Goal: Task Accomplishment & Management: Use online tool/utility

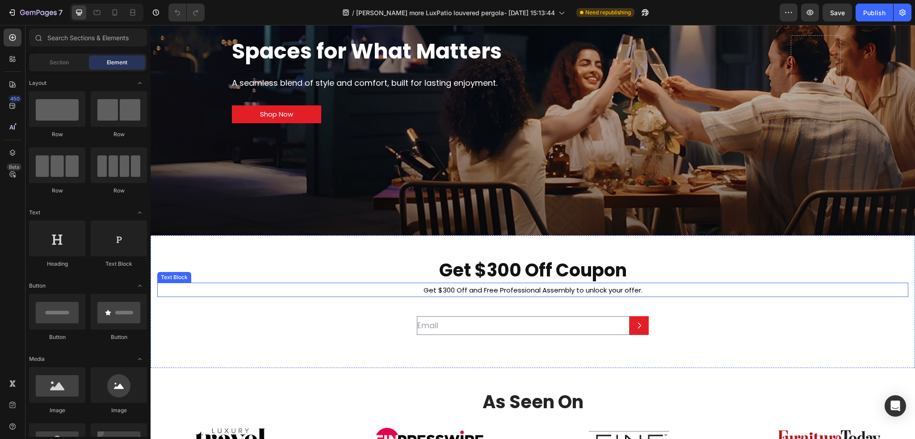
scroll to position [134, 0]
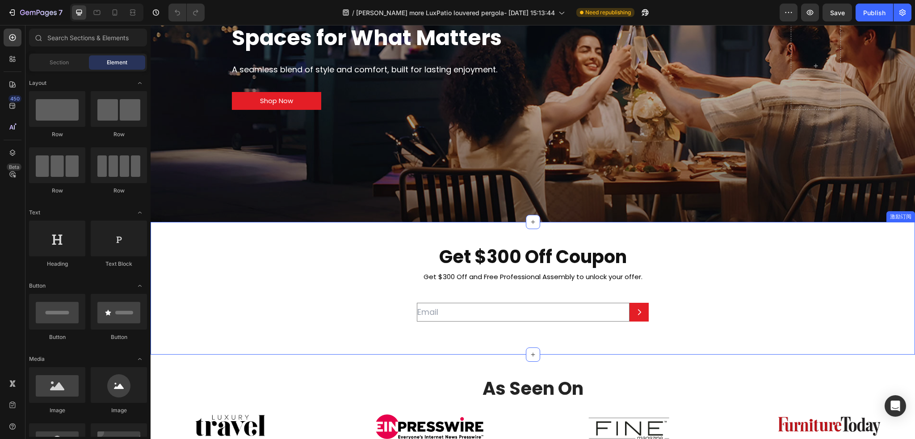
click at [269, 319] on div "Get $300 Off Coupon Heading Get $300 Off and Free Professional Assembly to unlo…" at bounding box center [532, 288] width 751 height 88
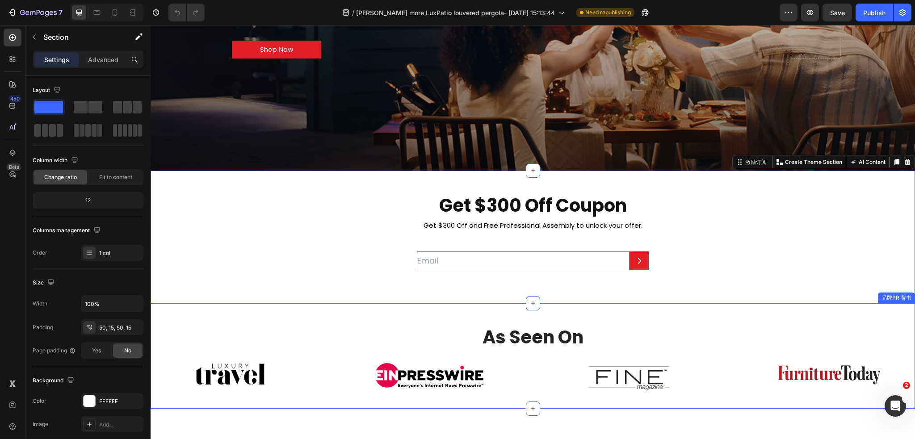
scroll to position [223, 0]
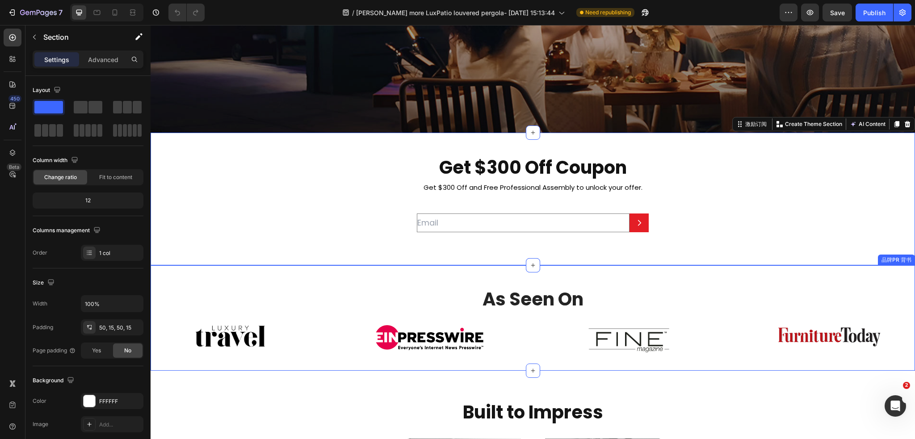
click at [285, 292] on h2 "As Seen On" at bounding box center [532, 299] width 764 height 25
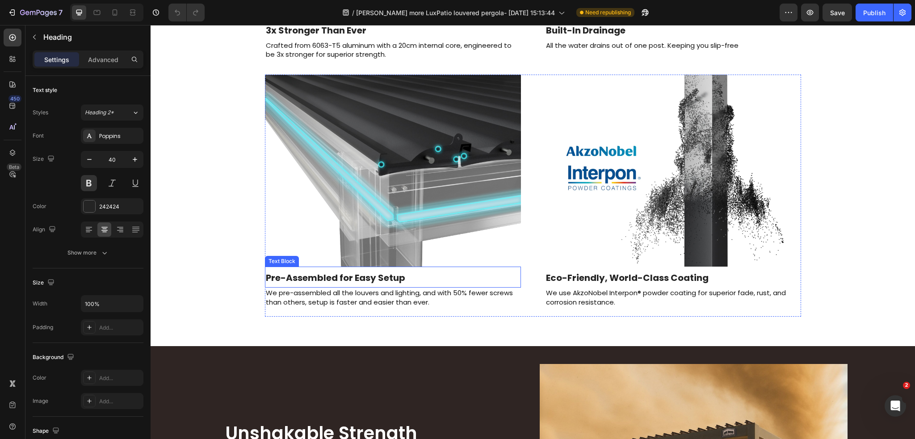
scroll to position [848, 0]
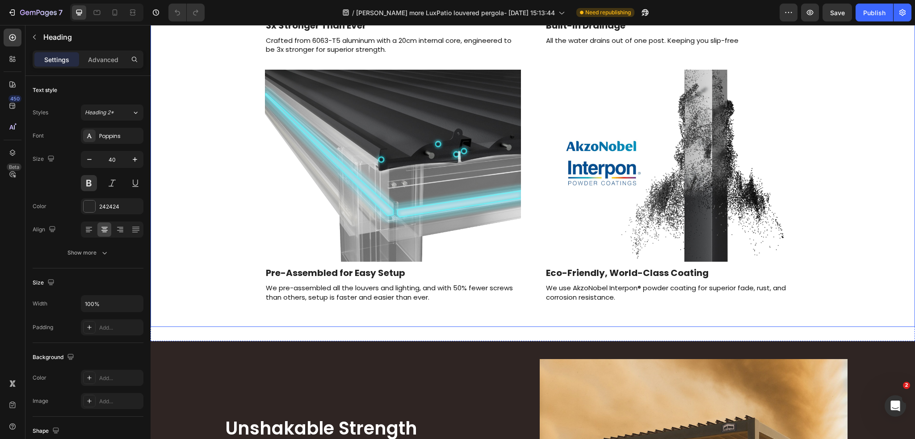
click at [238, 293] on div "Built to Impress Heading Image 3x Stronger Than Ever Text Block Crafted from 60…" at bounding box center [532, 44] width 745 height 568
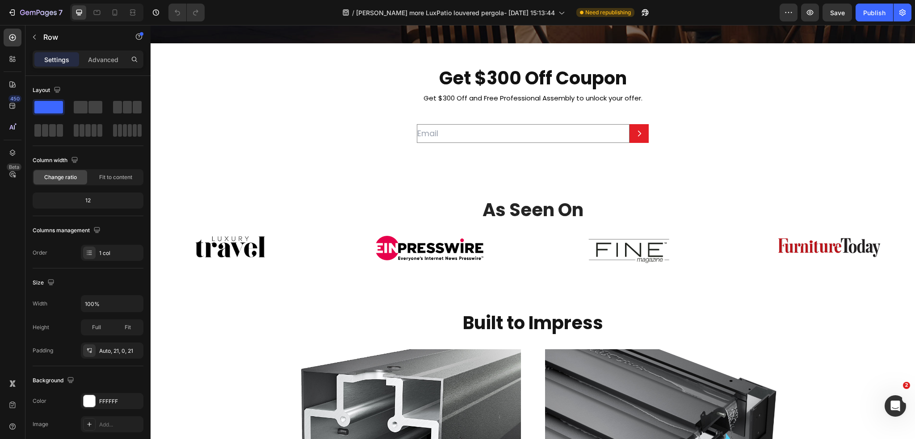
scroll to position [402, 0]
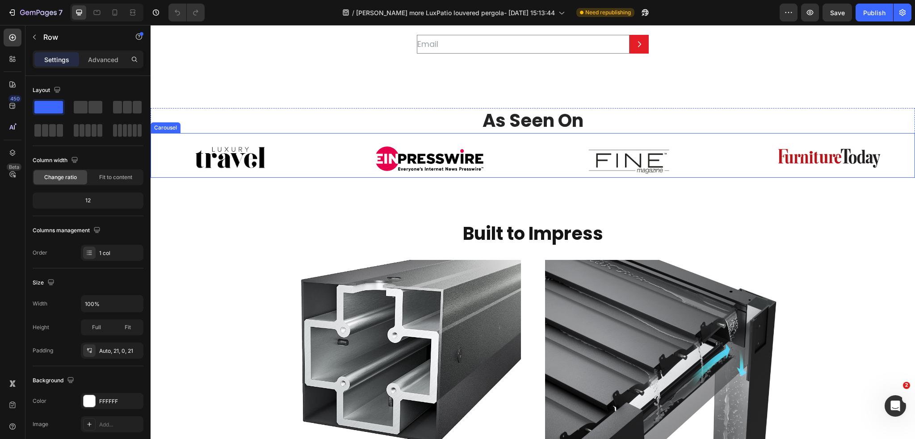
click at [294, 169] on div "Image" at bounding box center [229, 160] width 199 height 29
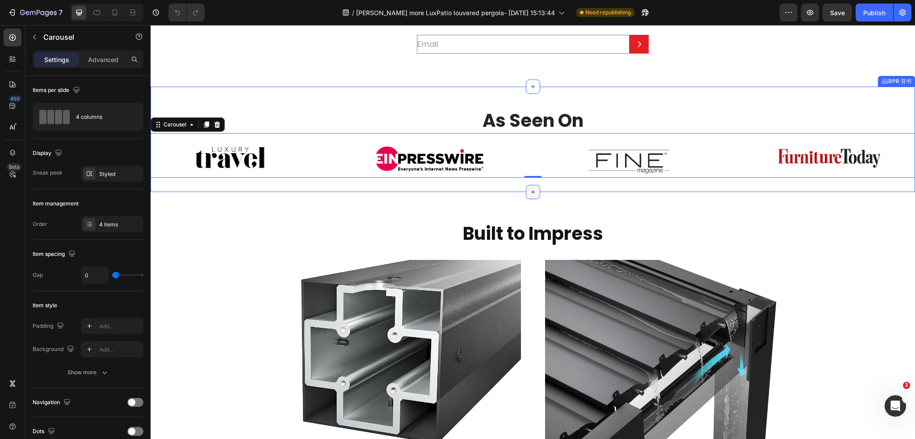
click at [532, 189] on icon at bounding box center [532, 191] width 7 height 7
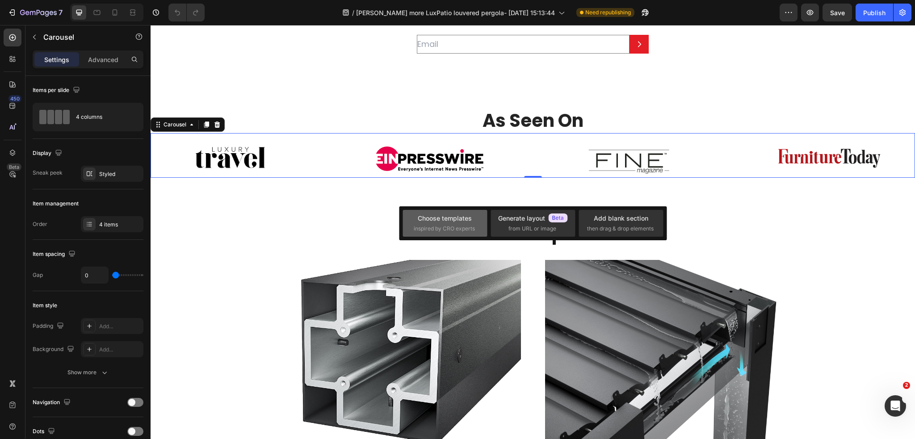
click at [458, 224] on div "Choose templates inspired by CRO experts" at bounding box center [445, 222] width 63 height 19
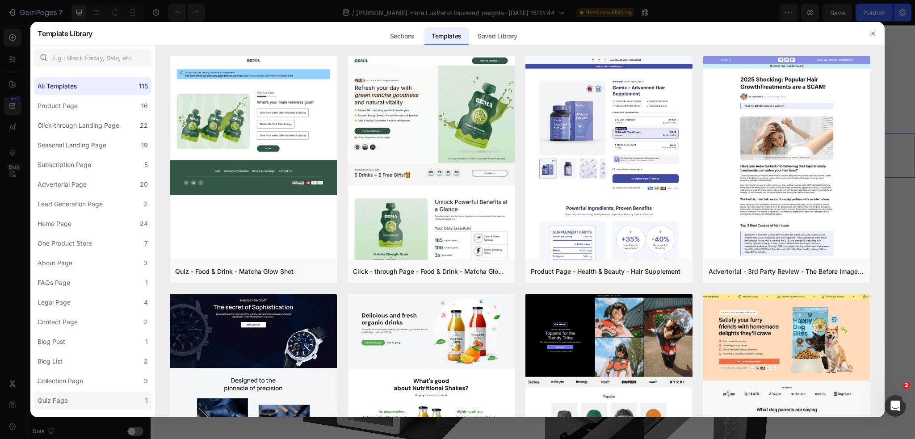
click at [75, 402] on label "Quiz Page 1" at bounding box center [92, 401] width 117 height 18
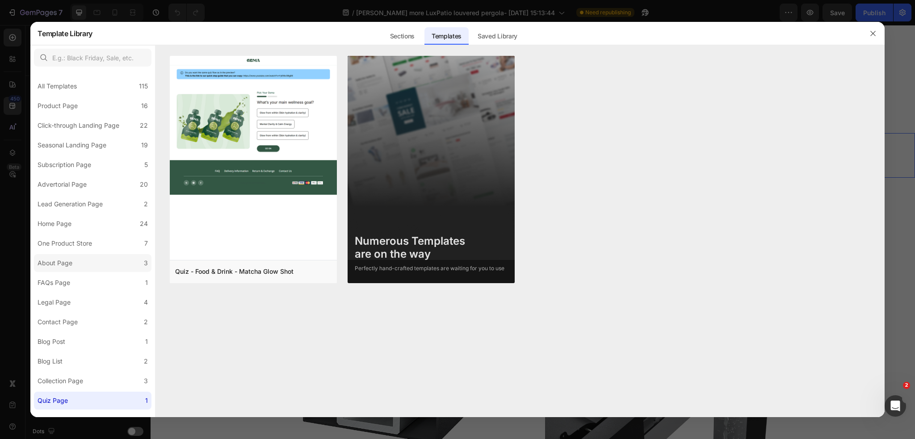
click at [100, 262] on label "About Page 3" at bounding box center [92, 263] width 117 height 18
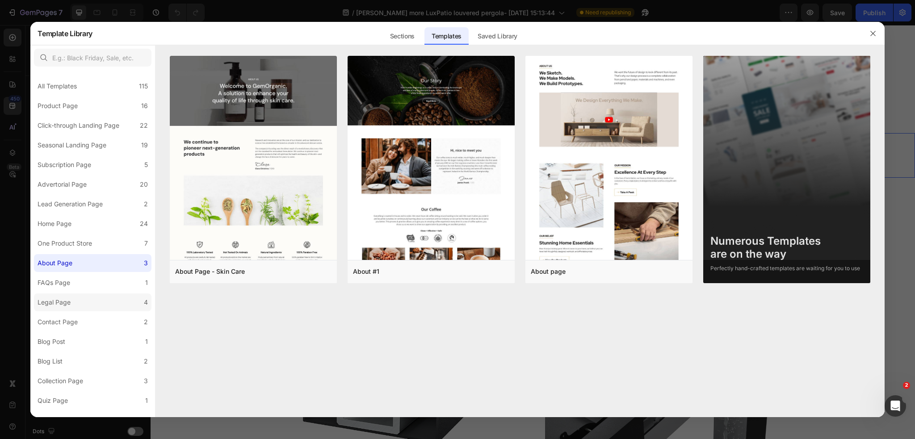
click at [82, 304] on label "Legal Page 4" at bounding box center [92, 302] width 117 height 18
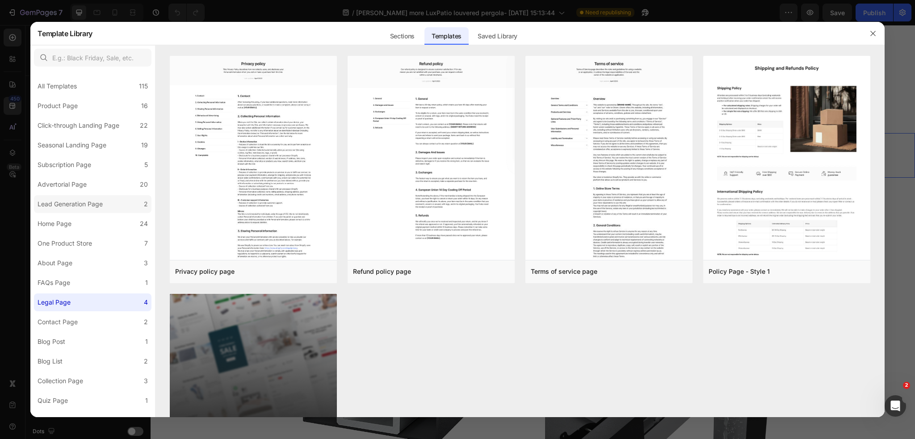
click at [91, 205] on div "Lead Generation Page" at bounding box center [70, 204] width 65 height 11
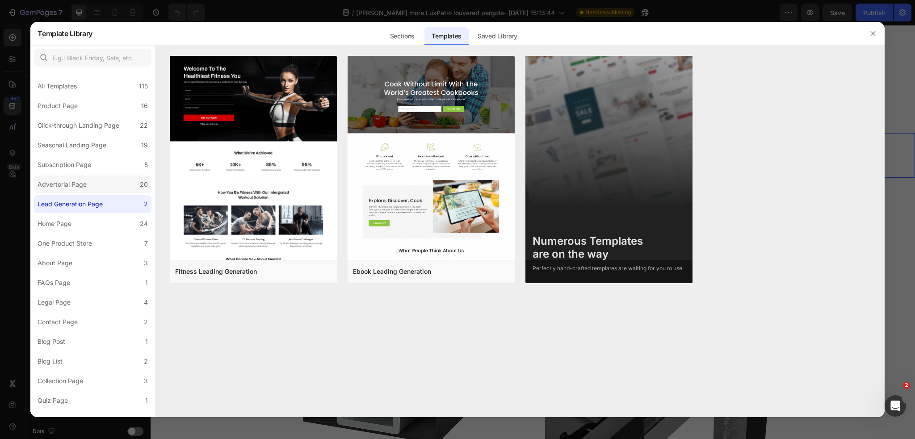
click at [104, 184] on label "Advertorial Page 20" at bounding box center [92, 184] width 117 height 18
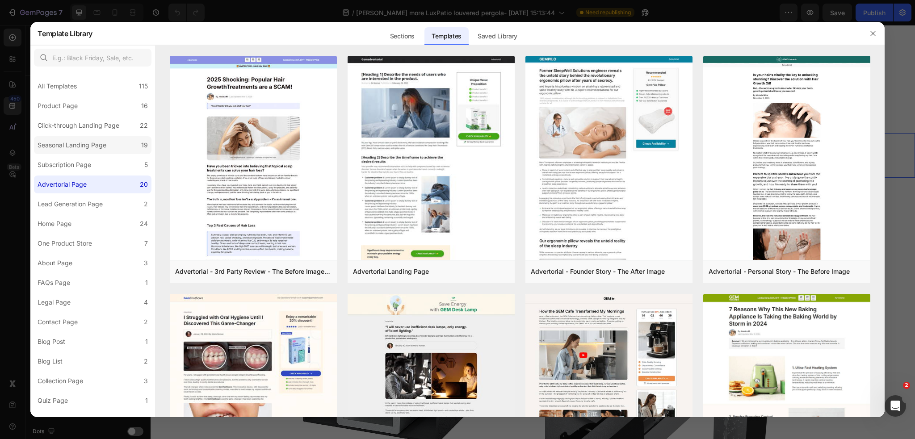
click at [109, 143] on div "Seasonal Landing Page" at bounding box center [74, 145] width 72 height 11
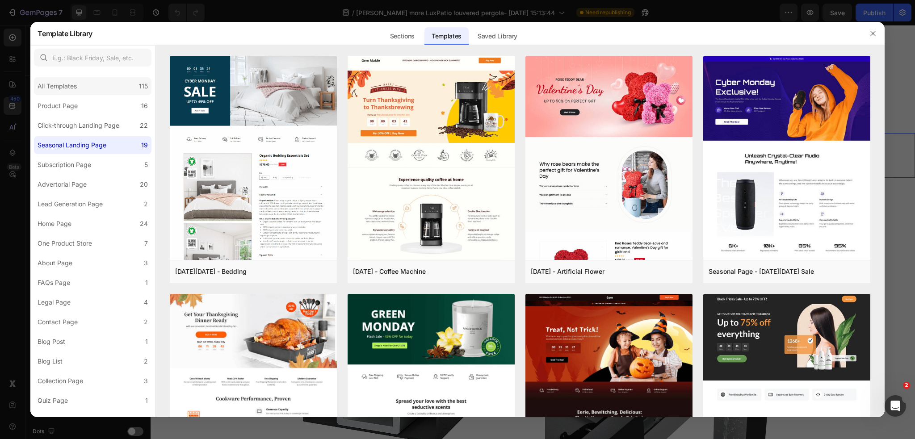
click at [98, 81] on div "All Templates 115" at bounding box center [92, 86] width 117 height 18
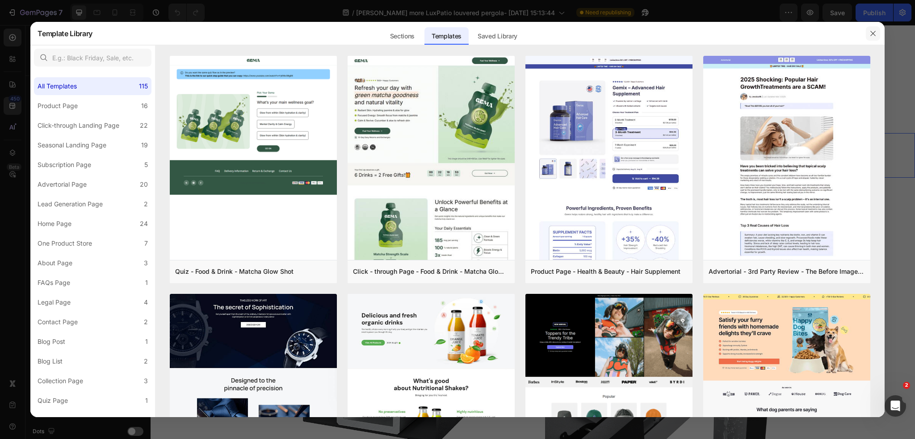
click at [872, 37] on icon "button" at bounding box center [872, 33] width 7 height 7
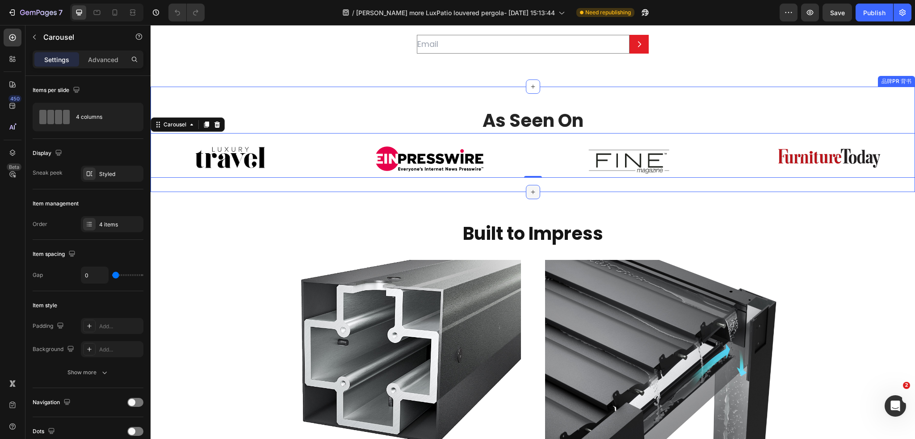
click at [526, 191] on div at bounding box center [533, 192] width 14 height 14
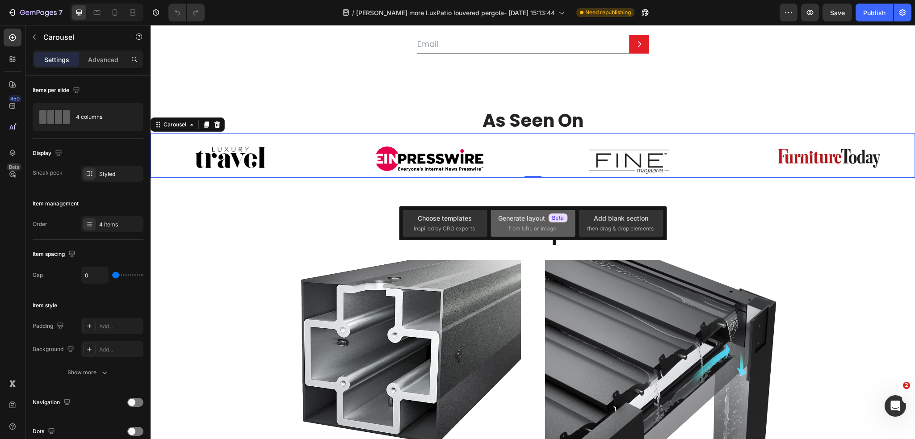
click at [535, 225] on span "from URL or image" at bounding box center [532, 229] width 48 height 8
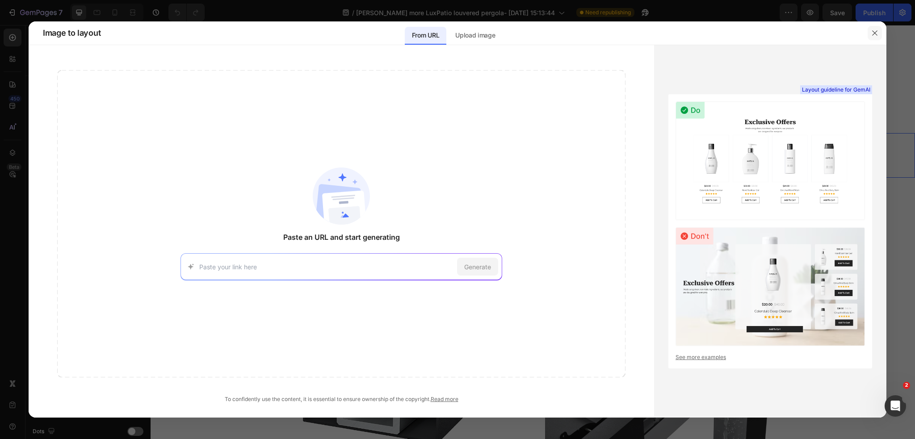
click at [877, 33] on icon "button" at bounding box center [874, 32] width 7 height 7
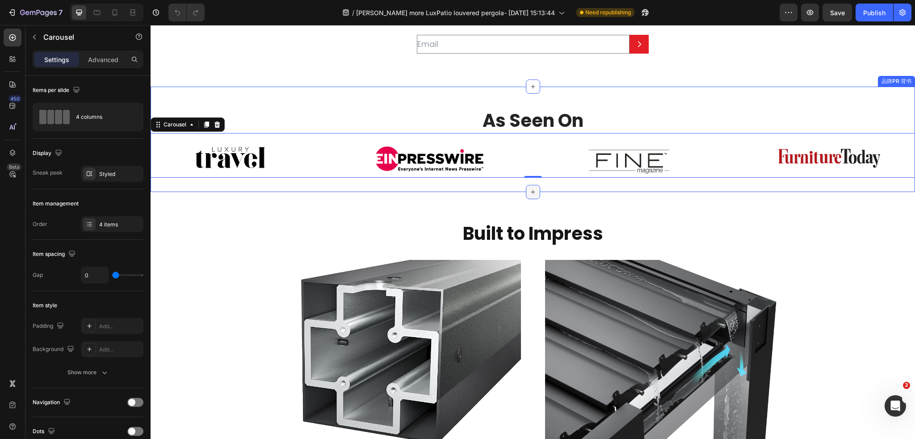
click at [527, 188] on div at bounding box center [533, 192] width 14 height 14
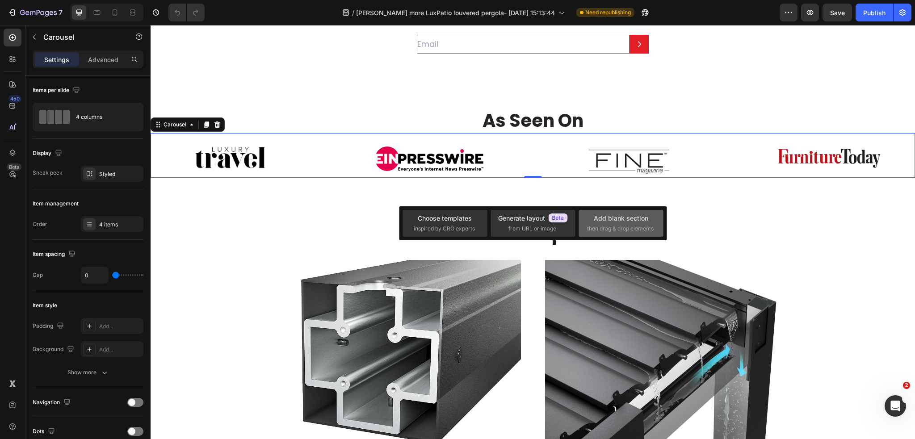
click at [613, 227] on span "then drag & drop elements" at bounding box center [620, 229] width 67 height 8
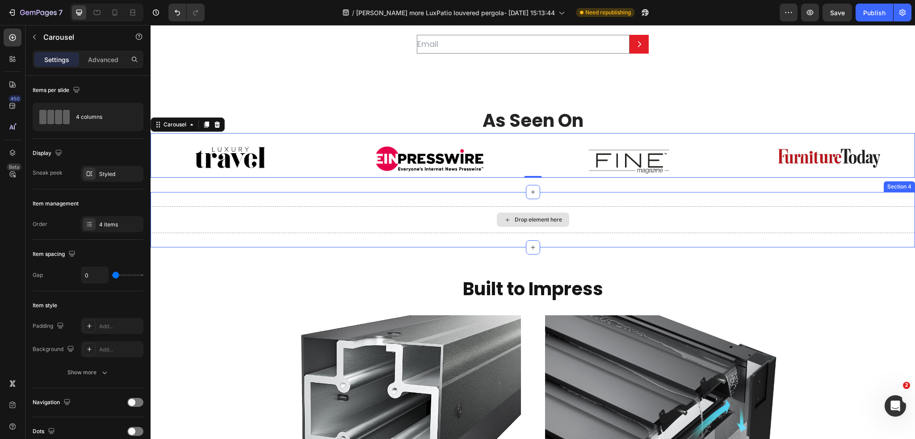
click at [261, 231] on div "Drop element here" at bounding box center [532, 219] width 764 height 27
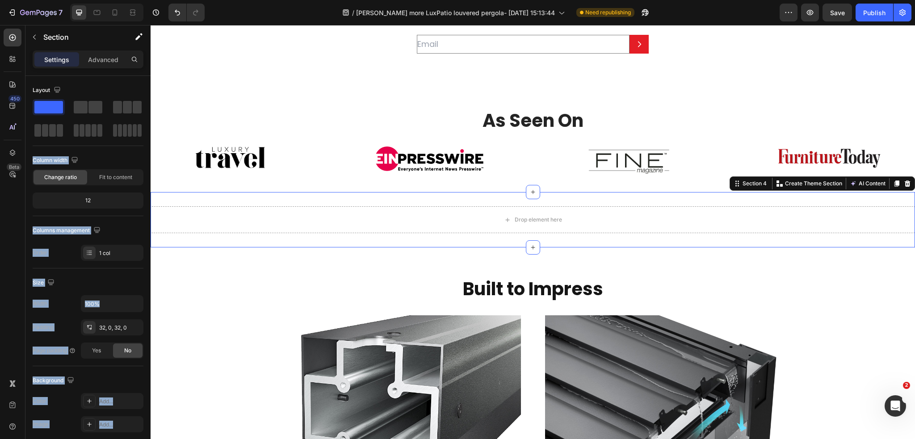
drag, startPoint x: 276, startPoint y: 135, endPoint x: 373, endPoint y: 241, distance: 144.1
click at [125, 105] on span at bounding box center [127, 107] width 9 height 13
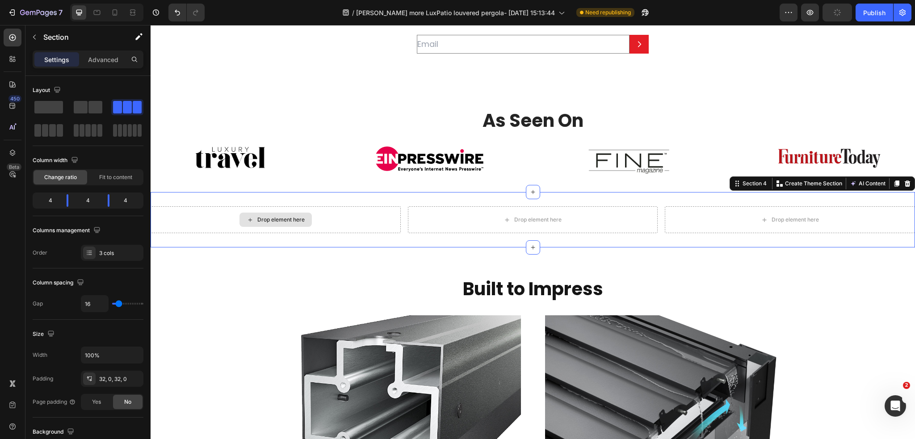
click at [193, 221] on div "Drop element here" at bounding box center [275, 219] width 250 height 27
click at [34, 39] on icon "button" at bounding box center [34, 36] width 7 height 7
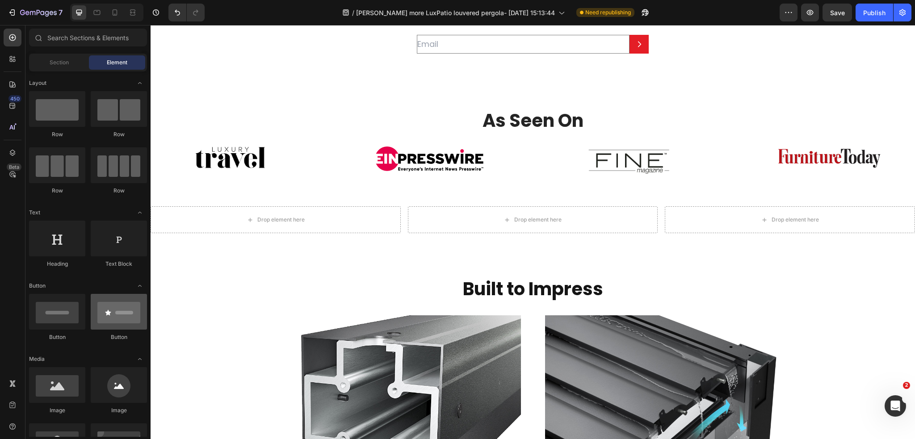
scroll to position [89, 0]
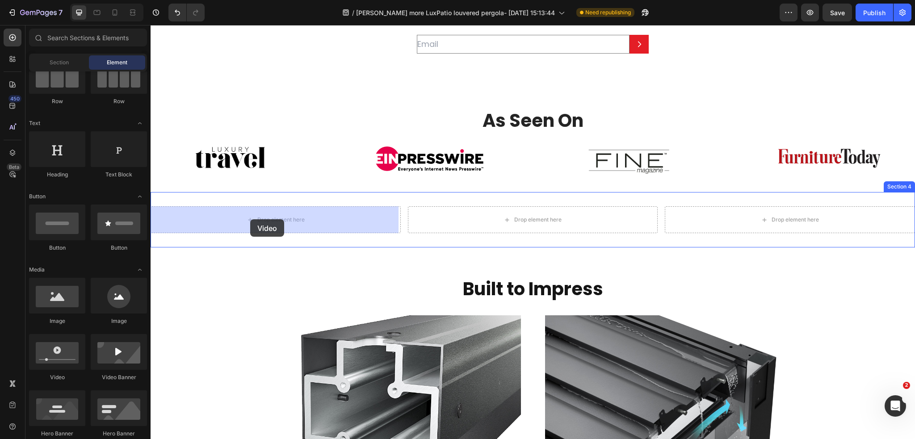
drag, startPoint x: 210, startPoint y: 378, endPoint x: 250, endPoint y: 219, distance: 163.4
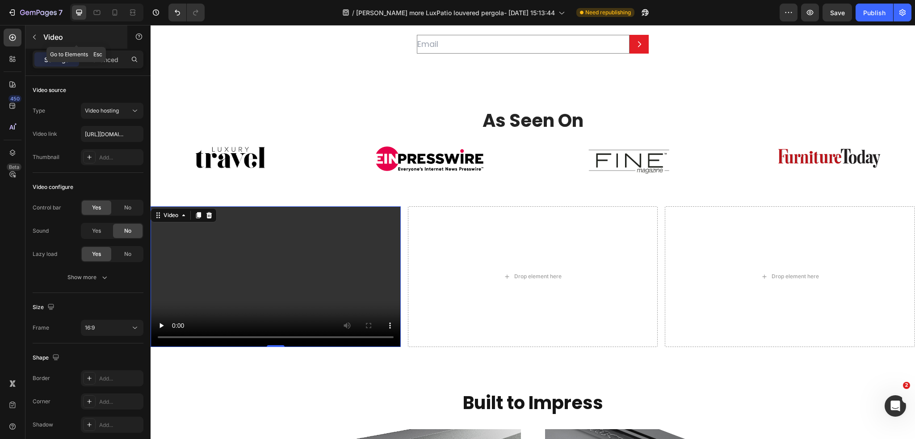
click at [33, 37] on icon "button" at bounding box center [34, 37] width 3 height 5
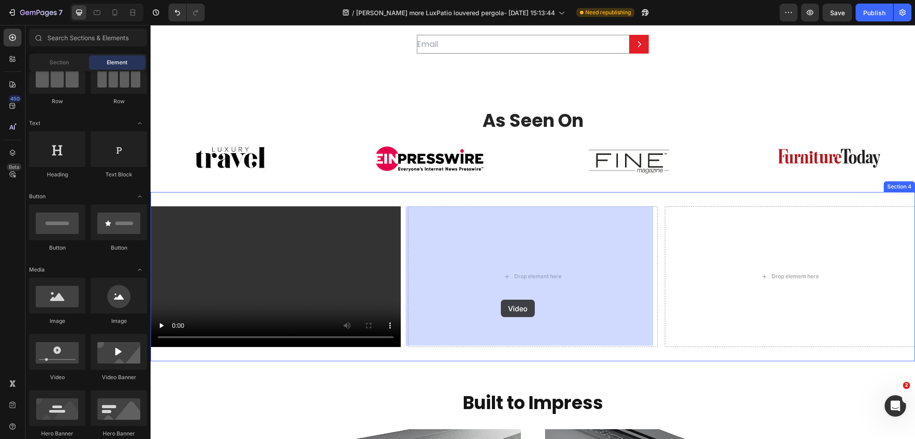
drag, startPoint x: 213, startPoint y: 387, endPoint x: 501, endPoint y: 300, distance: 300.5
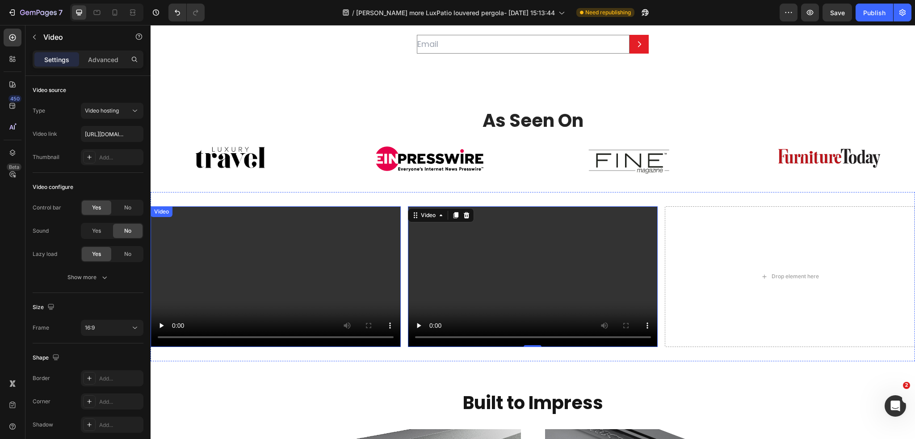
click at [256, 271] on video at bounding box center [275, 276] width 250 height 141
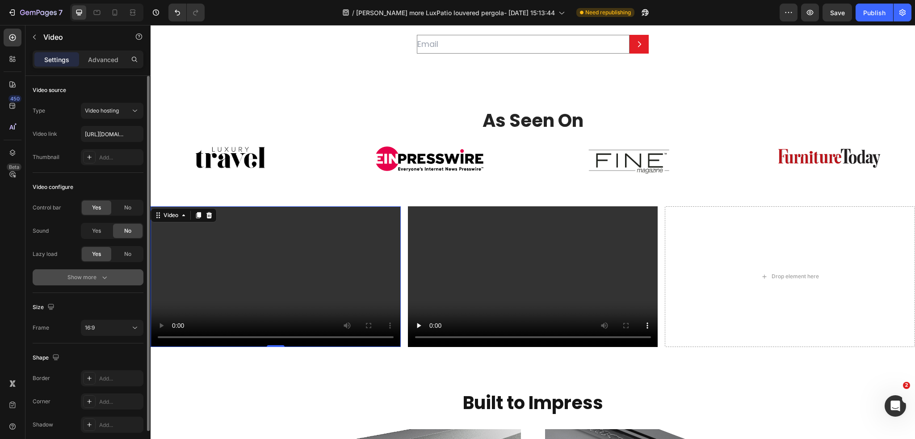
click at [98, 273] on div "Show more" at bounding box center [88, 277] width 42 height 9
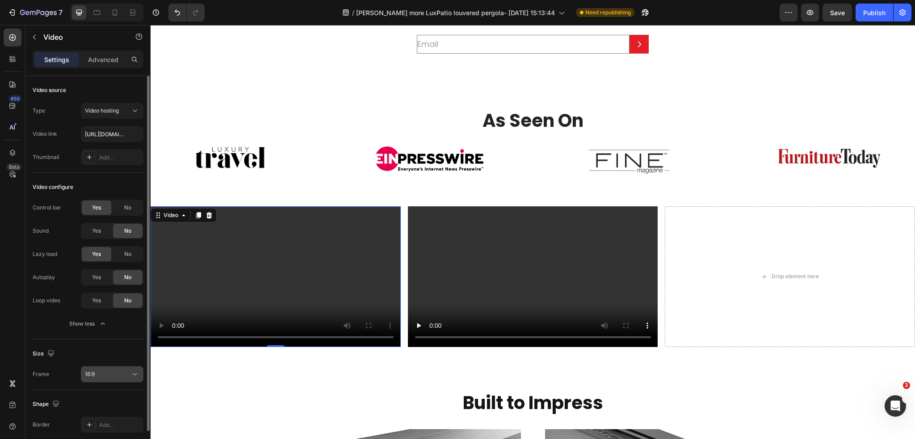
click at [95, 375] on div "16:9" at bounding box center [108, 374] width 46 height 8
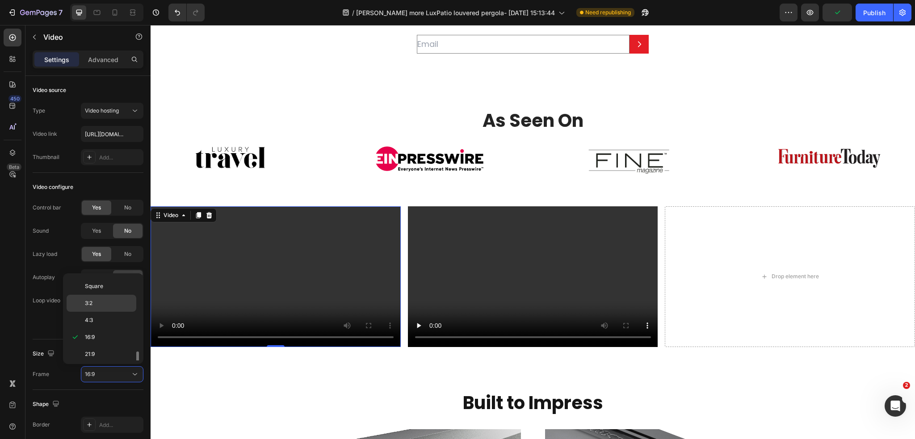
scroll to position [61, 0]
click at [99, 337] on div "3:4" at bounding box center [102, 343] width 70 height 17
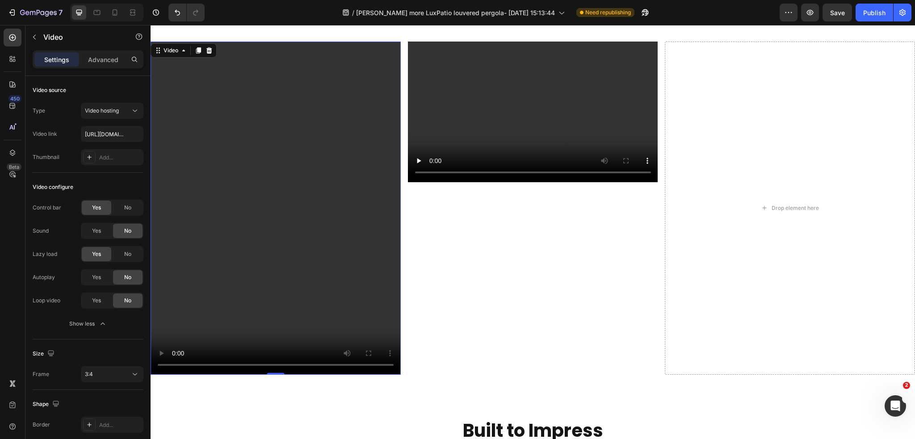
scroll to position [581, 0]
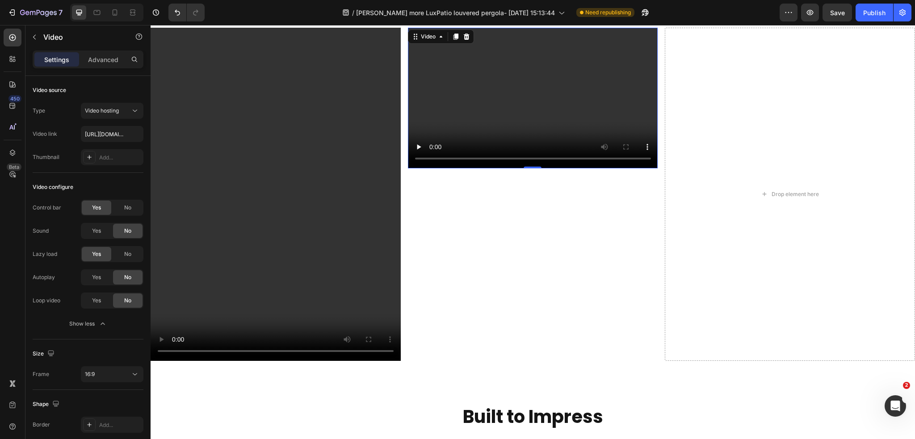
click at [502, 128] on video at bounding box center [533, 98] width 250 height 141
click at [94, 368] on button "16:9" at bounding box center [112, 374] width 63 height 16
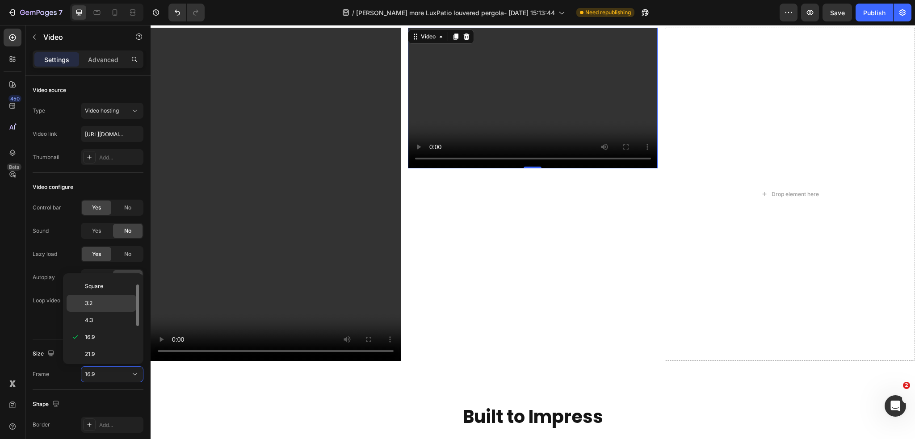
scroll to position [61, 0]
click at [101, 341] on p "3:4" at bounding box center [108, 343] width 47 height 8
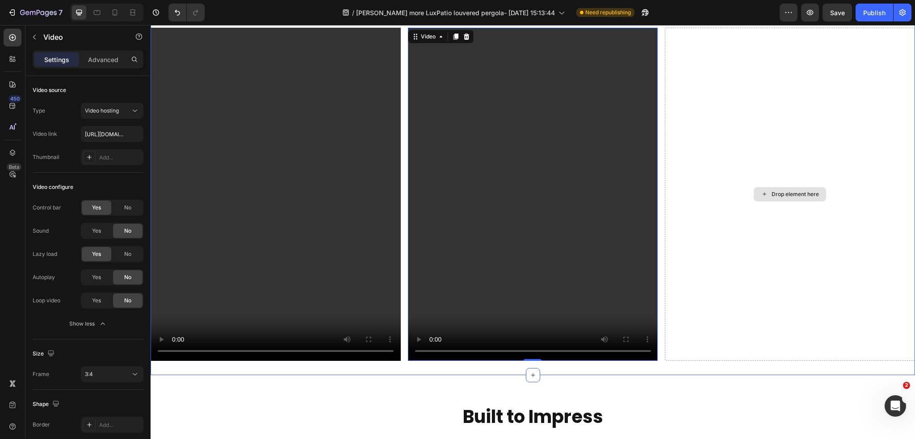
click at [766, 267] on div "Drop element here" at bounding box center [789, 194] width 250 height 333
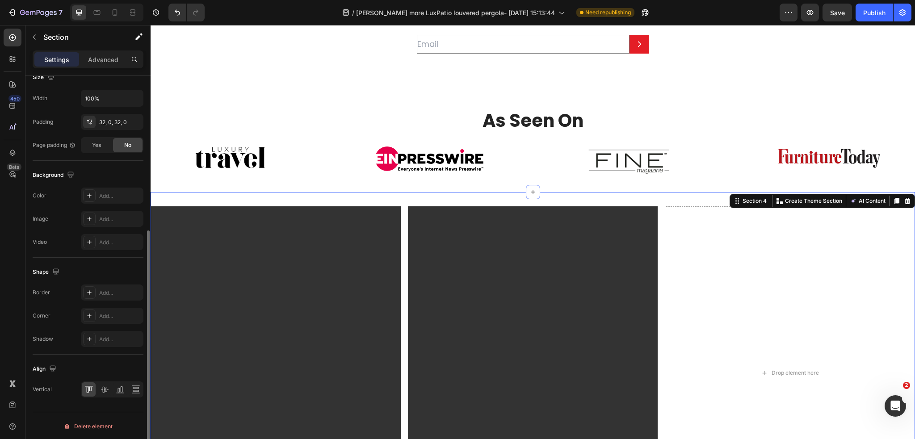
scroll to position [33, 0]
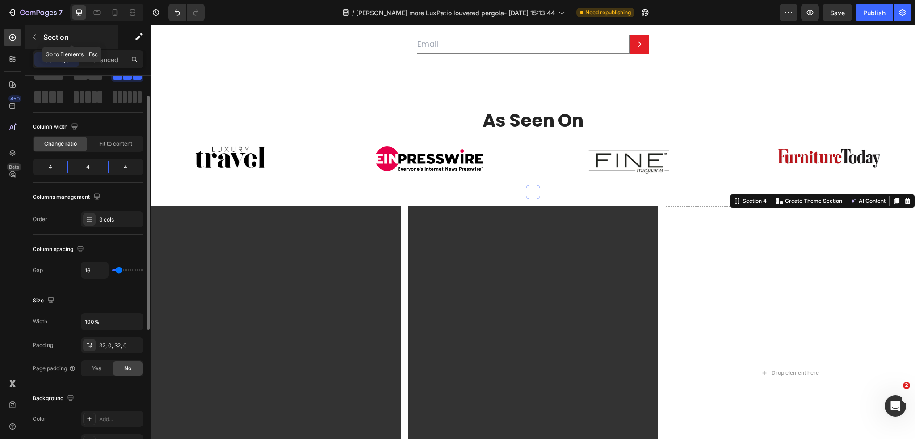
click at [32, 38] on icon "button" at bounding box center [34, 36] width 7 height 7
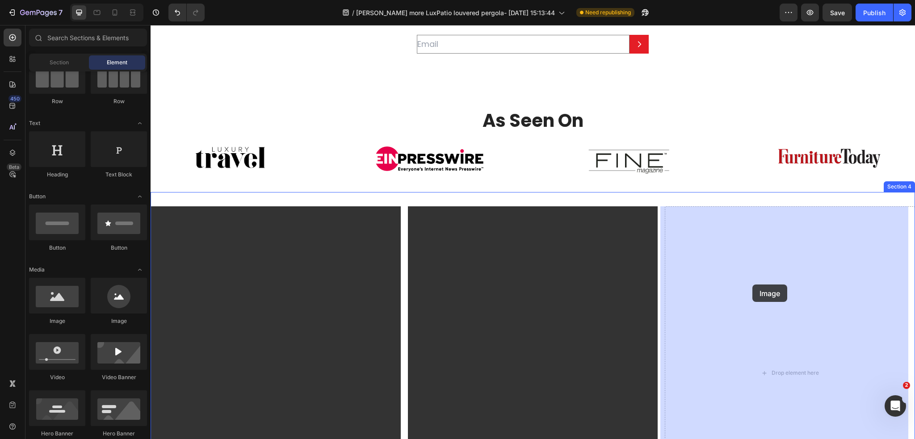
drag, startPoint x: 213, startPoint y: 328, endPoint x: 752, endPoint y: 284, distance: 540.3
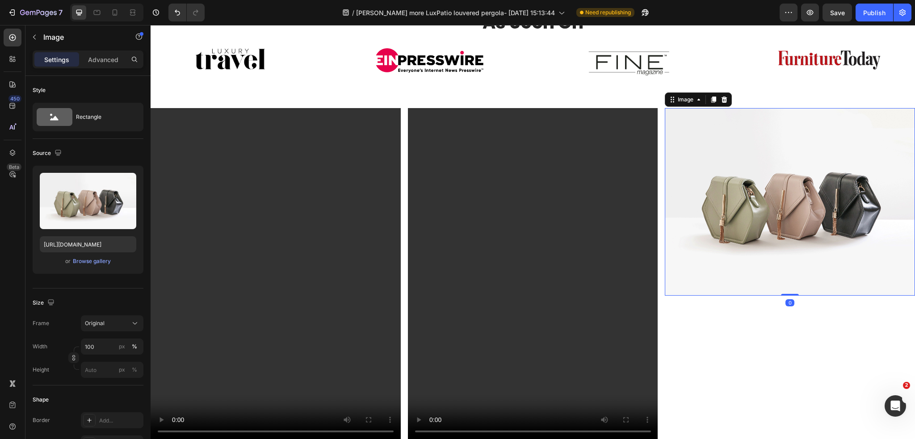
scroll to position [536, 0]
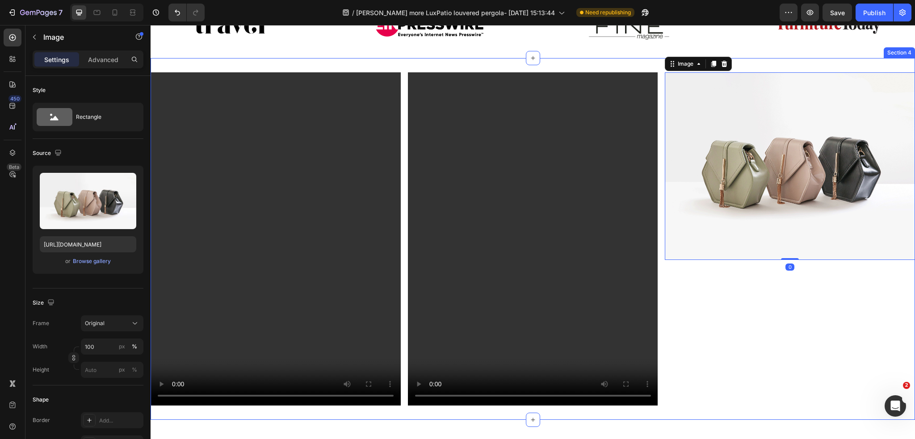
click at [725, 321] on div "Image 0" at bounding box center [789, 238] width 250 height 333
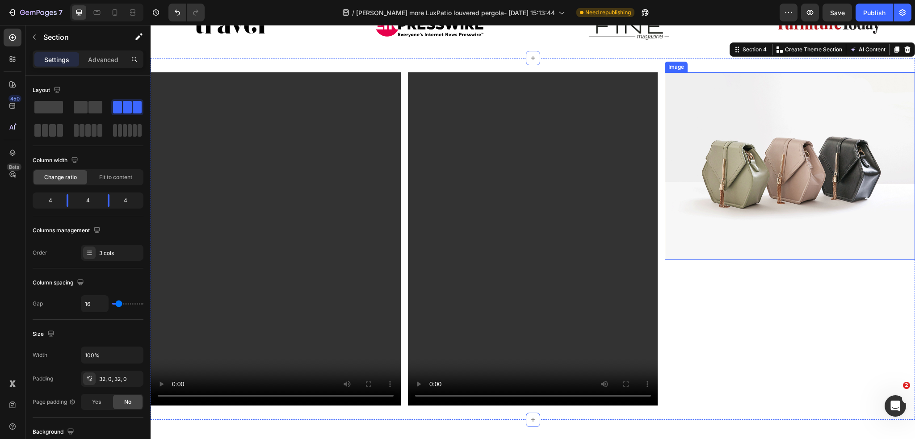
click at [721, 242] on img at bounding box center [789, 166] width 250 height 188
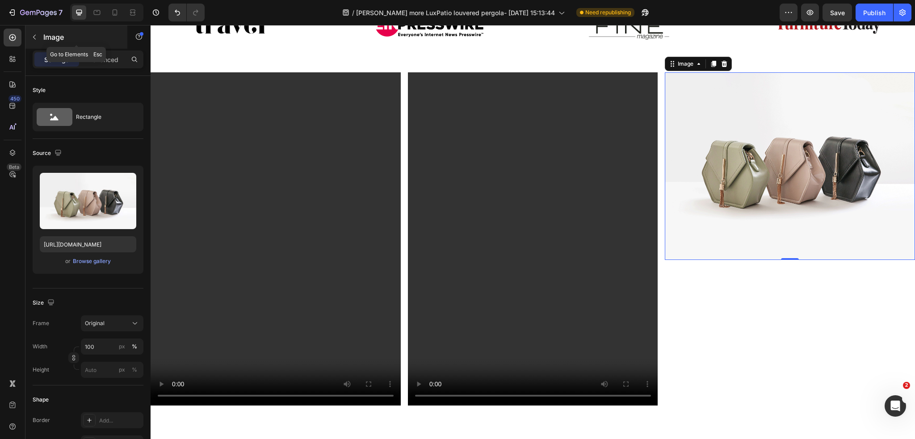
click at [33, 33] on icon "button" at bounding box center [34, 36] width 7 height 7
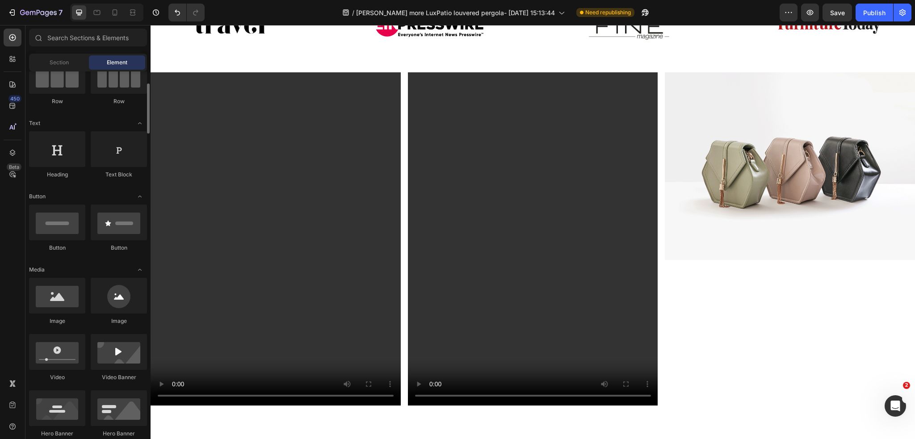
scroll to position [45, 0]
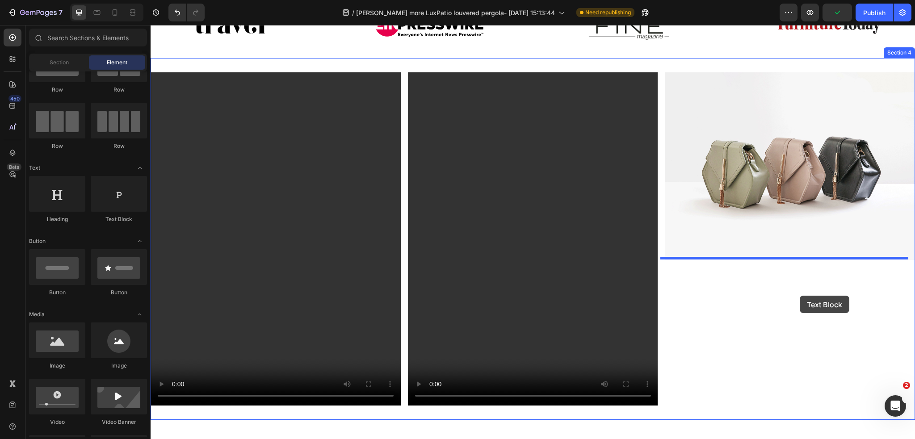
drag, startPoint x: 272, startPoint y: 221, endPoint x: 796, endPoint y: 296, distance: 529.1
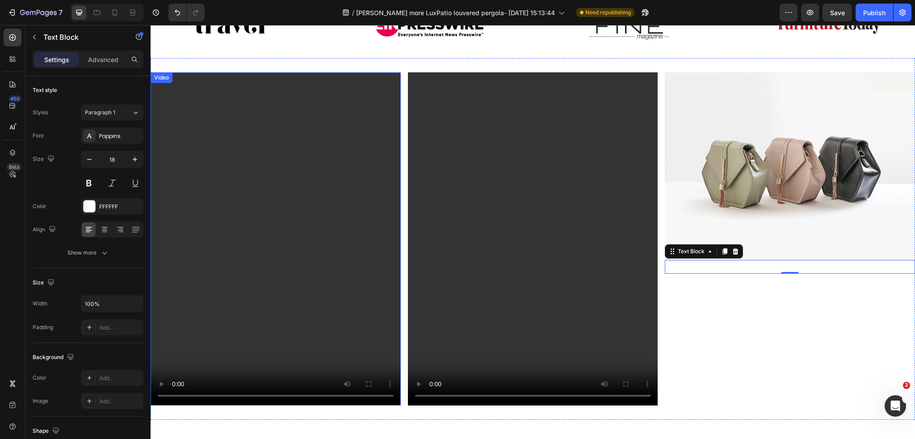
click at [320, 114] on video at bounding box center [275, 238] width 250 height 333
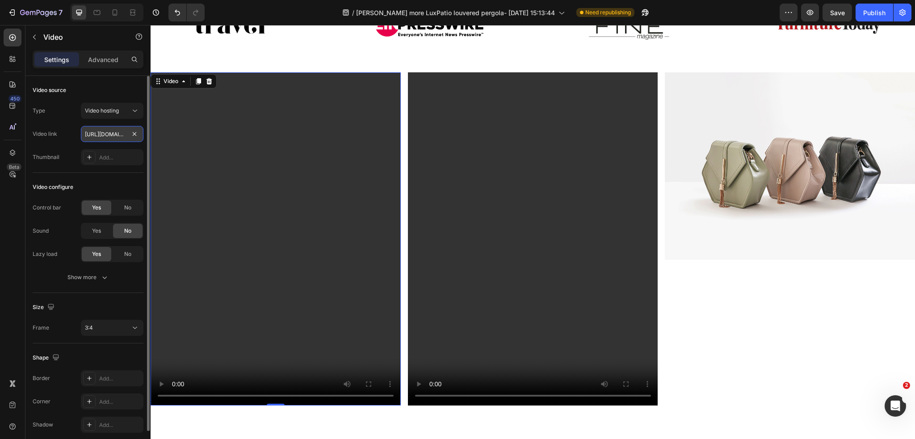
click at [115, 132] on input "[URL][DOMAIN_NAME]" at bounding box center [112, 134] width 63 height 16
click at [117, 134] on input "text" at bounding box center [112, 134] width 63 height 16
click at [102, 110] on span "Video hosting" at bounding box center [102, 110] width 34 height 7
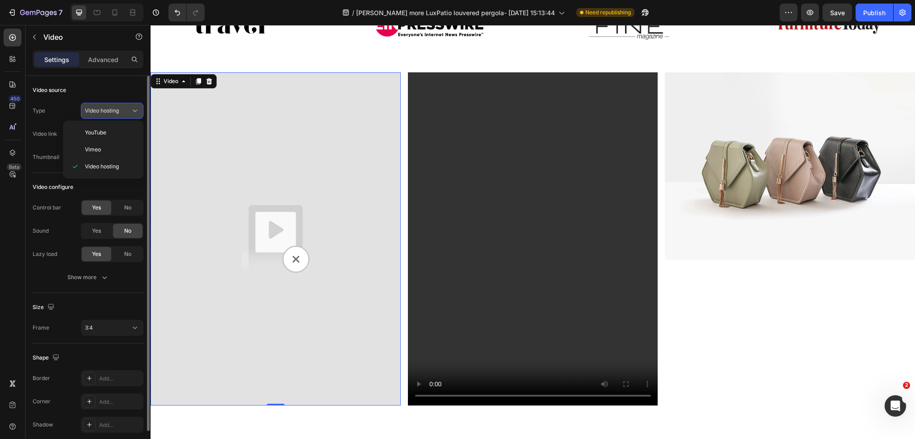
click at [109, 107] on span "Video hosting" at bounding box center [102, 110] width 34 height 7
click at [109, 135] on input "text" at bounding box center [112, 134] width 63 height 16
paste input "[URL][DOMAIN_NAME]"
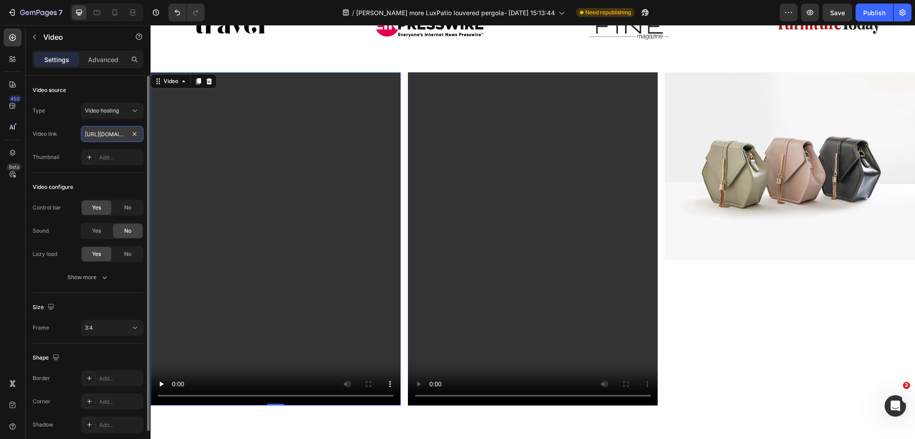
scroll to position [0, 166]
type input "[URL][DOMAIN_NAME]"
click at [95, 230] on span "Yes" at bounding box center [96, 231] width 9 height 8
click at [102, 275] on icon "button" at bounding box center [104, 277] width 9 height 9
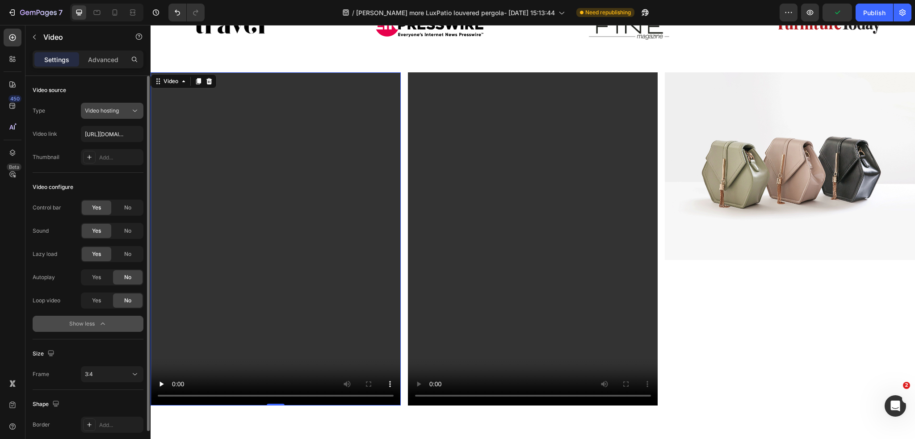
click at [111, 109] on span "Video hosting" at bounding box center [102, 110] width 34 height 7
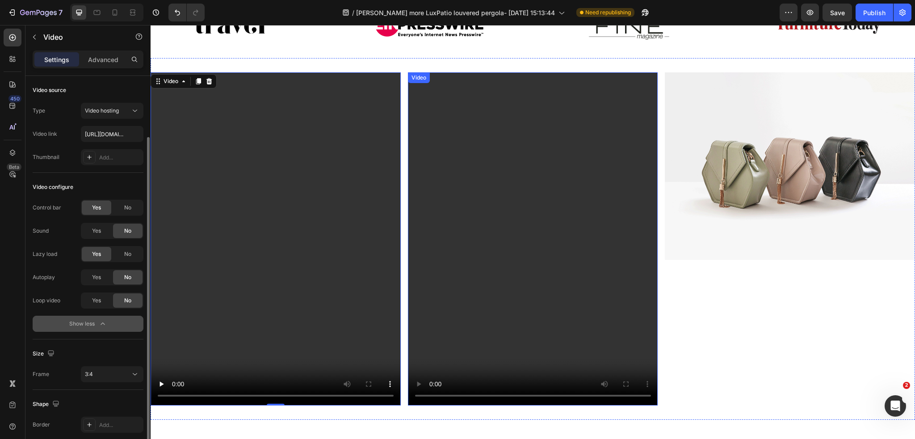
click at [506, 142] on video at bounding box center [533, 238] width 250 height 333
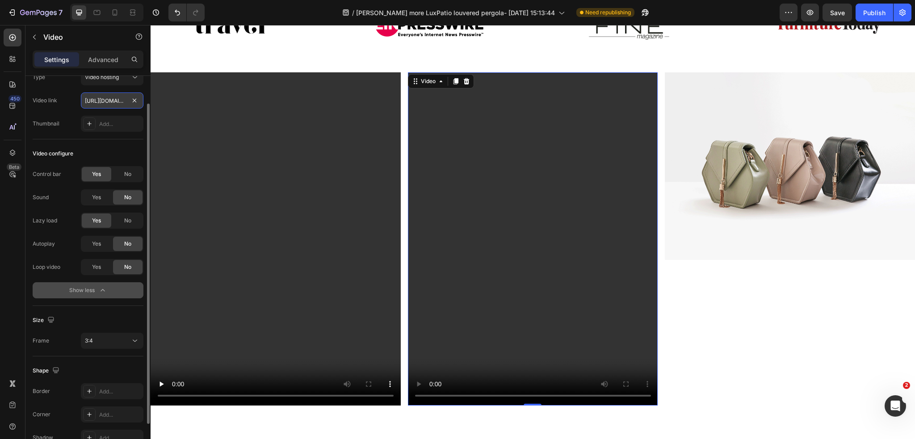
click at [127, 98] on input "[URL][DOMAIN_NAME]" at bounding box center [112, 100] width 63 height 16
click at [103, 99] on input "text" at bounding box center [112, 100] width 63 height 16
paste input "[URL][DOMAIN_NAME]"
type input "[URL][DOMAIN_NAME]"
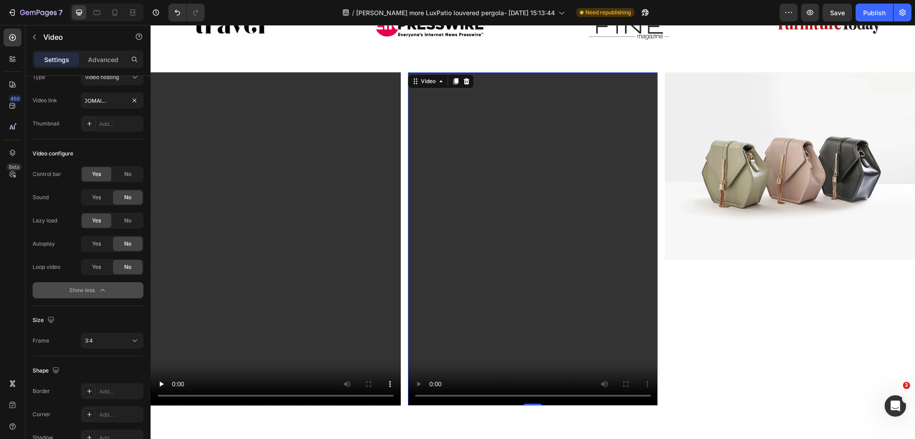
click at [97, 140] on div "Video configure Control bar Yes No Sound Yes No Lazy load Yes No Autoplay Yes N…" at bounding box center [88, 222] width 111 height 167
click at [96, 198] on span "Yes" at bounding box center [96, 197] width 9 height 8
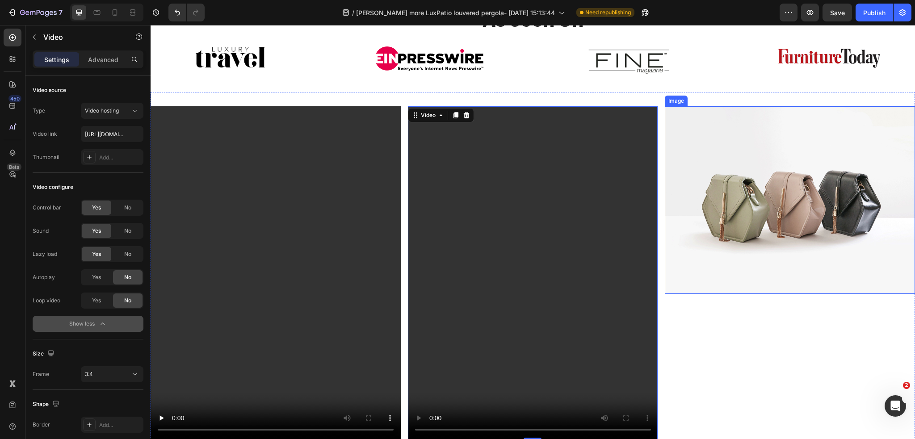
scroll to position [491, 0]
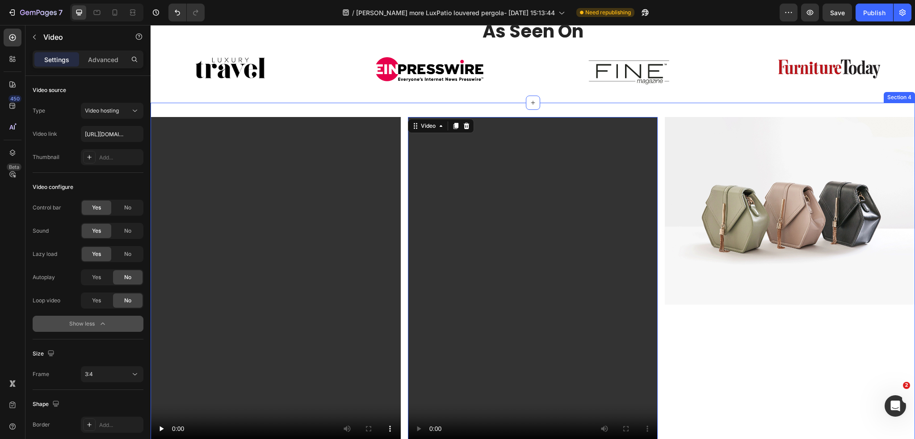
click at [634, 109] on div "Video Video 0 Image Replace this text with your content Text Block Section 4" at bounding box center [532, 284] width 764 height 362
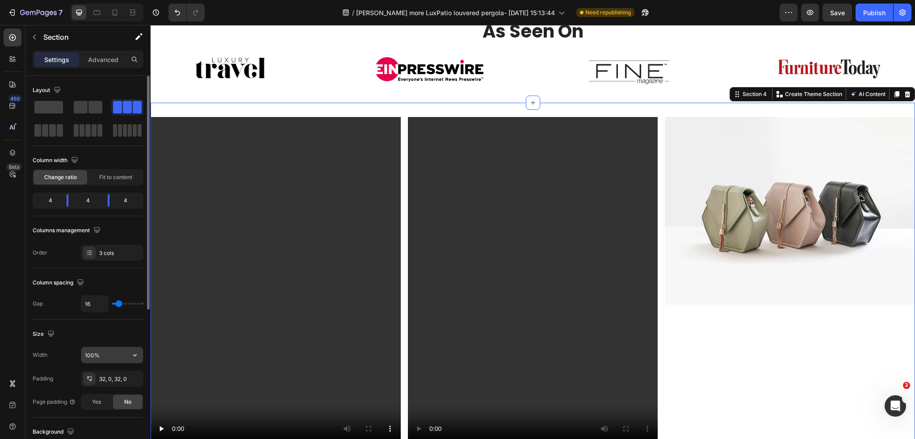
click at [109, 352] on input "100%" at bounding box center [112, 355] width 62 height 16
click at [132, 358] on icon "button" at bounding box center [134, 355] width 9 height 9
drag, startPoint x: 113, startPoint y: 356, endPoint x: 85, endPoint y: 354, distance: 27.4
click at [85, 354] on input "100%" at bounding box center [112, 355] width 62 height 16
drag, startPoint x: 90, startPoint y: 355, endPoint x: 73, endPoint y: 355, distance: 17.0
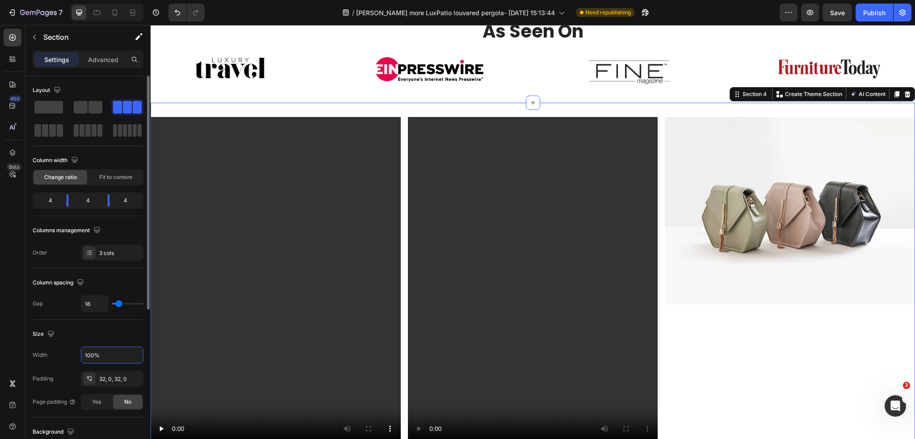
click at [73, 355] on div "Width 100%" at bounding box center [88, 355] width 111 height 17
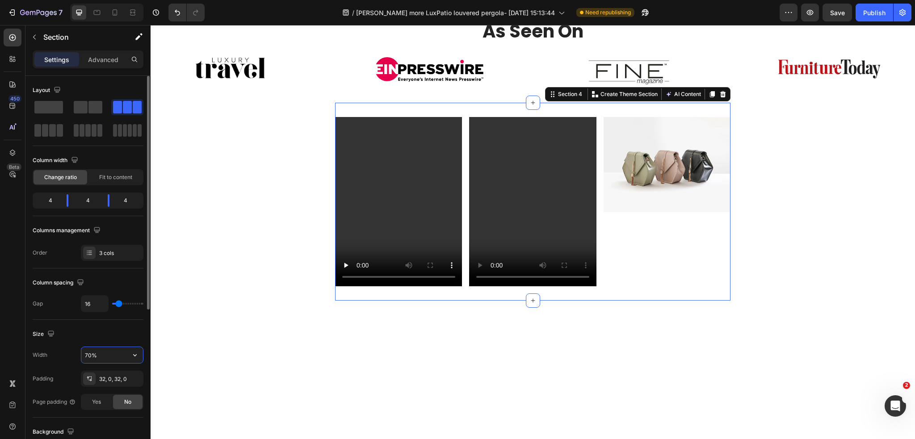
click at [86, 356] on input "70%" at bounding box center [112, 355] width 62 height 16
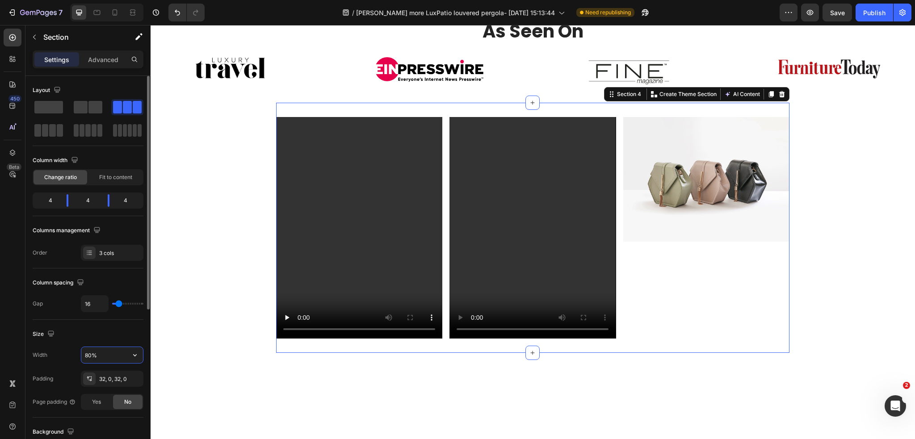
click at [84, 357] on input "80%" at bounding box center [112, 355] width 62 height 16
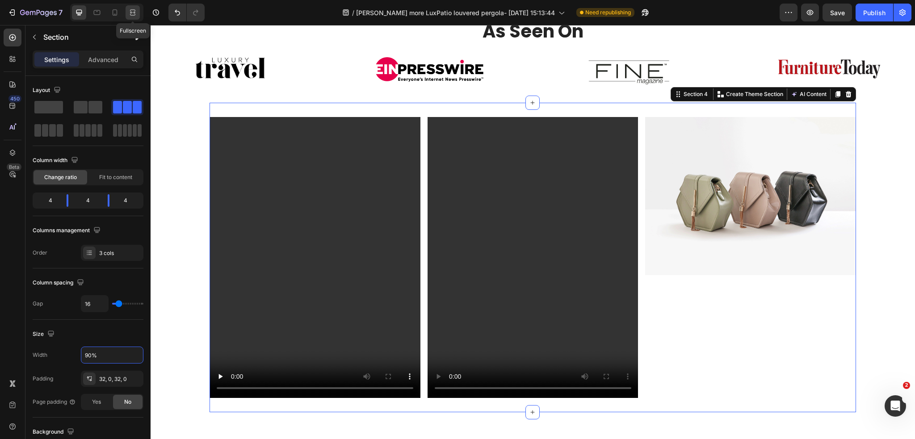
type input "90%"
click at [136, 13] on icon at bounding box center [132, 12] width 9 height 9
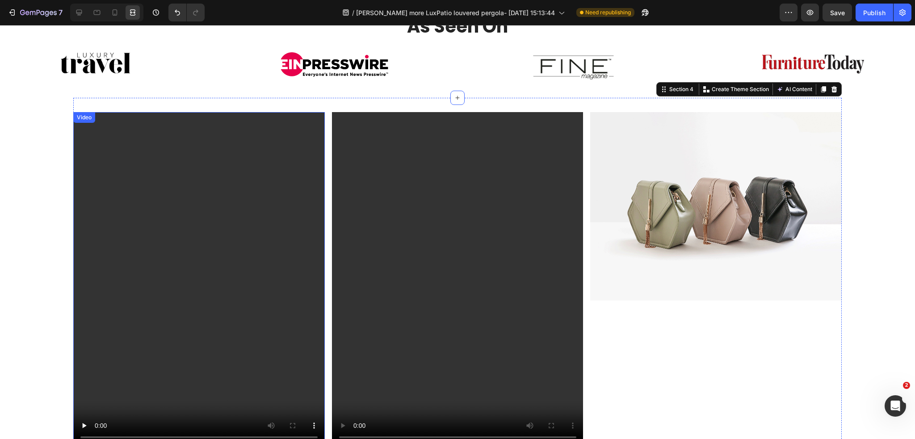
scroll to position [491, 0]
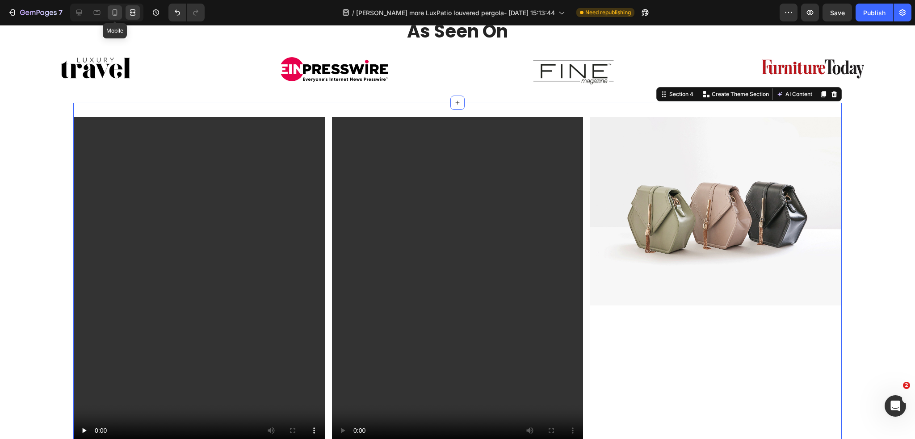
click at [112, 13] on icon at bounding box center [114, 12] width 9 height 9
type input "0"
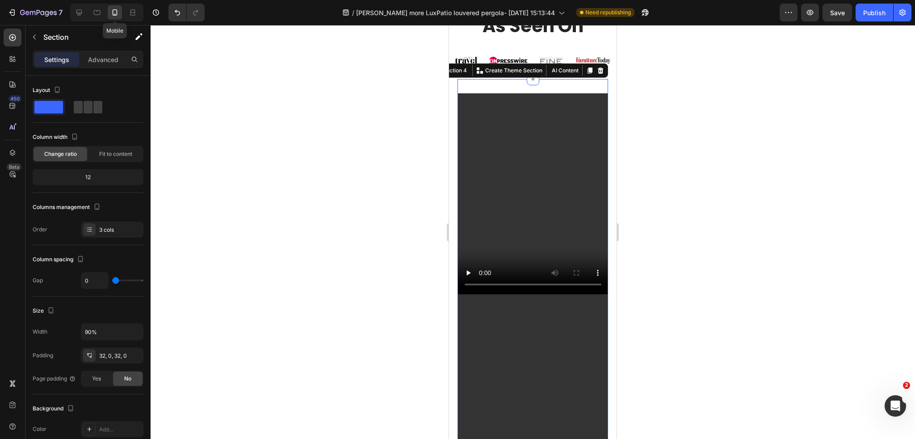
scroll to position [514, 0]
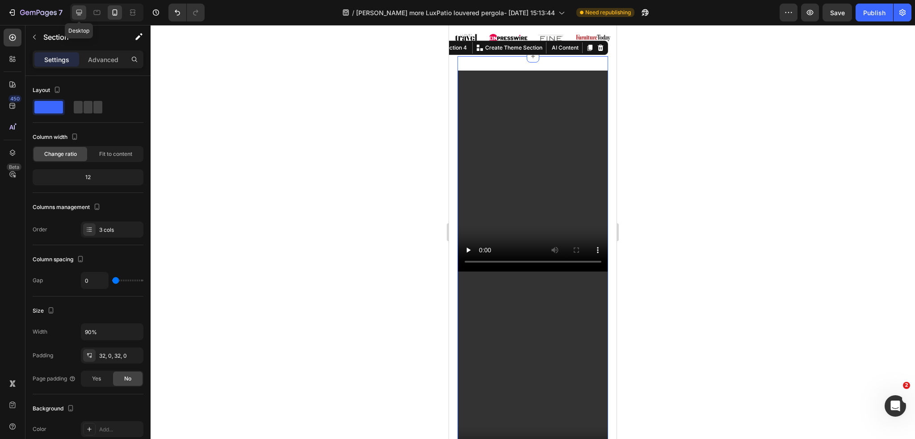
click at [81, 12] on icon at bounding box center [79, 13] width 6 height 6
type input "16"
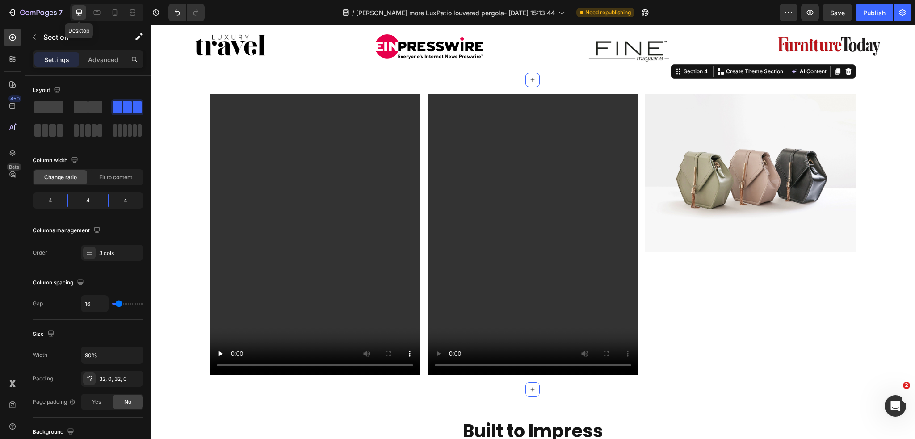
scroll to position [538, 0]
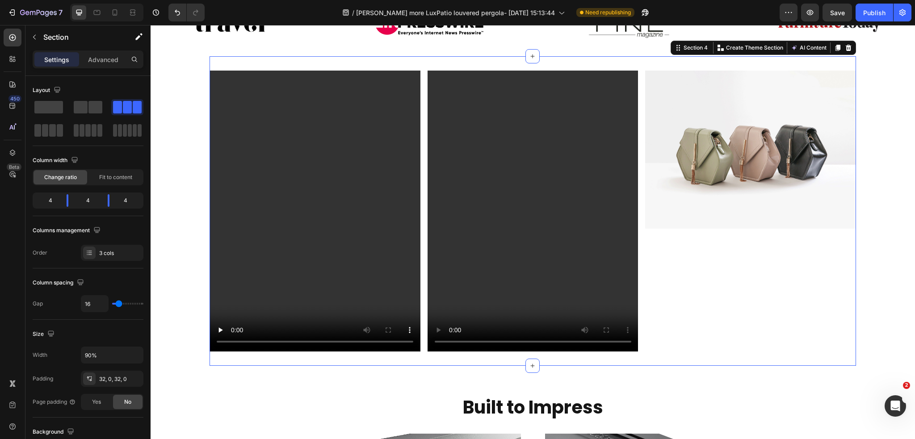
click at [424, 265] on div "Video Video Image Replace this text with your content Text Block Section 4 You …" at bounding box center [532, 210] width 646 height 309
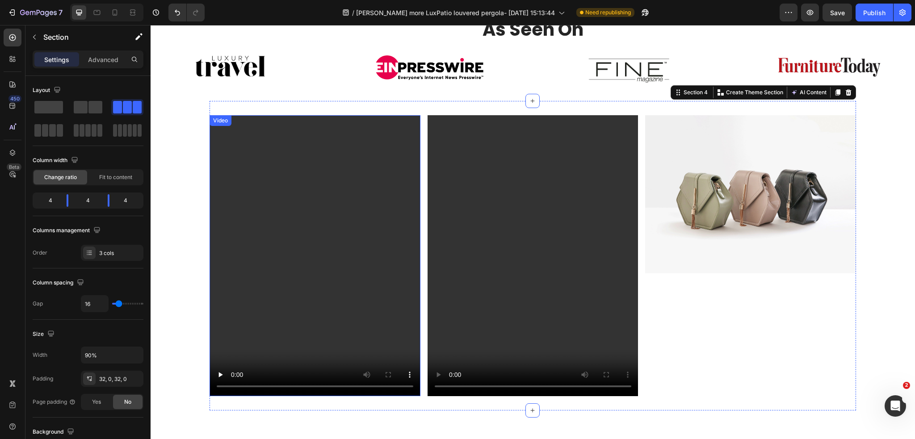
click at [402, 169] on video at bounding box center [314, 255] width 211 height 281
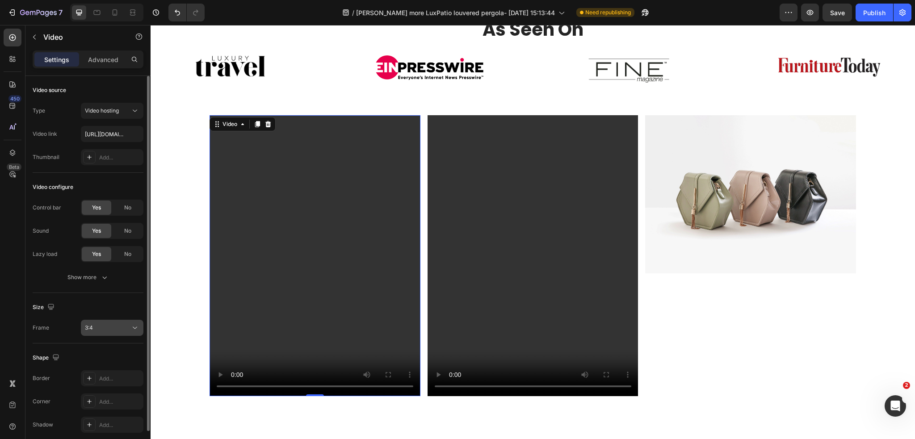
click at [101, 324] on div "3:4" at bounding box center [108, 328] width 46 height 8
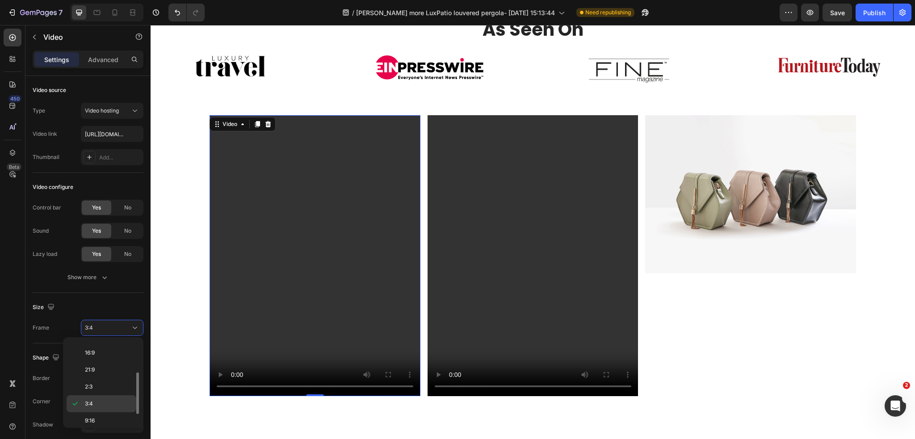
scroll to position [84, 0]
click at [110, 397] on p "9:16" at bounding box center [108, 401] width 47 height 8
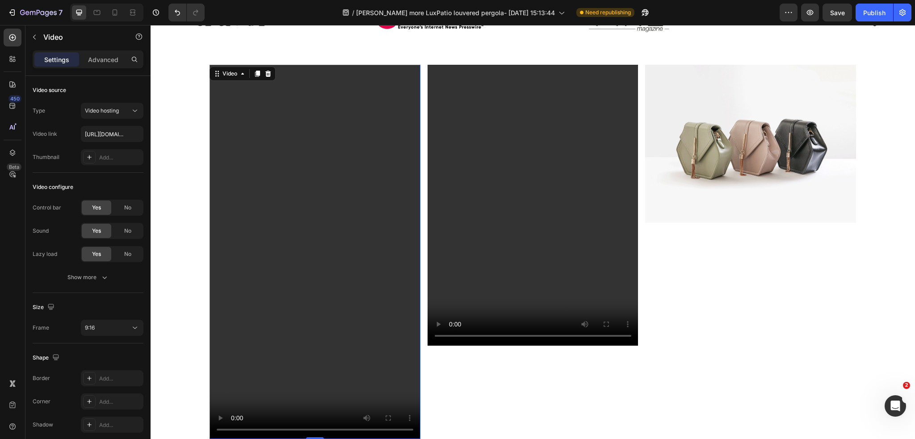
scroll to position [582, 0]
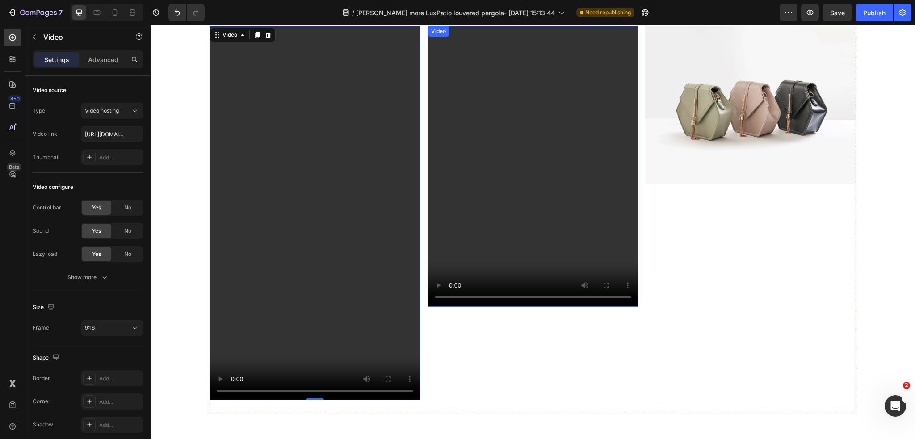
click at [628, 248] on video at bounding box center [532, 166] width 211 height 281
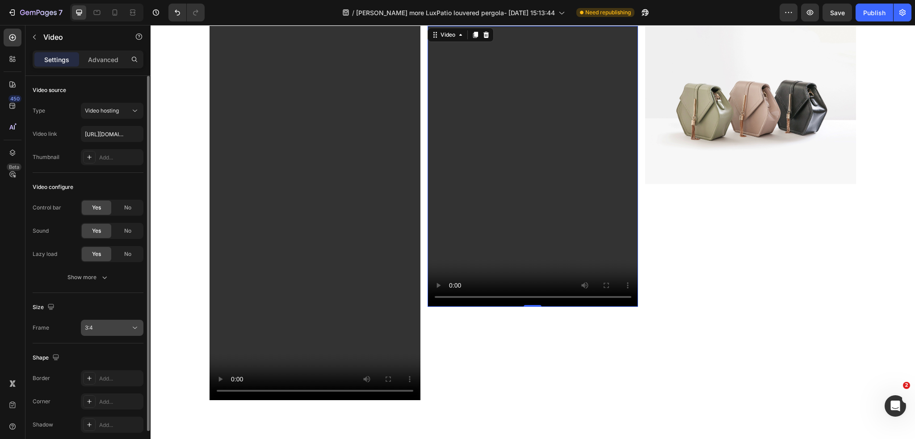
click at [89, 325] on span "3:4" at bounding box center [89, 327] width 8 height 7
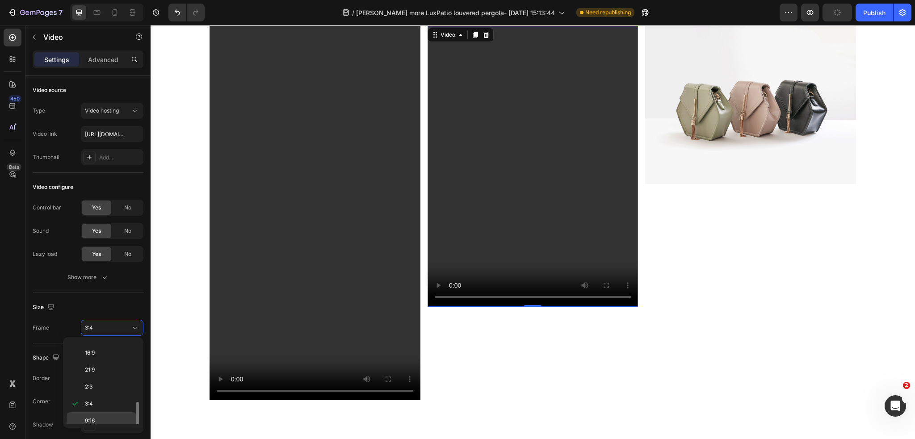
scroll to position [84, 0]
click at [108, 393] on div "9:16" at bounding box center [102, 401] width 70 height 17
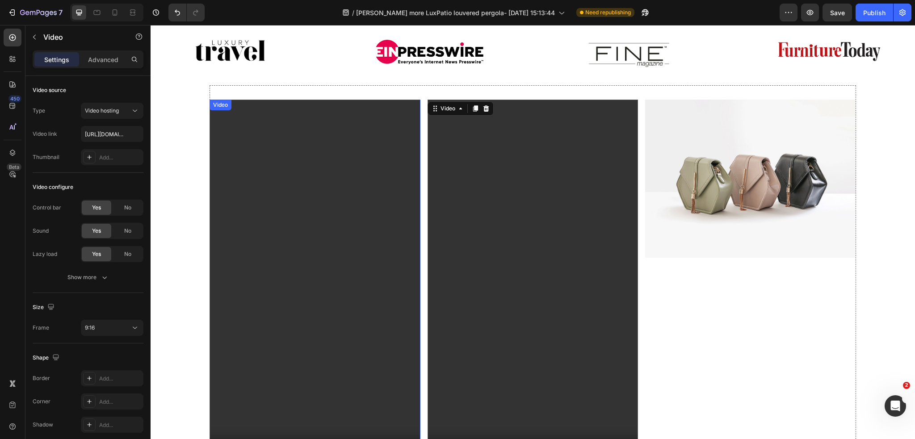
scroll to position [493, 0]
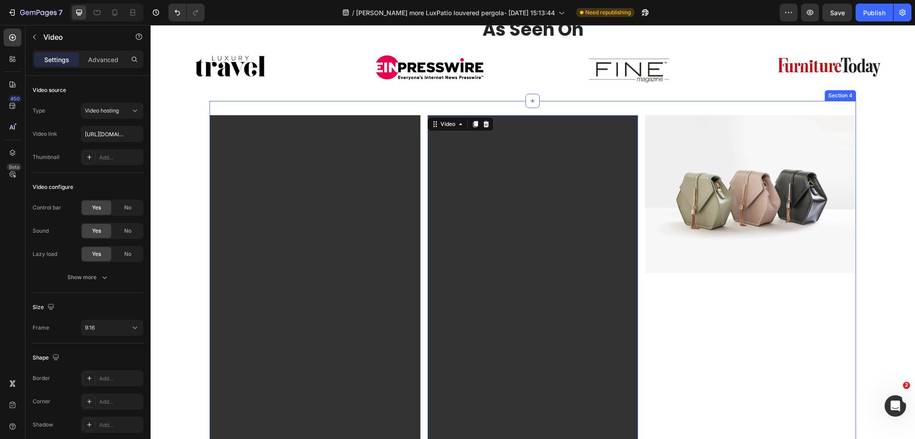
click at [751, 331] on div "Image Replace this text with your content Text Block" at bounding box center [750, 302] width 211 height 375
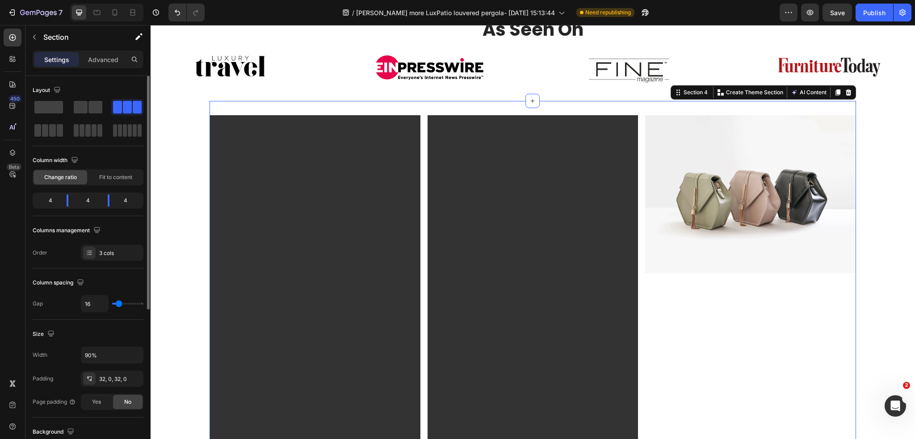
scroll to position [45, 0]
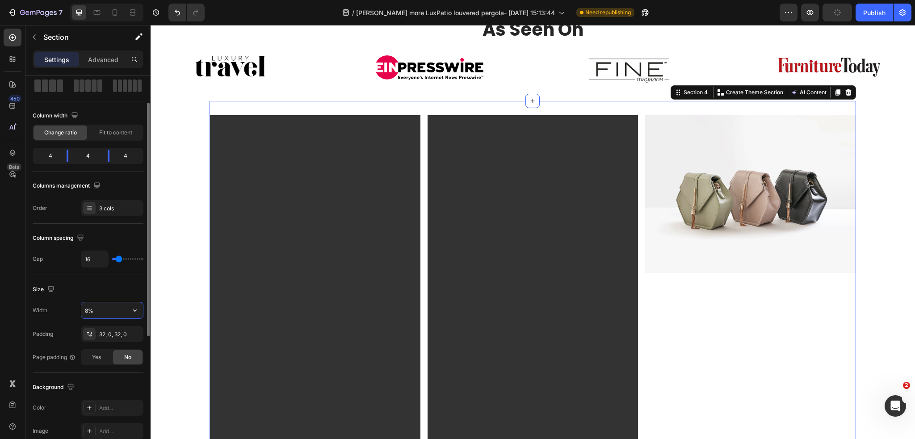
type input "80%"
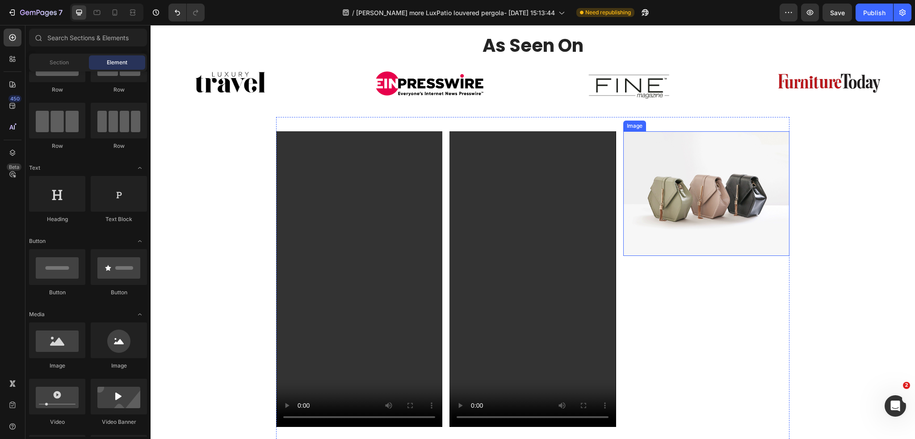
scroll to position [493, 0]
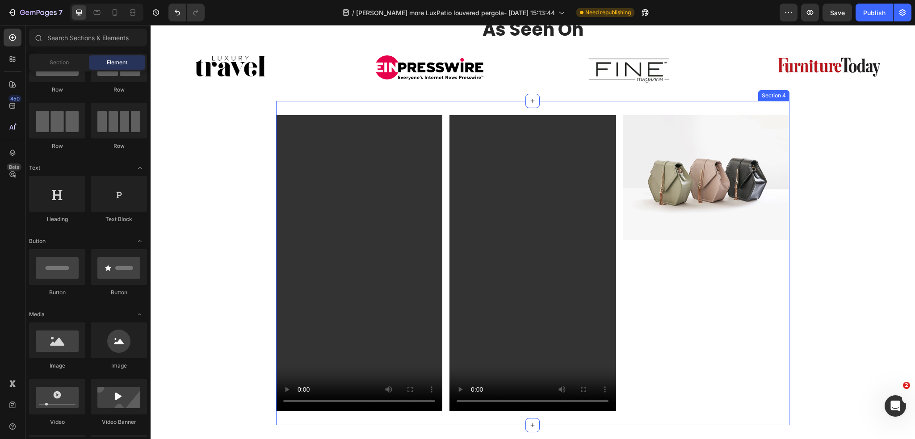
click at [475, 113] on div "Video Video Image Replace this text with your content Text Block Section 4" at bounding box center [532, 263] width 513 height 324
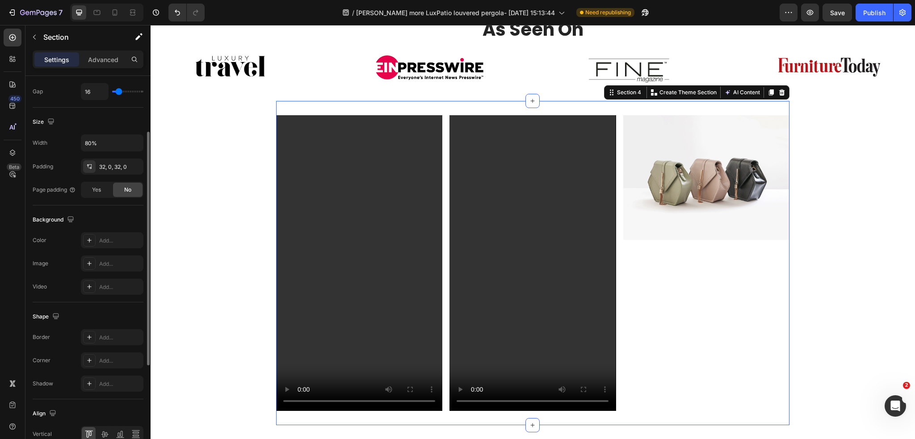
scroll to position [0, 0]
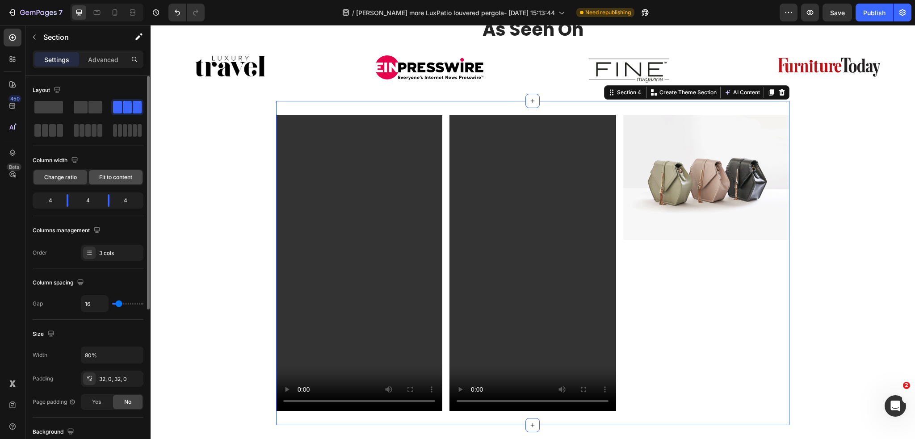
click at [116, 177] on span "Fit to content" at bounding box center [115, 177] width 33 height 8
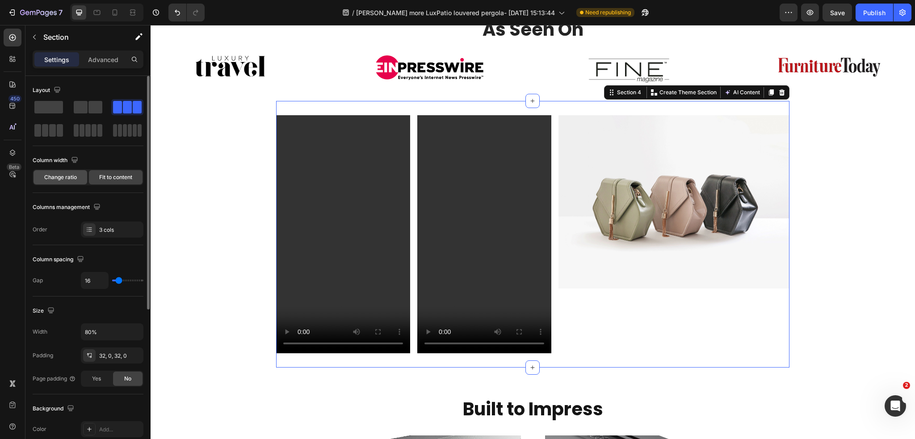
click at [60, 176] on span "Change ratio" at bounding box center [60, 177] width 33 height 8
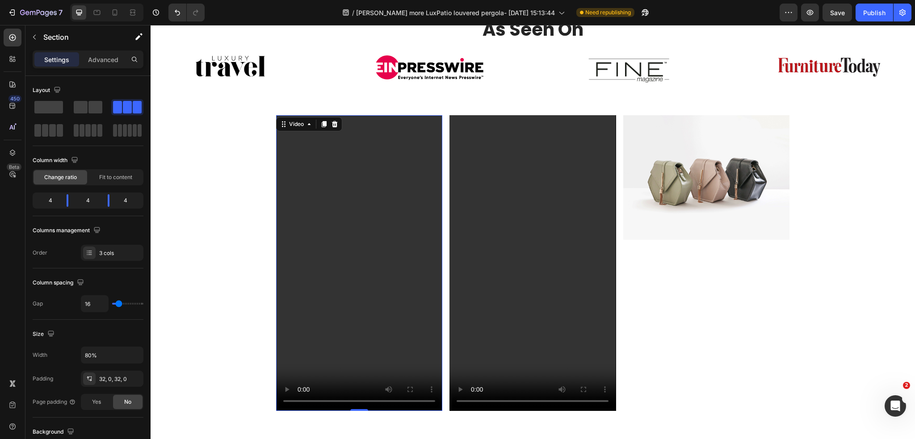
click at [409, 120] on video at bounding box center [359, 263] width 166 height 296
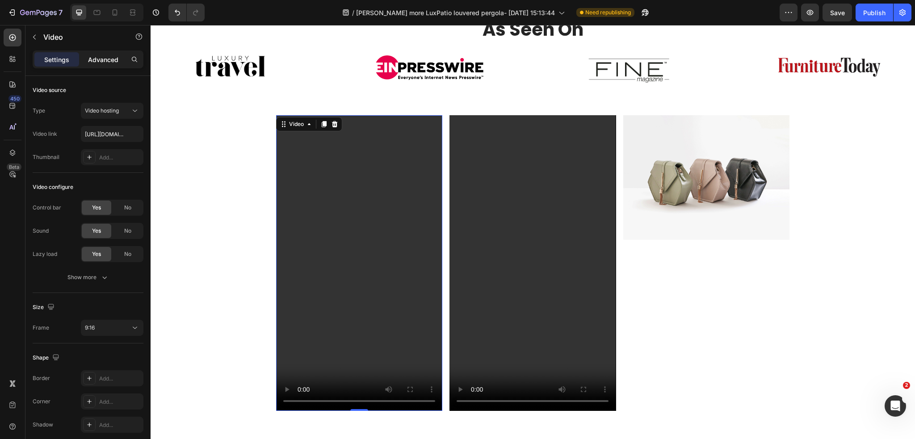
click at [107, 55] on p "Advanced" at bounding box center [103, 59] width 30 height 9
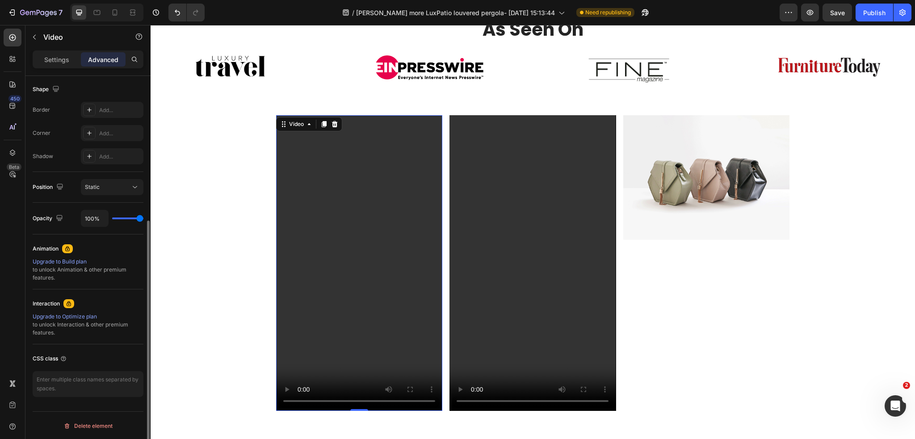
scroll to position [7, 0]
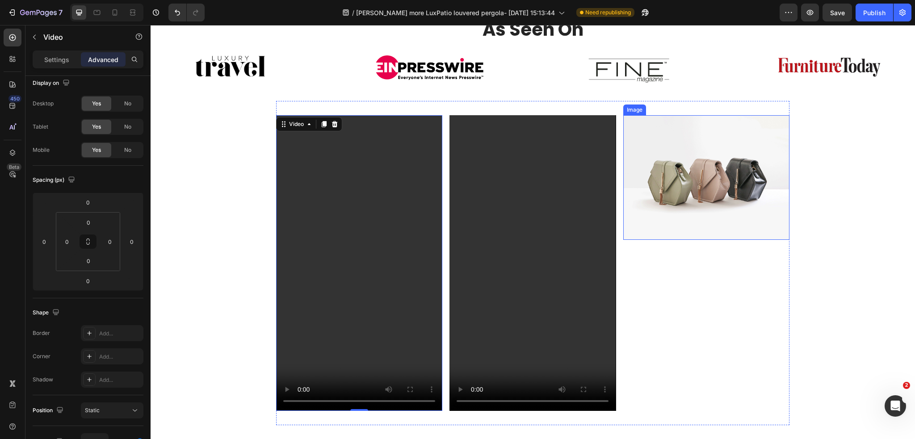
click at [710, 176] on img at bounding box center [706, 177] width 166 height 125
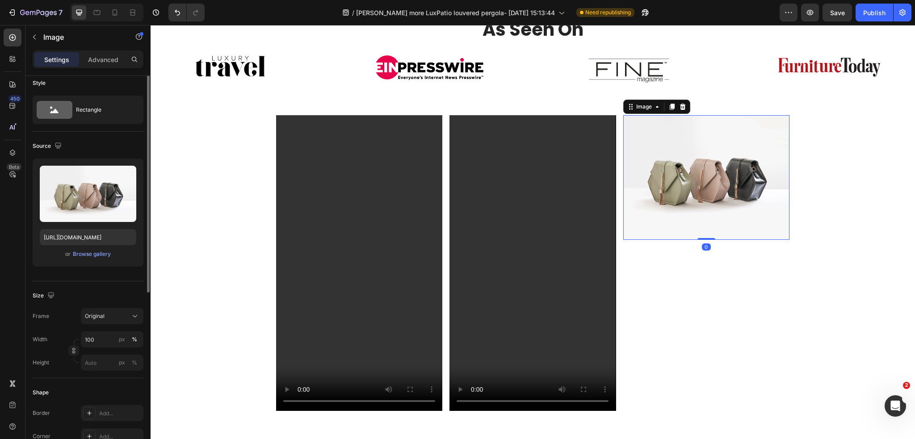
scroll to position [0, 0]
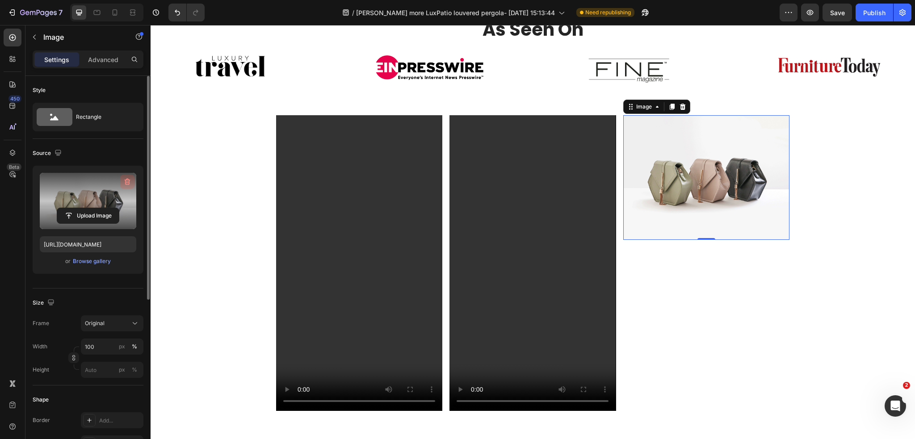
click at [130, 179] on icon "button" at bounding box center [127, 181] width 9 height 9
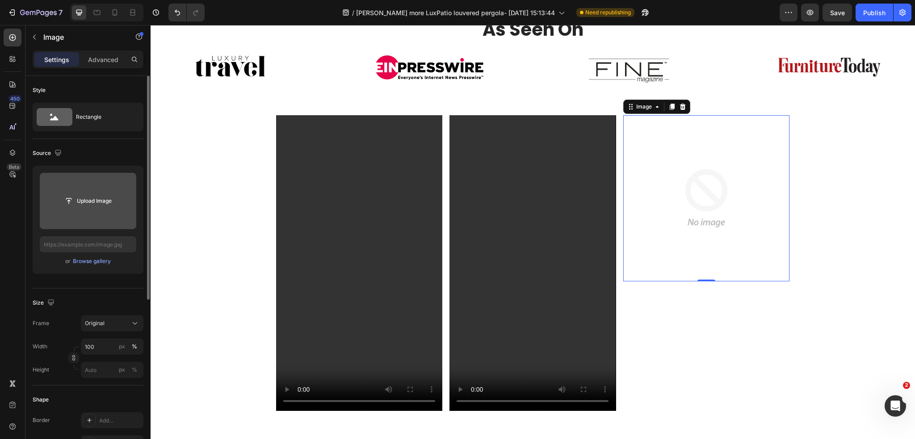
click at [109, 202] on input "file" at bounding box center [88, 200] width 62 height 15
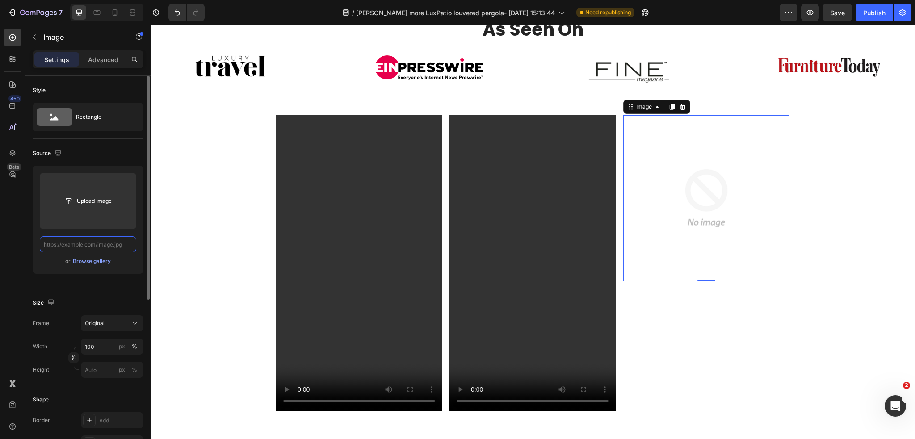
click at [82, 246] on input "text" at bounding box center [88, 244] width 96 height 16
paste input "[URL][DOMAIN_NAME]"
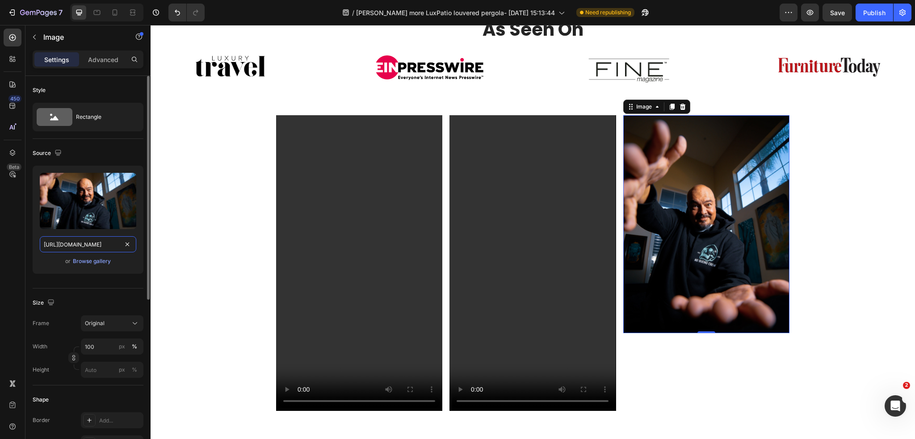
scroll to position [0, 167]
type input "[URL][DOMAIN_NAME]"
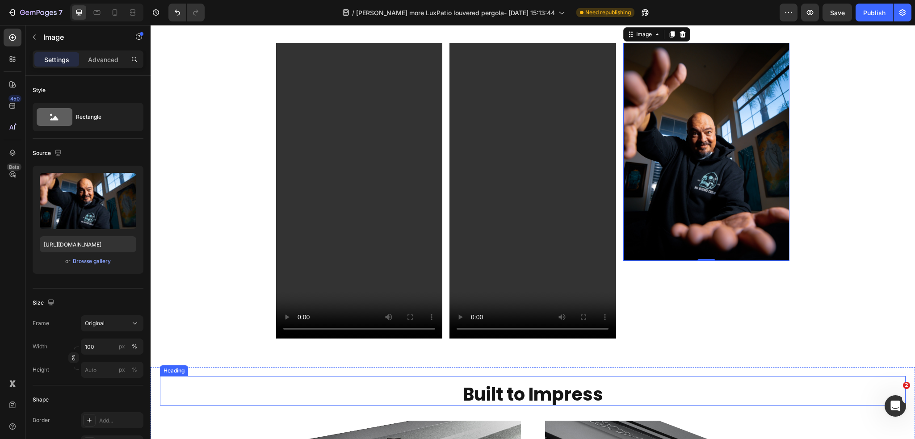
scroll to position [582, 0]
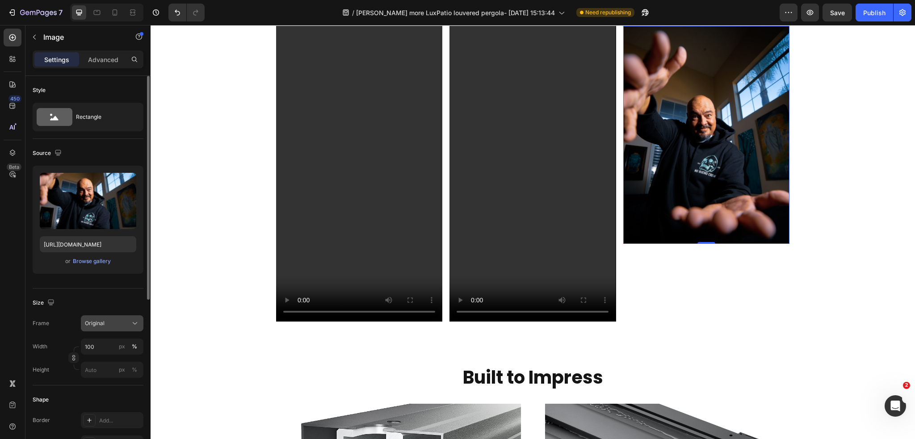
click at [107, 325] on div "Original" at bounding box center [107, 323] width 44 height 8
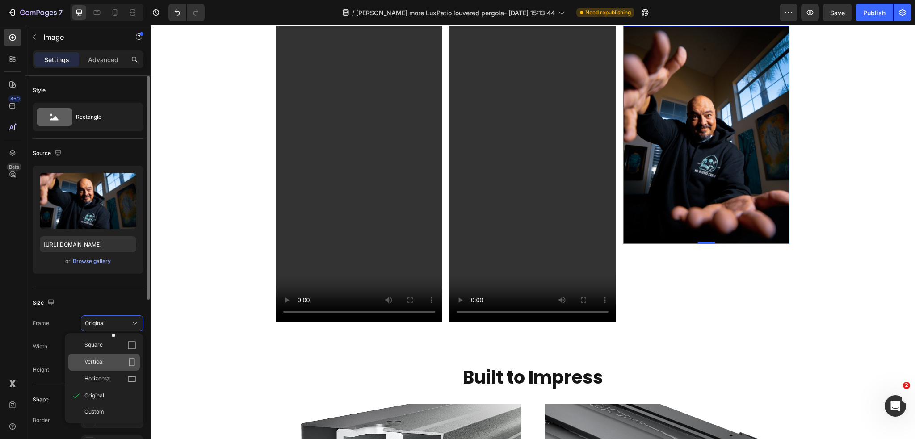
click at [107, 359] on div "Vertical" at bounding box center [110, 362] width 52 height 9
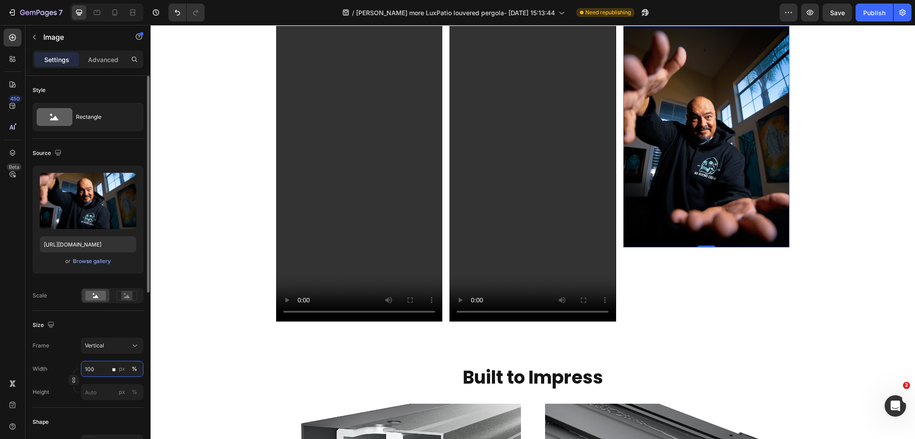
click at [99, 374] on input "100" at bounding box center [112, 369] width 63 height 16
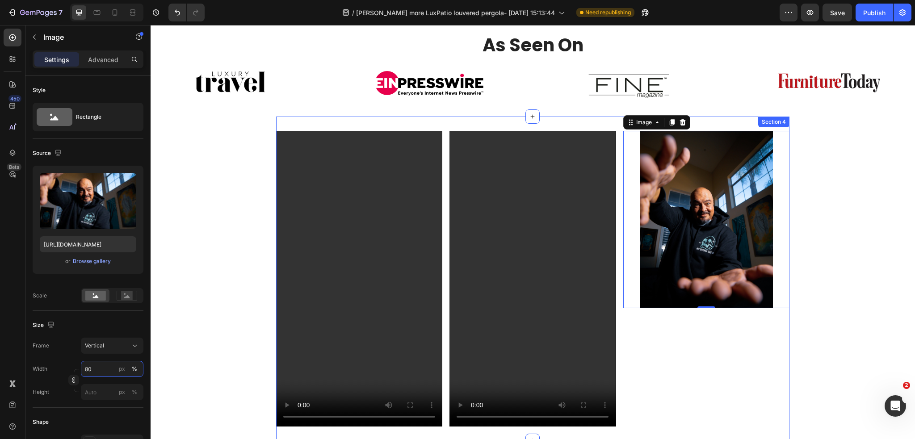
scroll to position [493, 0]
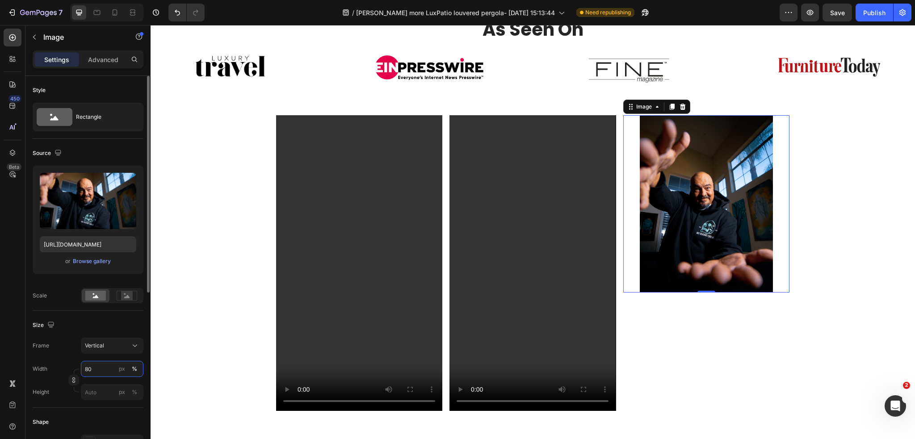
drag, startPoint x: 88, startPoint y: 372, endPoint x: 80, endPoint y: 372, distance: 7.1
click at [81, 372] on input "80" at bounding box center [112, 369] width 63 height 16
type input "90"
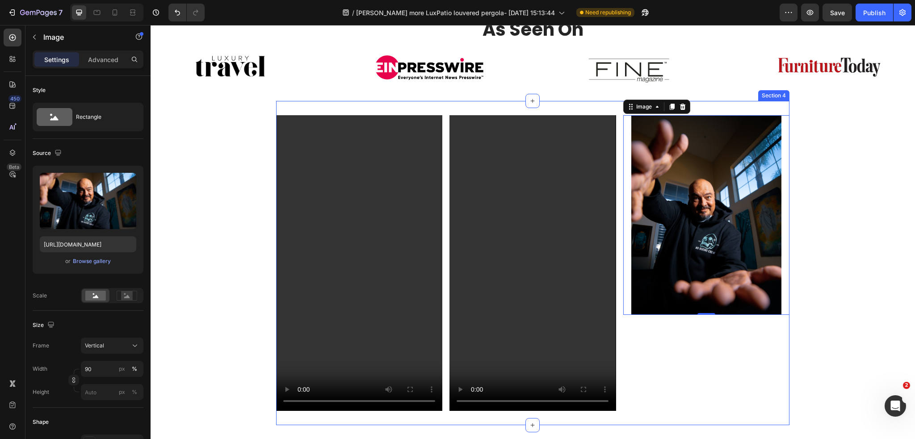
click at [720, 371] on div "Image 0 Replace this text with your content Text Block" at bounding box center [706, 263] width 166 height 296
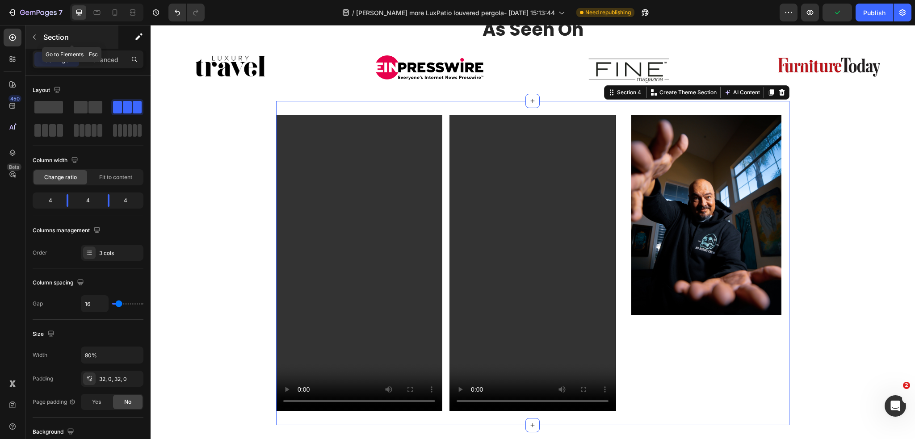
click at [33, 39] on icon "button" at bounding box center [34, 36] width 7 height 7
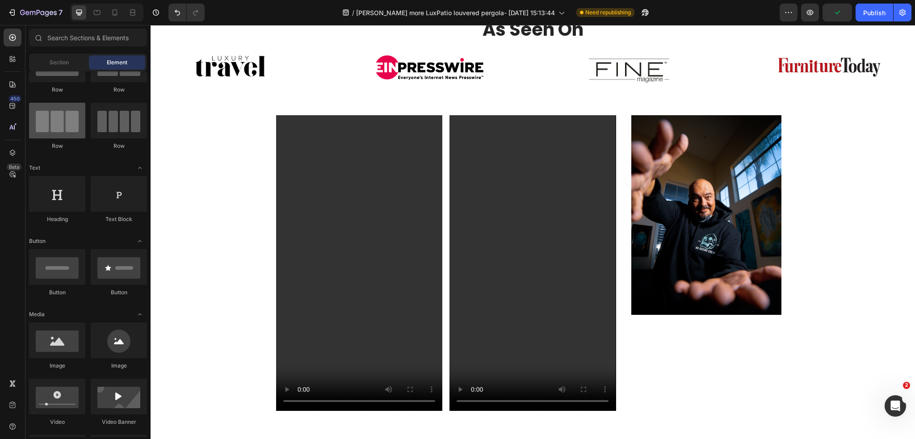
scroll to position [0, 0]
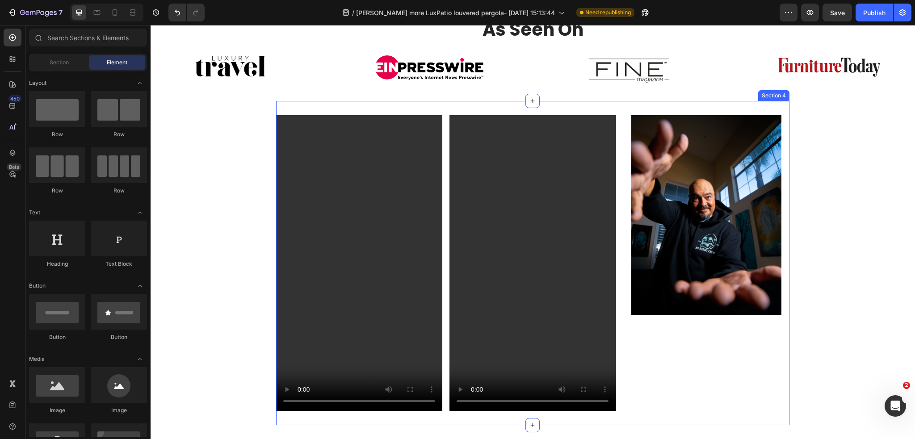
click at [679, 334] on div "Image Replace this text with your content Text Block" at bounding box center [706, 263] width 166 height 296
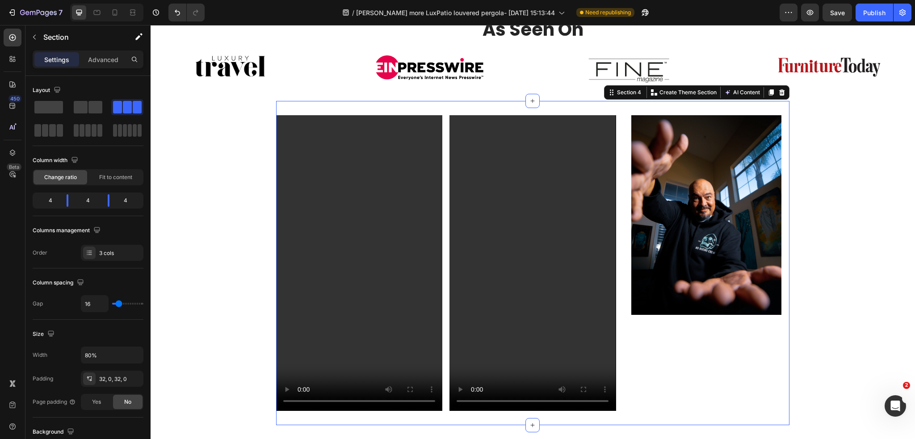
click at [681, 348] on div "Image Replace this text with your content Text Block" at bounding box center [706, 263] width 166 height 296
click at [32, 33] on button "button" at bounding box center [34, 37] width 14 height 14
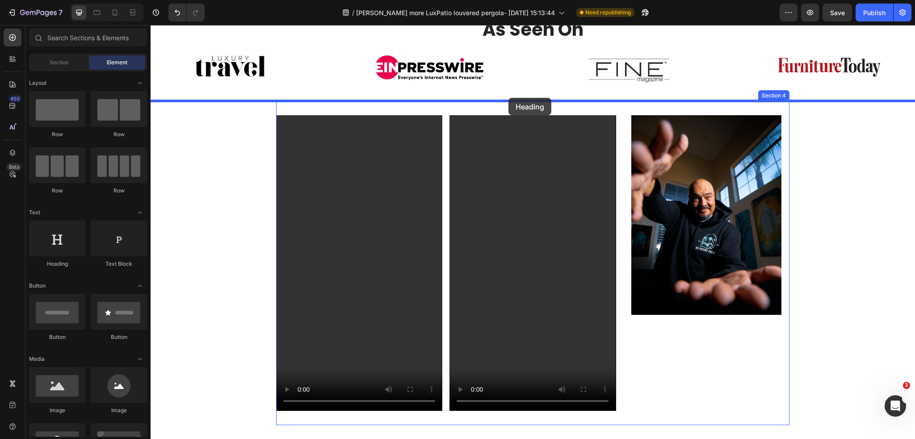
drag, startPoint x: 202, startPoint y: 275, endPoint x: 508, endPoint y: 98, distance: 353.9
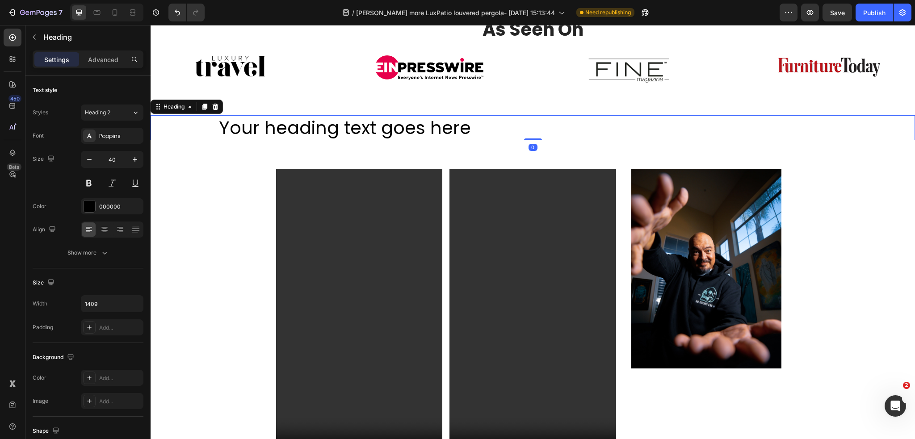
click at [483, 129] on h2 "Your heading text goes here" at bounding box center [532, 127] width 629 height 25
click at [99, 230] on div at bounding box center [104, 229] width 14 height 14
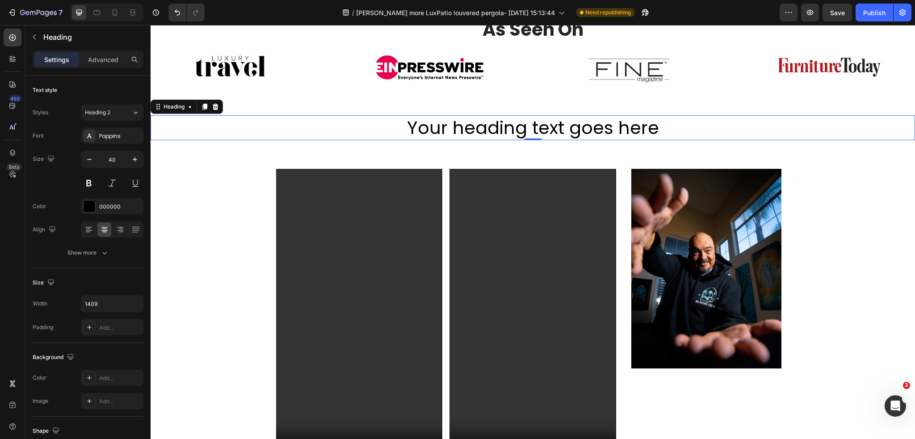
click at [407, 130] on p "Your heading text goes here" at bounding box center [532, 127] width 627 height 23
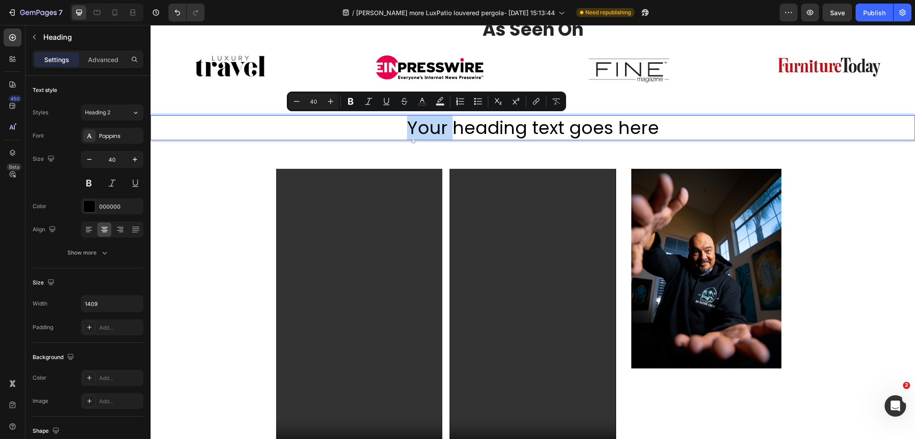
click at [407, 130] on p "Your heading text goes here" at bounding box center [532, 127] width 627 height 23
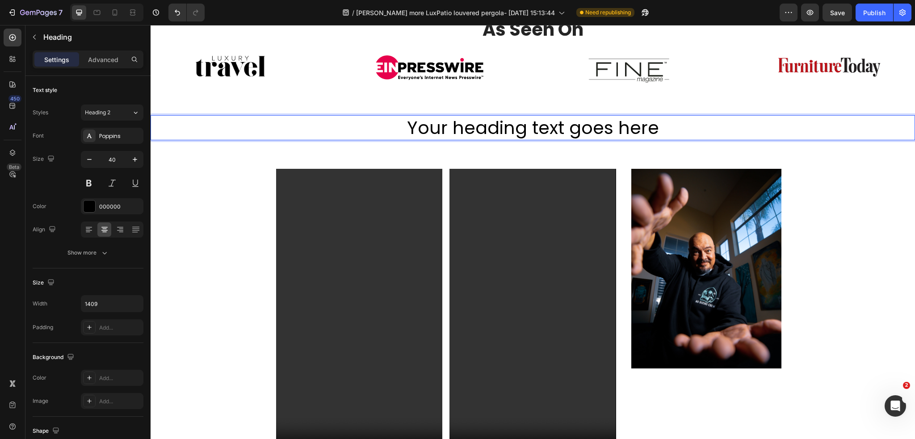
click at [673, 130] on p "Your heading text goes here" at bounding box center [532, 127] width 627 height 23
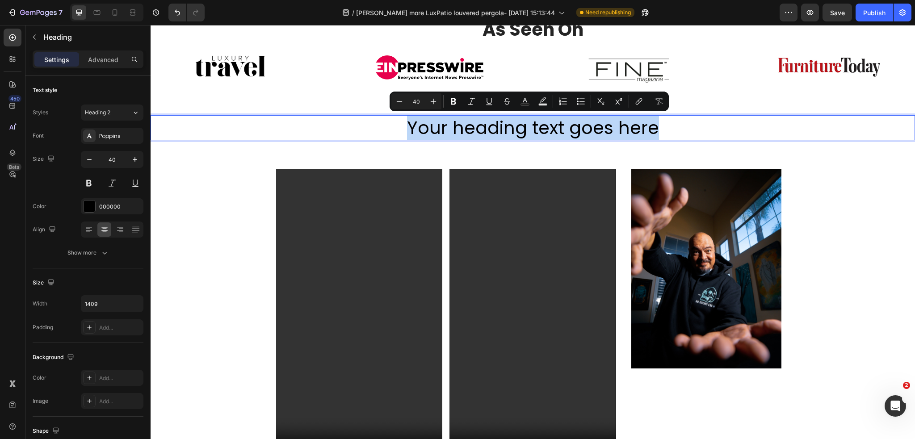
drag, startPoint x: 652, startPoint y: 130, endPoint x: 392, endPoint y: 130, distance: 260.3
click at [392, 130] on p "Your heading text goes here" at bounding box center [532, 127] width 627 height 23
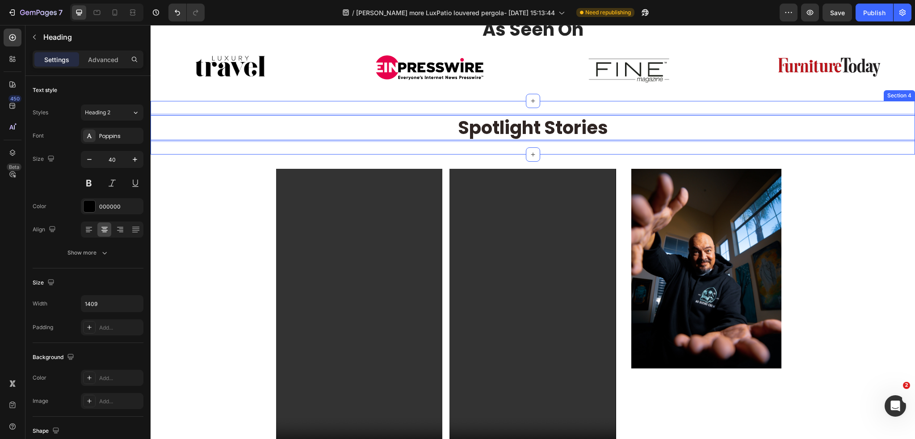
click at [475, 152] on div "Spotlight Stories Heading 0 Section 4" at bounding box center [532, 128] width 764 height 54
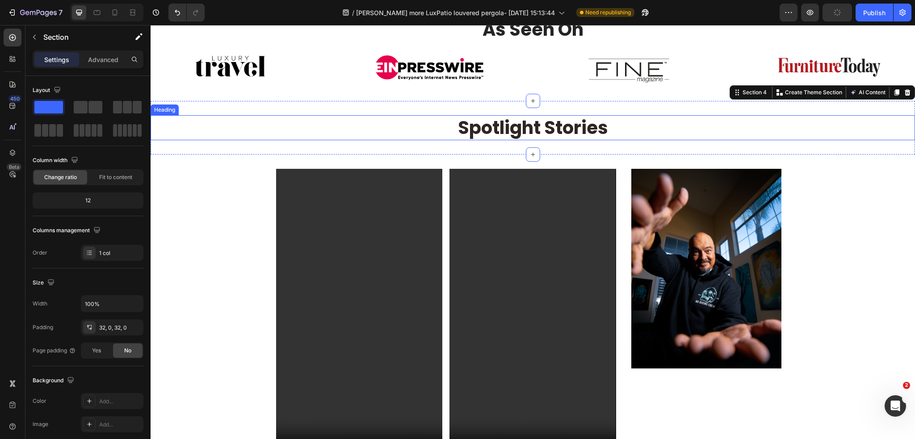
click at [479, 129] on strong "Spotlight Stories" at bounding box center [533, 127] width 150 height 25
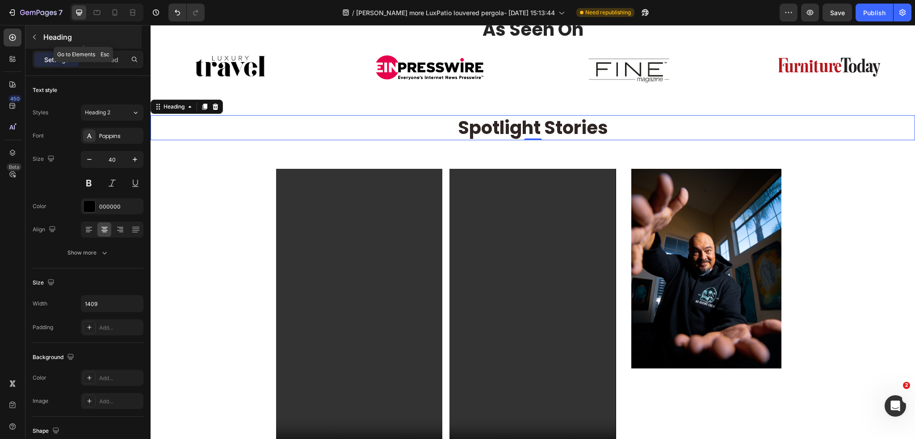
click at [36, 37] on icon "button" at bounding box center [34, 36] width 7 height 7
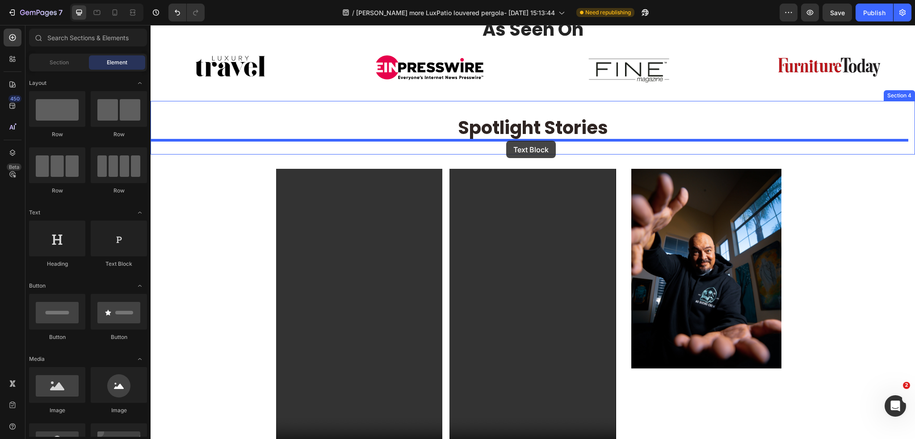
drag, startPoint x: 261, startPoint y: 269, endPoint x: 506, endPoint y: 141, distance: 276.0
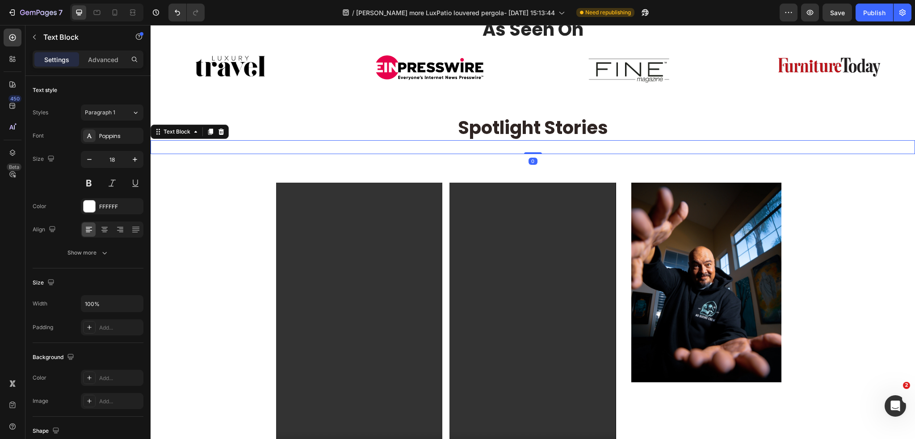
click at [529, 148] on div "Replace this text with your content" at bounding box center [532, 147] width 764 height 14
click at [529, 148] on p "Replace this text with your content" at bounding box center [532, 147] width 762 height 12
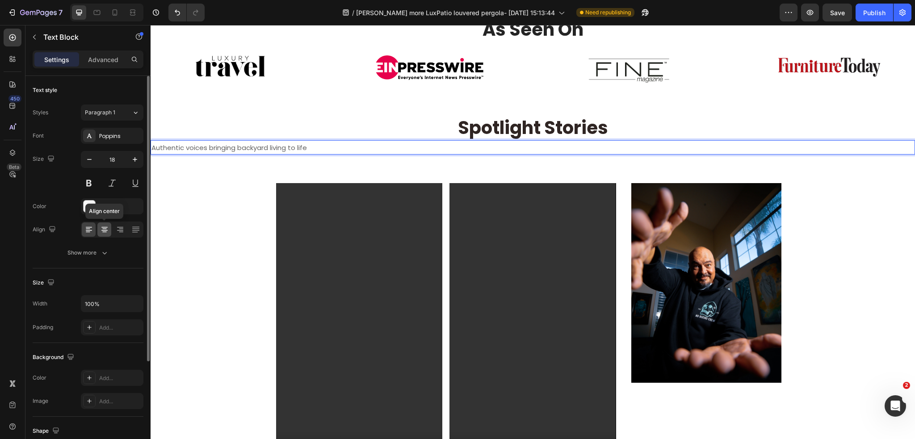
click at [106, 230] on icon at bounding box center [104, 229] width 9 height 9
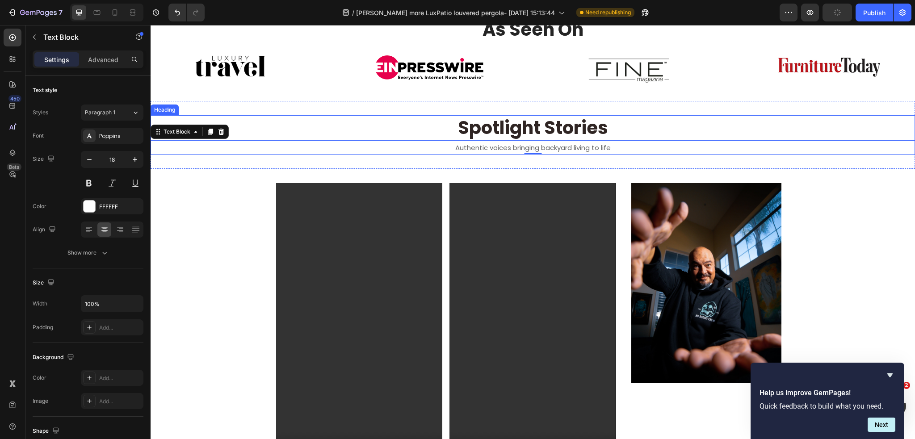
click at [645, 132] on p "⁠⁠⁠⁠⁠⁠⁠ Spotlight Stories" at bounding box center [532, 127] width 627 height 23
click at [888, 378] on icon "Hide survey" at bounding box center [889, 375] width 11 height 11
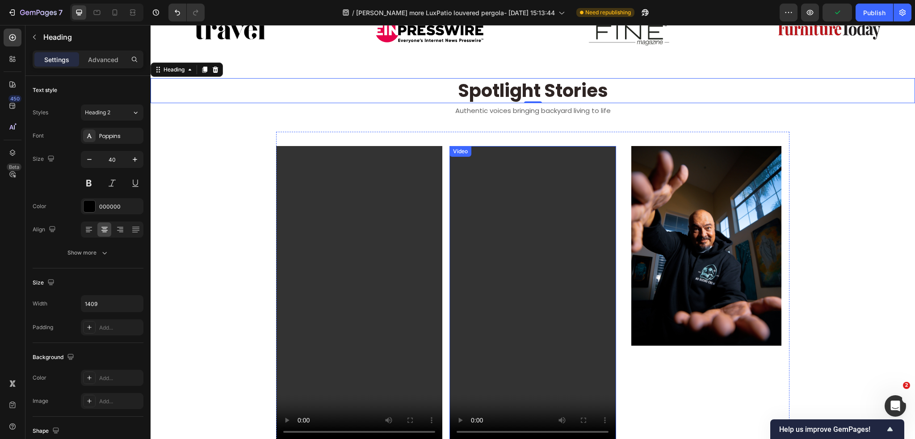
scroll to position [538, 0]
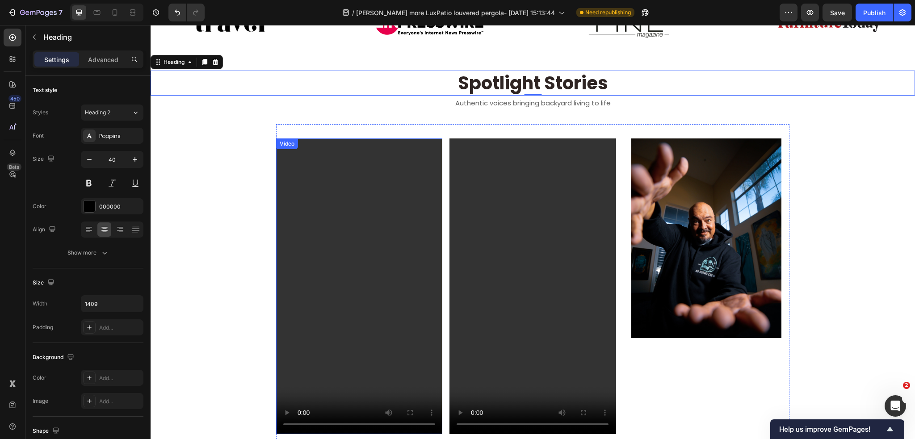
click at [323, 173] on video at bounding box center [359, 286] width 166 height 296
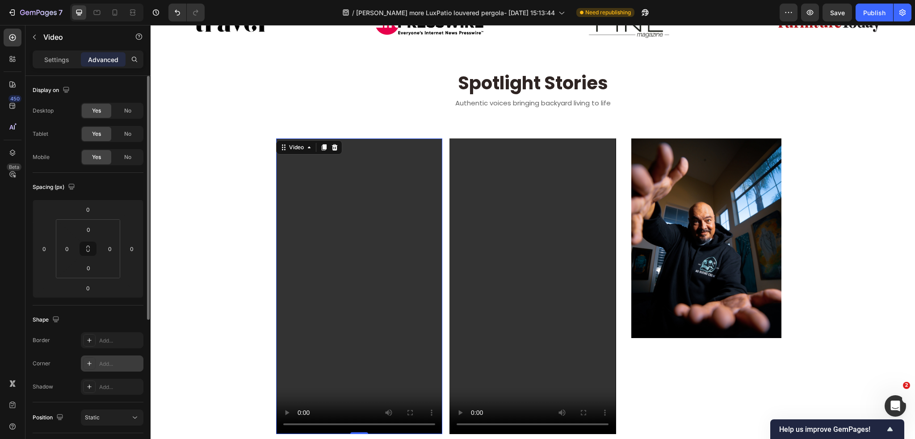
click at [90, 363] on icon at bounding box center [89, 363] width 4 height 4
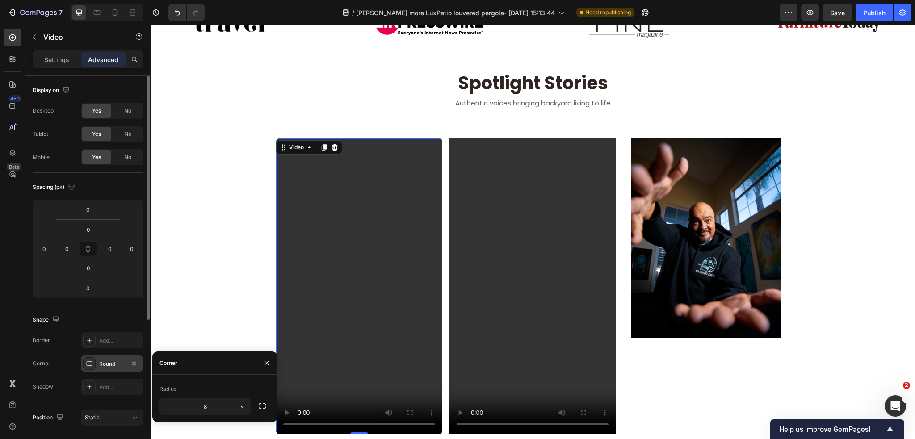
click at [90, 363] on icon at bounding box center [89, 363] width 7 height 7
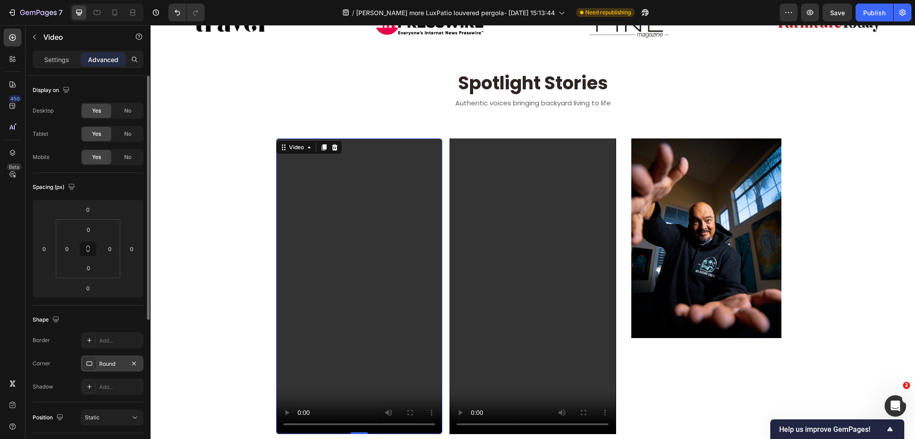
click at [90, 363] on icon at bounding box center [89, 363] width 7 height 7
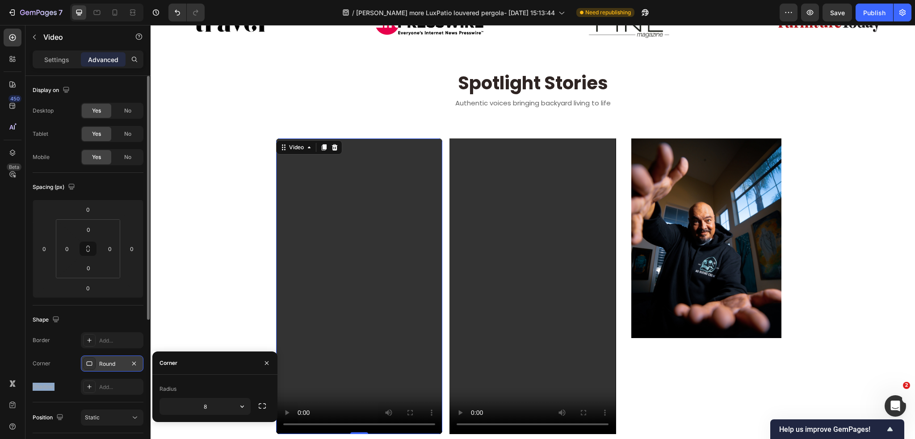
click at [90, 363] on icon at bounding box center [89, 363] width 7 height 7
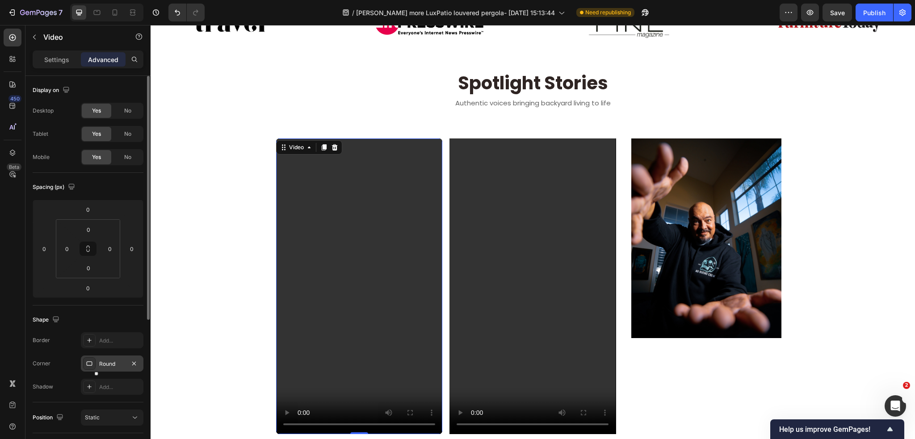
click at [90, 363] on icon at bounding box center [89, 363] width 7 height 7
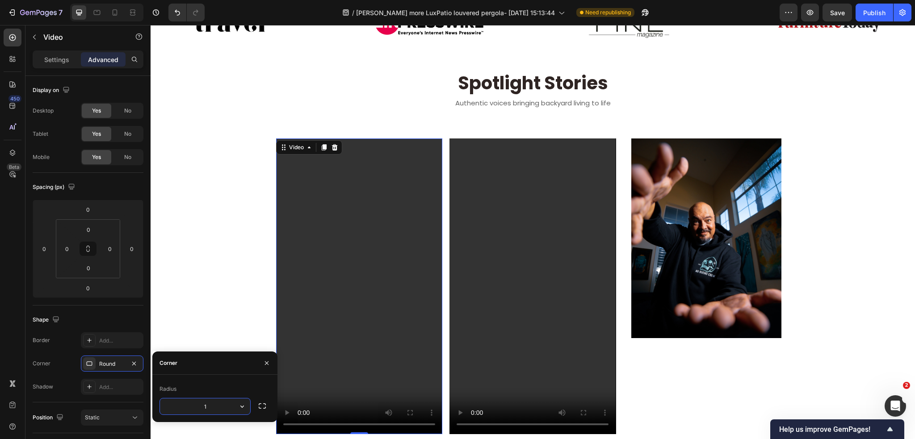
type input "15"
click at [490, 159] on video at bounding box center [532, 286] width 166 height 296
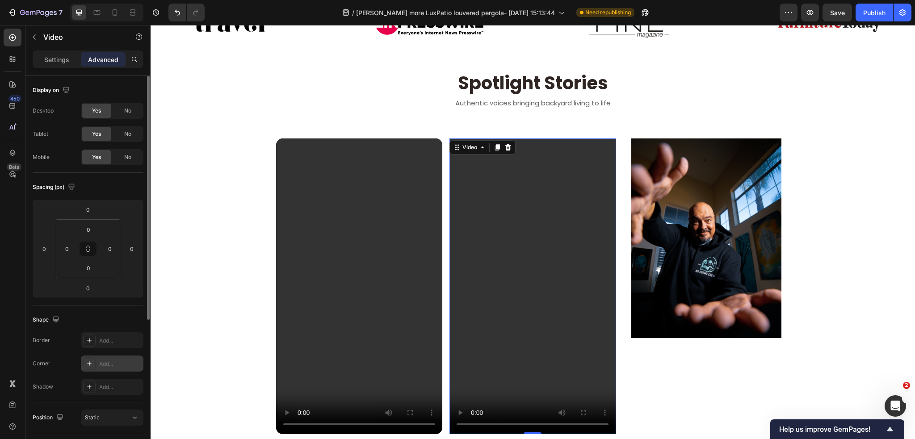
click at [89, 366] on icon at bounding box center [89, 363] width 7 height 7
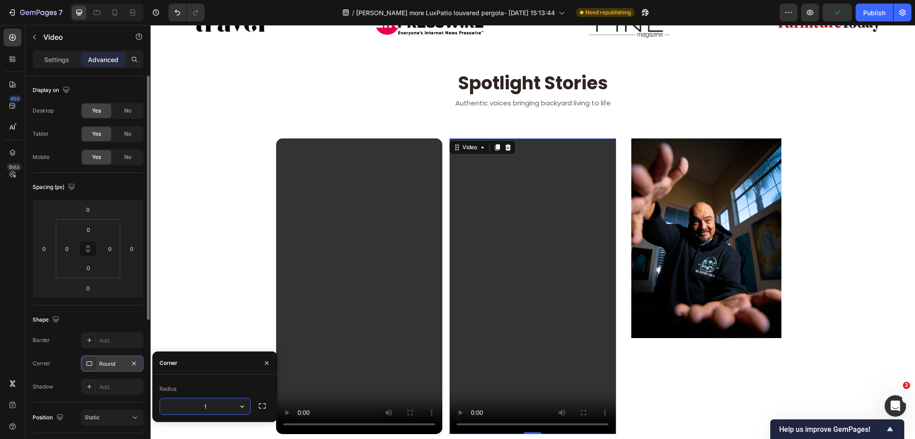
type input "15"
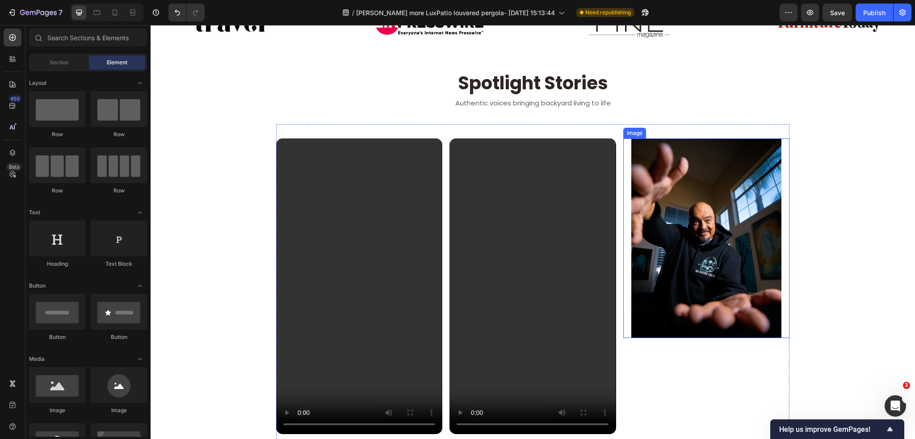
click at [657, 188] on img at bounding box center [706, 238] width 150 height 200
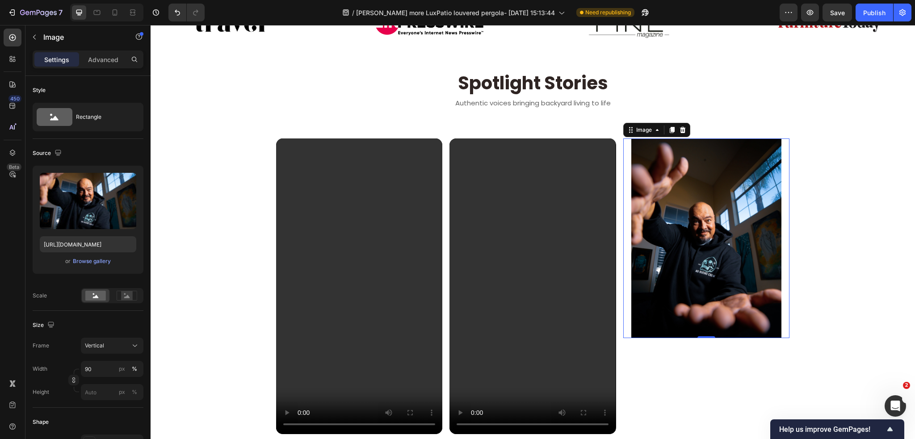
click at [623, 321] on div at bounding box center [706, 238] width 166 height 200
click at [623, 325] on div at bounding box center [706, 238] width 166 height 200
click at [627, 351] on div "Image 0 Replace this text with your content Text Block" at bounding box center [706, 286] width 166 height 296
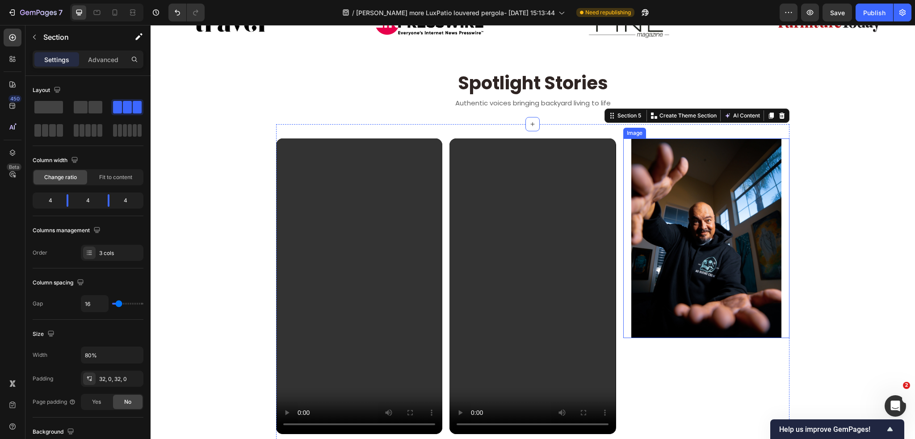
click at [623, 314] on div at bounding box center [706, 238] width 166 height 200
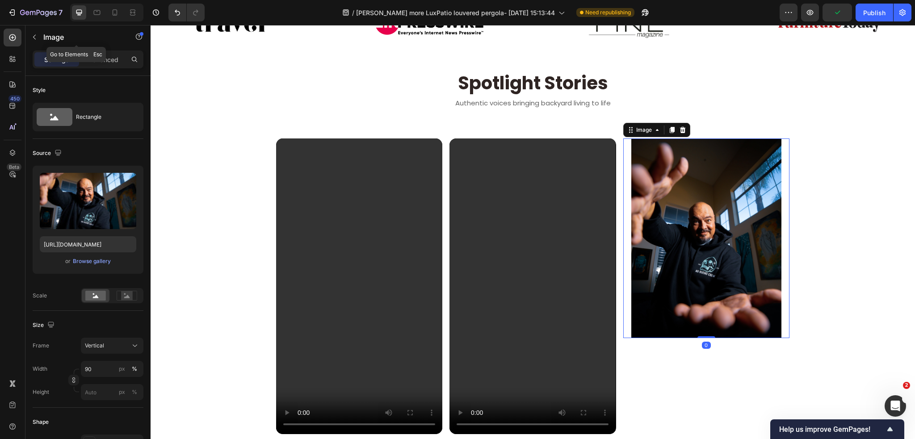
click at [38, 35] on button "button" at bounding box center [34, 37] width 14 height 14
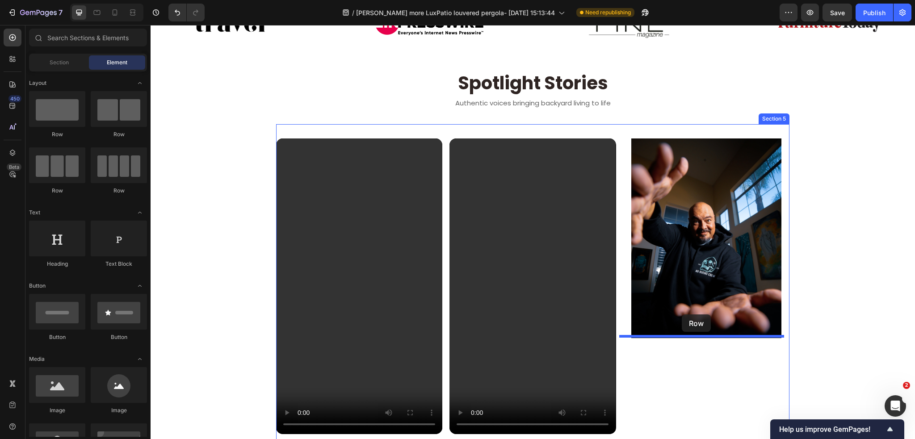
drag, startPoint x: 213, startPoint y: 142, endPoint x: 681, endPoint y: 314, distance: 499.1
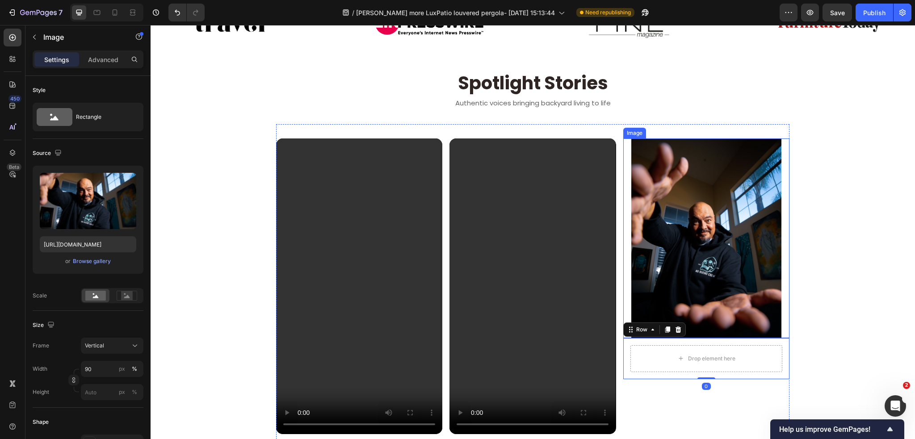
click at [681, 233] on img at bounding box center [706, 238] width 150 height 200
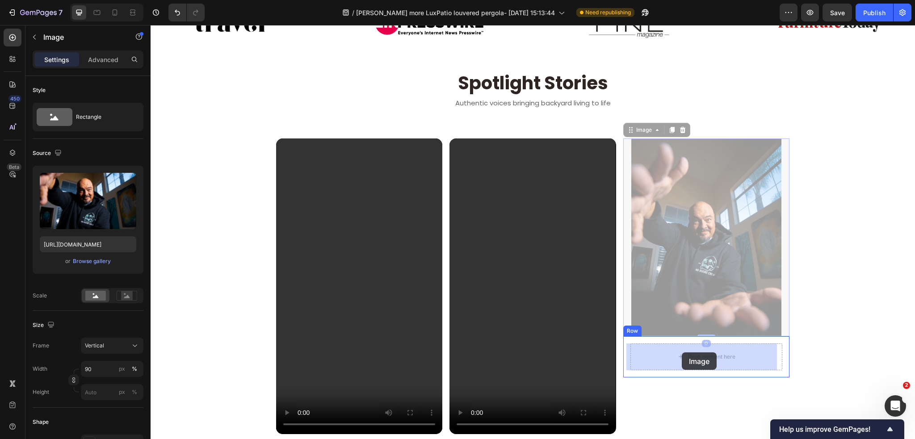
drag, startPoint x: 631, startPoint y: 130, endPoint x: 681, endPoint y: 352, distance: 228.4
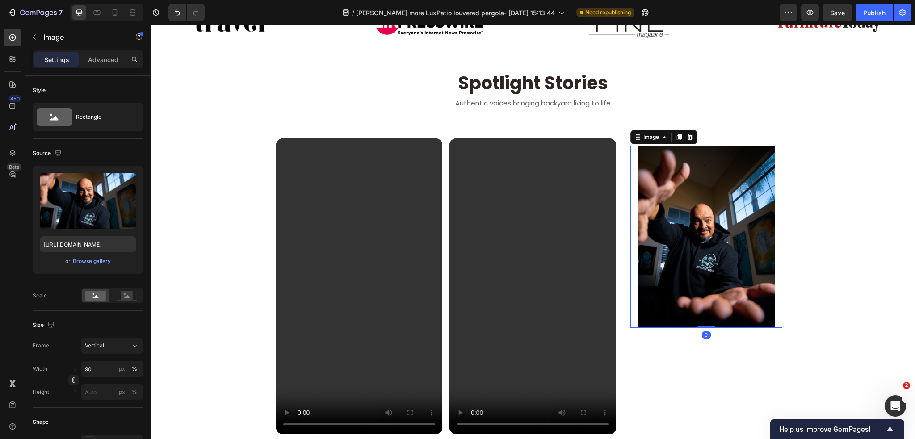
click at [672, 288] on img at bounding box center [706, 237] width 137 height 183
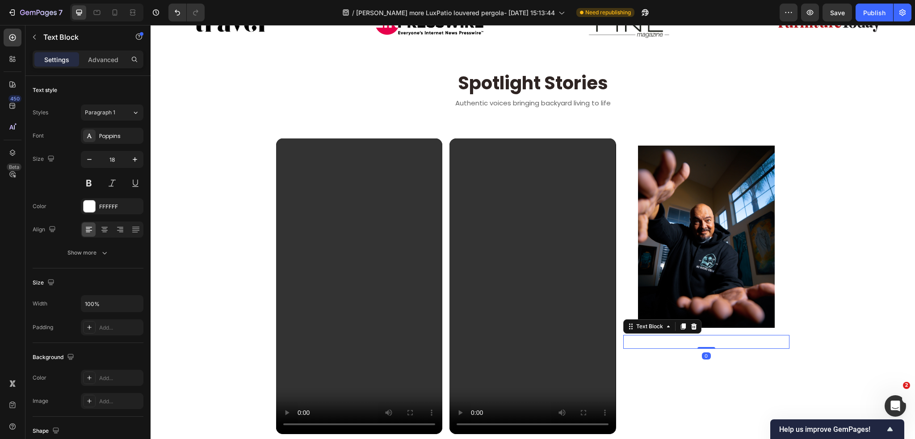
click at [646, 339] on div "Replace this text with your content" at bounding box center [706, 342] width 166 height 14
drag, startPoint x: 628, startPoint y: 325, endPoint x: 654, endPoint y: 321, distance: 26.2
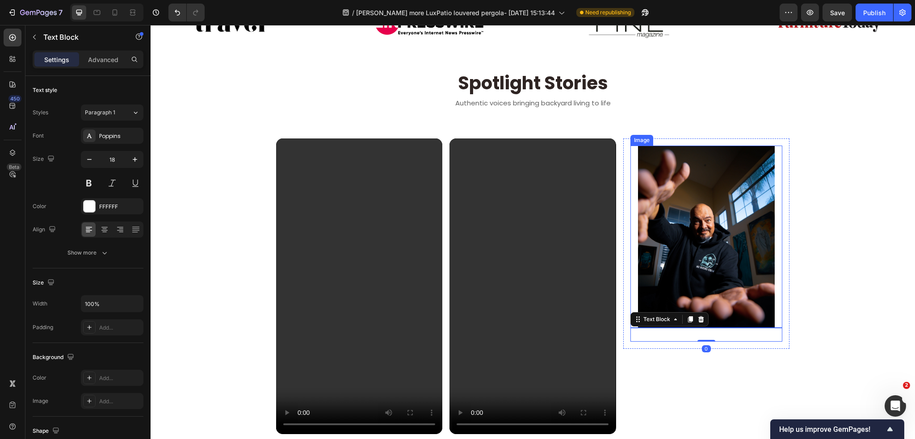
click at [630, 292] on div at bounding box center [706, 237] width 152 height 183
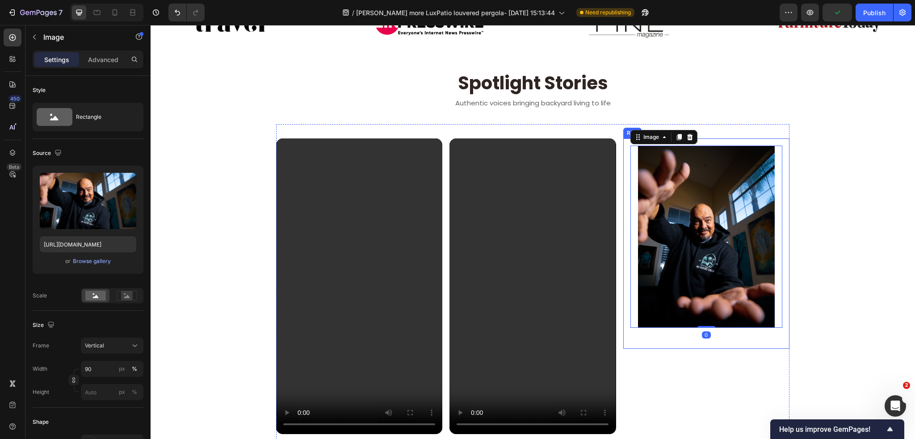
click at [623, 308] on div "Image 0 Replace this text with your content Text Block Row" at bounding box center [706, 243] width 166 height 211
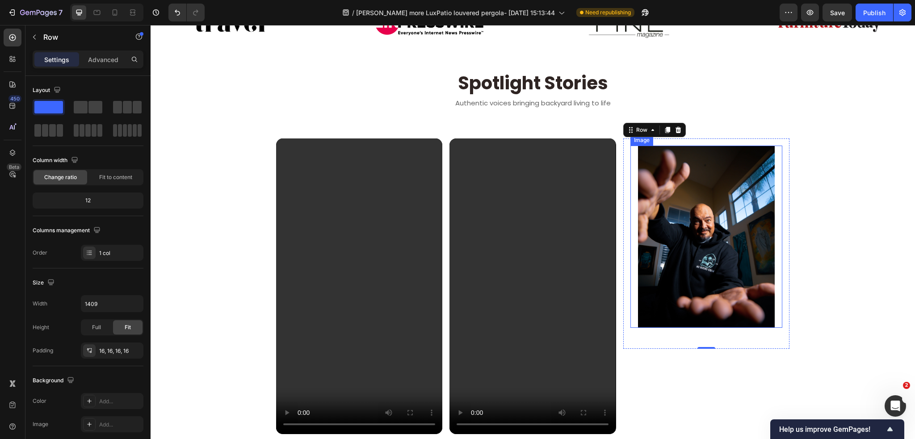
click at [638, 213] on img at bounding box center [706, 237] width 137 height 183
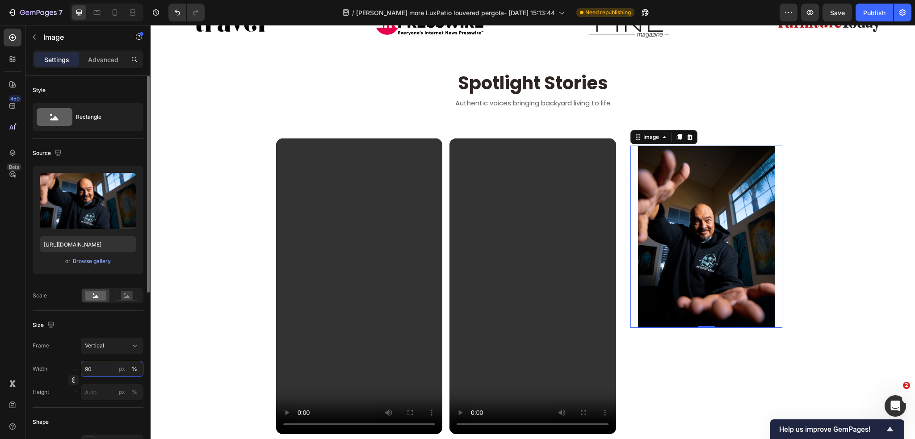
click at [100, 369] on input "90" at bounding box center [112, 369] width 63 height 16
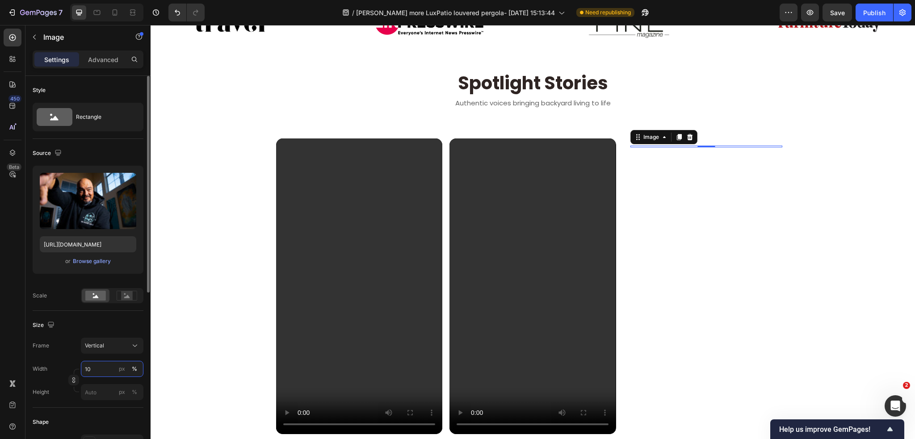
type input "100"
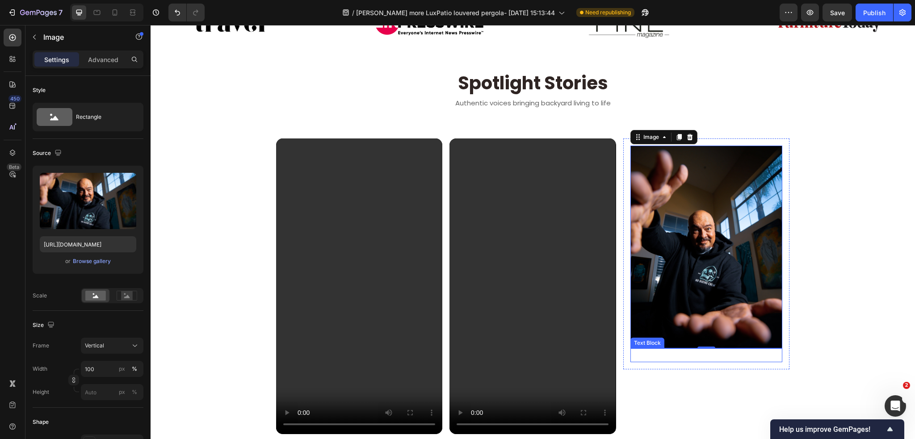
click at [670, 353] on div "Replace this text with your content" at bounding box center [706, 355] width 152 height 14
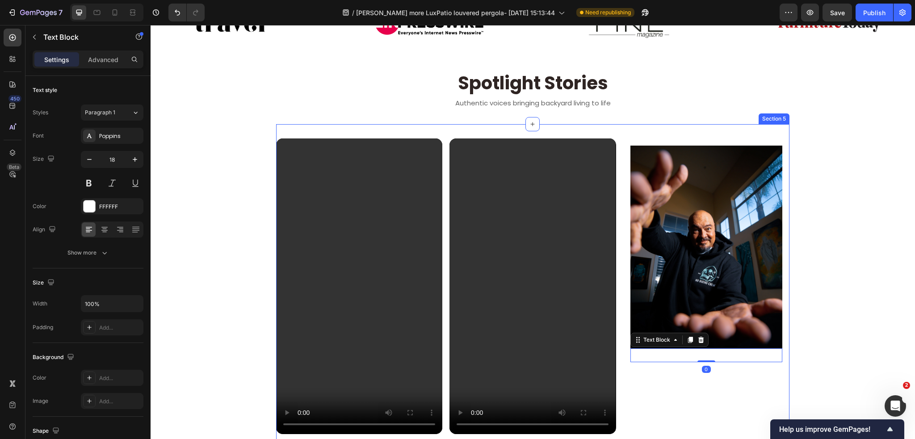
click at [641, 369] on div "Image Replace this text with your content Text Block 0 Row" at bounding box center [706, 286] width 166 height 296
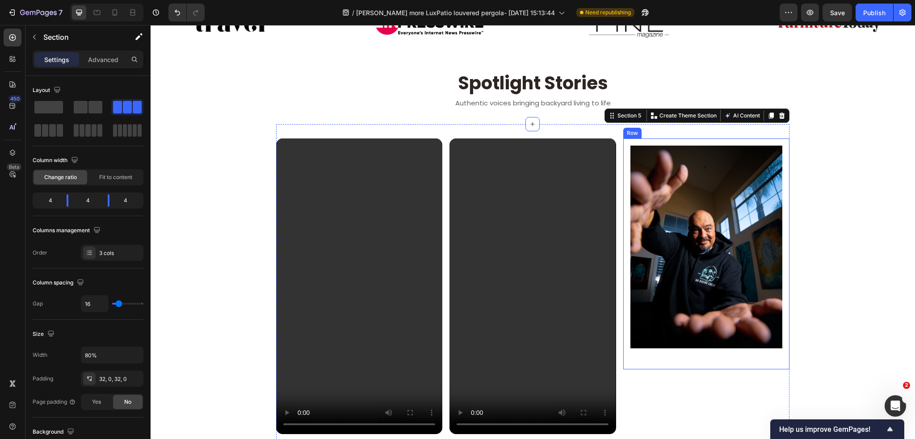
click at [645, 365] on div "Image Replace this text with your content Text Block Row" at bounding box center [706, 253] width 166 height 231
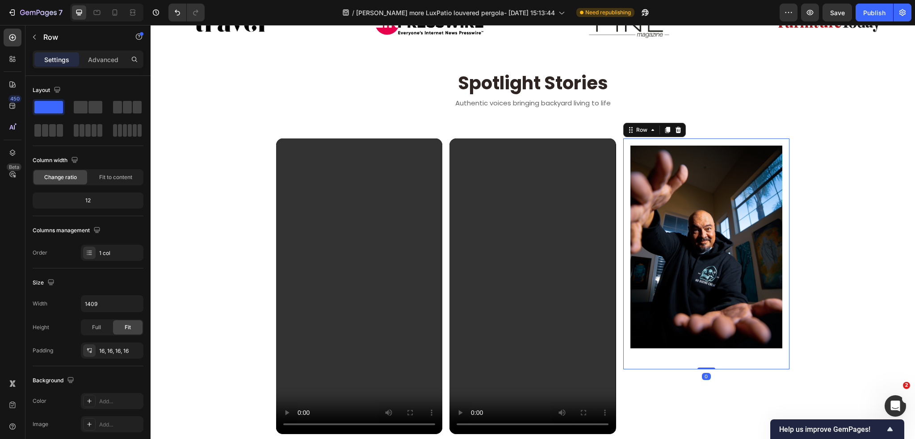
click at [647, 360] on div "Image Replace this text with your content Text Block Row 0" at bounding box center [706, 253] width 166 height 231
click at [650, 193] on img at bounding box center [706, 247] width 152 height 203
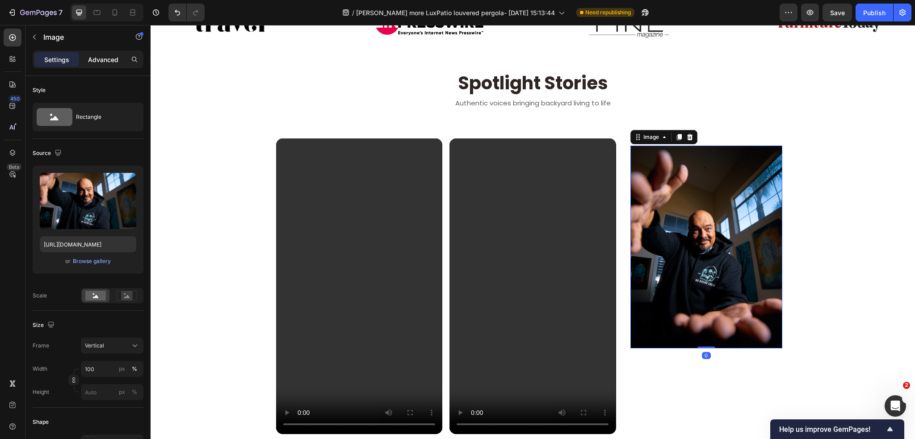
click at [100, 57] on p "Advanced" at bounding box center [103, 59] width 30 height 9
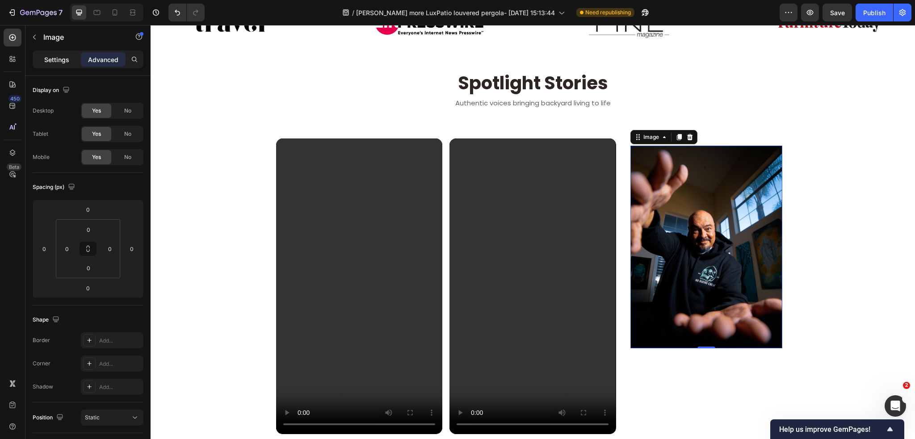
click at [66, 61] on p "Settings" at bounding box center [56, 59] width 25 height 9
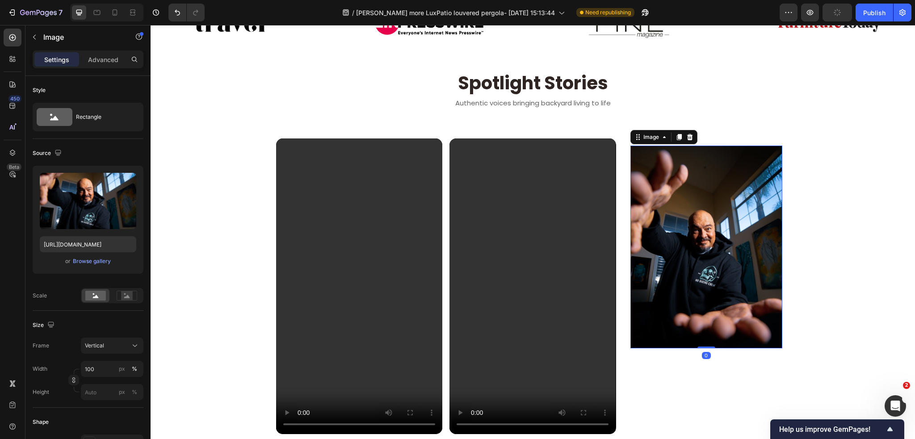
click at [679, 268] on img at bounding box center [706, 247] width 152 height 203
click at [660, 329] on img at bounding box center [706, 247] width 152 height 203
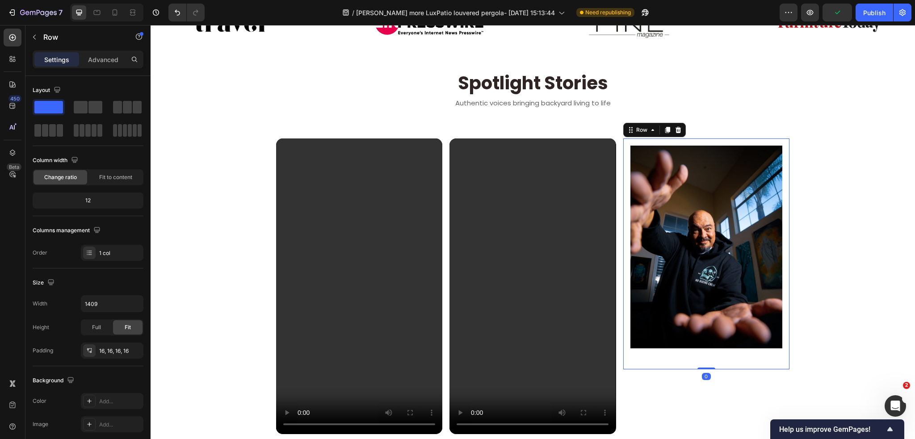
click at [644, 364] on div "Image Replace this text with your content Text Block Row 0" at bounding box center [706, 253] width 166 height 231
click at [102, 349] on div "16, 16, 16, 16" at bounding box center [112, 351] width 26 height 8
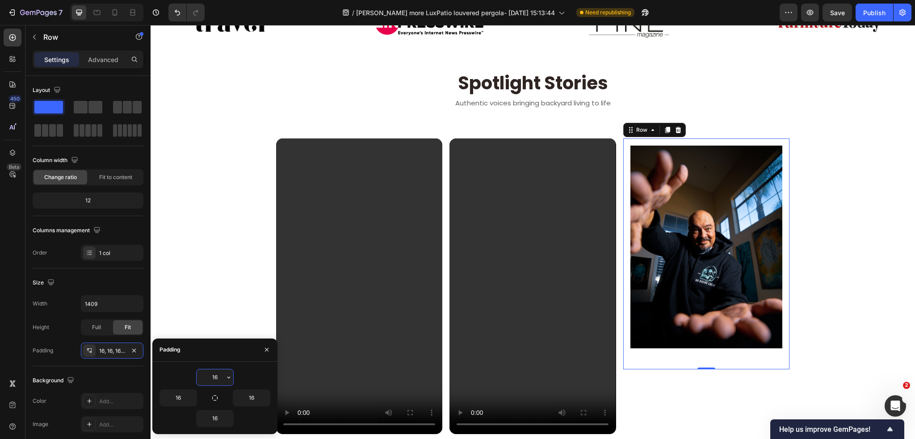
click at [222, 371] on input "16" at bounding box center [214, 377] width 37 height 16
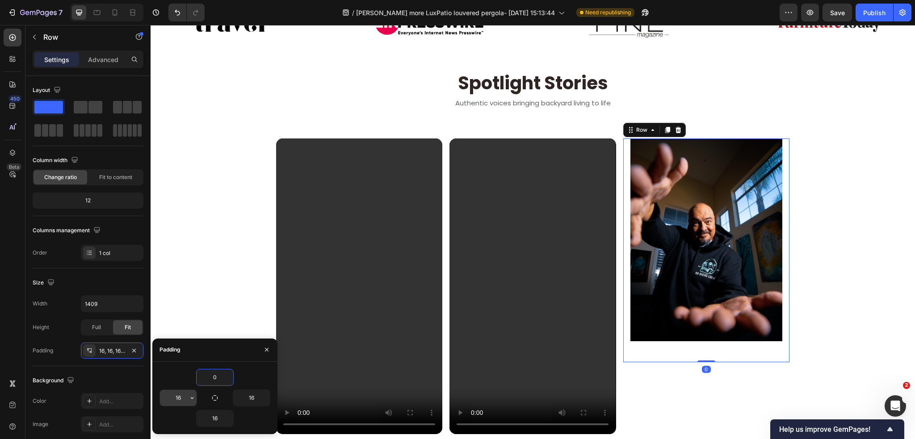
type input "0"
click at [183, 399] on input "16" at bounding box center [178, 398] width 37 height 16
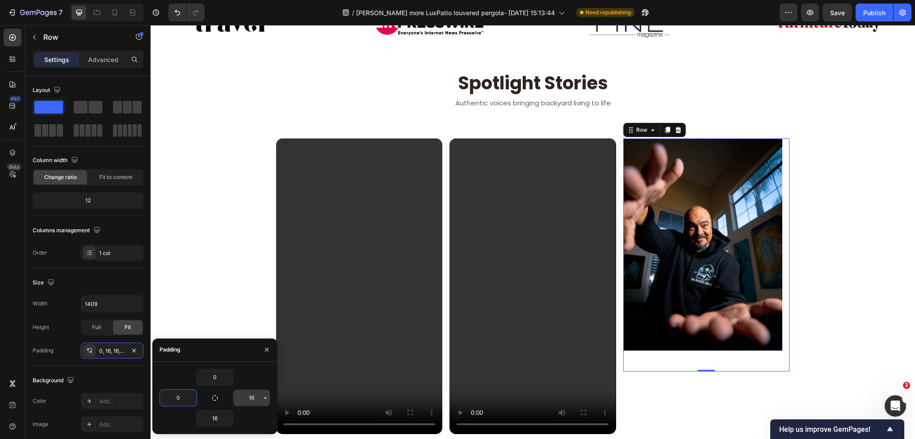
type input "0"
click at [251, 399] on input "16" at bounding box center [251, 398] width 37 height 16
type input "0"
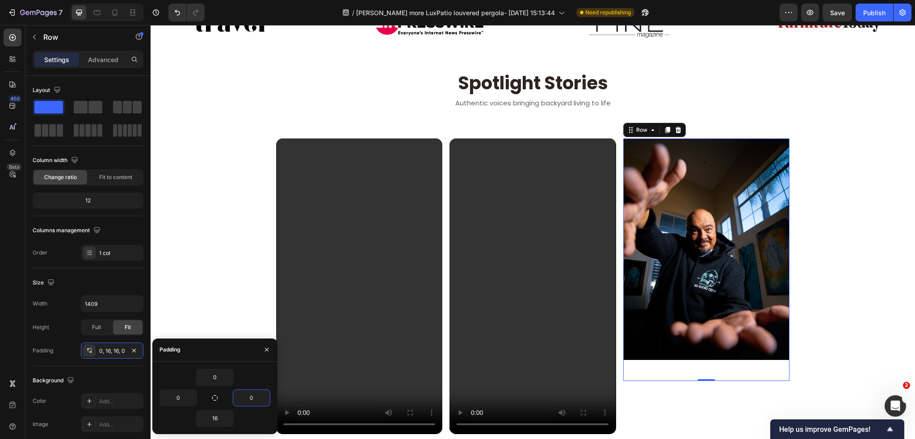
click at [665, 372] on div "Image Replace this text with your content Text Block Row 0" at bounding box center [706, 259] width 166 height 243
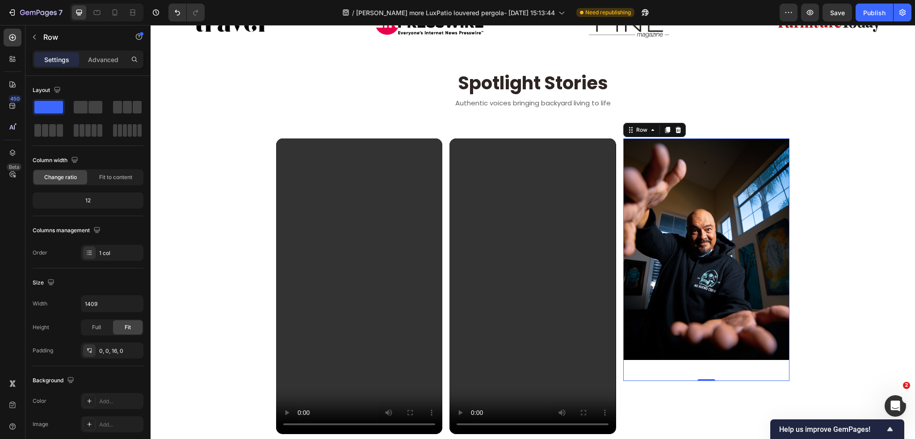
click at [665, 373] on div "Image Replace this text with your content Text Block Row 0" at bounding box center [706, 259] width 166 height 243
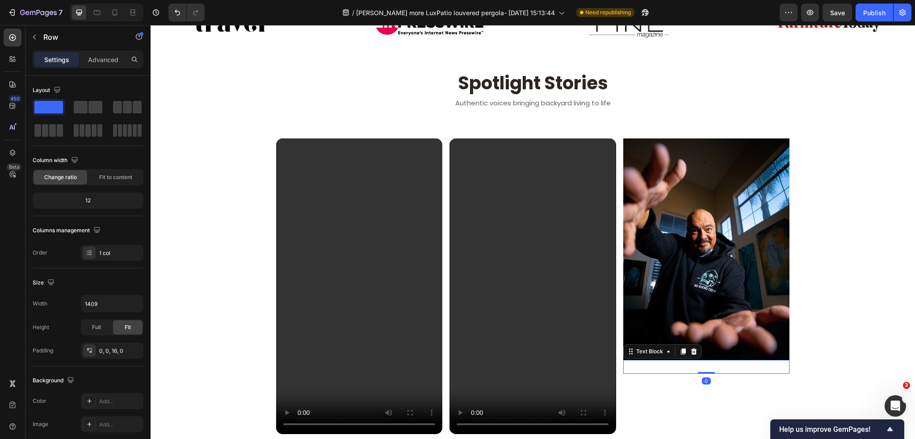
click at [665, 369] on div "Replace this text with your content" at bounding box center [706, 367] width 166 height 14
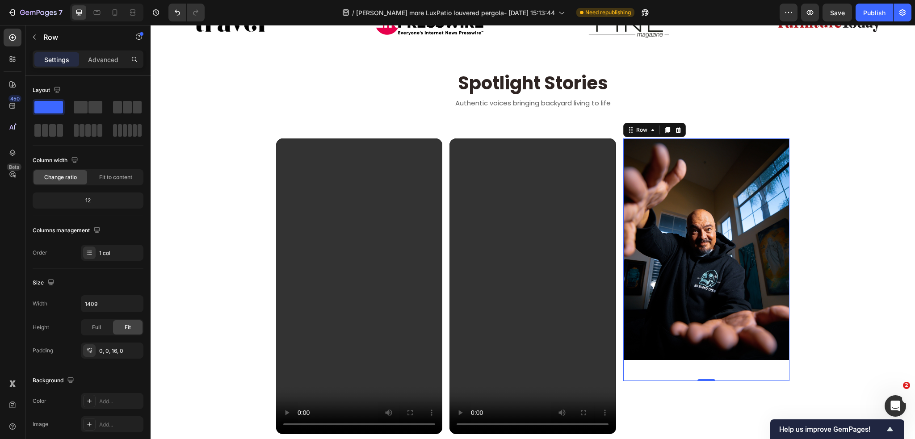
click at [663, 377] on div "Image Replace this text with your content Text Block Row 0" at bounding box center [706, 259] width 166 height 243
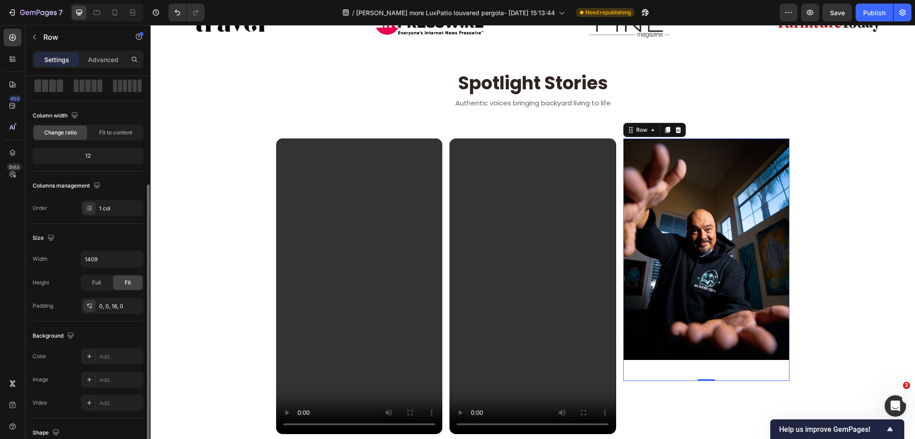
scroll to position [89, 0]
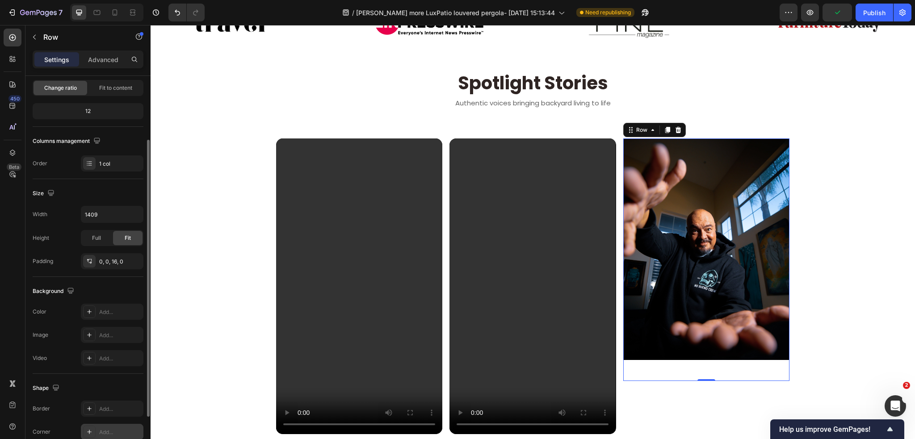
click at [93, 430] on div at bounding box center [89, 432] width 13 height 13
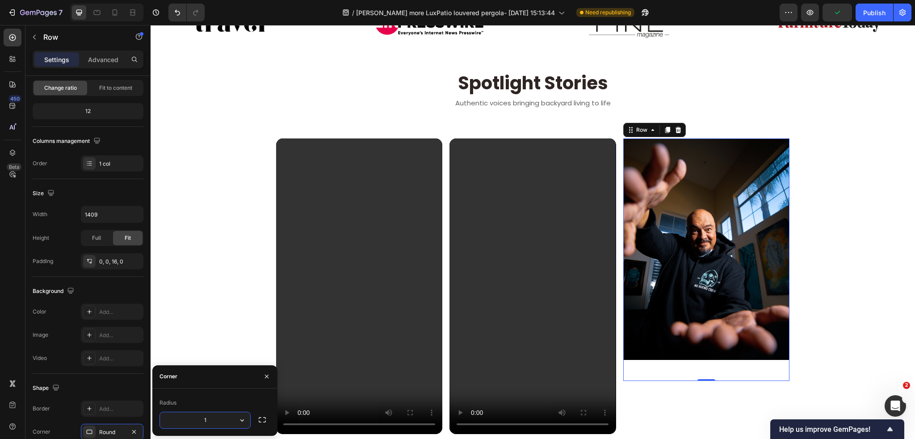
type input "15"
click at [229, 334] on section "Video Video Image Replace this text with your content Text Block Row 0 Section 5" at bounding box center [533, 286] width 642 height 324
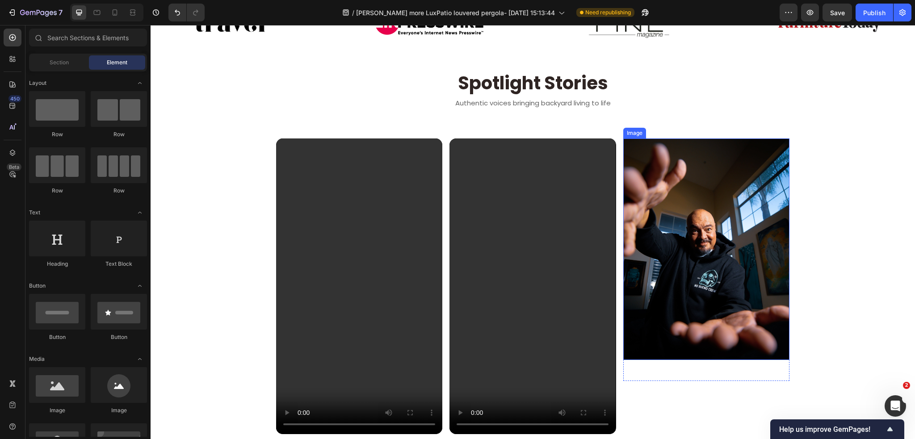
click at [689, 357] on img at bounding box center [706, 249] width 166 height 222
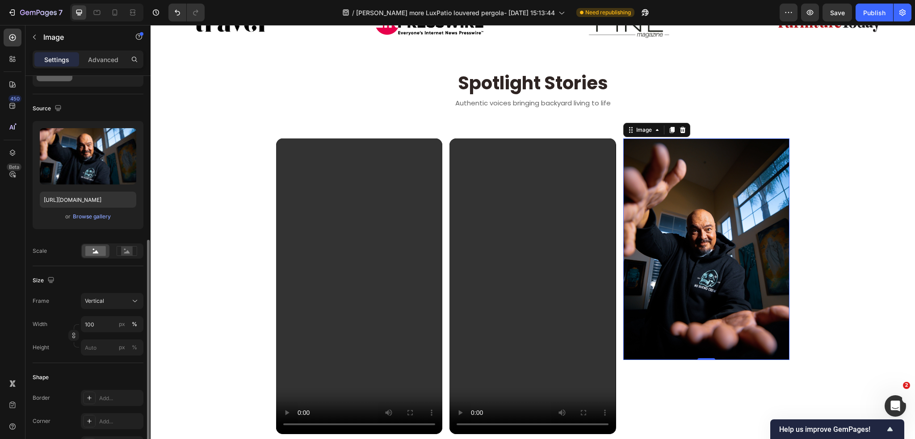
scroll to position [134, 0]
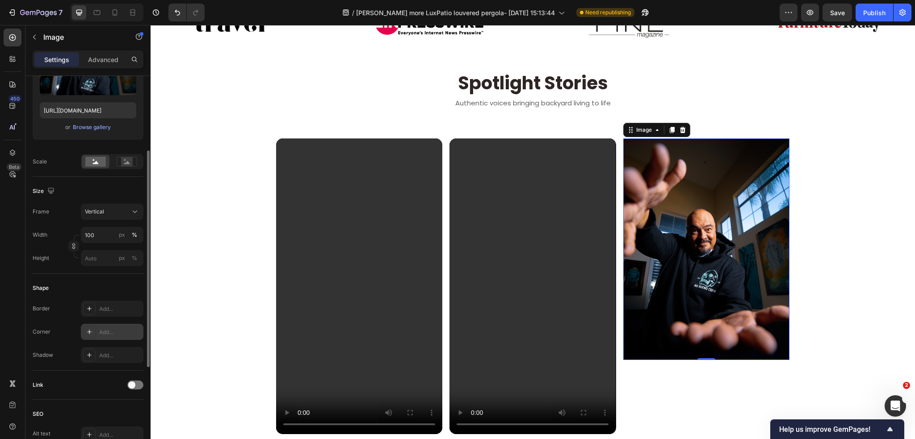
click at [105, 333] on div "Add..." at bounding box center [120, 332] width 42 height 8
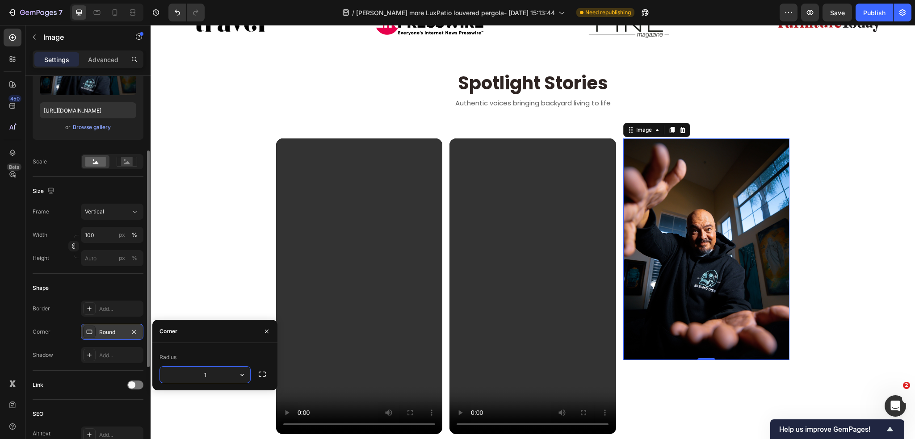
type input "15"
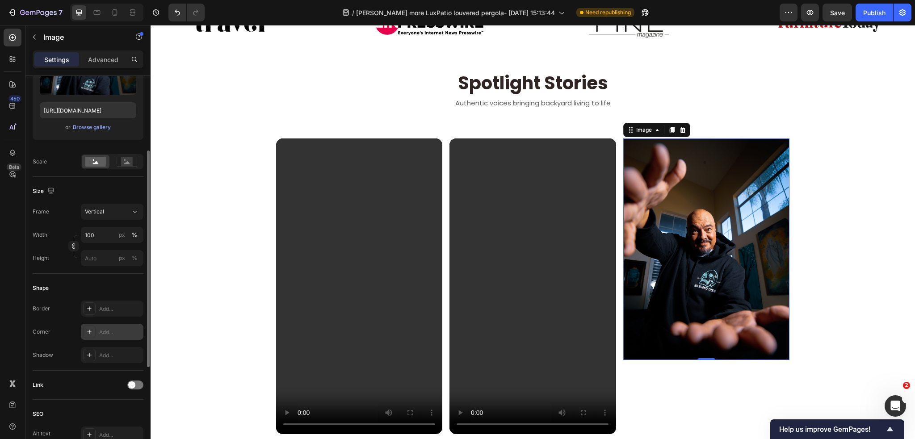
click at [637, 317] on img at bounding box center [706, 249] width 166 height 222
click at [638, 363] on div "Replace this text with your content" at bounding box center [706, 367] width 166 height 14
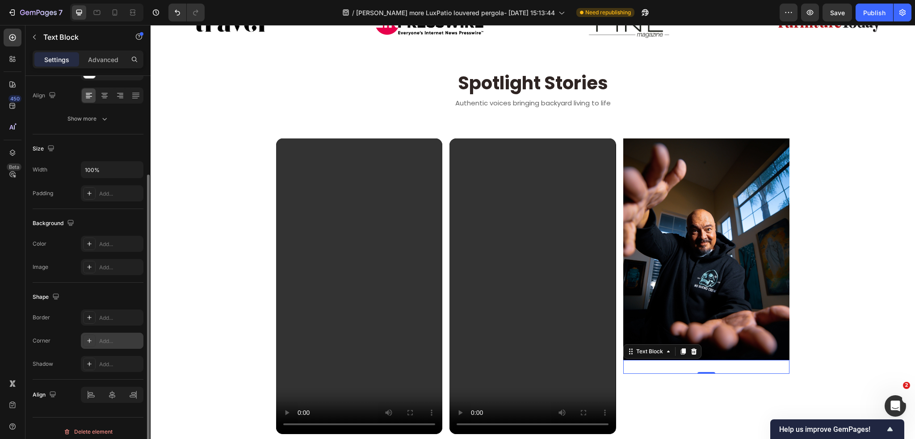
click at [108, 337] on div "Add..." at bounding box center [120, 341] width 42 height 8
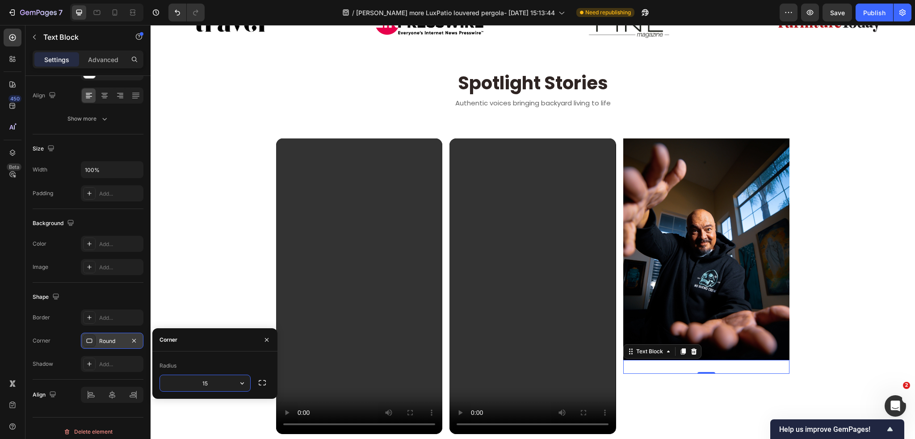
type input "15"
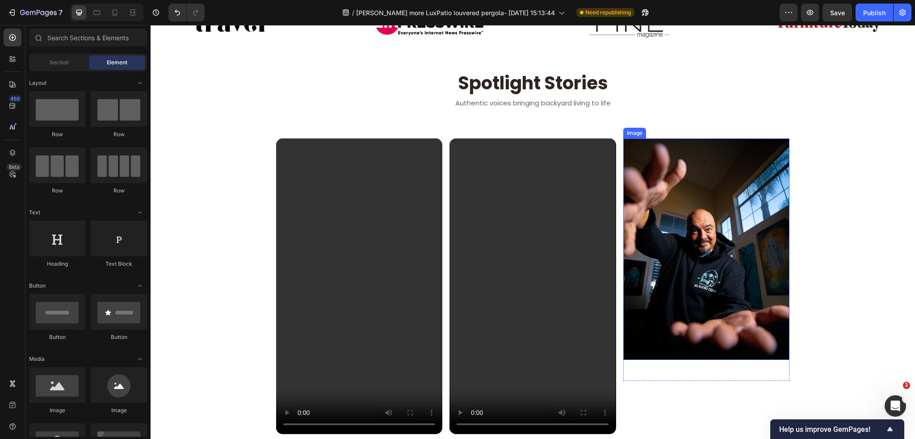
click at [670, 352] on img at bounding box center [706, 249] width 166 height 222
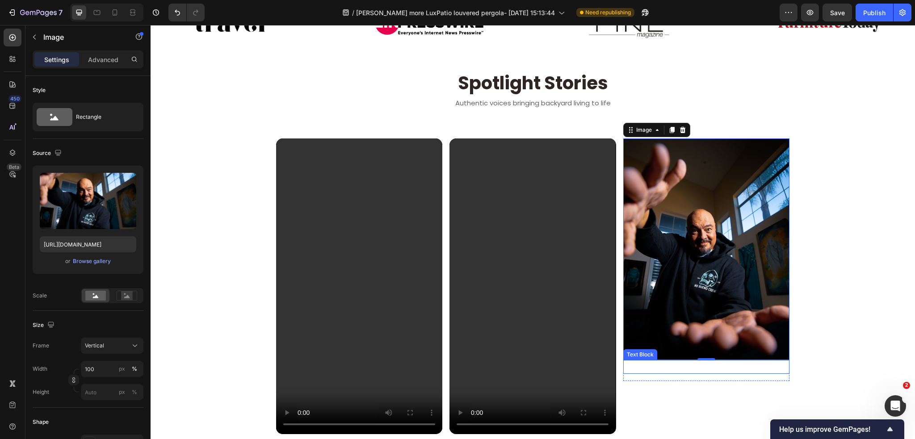
click at [671, 365] on div "Replace this text with your content" at bounding box center [706, 367] width 166 height 14
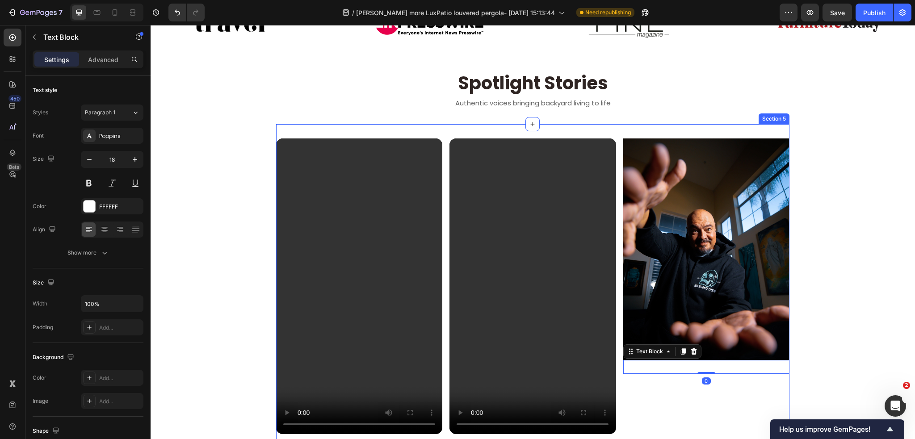
click at [669, 411] on div "Image Replace this text with your content Text Block 0 Row" at bounding box center [706, 286] width 166 height 296
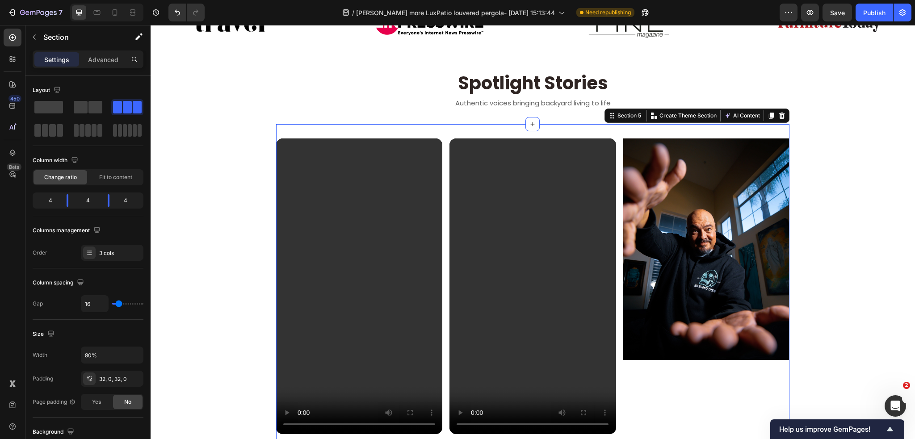
scroll to position [582, 0]
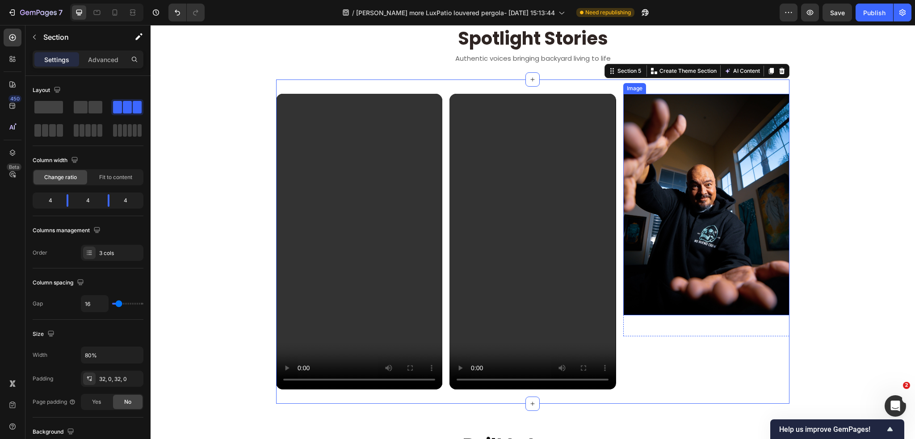
click at [719, 109] on img at bounding box center [706, 205] width 166 height 222
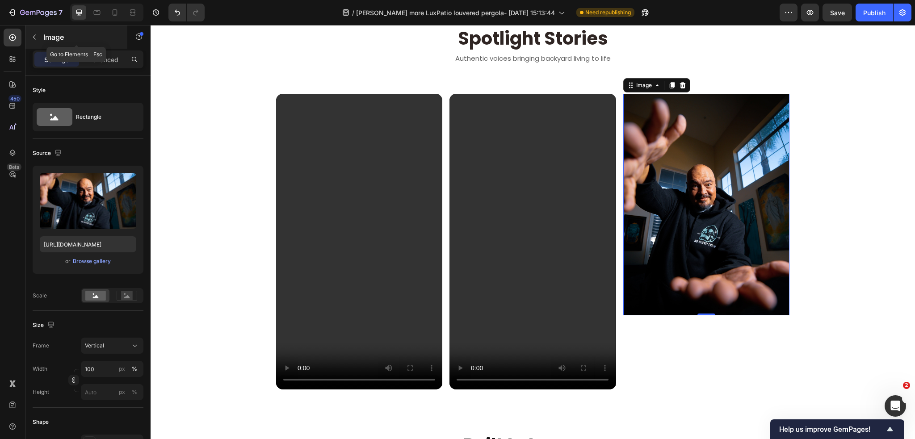
click at [36, 40] on icon "button" at bounding box center [34, 36] width 7 height 7
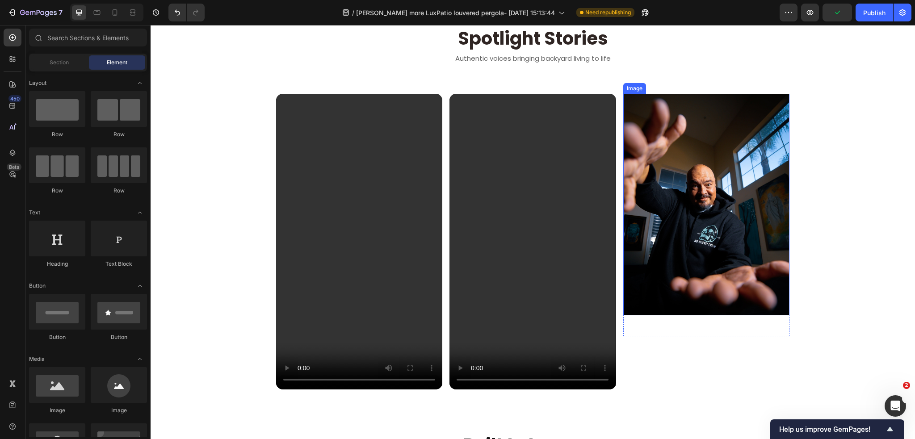
click at [677, 322] on div "Replace this text with your content" at bounding box center [706, 322] width 166 height 14
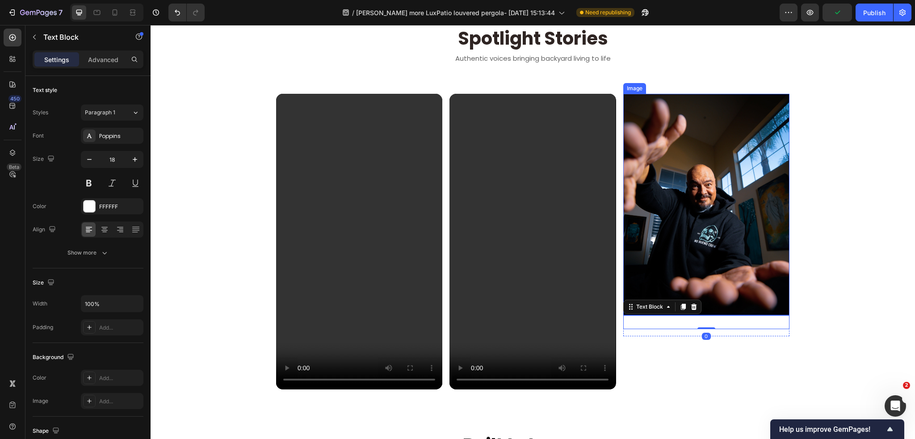
click at [749, 301] on img at bounding box center [706, 205] width 166 height 222
click at [783, 321] on div "Replace this text with your content" at bounding box center [706, 322] width 166 height 14
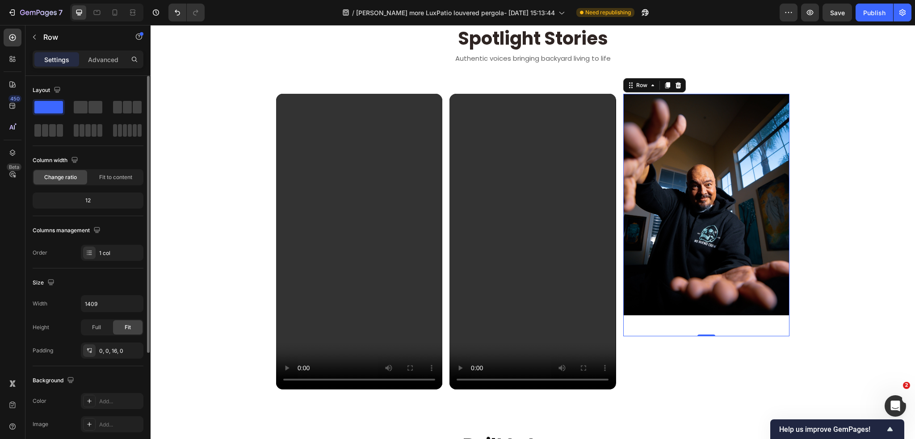
scroll to position [89, 0]
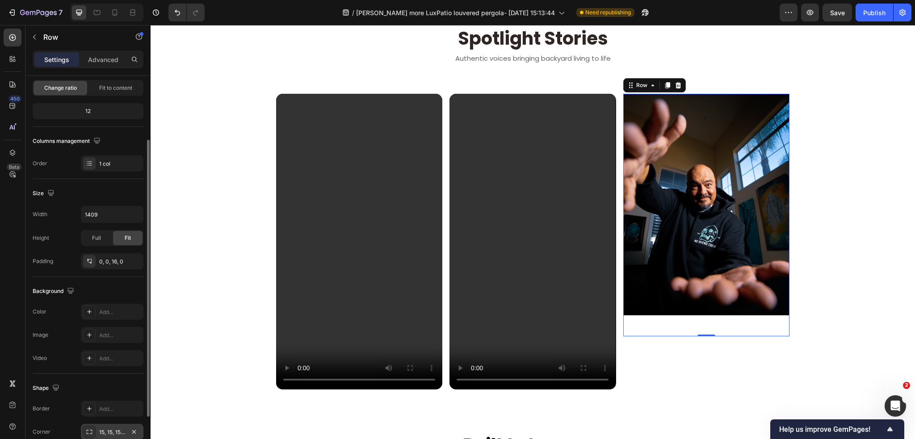
click at [114, 430] on div "15, 15, 15, 15" at bounding box center [112, 432] width 26 height 8
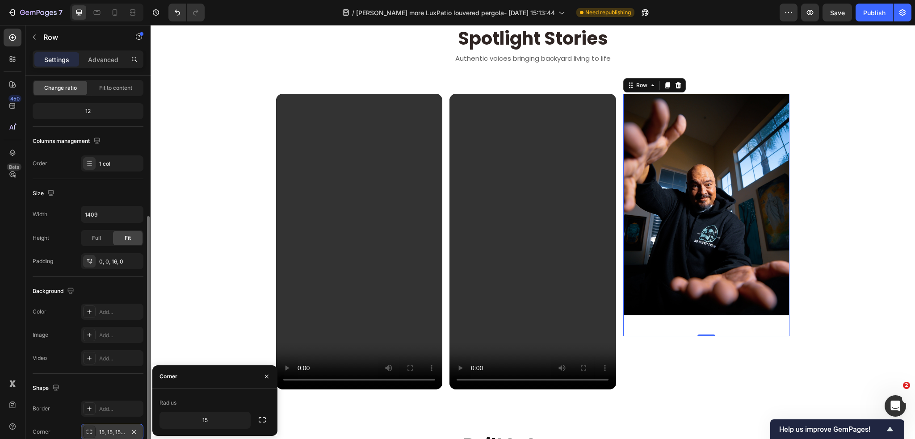
scroll to position [155, 0]
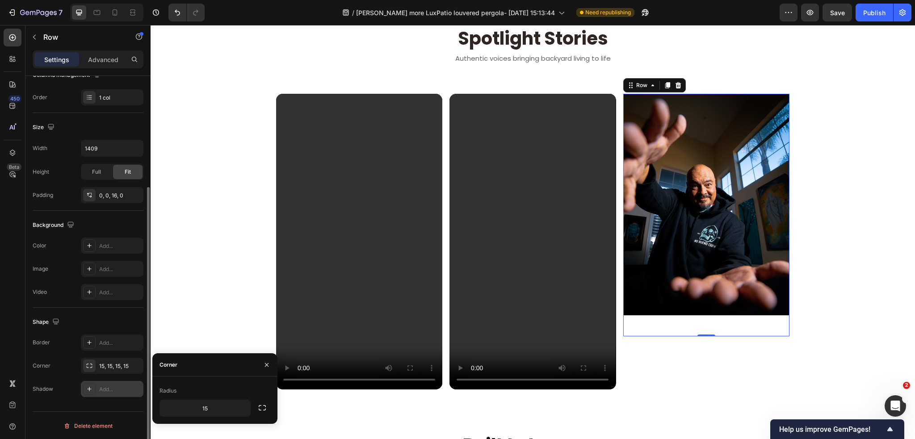
click at [102, 391] on div "Add..." at bounding box center [120, 389] width 42 height 8
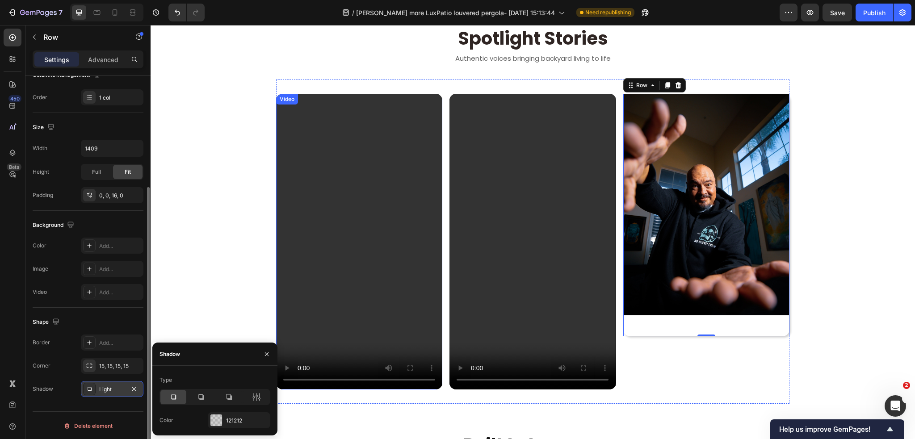
click at [326, 344] on video at bounding box center [359, 242] width 166 height 296
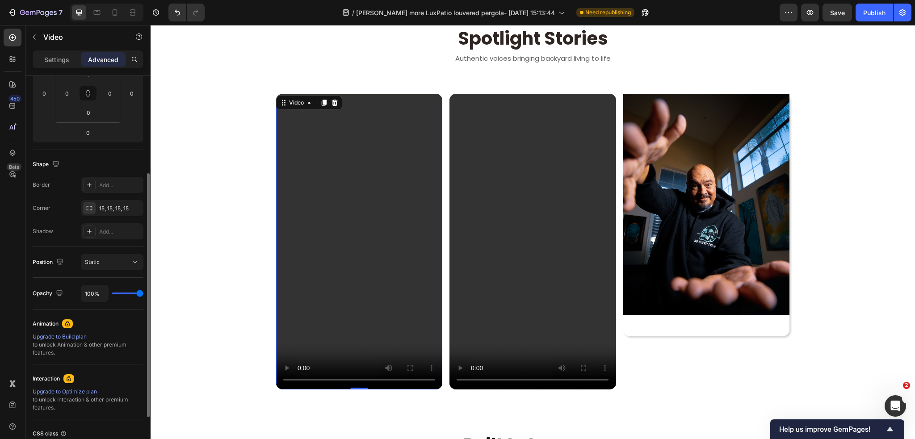
scroll to position [0, 0]
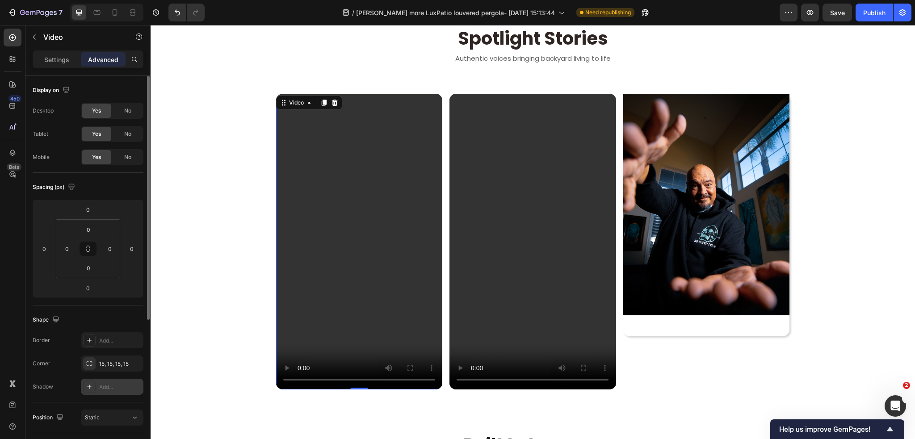
click at [96, 388] on div "Add..." at bounding box center [112, 387] width 63 height 16
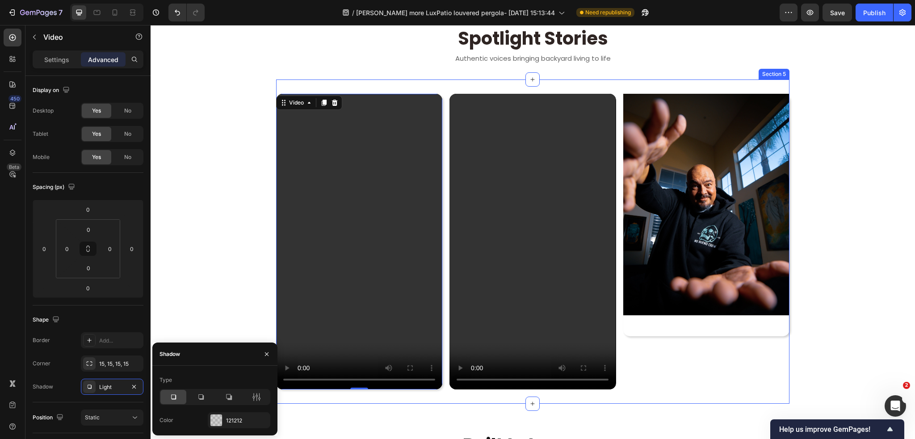
click at [480, 387] on div "Video 0 Video Image Replace this text with your content Text Block Row Section 5" at bounding box center [532, 241] width 513 height 324
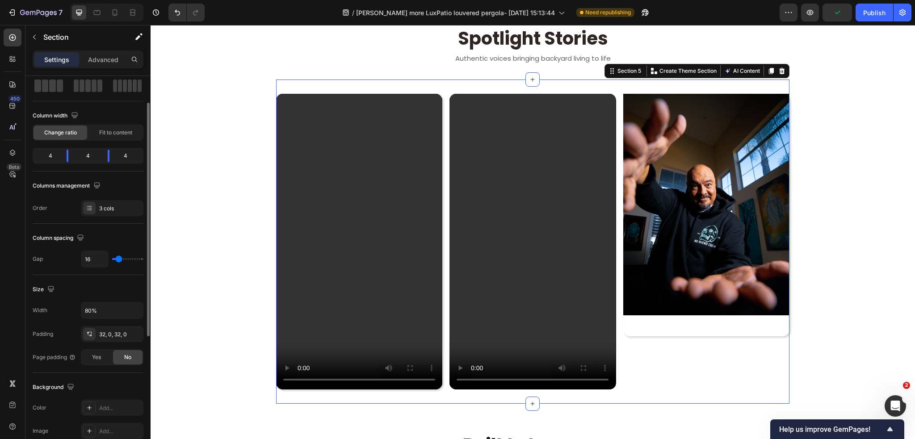
scroll to position [89, 0]
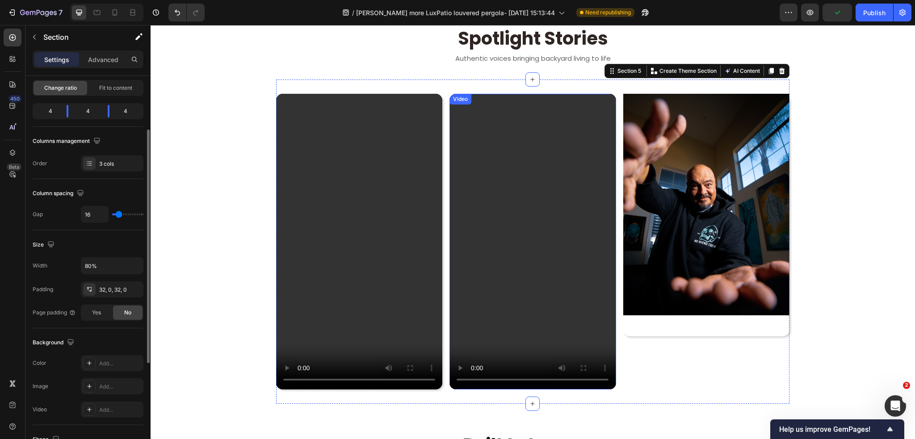
click at [493, 284] on video at bounding box center [532, 242] width 166 height 296
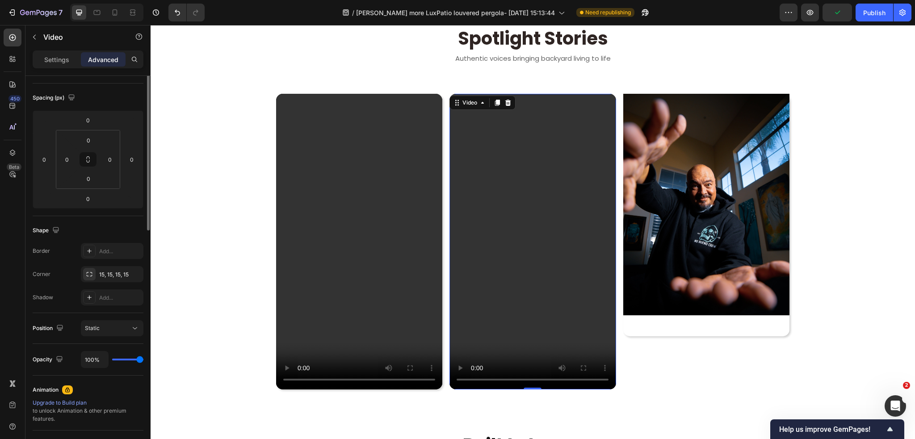
scroll to position [0, 0]
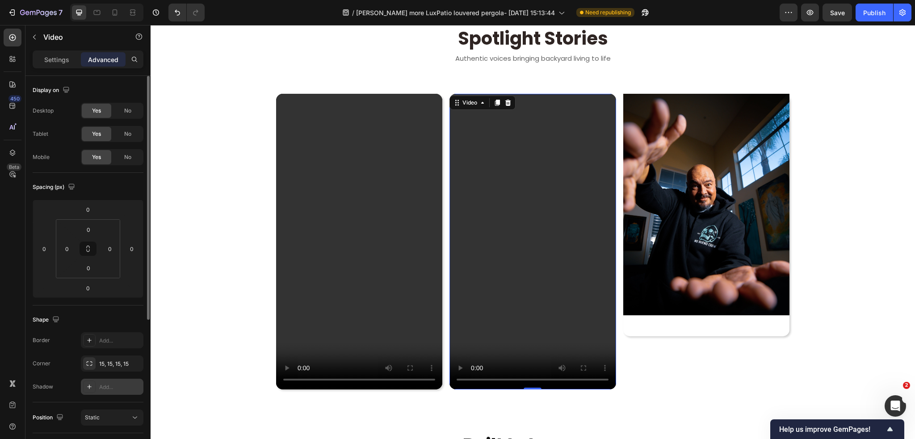
click at [98, 384] on div "Add..." at bounding box center [112, 387] width 63 height 16
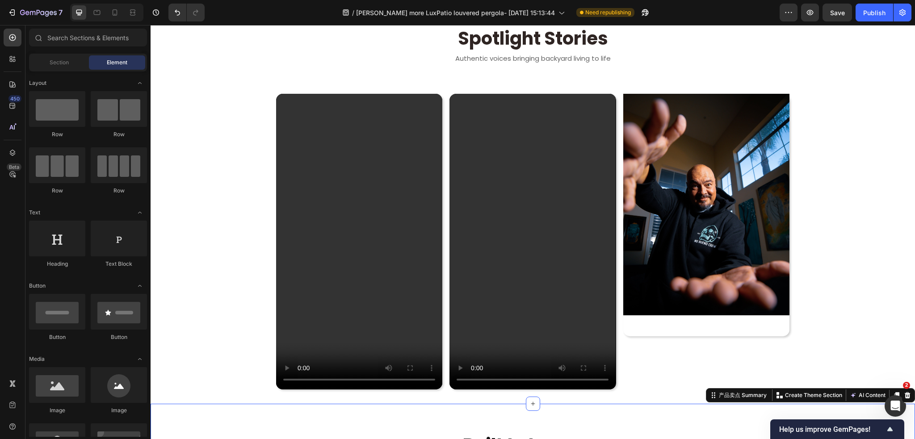
click at [832, 318] on section "Video Video Image Replace this text with your content Text Block Row Section 5" at bounding box center [533, 241] width 642 height 324
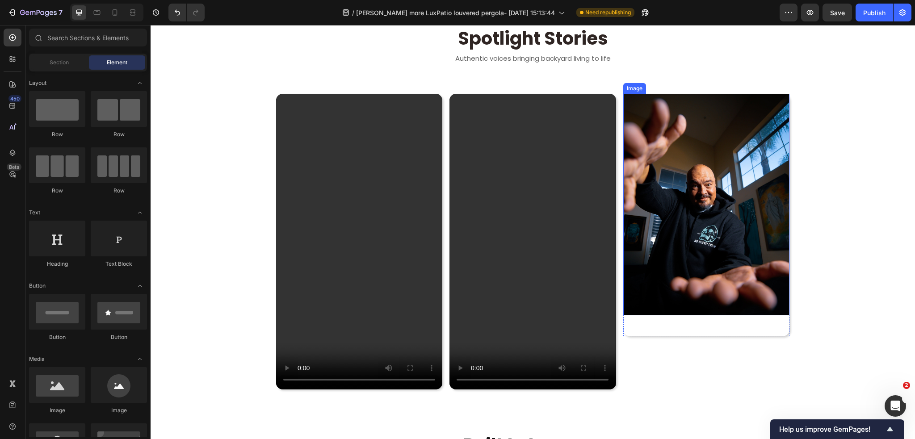
click at [760, 162] on img at bounding box center [706, 205] width 166 height 222
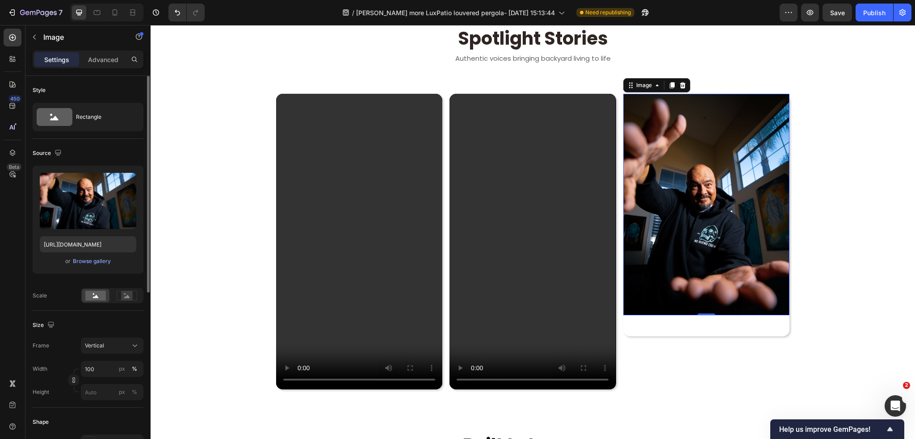
scroll to position [89, 0]
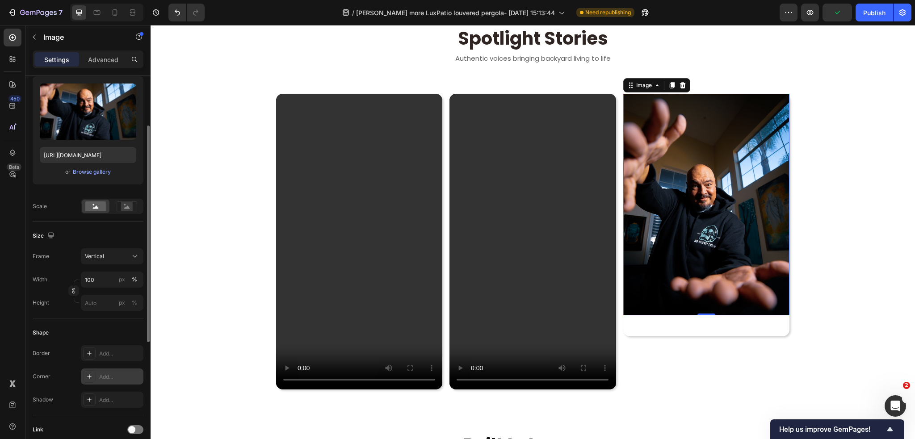
click at [102, 375] on div "Add..." at bounding box center [120, 377] width 42 height 8
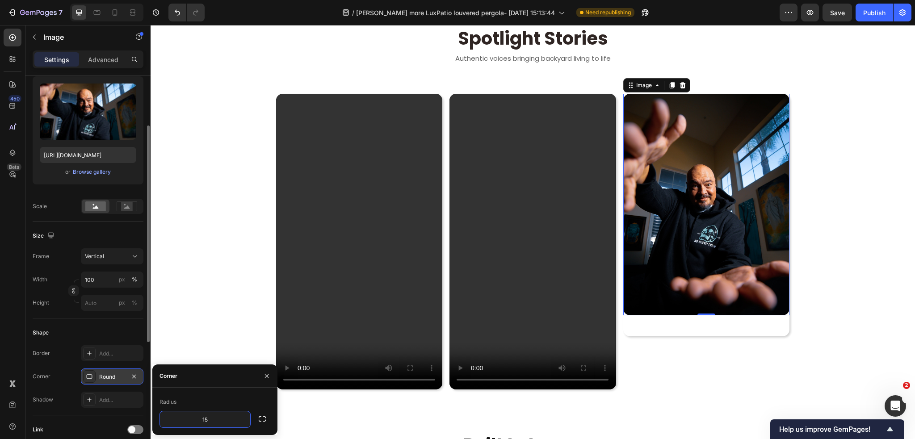
type input "15"
click at [245, 394] on div "Radius 15" at bounding box center [214, 411] width 125 height 47
click at [219, 421] on input "15" at bounding box center [205, 419] width 90 height 16
click at [239, 420] on icon "button" at bounding box center [242, 419] width 9 height 9
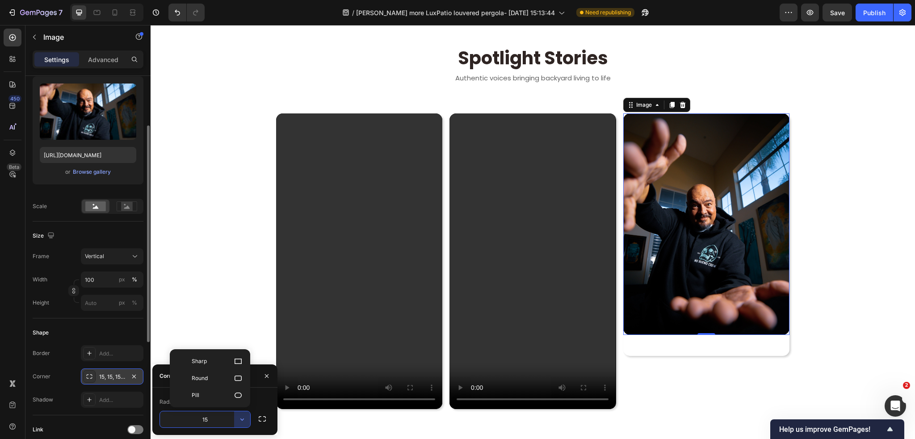
scroll to position [538, 0]
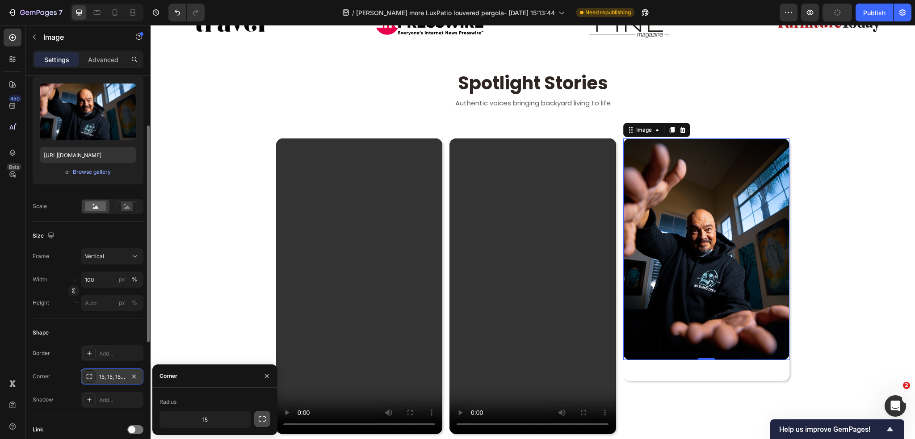
click at [264, 419] on icon "button" at bounding box center [262, 418] width 9 height 9
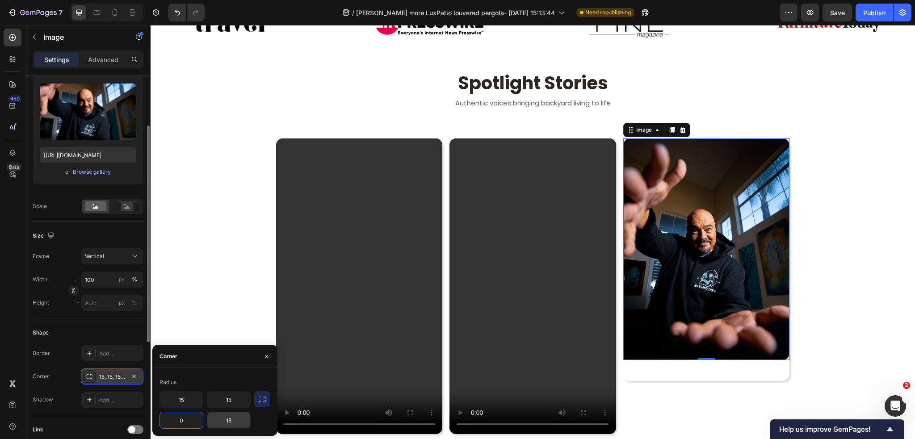
type input "0"
click at [796, 348] on section "Video Video Image 0 Replace this text with your content Text Block Row Section 5" at bounding box center [533, 286] width 642 height 324
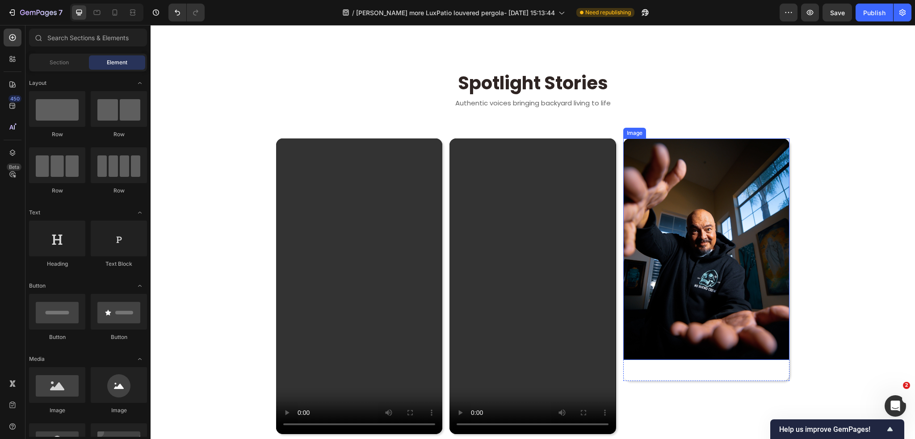
scroll to position [627, 0]
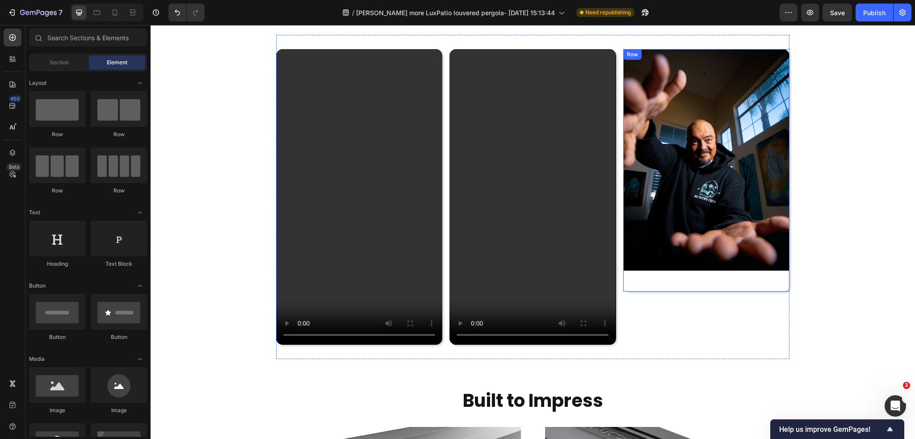
click at [669, 284] on div "Image Replace this text with your content Text Block Row" at bounding box center [706, 170] width 166 height 243
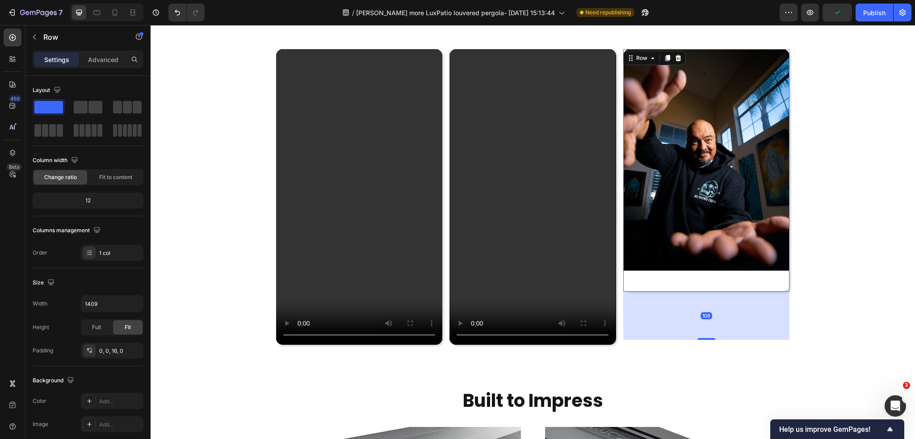
drag, startPoint x: 705, startPoint y: 287, endPoint x: 701, endPoint y: 335, distance: 48.4
click at [701, 338] on div at bounding box center [706, 339] width 18 height 2
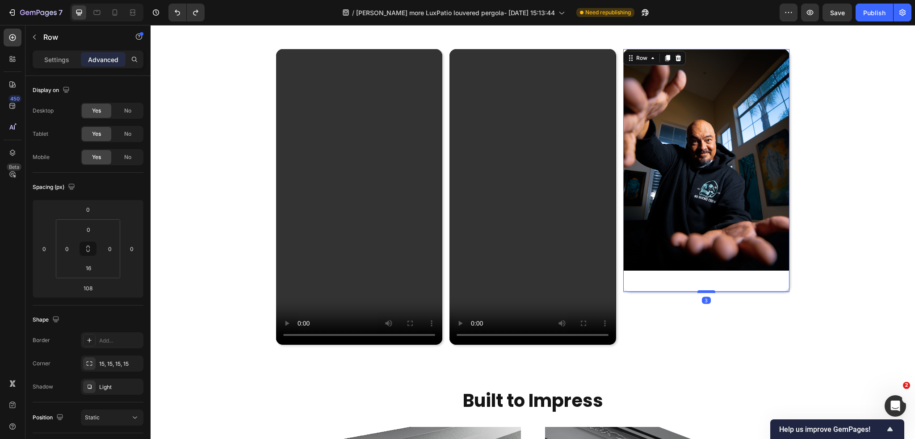
drag, startPoint x: 702, startPoint y: 337, endPoint x: 702, endPoint y: 288, distance: 49.1
click at [702, 290] on div at bounding box center [706, 291] width 18 height 3
type input "0"
click at [675, 277] on div "Replace this text with your content" at bounding box center [706, 278] width 166 height 14
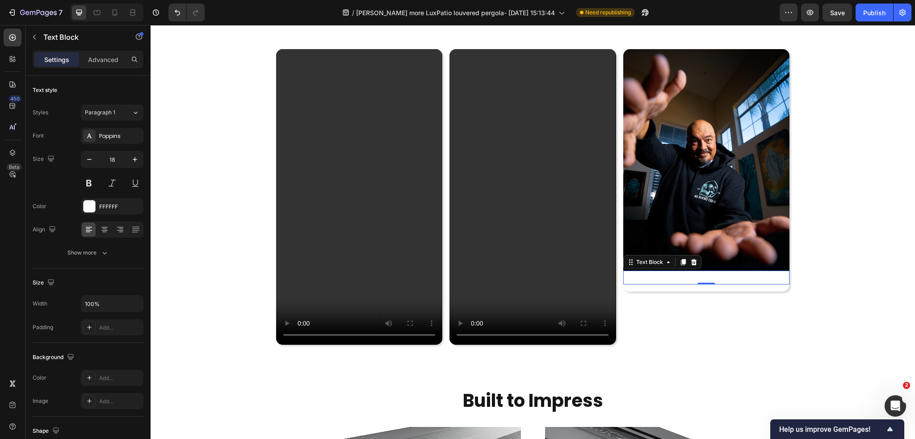
click at [679, 280] on div "Replace this text with your content" at bounding box center [706, 278] width 166 height 14
click at [681, 279] on p "Replace this text with your content" at bounding box center [706, 278] width 164 height 12
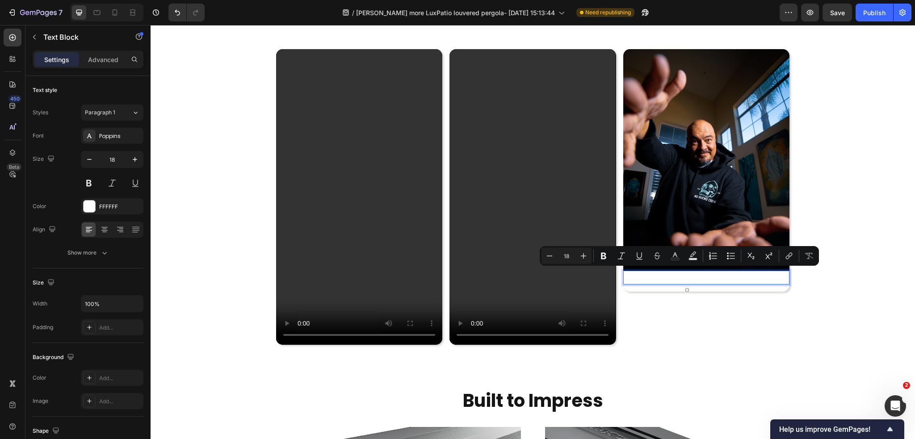
click at [699, 275] on p "Replace this text with your content" at bounding box center [706, 278] width 164 height 12
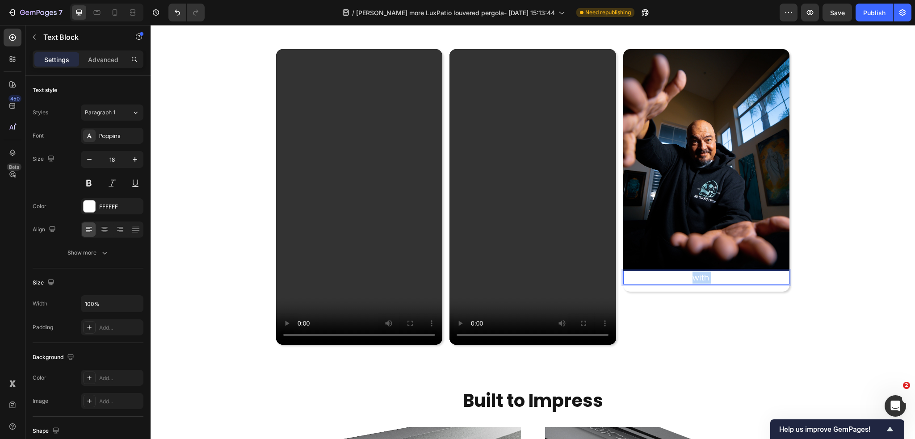
click at [699, 275] on p "Replace this text with your content" at bounding box center [706, 278] width 164 height 12
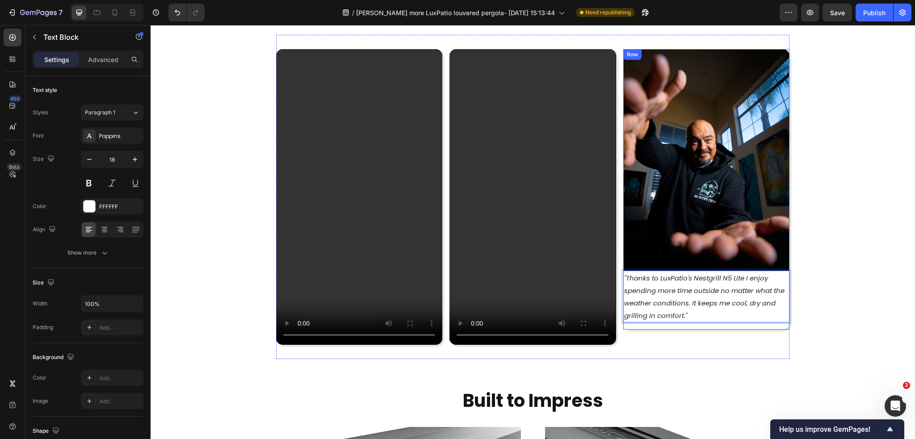
click at [714, 320] on div "Image "Thanks to LuxPatio's Nestgrill N5 Lite I enjoy spending more time outsid…" at bounding box center [706, 189] width 166 height 281
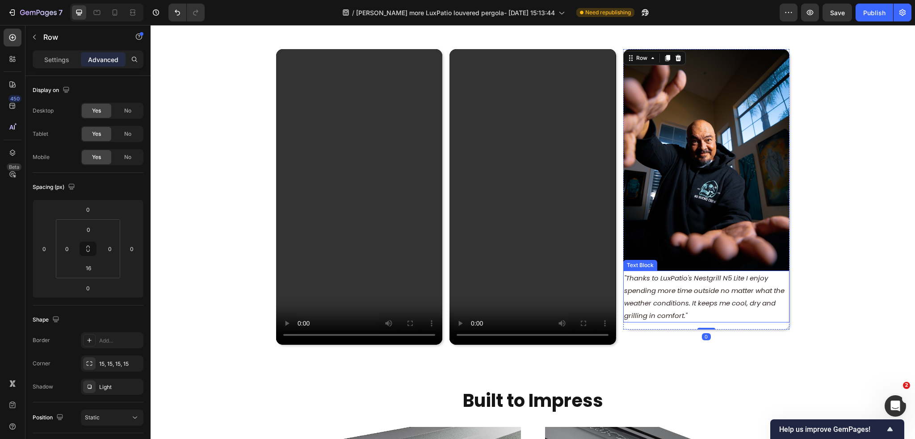
click at [709, 311] on p ""Thanks to LuxPatio's Nestgrill N5 Lite I enjoy spending more time outside no m…" at bounding box center [706, 297] width 164 height 50
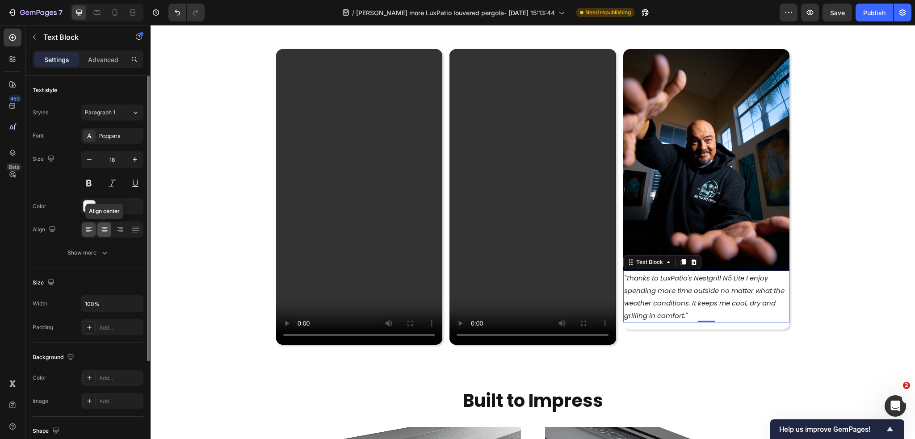
click at [102, 230] on icon at bounding box center [104, 229] width 9 height 9
click at [92, 329] on icon at bounding box center [89, 327] width 7 height 7
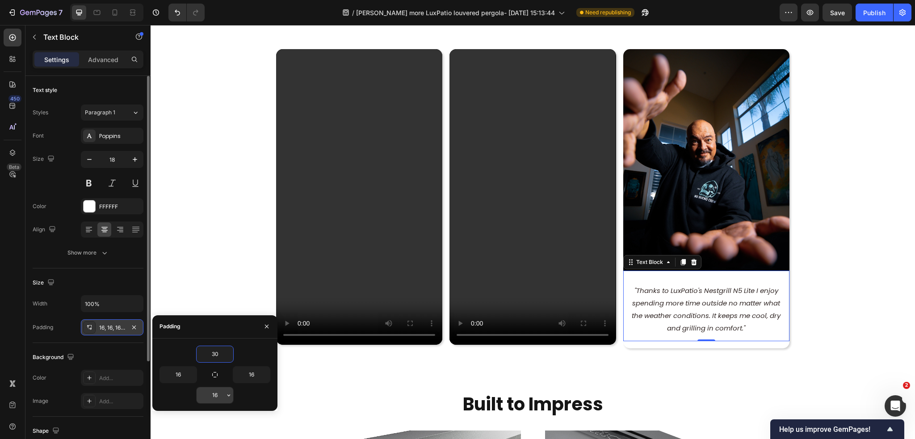
type input "30"
click at [217, 397] on input "16" at bounding box center [214, 395] width 37 height 16
type input "30"
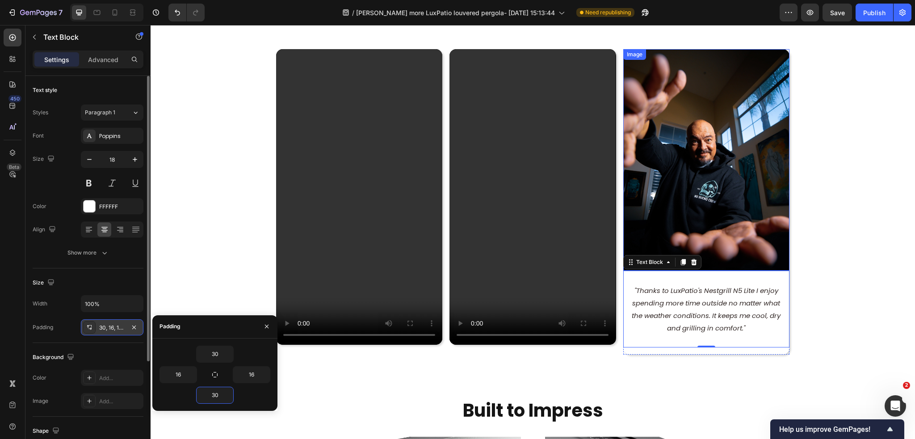
click at [693, 211] on img at bounding box center [706, 160] width 166 height 222
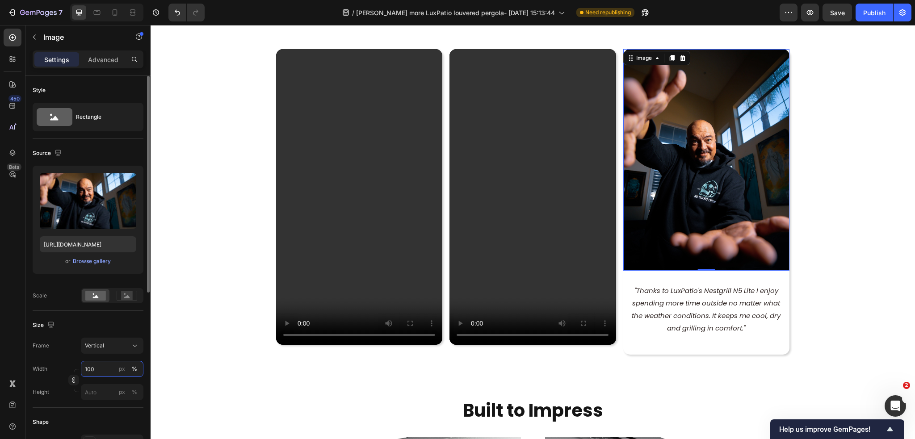
click at [100, 368] on input "100" at bounding box center [112, 369] width 63 height 16
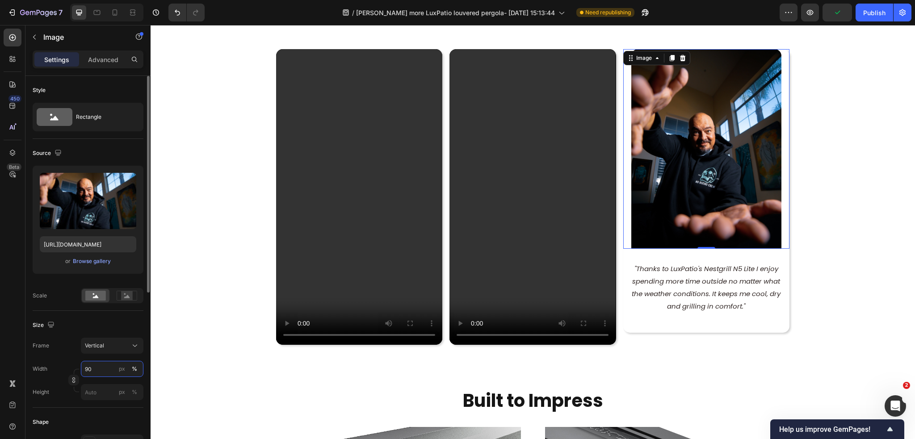
click at [97, 376] on input "90" at bounding box center [112, 369] width 63 height 16
drag, startPoint x: 96, startPoint y: 375, endPoint x: 72, endPoint y: 373, distance: 23.3
click at [73, 373] on div "Width 90 px % Height px %" at bounding box center [88, 380] width 111 height 39
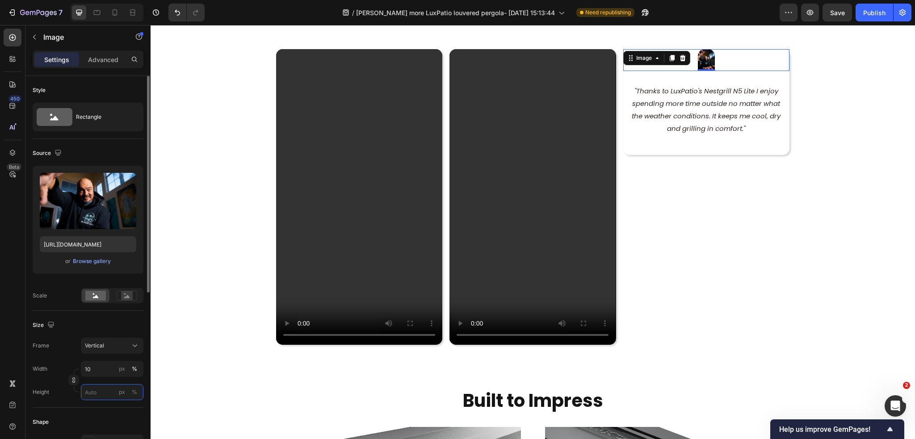
click at [92, 389] on input "px %" at bounding box center [112, 392] width 63 height 16
click at [100, 371] on input "10" at bounding box center [112, 369] width 63 height 16
type input "0"
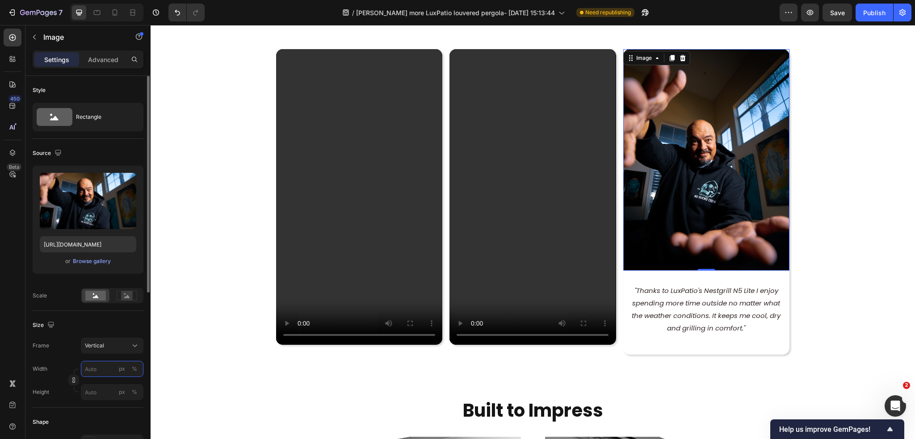
type input "1"
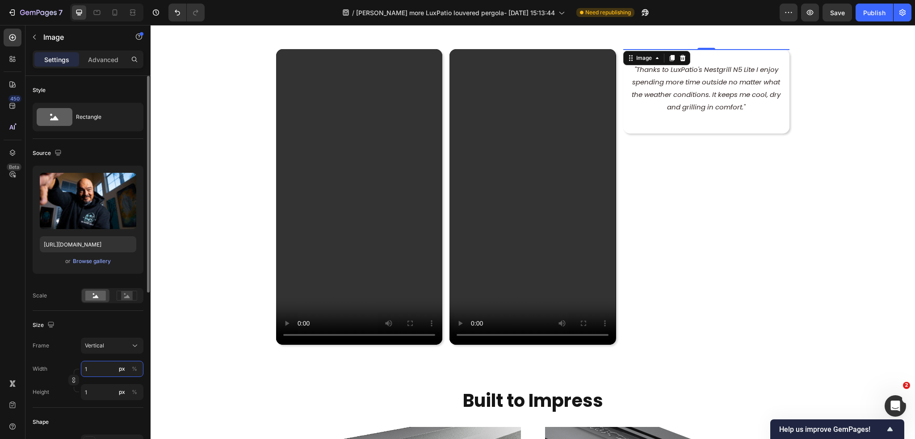
type input "10"
type input "13"
type input "100"
type input "133"
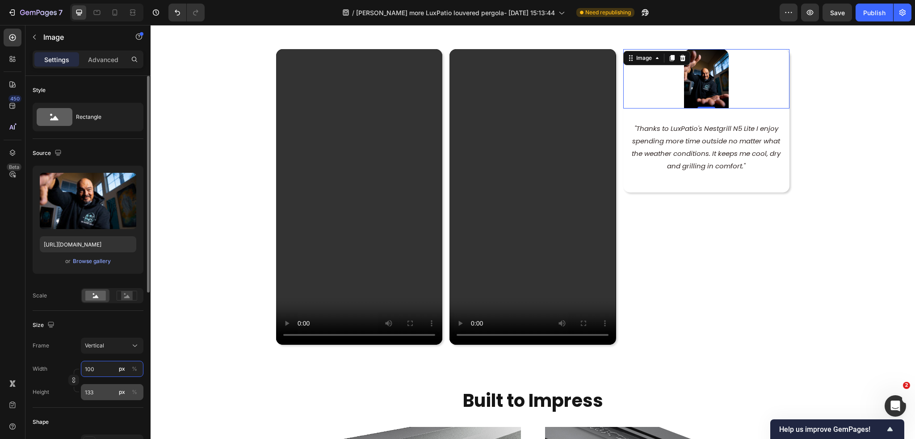
type input "100"
click at [98, 390] on input "133" at bounding box center [112, 392] width 63 height 16
click at [134, 367] on div "%" at bounding box center [134, 369] width 5 height 8
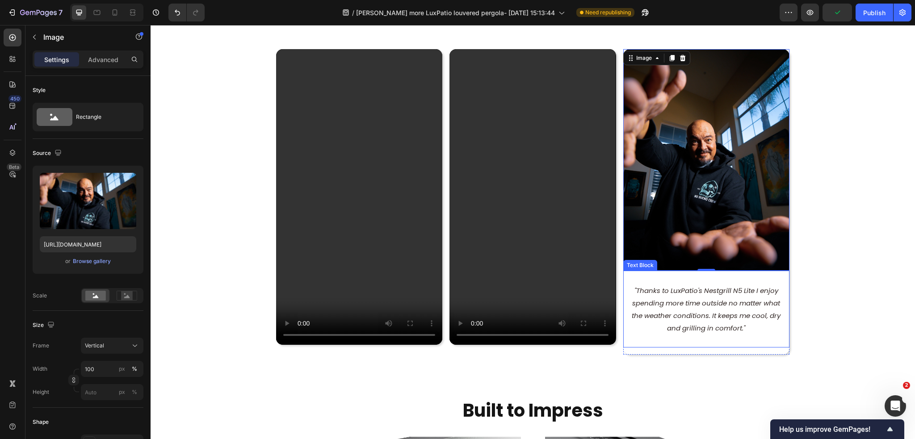
click at [694, 330] on p ""Thanks to LuxPatio's Nestgrill N5 Lite I enjoy spending more time outside no m…" at bounding box center [706, 309] width 152 height 50
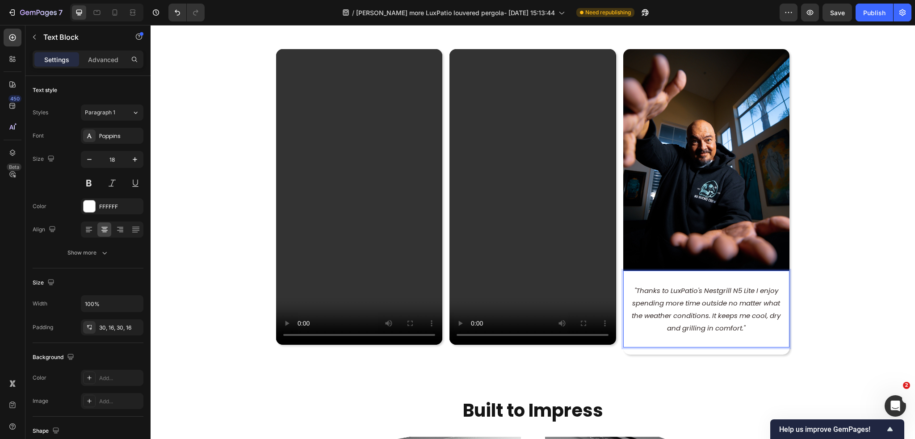
click at [695, 308] on p ""Thanks to LuxPatio's Nestgrill N5 Lite I enjoy spending more time outside no m…" at bounding box center [706, 309] width 152 height 50
click at [706, 328] on icon ""Thanks to LuxPatio's Nestgrill N5 Lite I enjoy spending more time outside no m…" at bounding box center [705, 309] width 149 height 47
click at [756, 326] on p ""Thanks to LuxPatio's Nestgrill N5 Lite I enjoy spending more time outside no m…" at bounding box center [706, 309] width 152 height 50
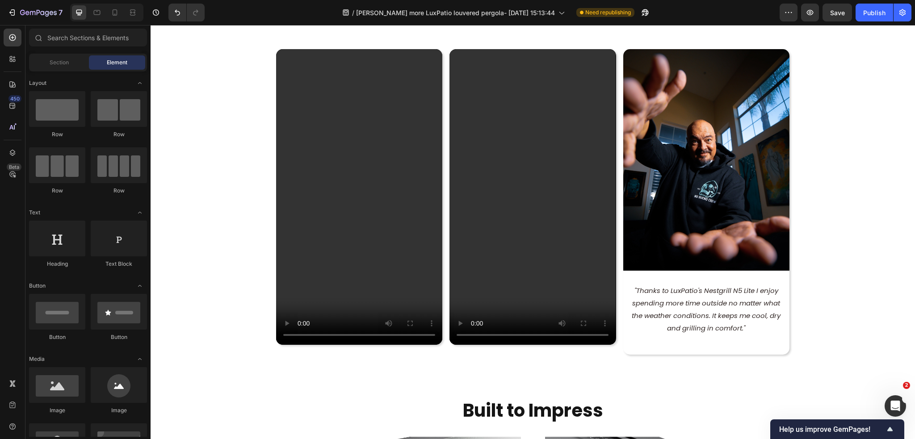
click at [834, 332] on section "Video Video Image "Thanks to LuxPatio's Nestgrill N5 Lite I enjoy spending more…" at bounding box center [533, 202] width 642 height 334
click at [737, 292] on icon ""Thanks to LuxPatio's Nestgrill N5 Lite I enjoy spending more time outside no m…" at bounding box center [705, 309] width 149 height 47
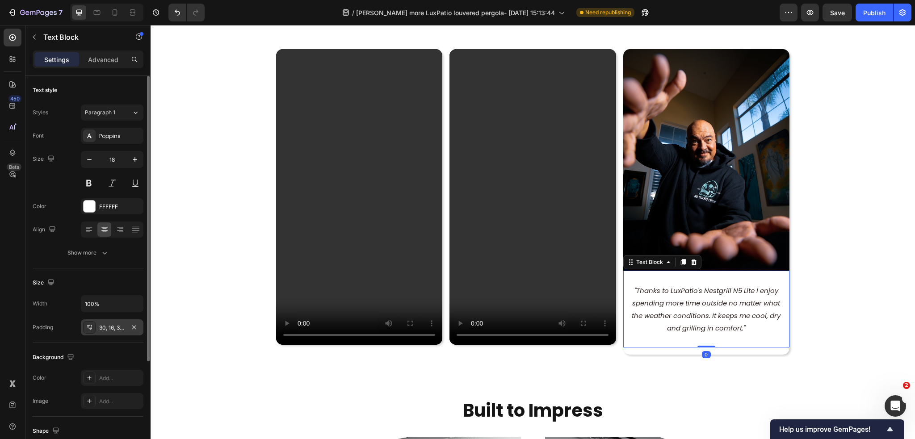
click at [107, 326] on div "30, 16, 30, 16" at bounding box center [112, 328] width 26 height 8
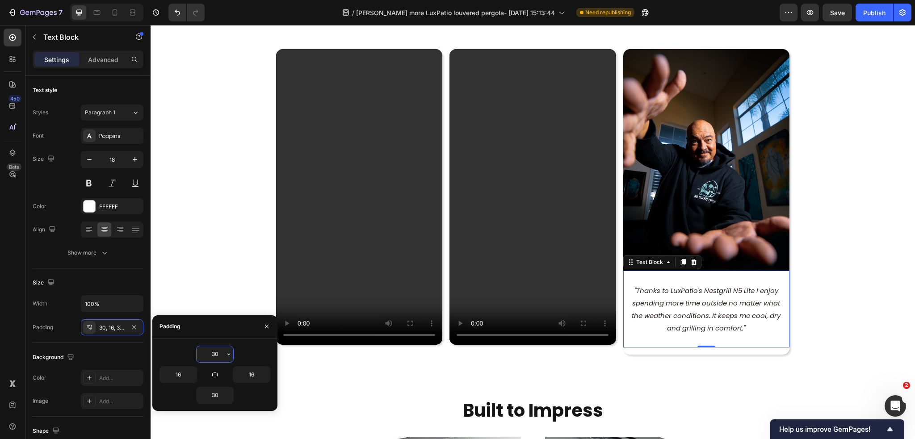
click at [222, 355] on input "30" at bounding box center [214, 354] width 37 height 16
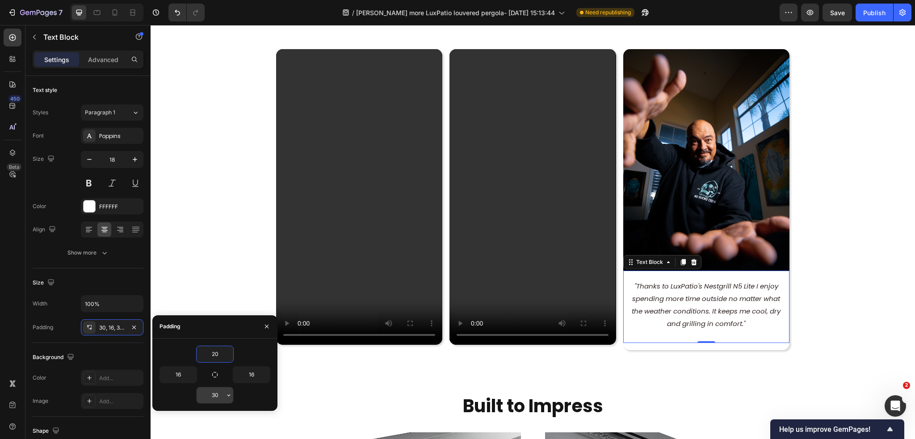
type input "20"
click at [220, 392] on input "30" at bounding box center [214, 395] width 37 height 16
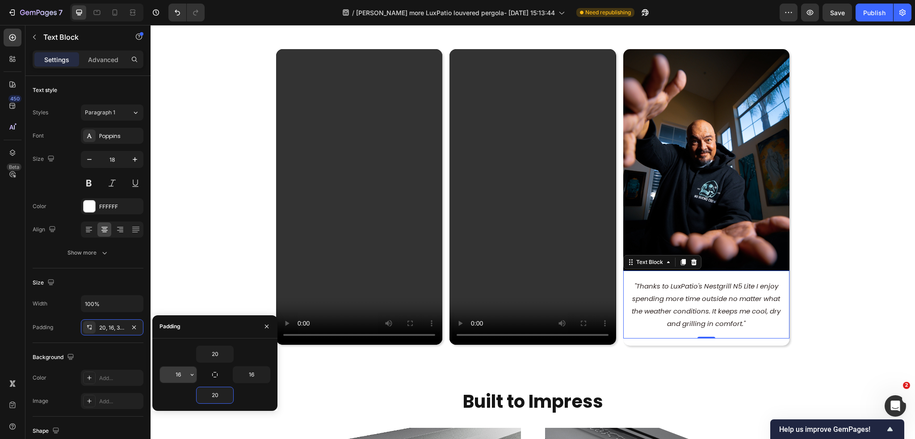
type input "20"
click at [183, 376] on input "16" at bounding box center [178, 375] width 37 height 16
click at [248, 369] on input "16" at bounding box center [251, 375] width 37 height 16
click at [183, 372] on input "10" at bounding box center [178, 375] width 37 height 16
type input "20"
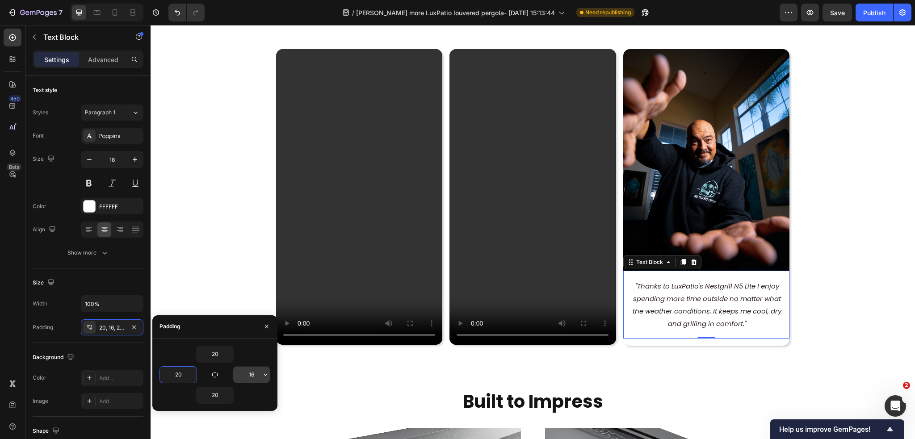
click at [247, 369] on input "16" at bounding box center [251, 375] width 37 height 16
type input "20"
click at [219, 399] on input "20" at bounding box center [214, 395] width 37 height 16
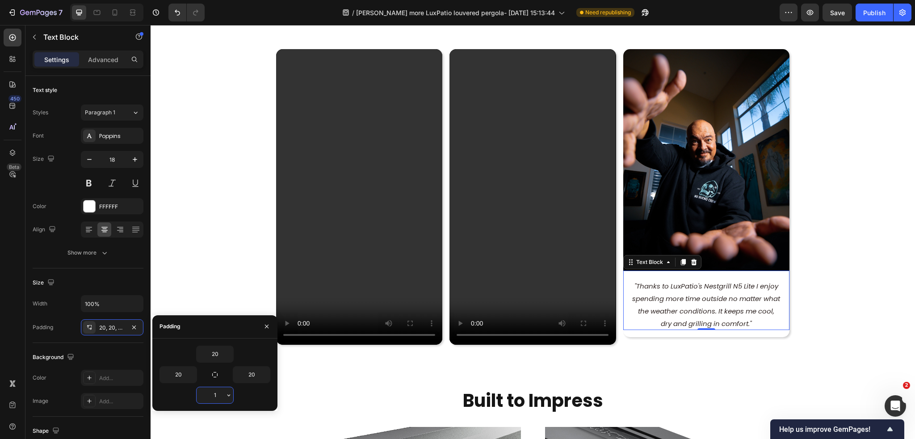
type input "15"
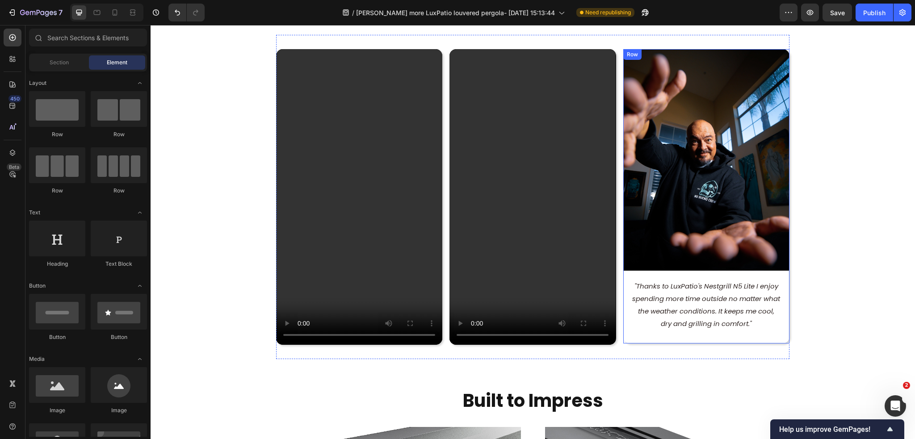
click at [756, 336] on div "Image "Thanks to LuxPatio's Nestgrill N5 Lite I enjoy spending more time outsid…" at bounding box center [706, 196] width 166 height 295
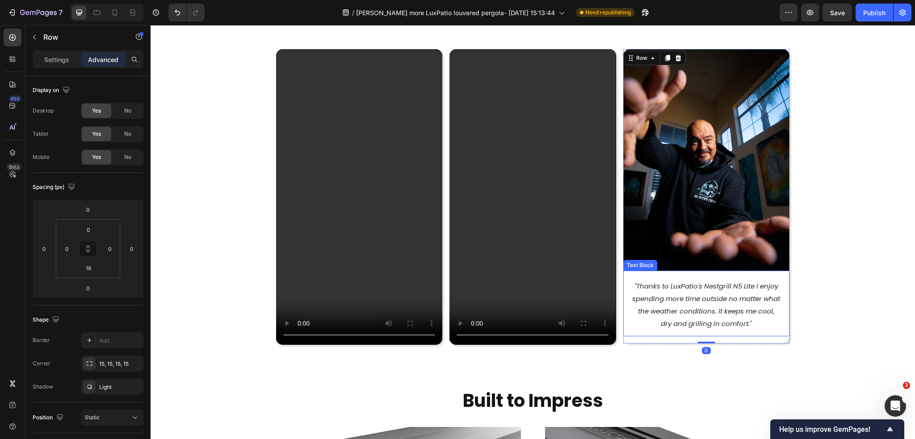
click at [762, 328] on div ""Thanks to LuxPatio's Nestgrill N5 Lite I enjoy spending more time outside no m…" at bounding box center [706, 304] width 166 height 66
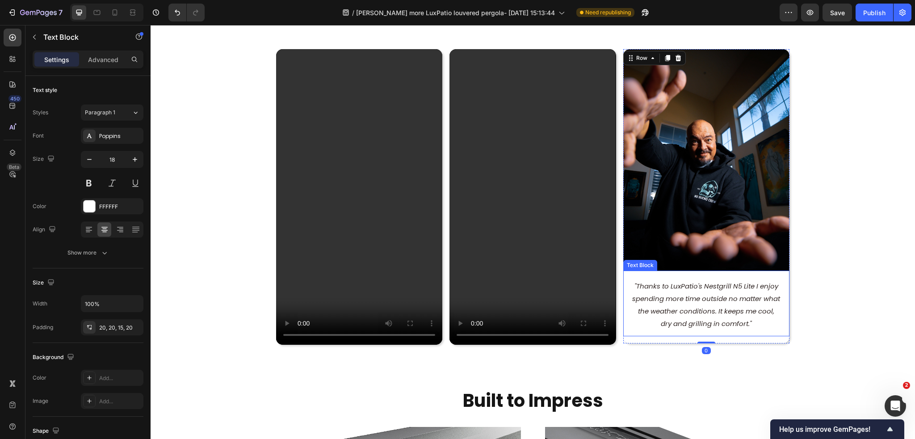
click at [762, 328] on div ""Thanks to LuxPatio's Nestgrill N5 Lite I enjoy spending more time outside no m…" at bounding box center [706, 304] width 166 height 66
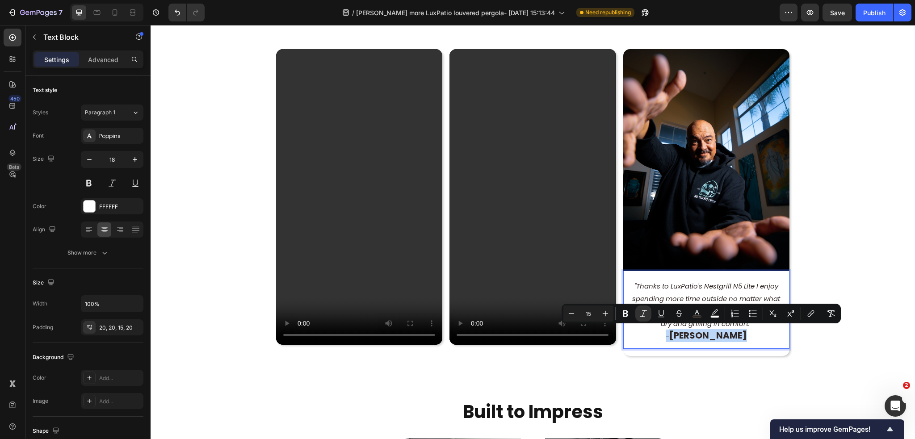
drag, startPoint x: 742, startPoint y: 333, endPoint x: 642, endPoint y: 332, distance: 100.0
click at [642, 332] on p "- [PERSON_NAME]" at bounding box center [706, 336] width 148 height 13
click at [136, 229] on icon at bounding box center [135, 229] width 9 height 9
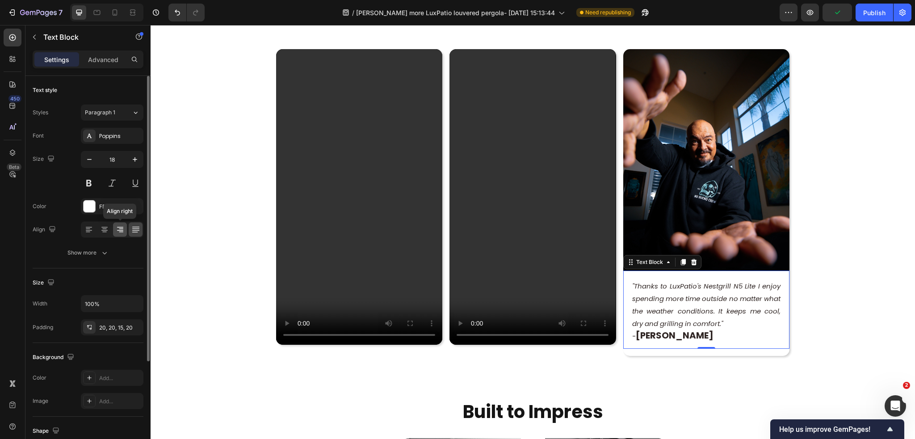
click at [118, 226] on icon at bounding box center [120, 229] width 9 height 9
click at [104, 232] on icon at bounding box center [104, 232] width 4 height 1
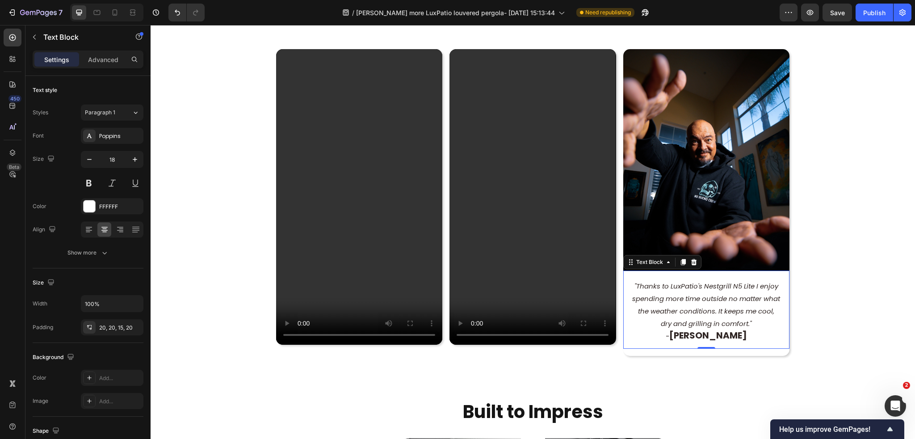
click at [674, 334] on strong "[PERSON_NAME]" at bounding box center [708, 335] width 78 height 13
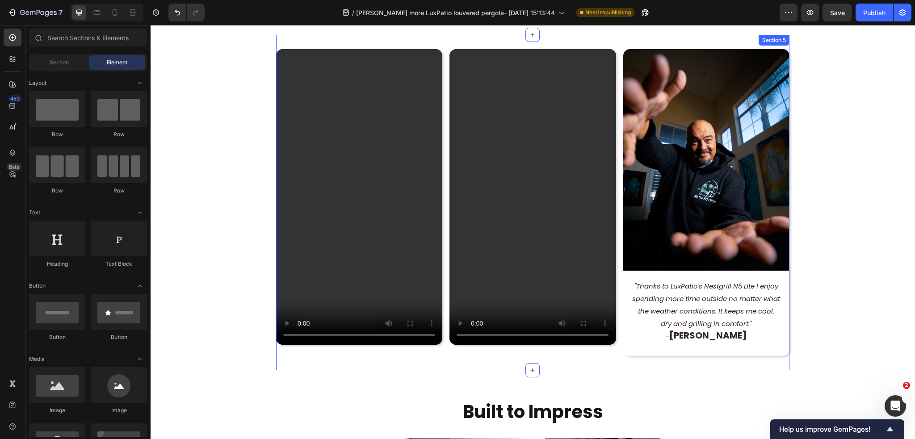
click at [742, 343] on div ""Thanks to LuxPatio's Nestgrill N5 Lite I enjoy spending more time outside no m…" at bounding box center [706, 310] width 166 height 78
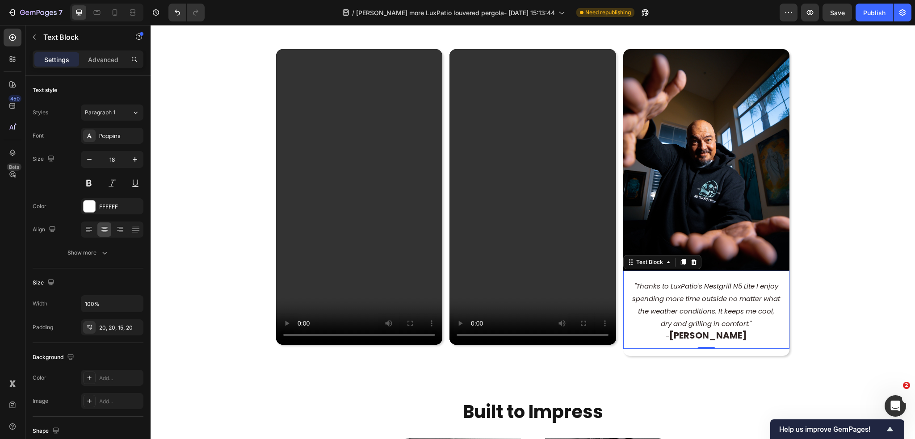
click at [742, 343] on div ""Thanks to LuxPatio's Nestgrill N5 Lite I enjoy spending more time outside no m…" at bounding box center [706, 310] width 166 height 78
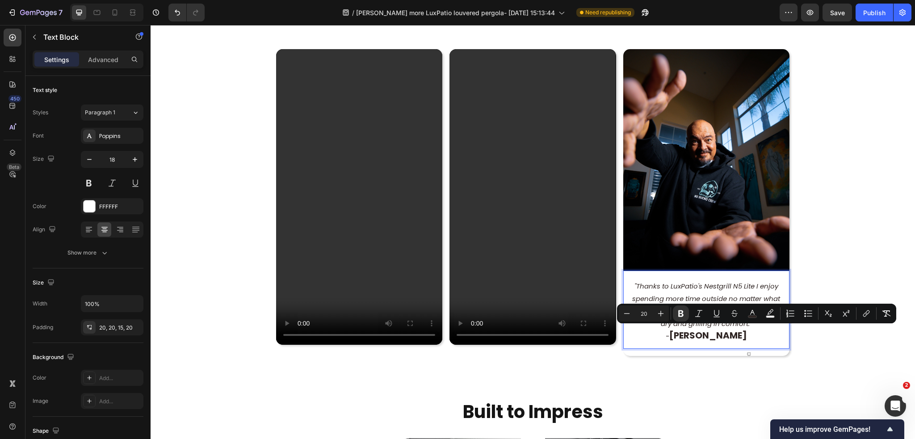
click at [736, 342] on div ""Thanks to LuxPatio's Nestgrill N5 Lite I enjoy spending more time outside no m…" at bounding box center [706, 310] width 166 height 78
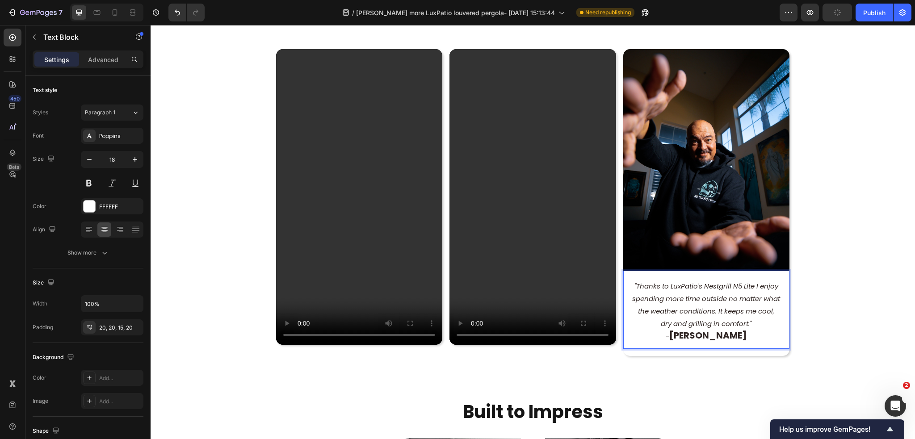
click at [734, 352] on div "Image "Thanks to LuxPatio's Nestgrill N5 Lite I enjoy spending more time outsid…" at bounding box center [706, 202] width 166 height 307
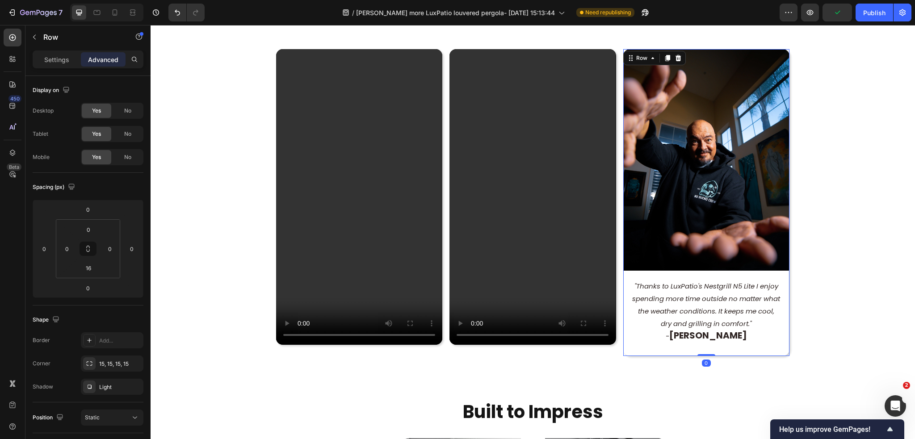
click at [741, 342] on div ""Thanks to LuxPatio's Nestgrill N5 Lite I enjoy spending more time outside no m…" at bounding box center [706, 310] width 166 height 78
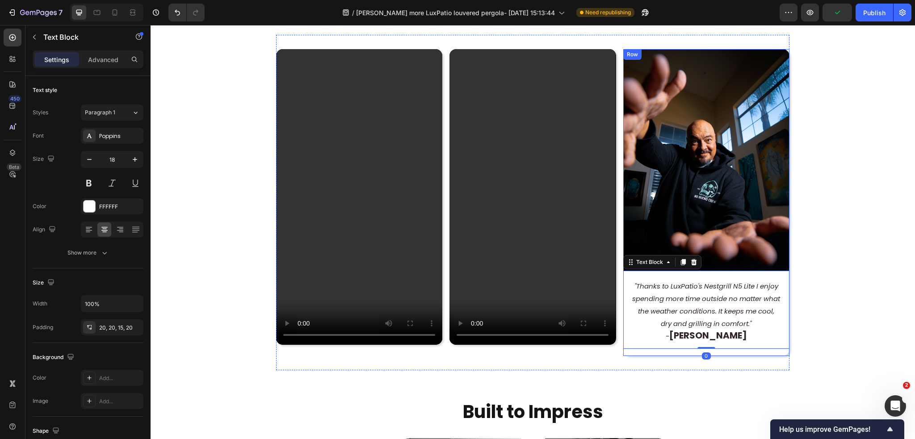
click at [736, 351] on div "Image "Thanks to LuxPatio's Nestgrill N5 Lite I enjoy spending more time outsid…" at bounding box center [706, 202] width 166 height 307
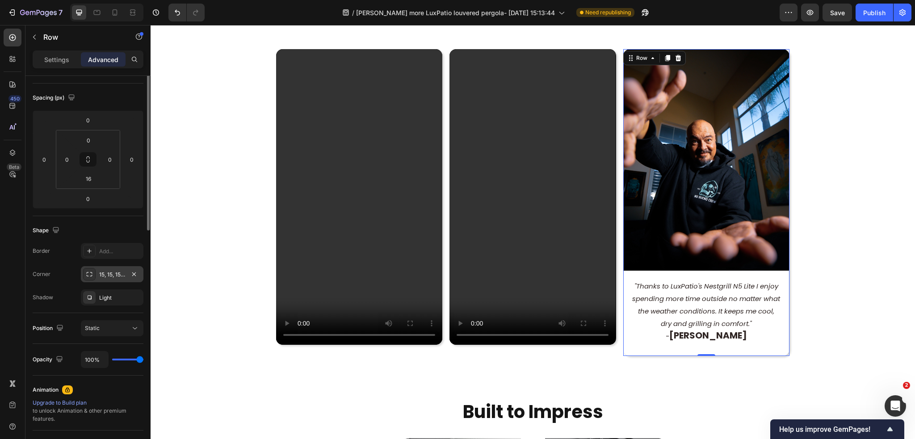
scroll to position [0, 0]
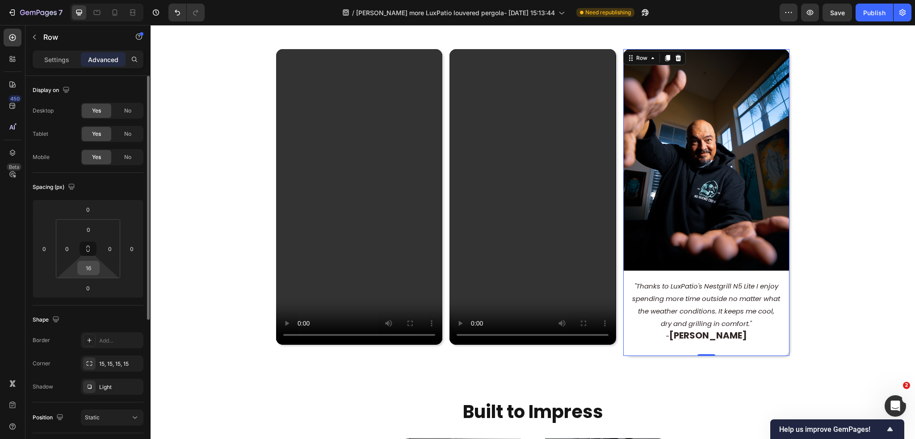
click at [89, 270] on input "16" at bounding box center [88, 267] width 18 height 13
type input "5"
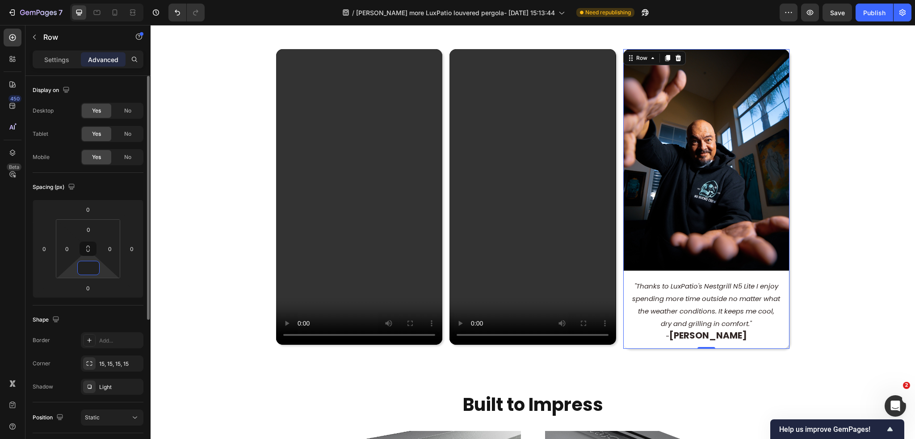
type input "0"
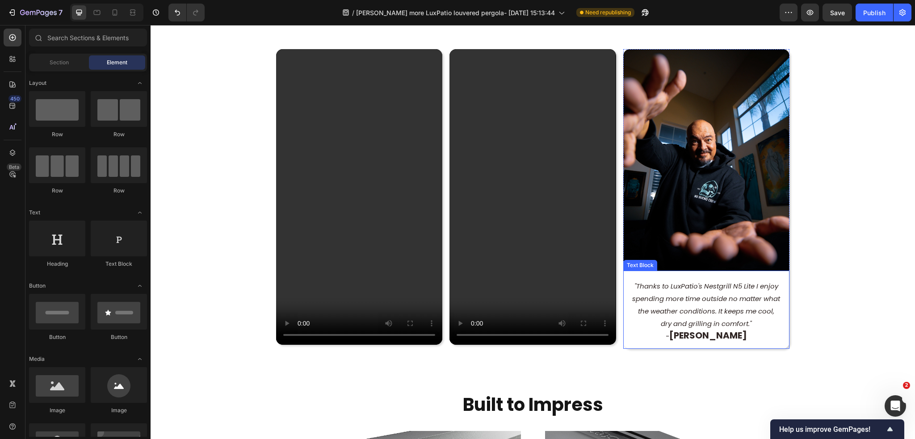
click at [682, 275] on div ""Thanks to LuxPatio's Nestgrill N5 Lite I enjoy spending more time outside no m…" at bounding box center [706, 310] width 166 height 78
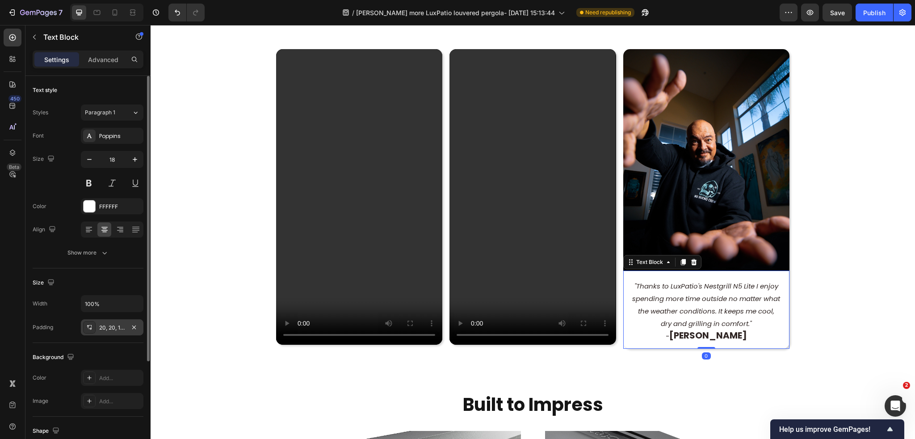
click at [109, 321] on div "20, 20, 15, 20" at bounding box center [112, 327] width 63 height 16
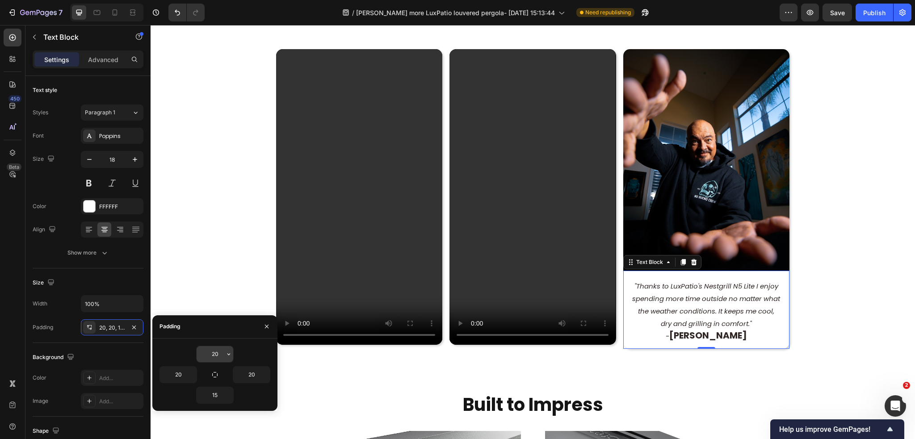
click at [218, 353] on input "20" at bounding box center [214, 354] width 37 height 16
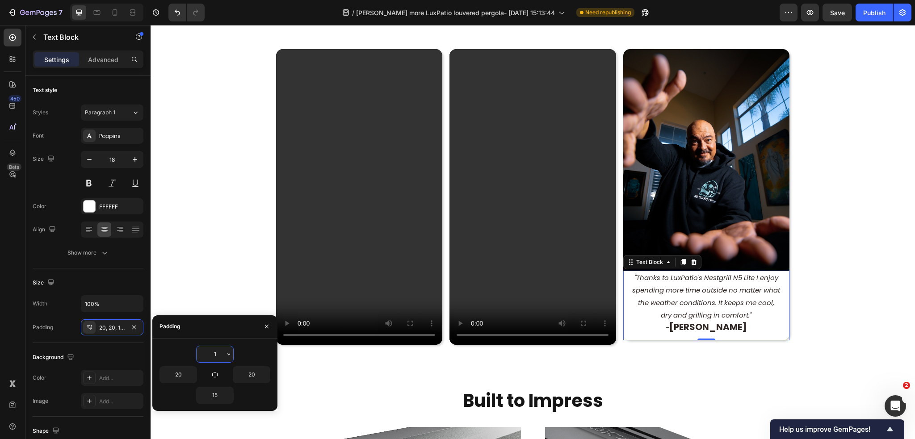
type input "10"
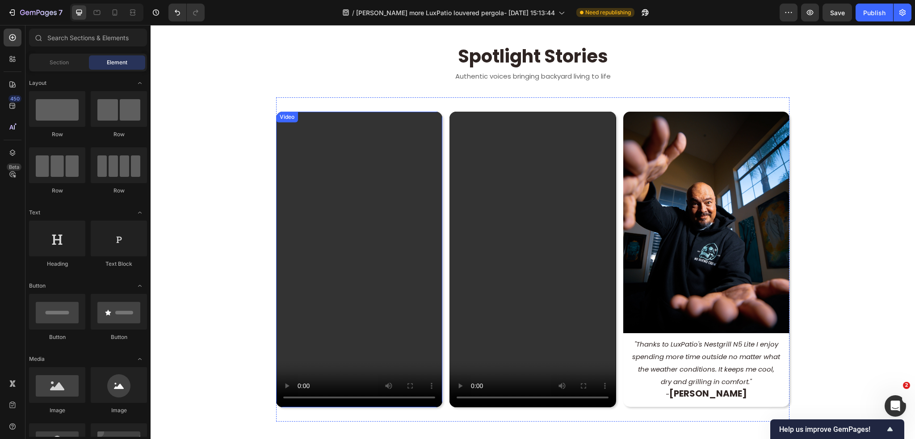
scroll to position [538, 0]
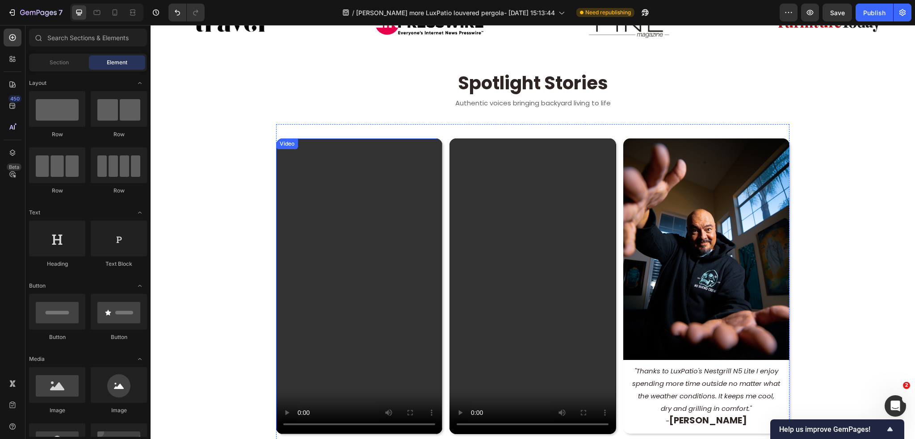
click at [327, 294] on video at bounding box center [359, 286] width 166 height 296
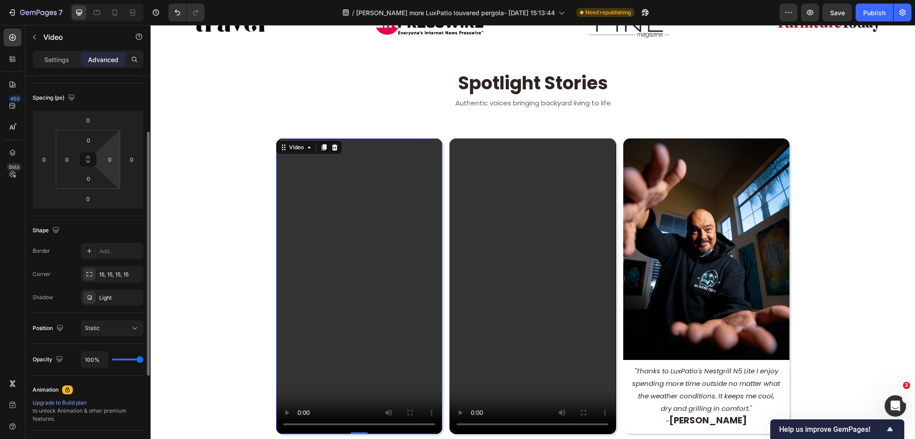
scroll to position [0, 0]
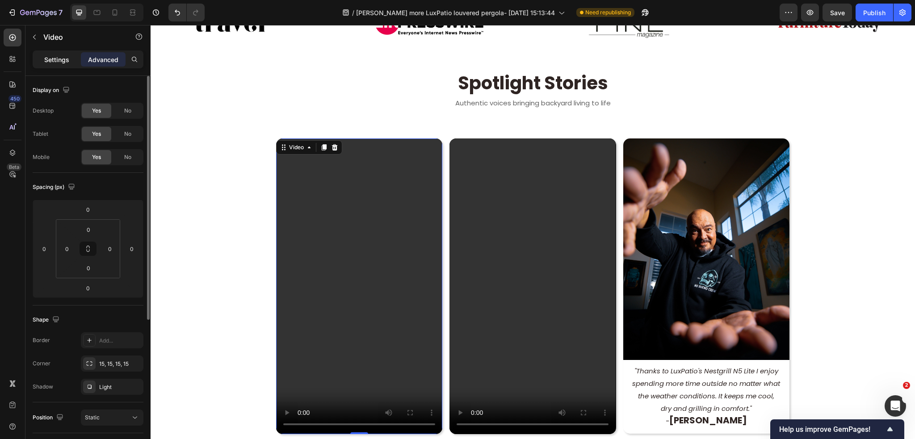
click at [59, 56] on p "Settings" at bounding box center [56, 59] width 25 height 9
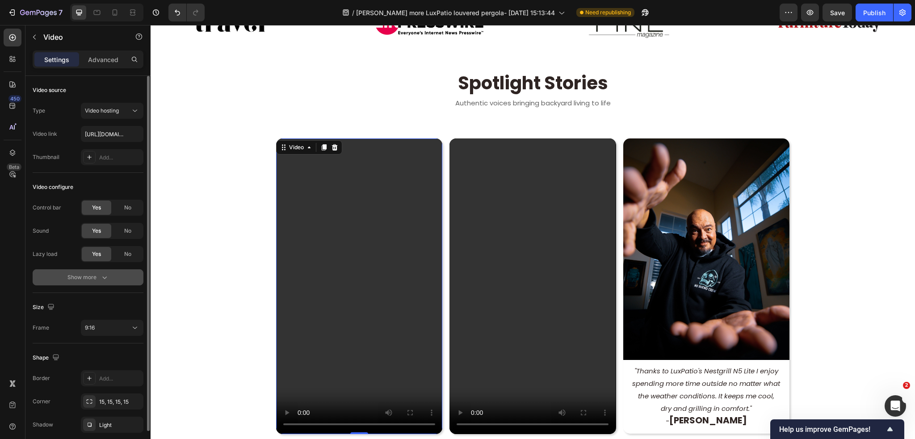
click at [107, 272] on button "Show more" at bounding box center [88, 277] width 111 height 16
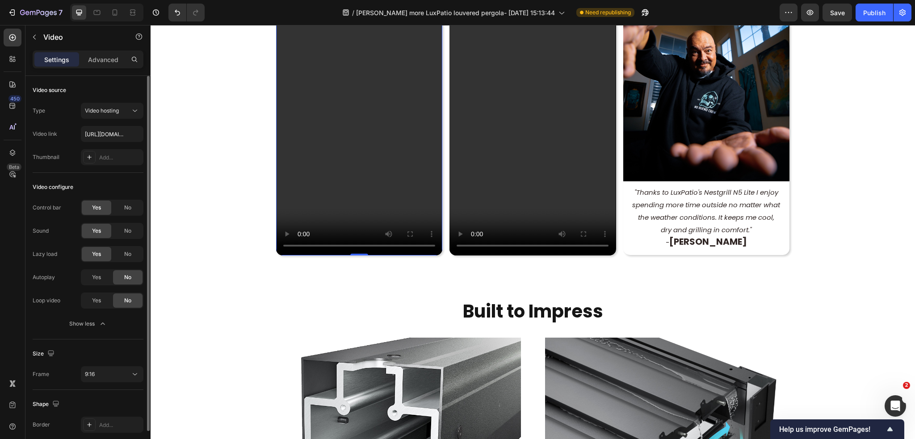
scroll to position [82, 0]
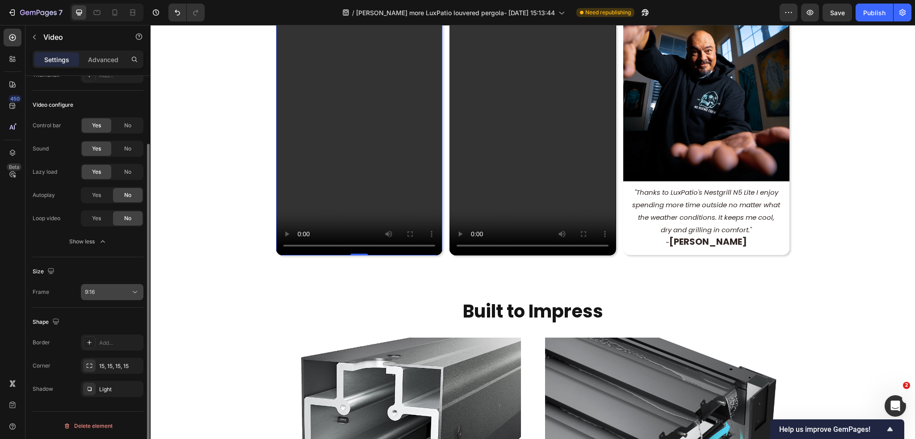
click at [134, 289] on icon at bounding box center [134, 292] width 9 height 9
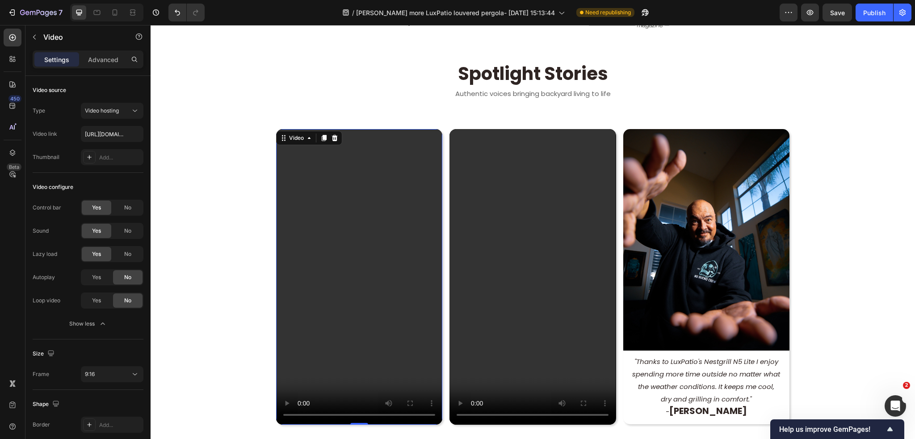
scroll to position [582, 0]
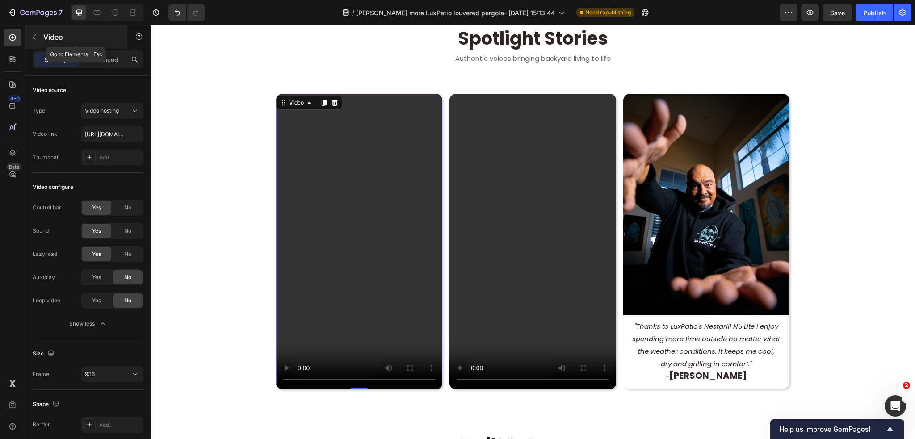
click at [35, 35] on icon "button" at bounding box center [34, 37] width 3 height 5
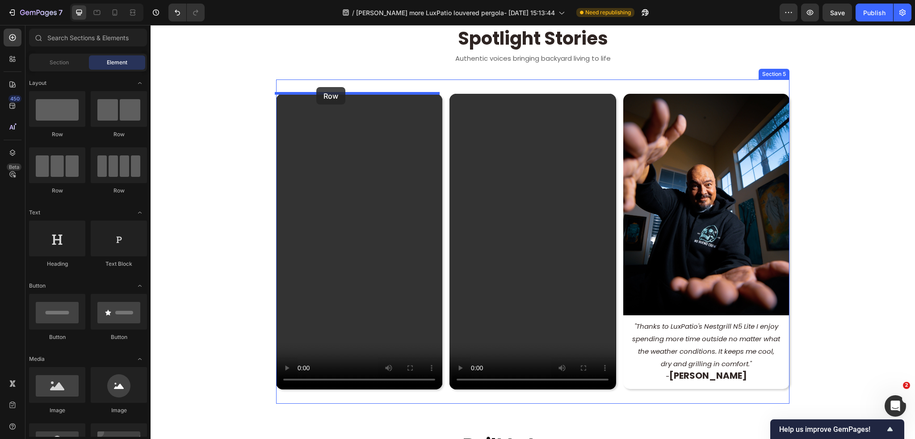
drag, startPoint x: 208, startPoint y: 135, endPoint x: 316, endPoint y: 87, distance: 118.6
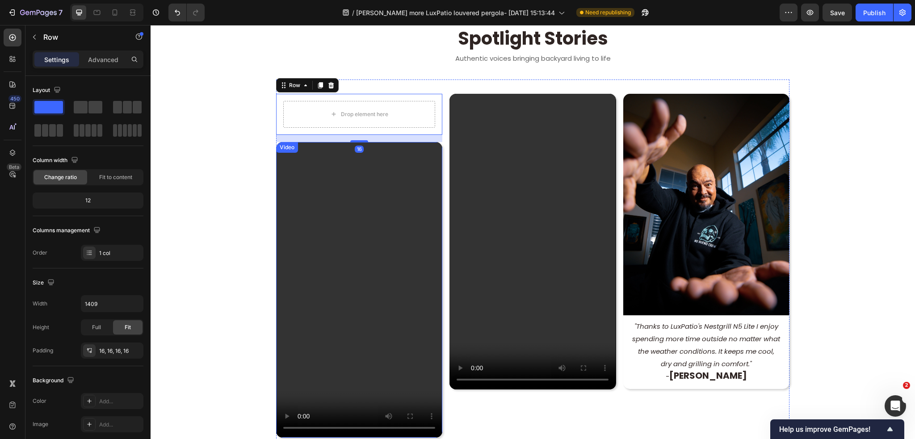
click at [332, 180] on video at bounding box center [359, 290] width 166 height 296
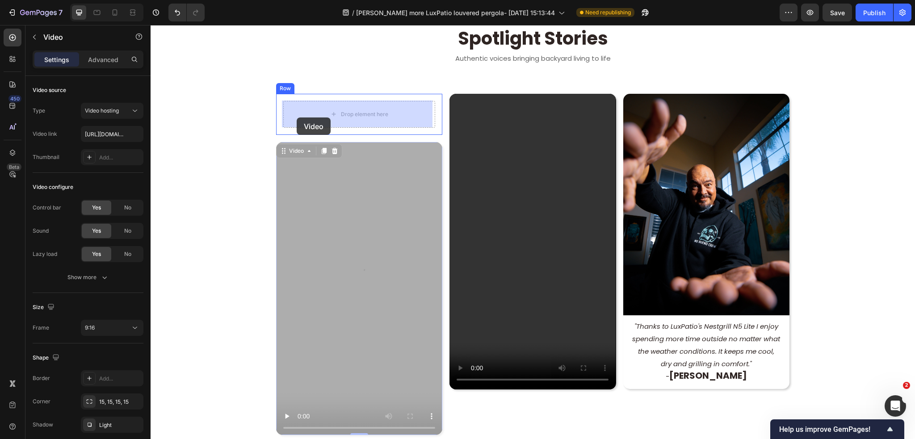
drag, startPoint x: 281, startPoint y: 150, endPoint x: 295, endPoint y: 123, distance: 30.6
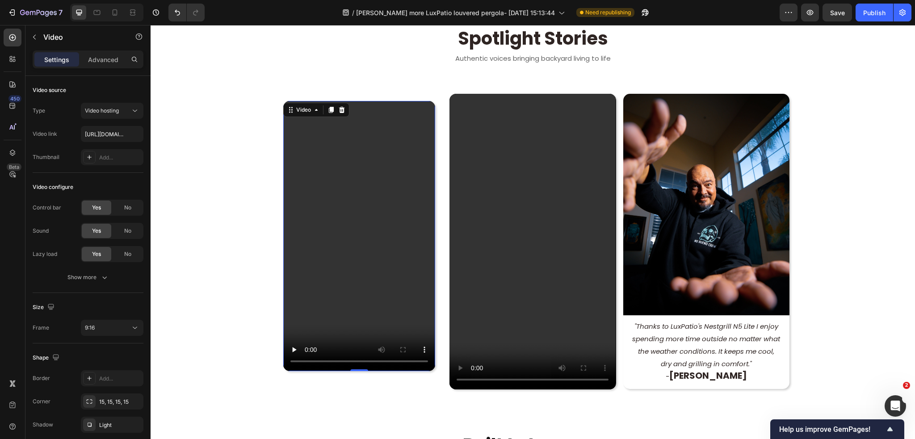
click at [380, 156] on video at bounding box center [359, 236] width 152 height 270
click at [331, 375] on div "Video 0 Row" at bounding box center [359, 236] width 166 height 284
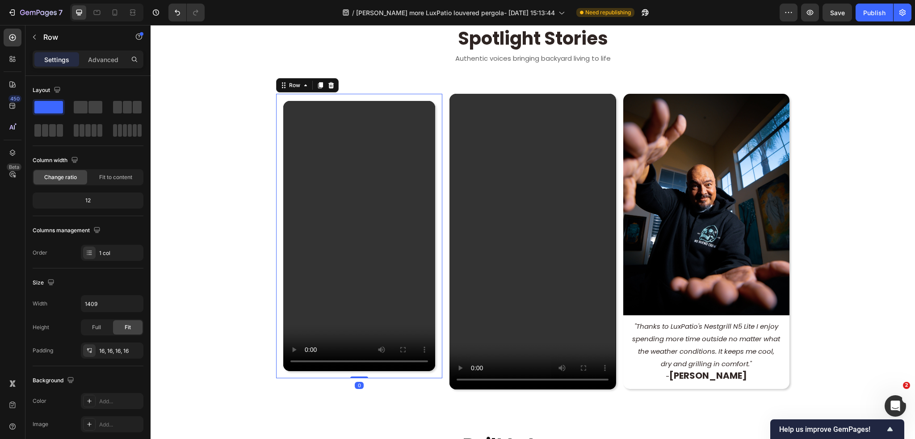
click at [297, 372] on div "Video Row 0" at bounding box center [359, 236] width 166 height 284
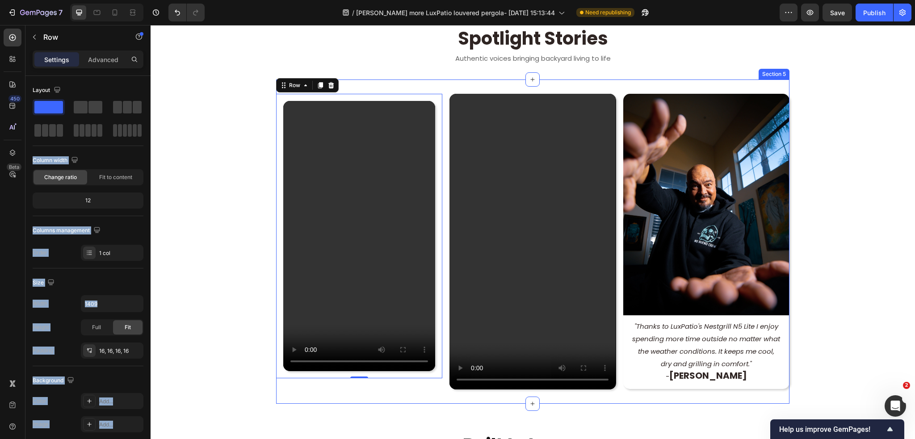
drag, startPoint x: 203, startPoint y: 134, endPoint x: 447, endPoint y: 113, distance: 244.3
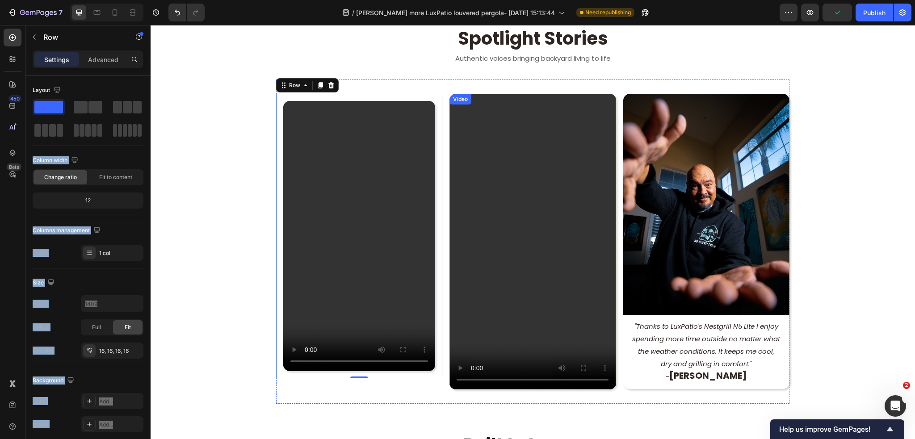
click at [482, 96] on video at bounding box center [532, 242] width 166 height 296
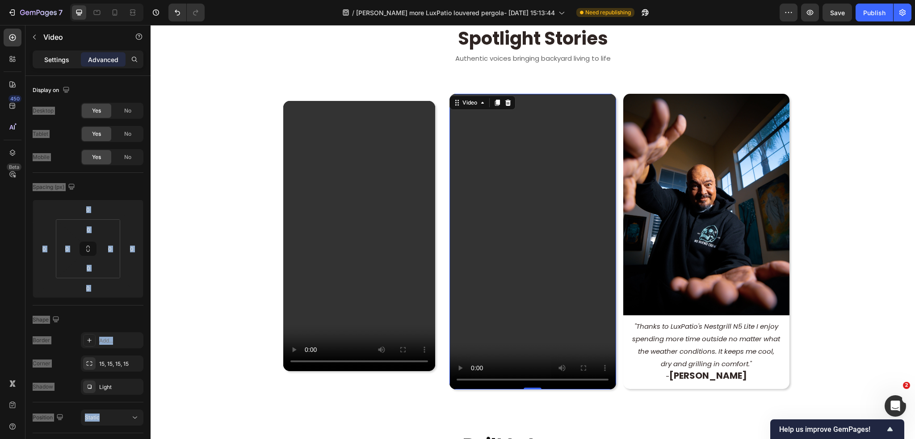
click at [54, 57] on p "Settings" at bounding box center [56, 59] width 25 height 9
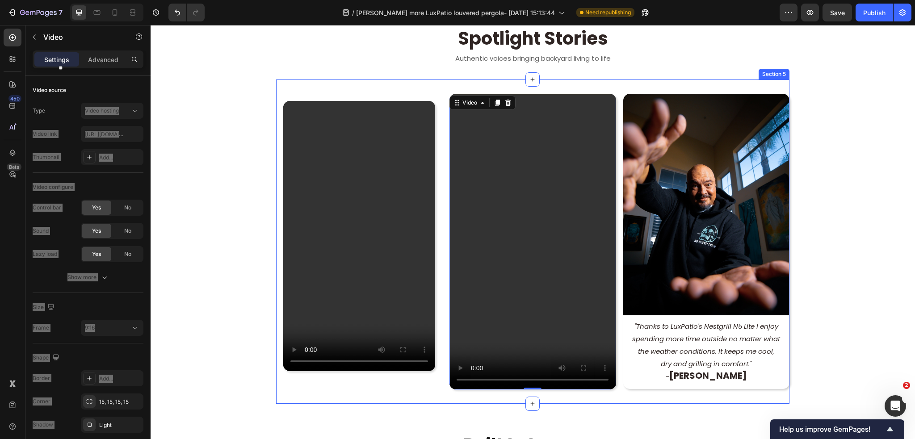
click at [495, 84] on div "Video Row Video 0 Image "Thanks to LuxPatio's Nestgrill N5 Lite I enjoy spendin…" at bounding box center [532, 241] width 513 height 324
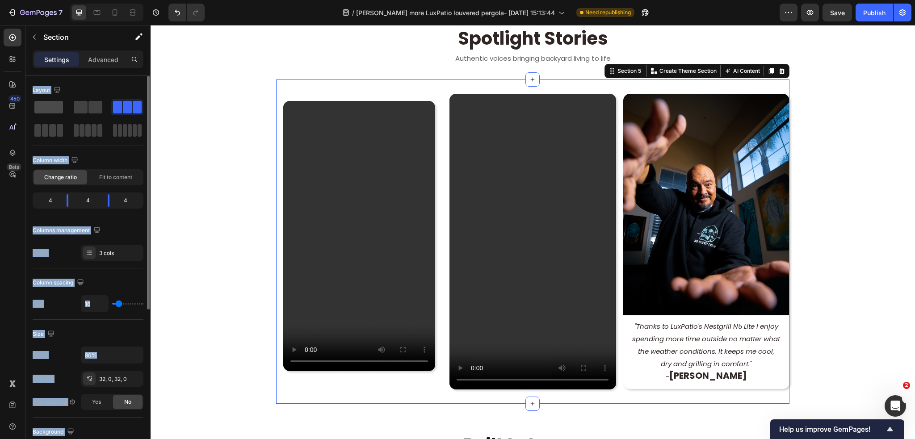
click at [49, 105] on span at bounding box center [48, 107] width 29 height 13
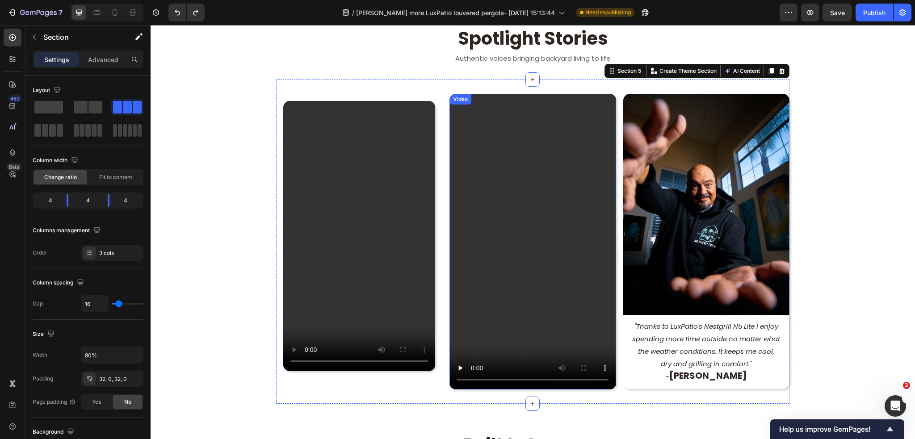
click at [468, 108] on div "Video" at bounding box center [532, 242] width 166 height 296
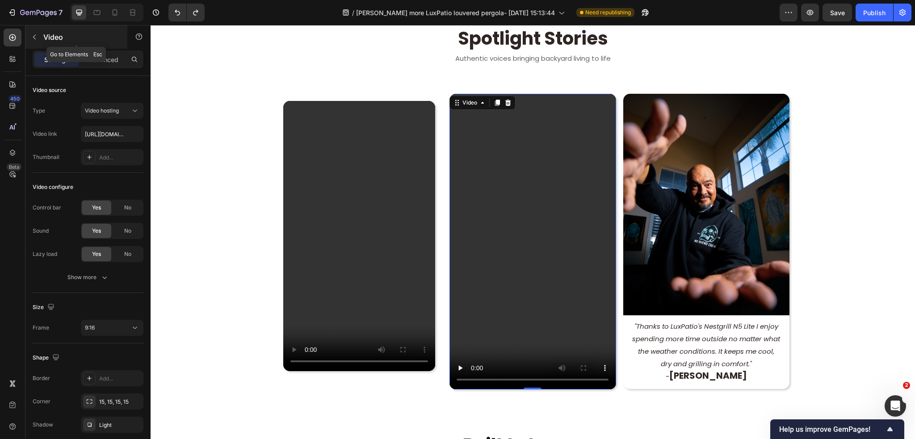
click at [33, 39] on icon "button" at bounding box center [34, 36] width 7 height 7
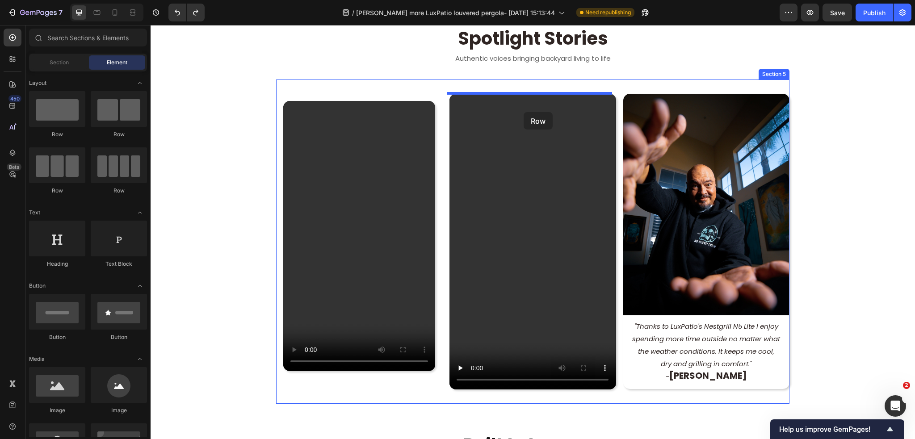
drag, startPoint x: 206, startPoint y: 139, endPoint x: 523, endPoint y: 112, distance: 318.6
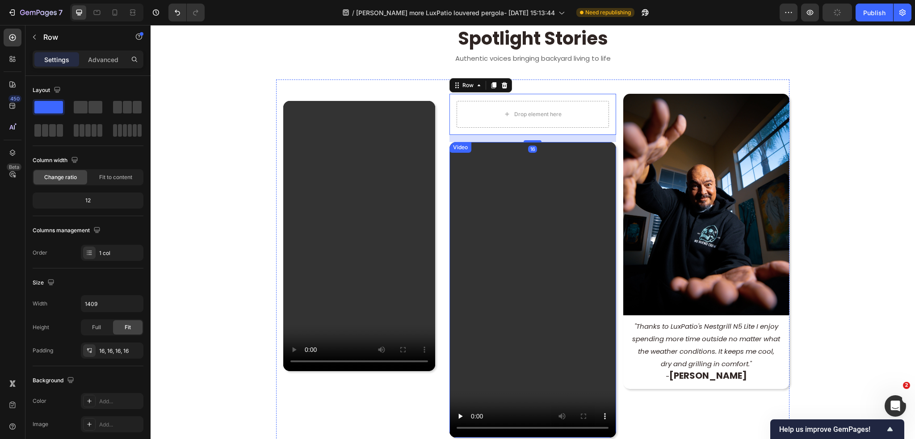
click at [512, 198] on video at bounding box center [532, 290] width 166 height 296
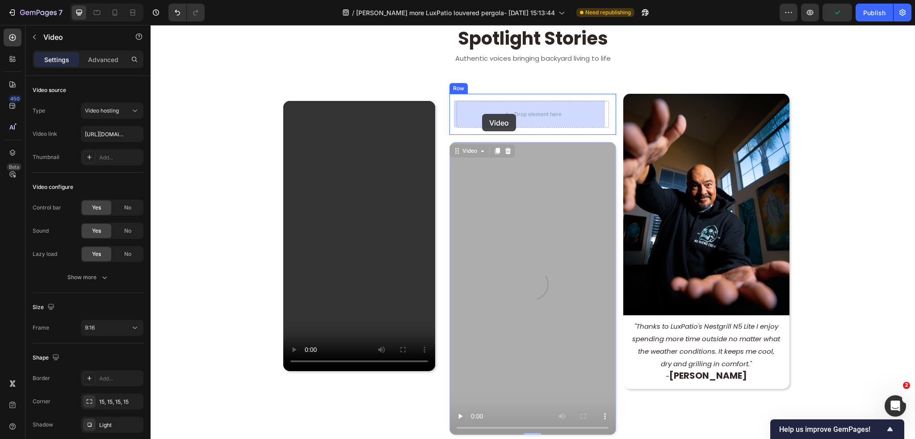
drag, startPoint x: 456, startPoint y: 150, endPoint x: 482, endPoint y: 114, distance: 44.1
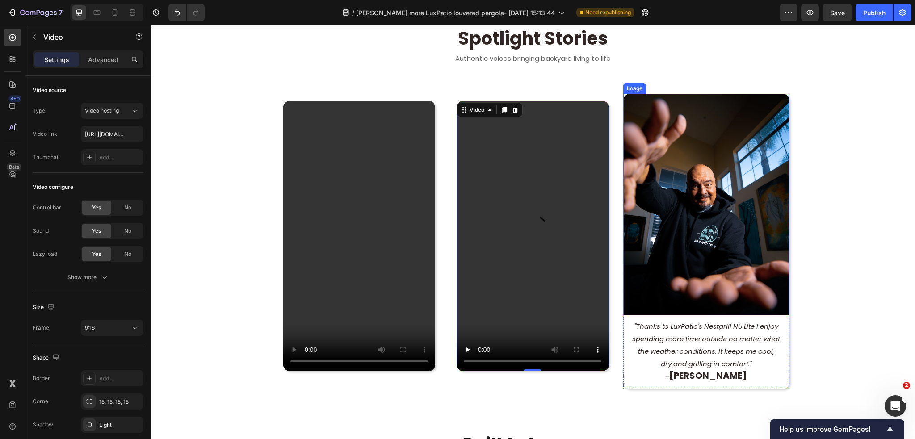
click at [676, 156] on img at bounding box center [706, 205] width 166 height 222
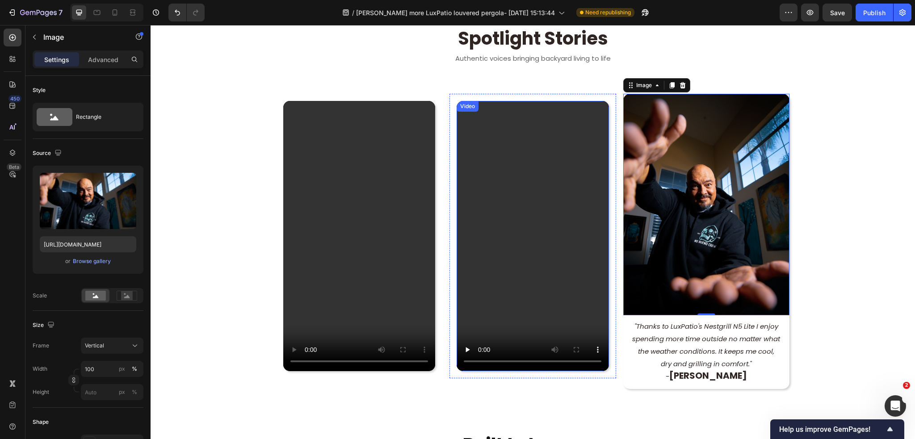
click at [547, 125] on video at bounding box center [532, 236] width 152 height 270
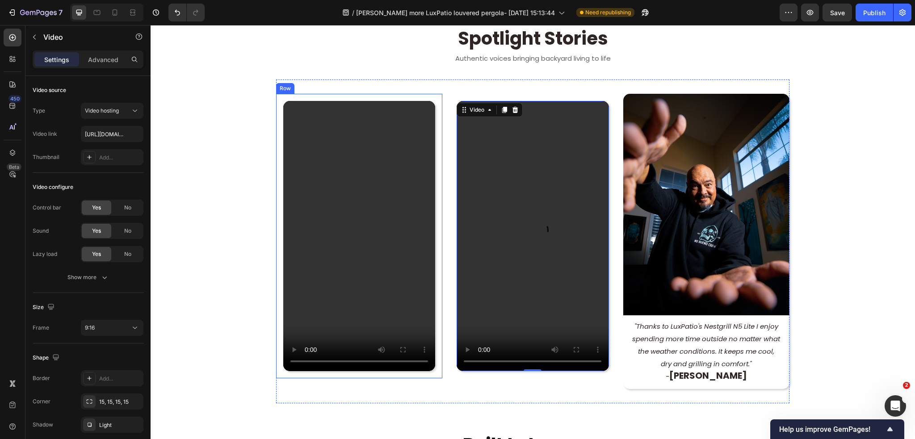
click at [316, 100] on div "Video Row" at bounding box center [359, 236] width 166 height 284
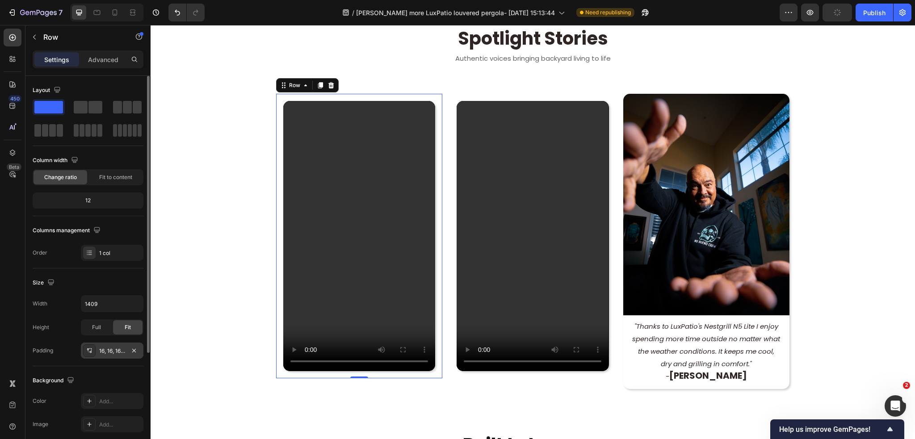
click at [93, 349] on div at bounding box center [89, 350] width 13 height 13
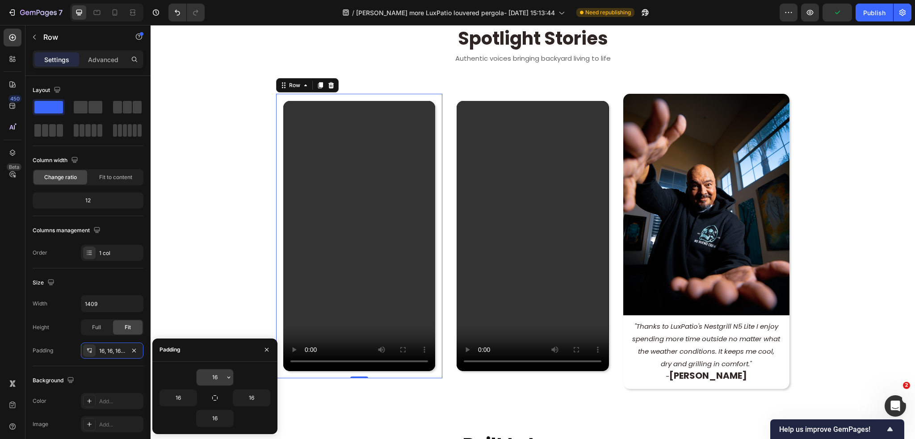
click at [220, 374] on input "16" at bounding box center [214, 377] width 37 height 16
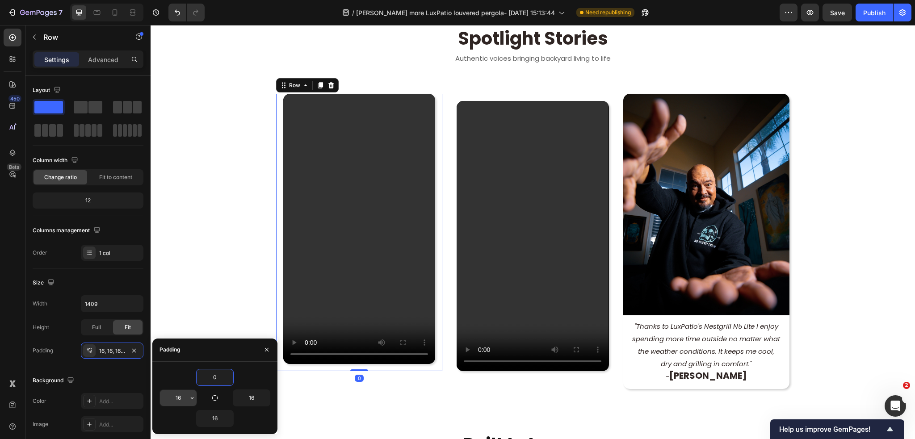
type input "0"
click at [183, 396] on input "16" at bounding box center [178, 398] width 37 height 16
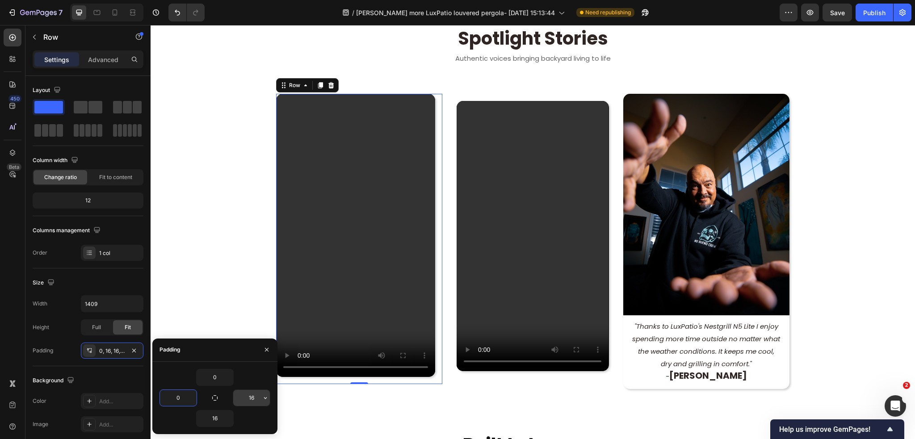
type input "0"
click at [247, 397] on input "16" at bounding box center [251, 398] width 37 height 16
type input "0"
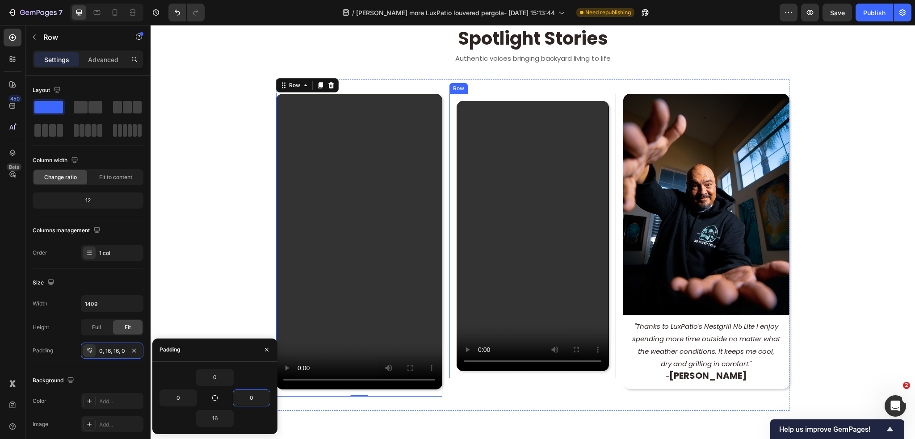
click at [497, 98] on div "Video Row" at bounding box center [532, 236] width 166 height 284
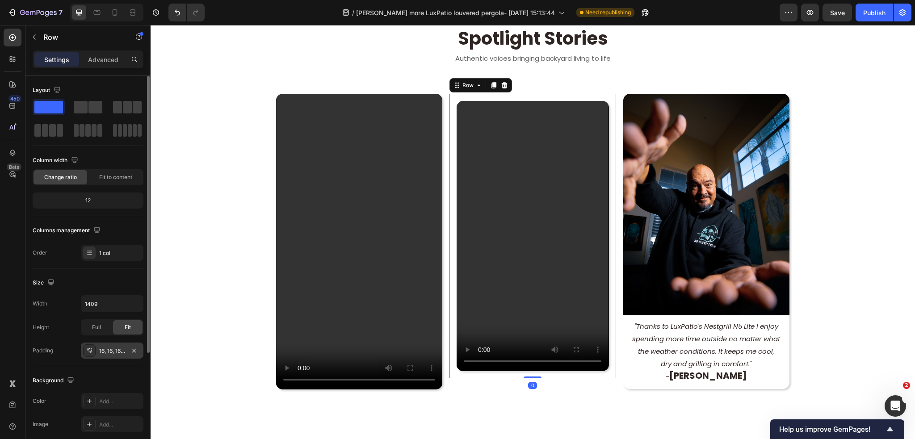
click at [117, 348] on div "16, 16, 16, 16" at bounding box center [112, 351] width 26 height 8
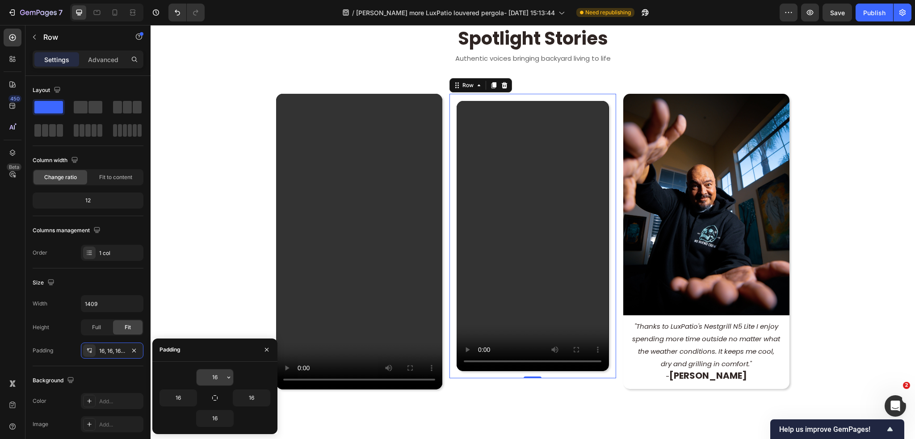
click at [212, 376] on input "16" at bounding box center [214, 377] width 37 height 16
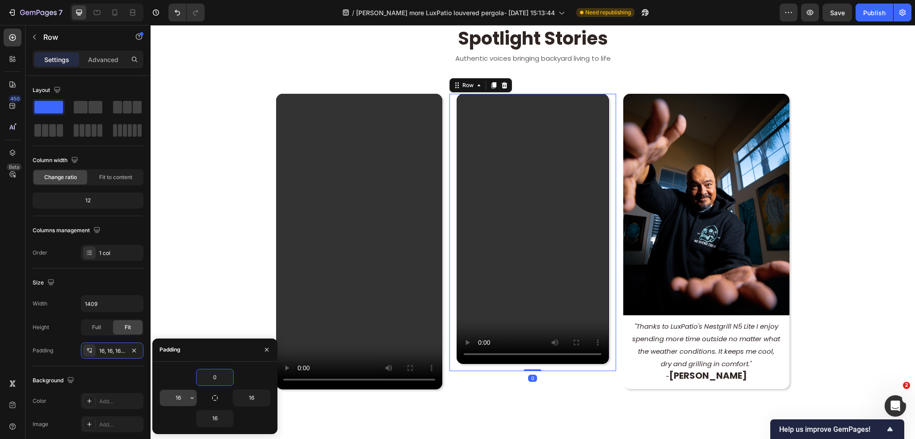
type input "0"
click at [178, 398] on input "16" at bounding box center [178, 398] width 37 height 16
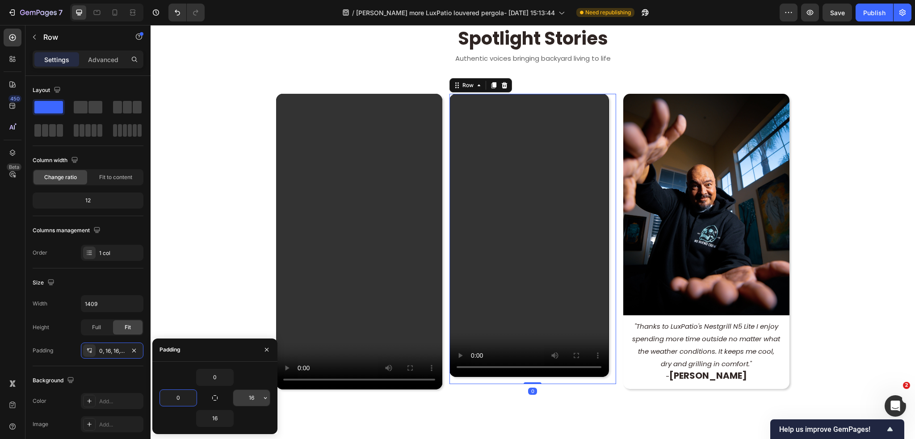
type input "0"
click at [250, 398] on input "16" at bounding box center [251, 398] width 37 height 16
type input "0"
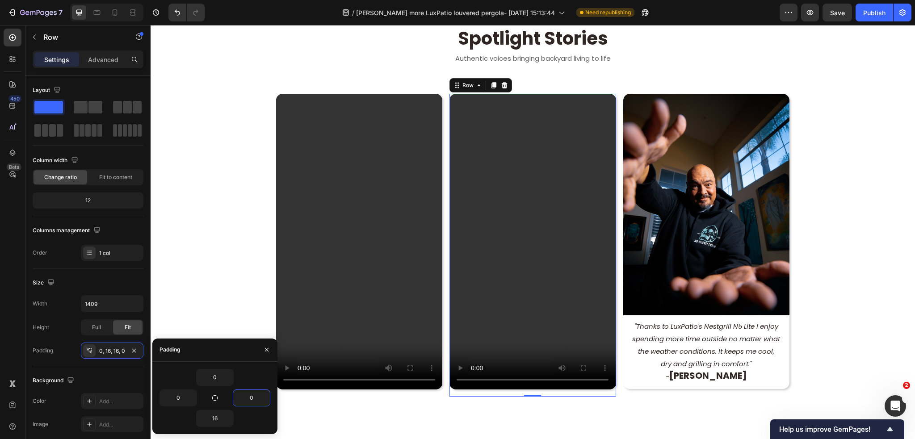
click at [222, 276] on section "Video Row Video Row 0 Image "Thanks to LuxPatio's Nestgrill N5 Lite I enjoy spe…" at bounding box center [533, 244] width 642 height 331
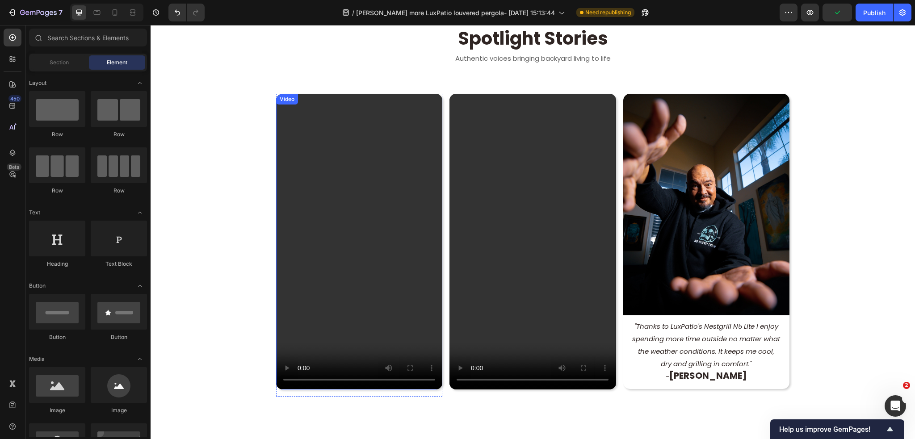
click at [287, 124] on video at bounding box center [359, 242] width 166 height 296
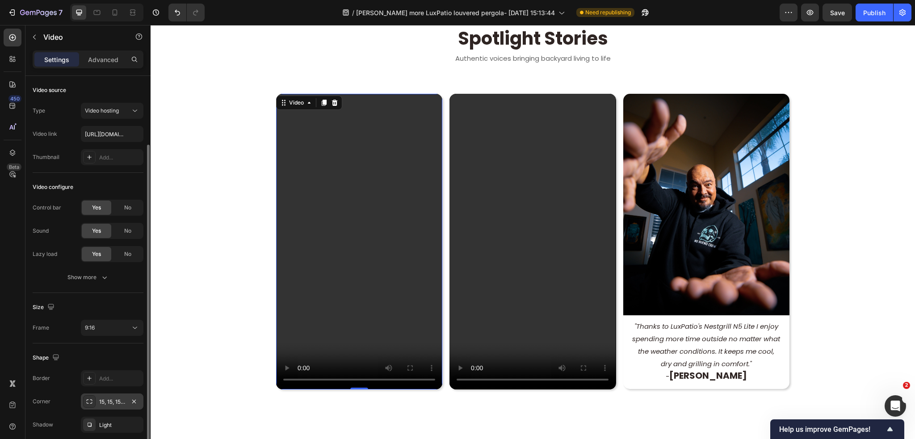
scroll to position [36, 0]
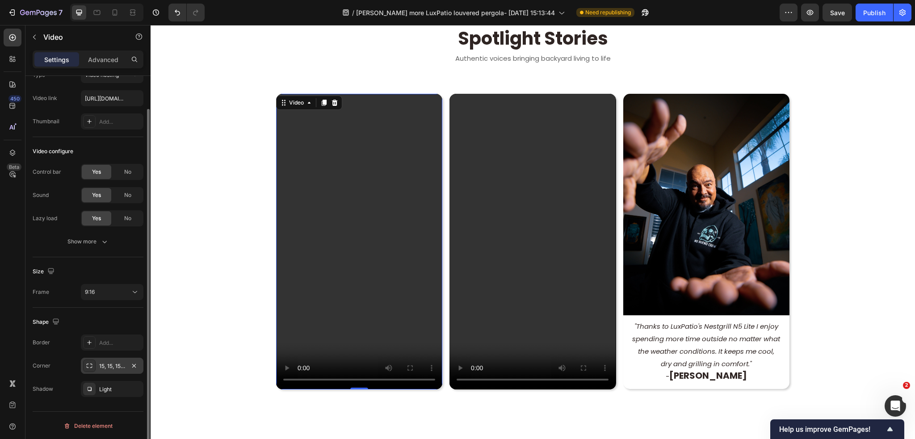
click at [127, 368] on div "15, 15, 15, 15" at bounding box center [112, 366] width 63 height 16
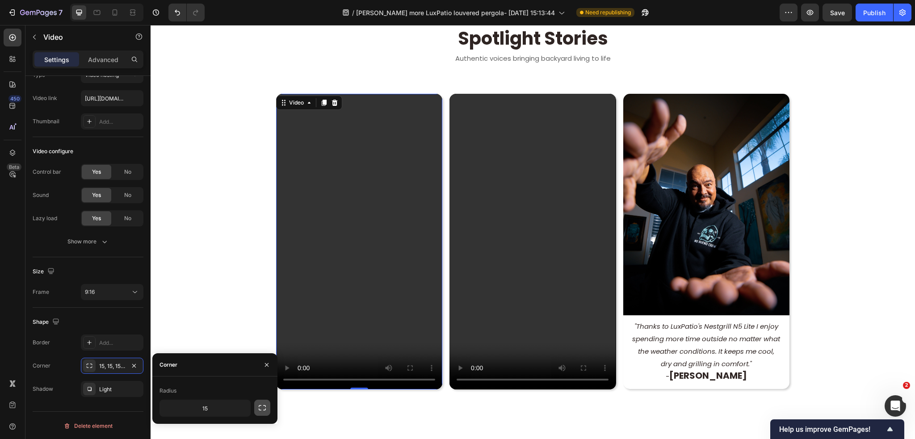
click at [259, 409] on icon "button" at bounding box center [262, 407] width 7 height 5
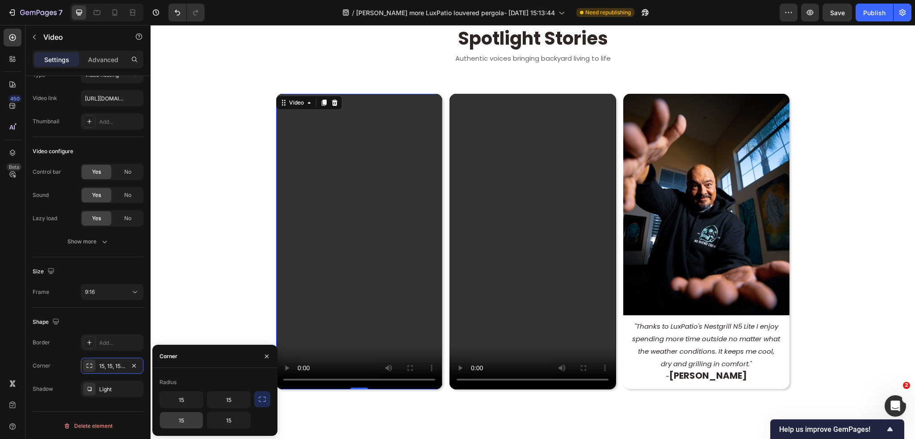
click at [181, 423] on input "15" at bounding box center [181, 420] width 43 height 16
type input "0"
click at [233, 423] on input "15" at bounding box center [228, 420] width 43 height 16
type input "0"
click at [494, 314] on video at bounding box center [532, 242] width 166 height 296
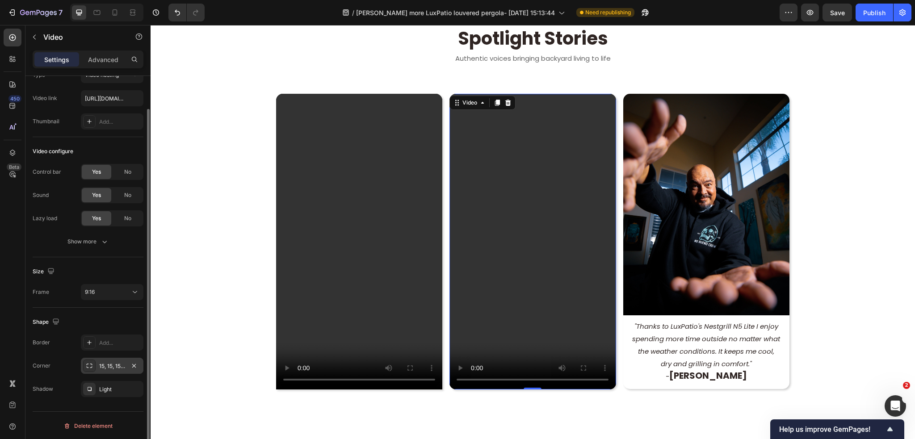
click at [107, 372] on div "15, 15, 15, 15" at bounding box center [112, 366] width 63 height 16
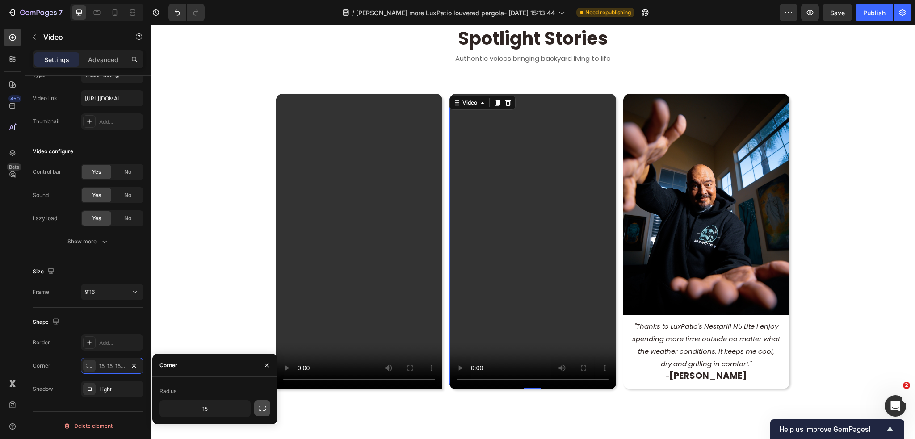
click at [263, 409] on icon "button" at bounding box center [262, 408] width 9 height 9
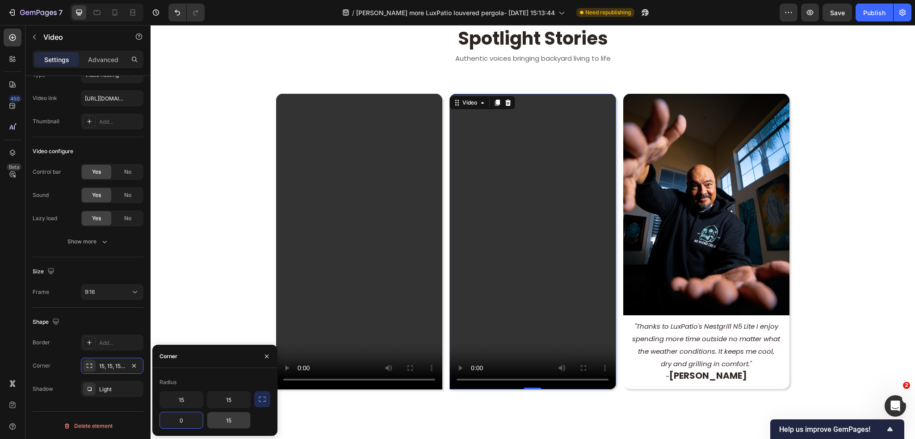
type input "0"
click at [231, 421] on input "15" at bounding box center [228, 420] width 43 height 16
type input "0"
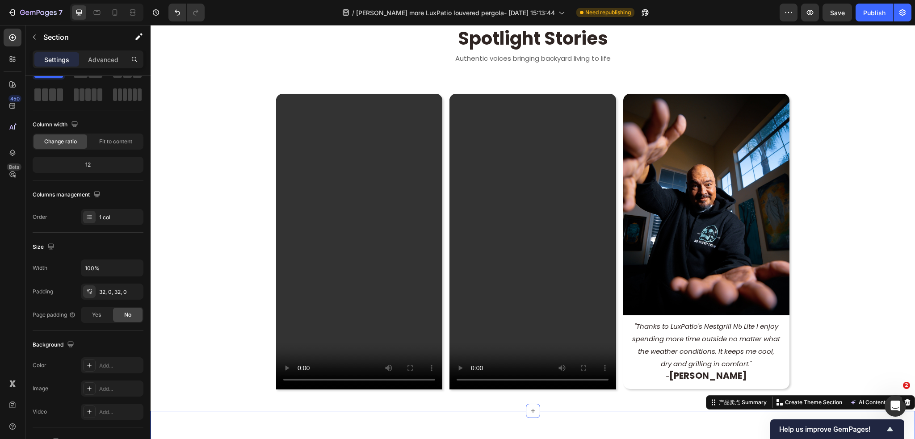
scroll to position [0, 0]
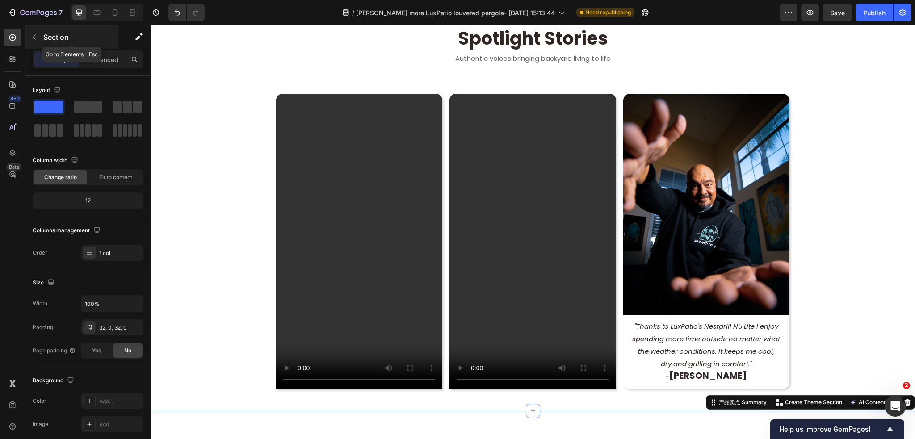
click at [32, 35] on icon "button" at bounding box center [34, 36] width 7 height 7
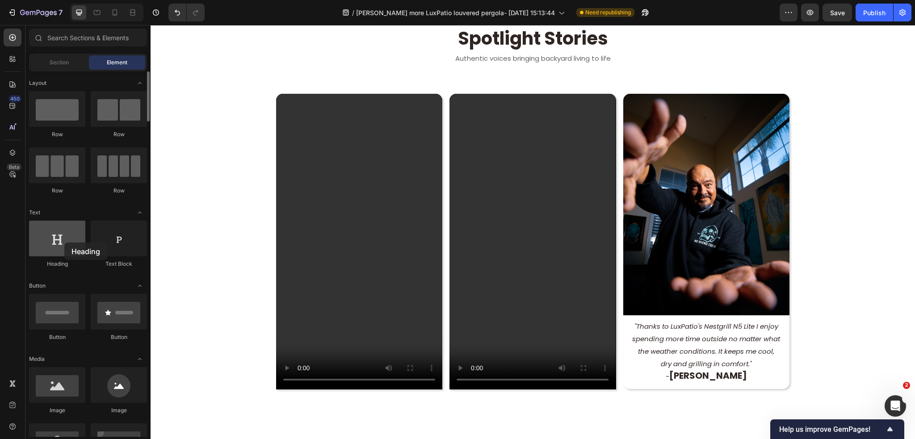
click at [64, 242] on div at bounding box center [57, 239] width 56 height 36
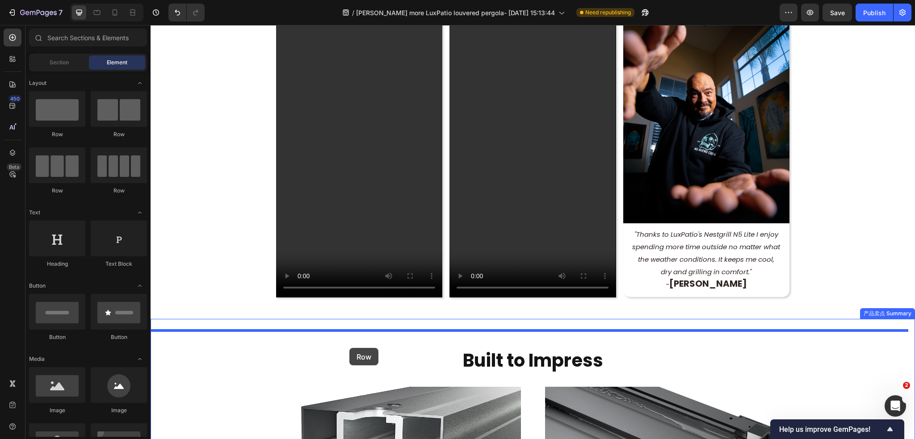
scroll to position [691, 0]
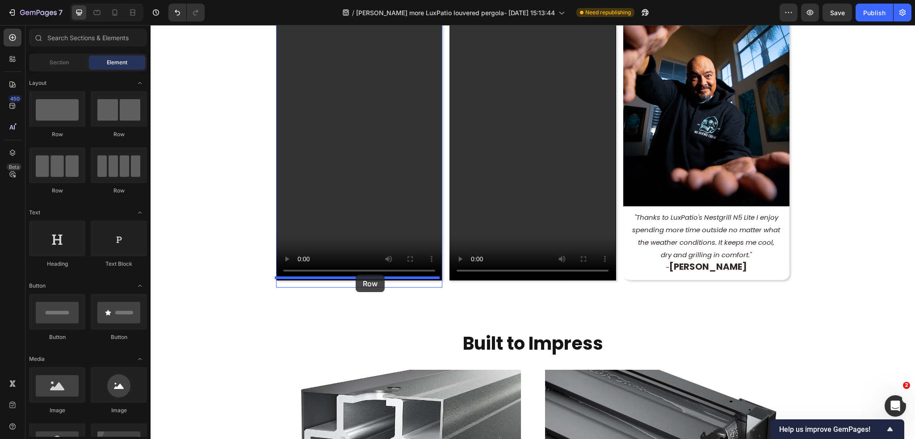
drag, startPoint x: 254, startPoint y: 132, endPoint x: 355, endPoint y: 275, distance: 175.2
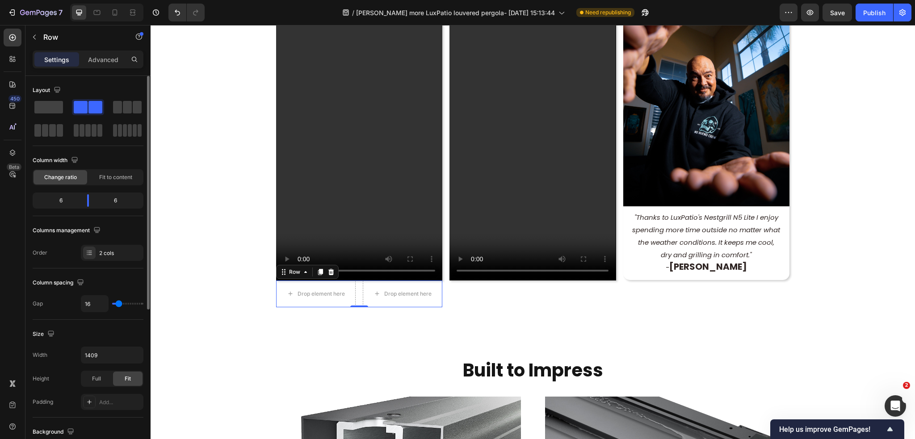
drag, startPoint x: 82, startPoint y: 106, endPoint x: 142, endPoint y: 138, distance: 68.3
click at [142, 138] on div at bounding box center [88, 118] width 111 height 39
click at [480, 317] on div "Video Drop element here Drop element here Row 0 Row Video Row Image "Thanks to …" at bounding box center [532, 150] width 513 height 358
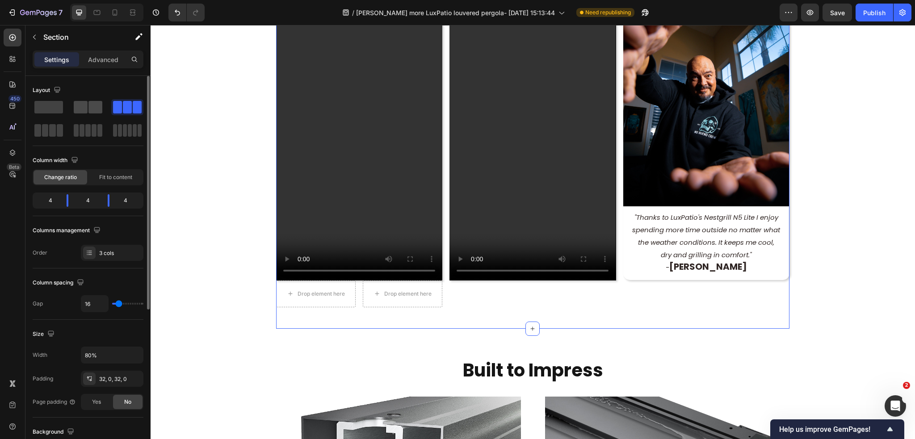
click at [91, 109] on span at bounding box center [95, 107] width 14 height 13
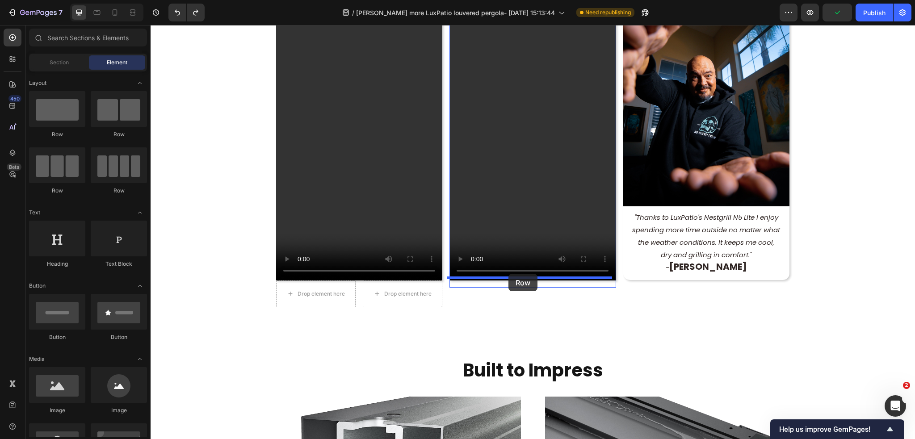
drag, startPoint x: 262, startPoint y: 143, endPoint x: 508, endPoint y: 274, distance: 278.9
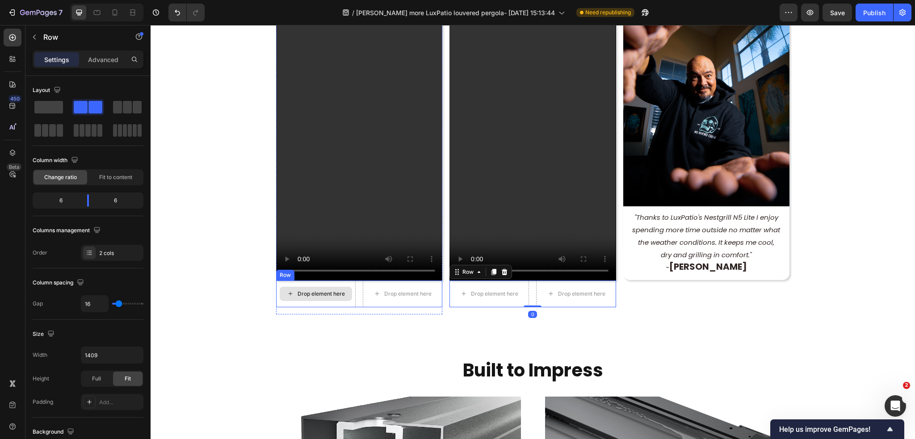
click at [295, 292] on div "Drop element here" at bounding box center [316, 294] width 72 height 14
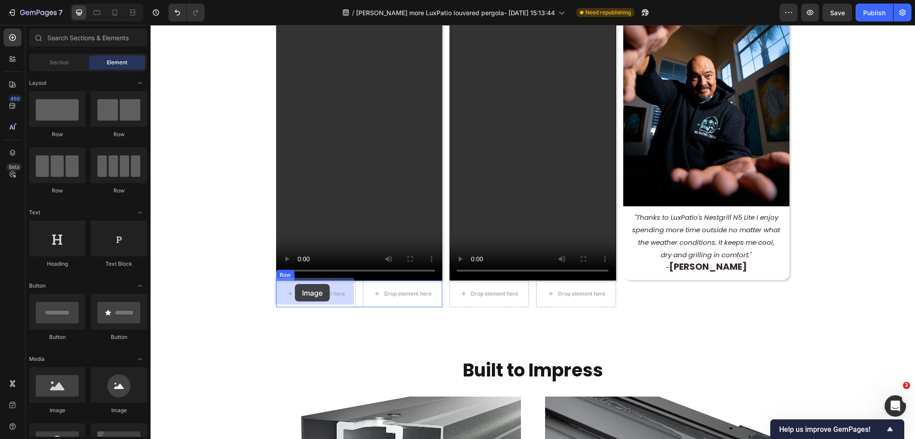
drag, startPoint x: 267, startPoint y: 424, endPoint x: 295, endPoint y: 284, distance: 142.6
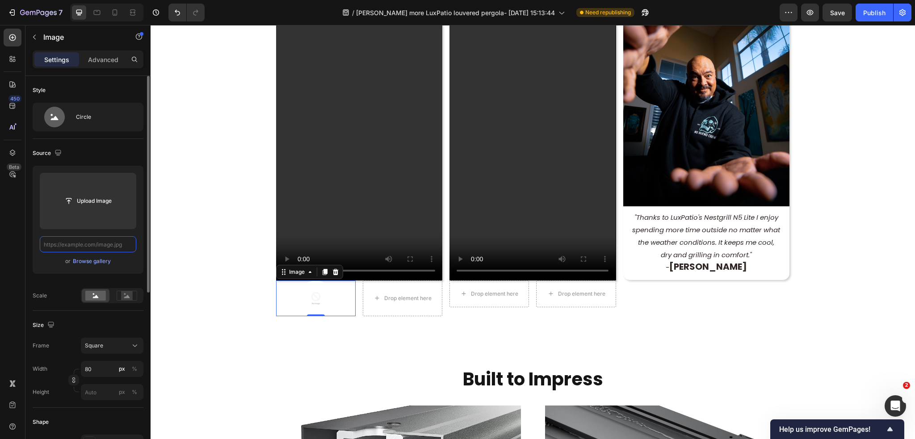
scroll to position [0, 0]
paste input "[URL][DOMAIN_NAME]"
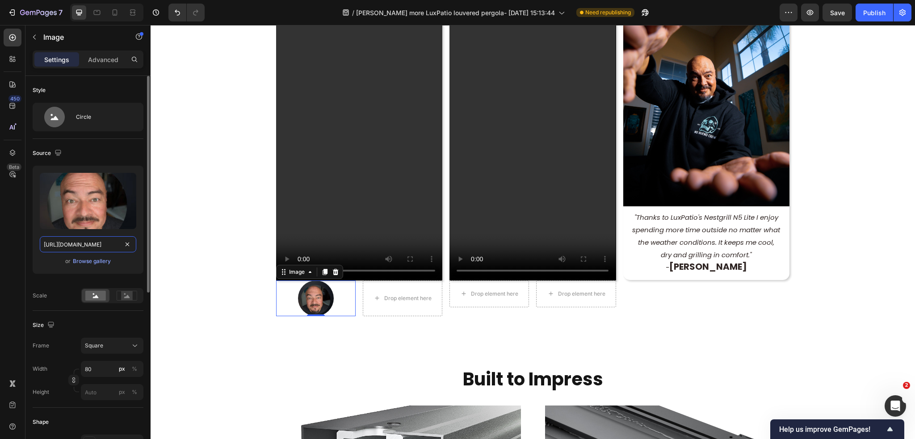
scroll to position [0, 161]
type input "[URL][DOMAIN_NAME]"
click at [109, 143] on div "Source Upload Image [URL][DOMAIN_NAME] or Browse gallery Scale" at bounding box center [88, 225] width 111 height 172
click at [338, 295] on div at bounding box center [315, 298] width 79 height 36
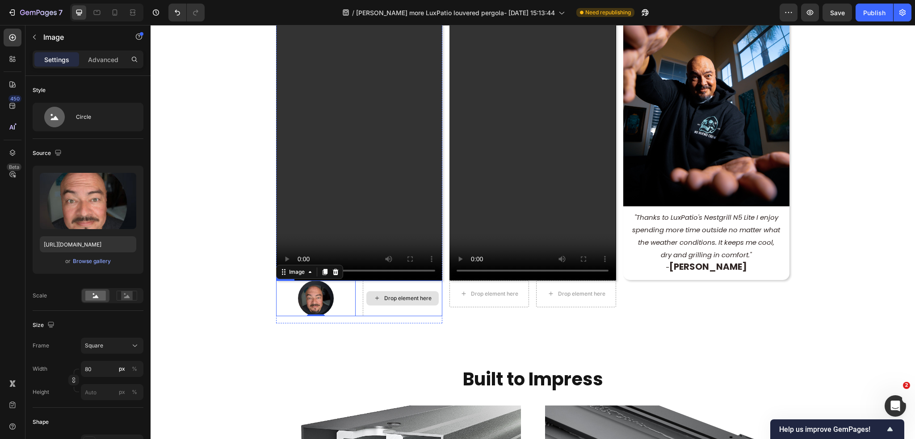
click at [375, 305] on div "Drop element here" at bounding box center [402, 298] width 79 height 36
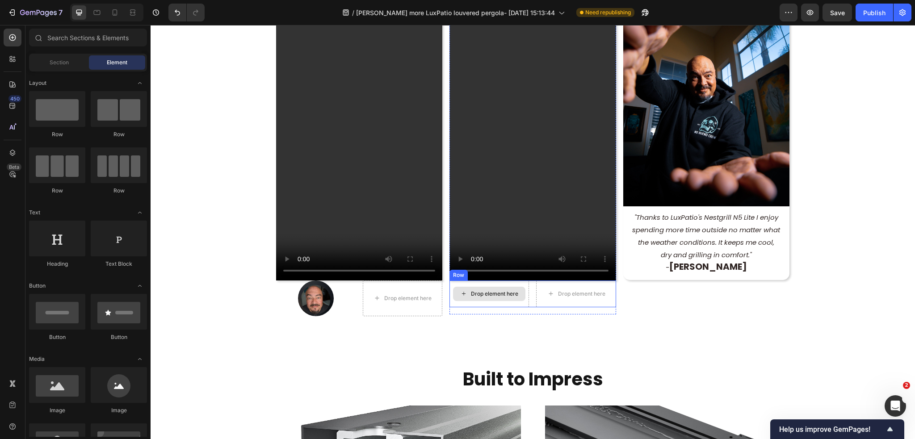
click at [474, 295] on div "Drop element here" at bounding box center [489, 294] width 72 height 14
click at [474, 292] on div "Drop element here" at bounding box center [494, 293] width 47 height 7
drag, startPoint x: 265, startPoint y: 423, endPoint x: 477, endPoint y: 285, distance: 253.0
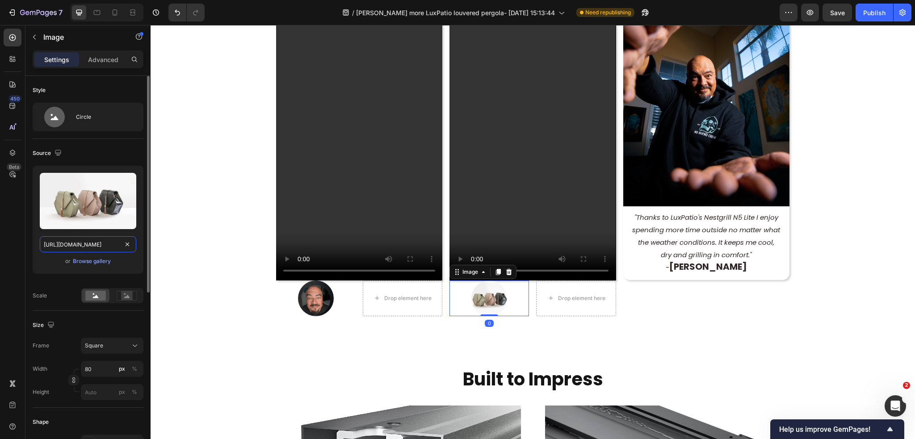
click at [106, 243] on input "[URL][DOMAIN_NAME]" at bounding box center [88, 244] width 96 height 16
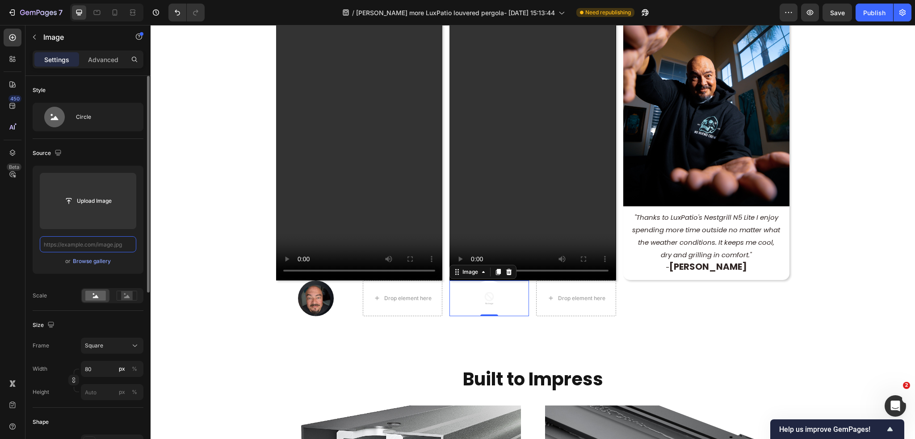
click at [97, 244] on input "text" at bounding box center [88, 244] width 96 height 16
paste input "[URL][DOMAIN_NAME]"
type input "[URL][DOMAIN_NAME]"
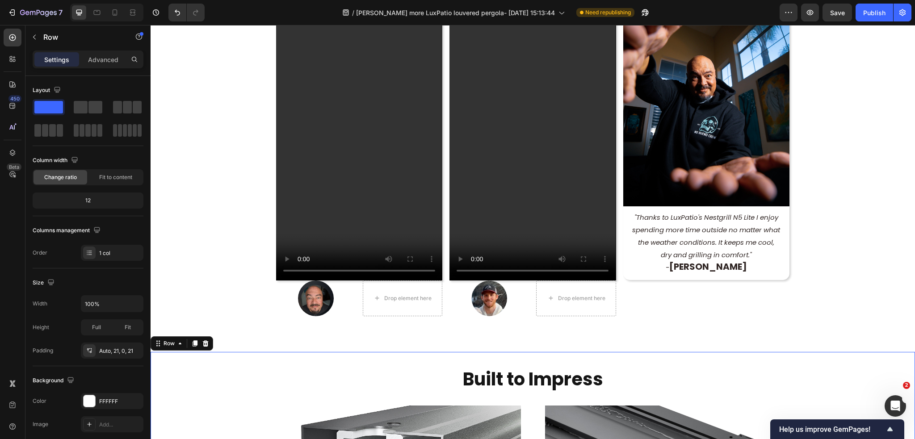
scroll to position [0, 0]
click at [316, 300] on img at bounding box center [316, 298] width 36 height 36
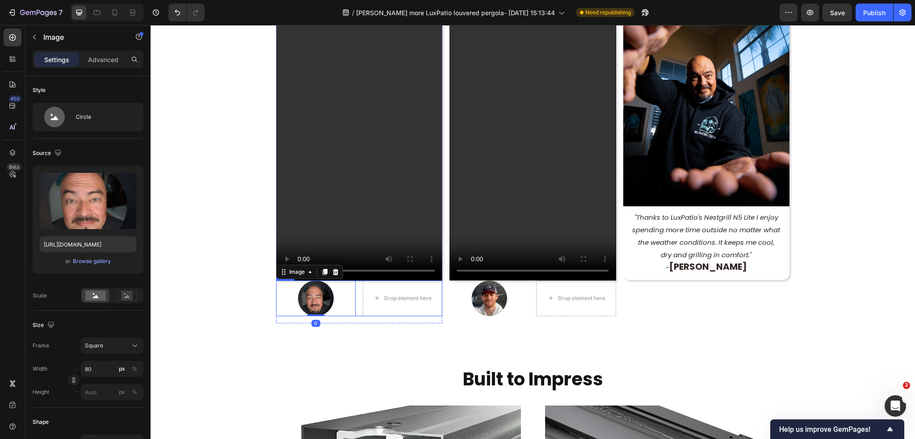
click at [357, 303] on div "Image 0 Drop element here Row" at bounding box center [359, 298] width 166 height 36
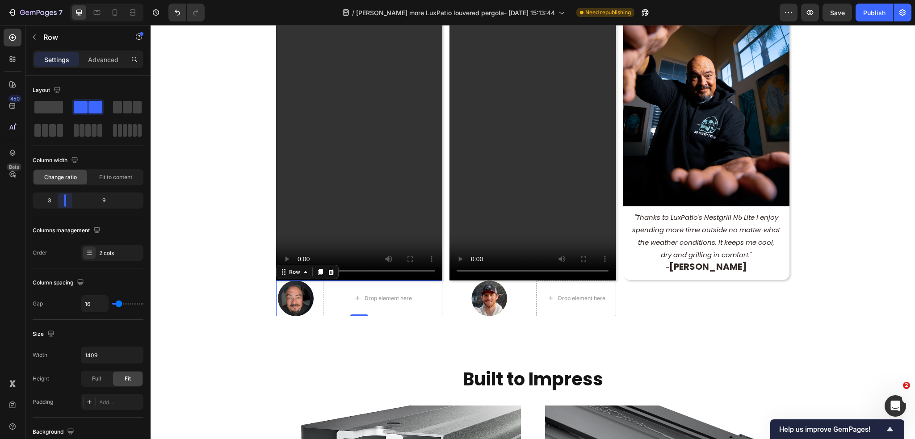
drag, startPoint x: 88, startPoint y: 203, endPoint x: 62, endPoint y: 201, distance: 26.0
click at [62, 0] on body "7 / [PERSON_NAME] more LuxPatio louvered pergola- [DATE] 15:13:44 Need republis…" at bounding box center [457, 0] width 915 height 0
click at [522, 307] on div at bounding box center [488, 298] width 79 height 36
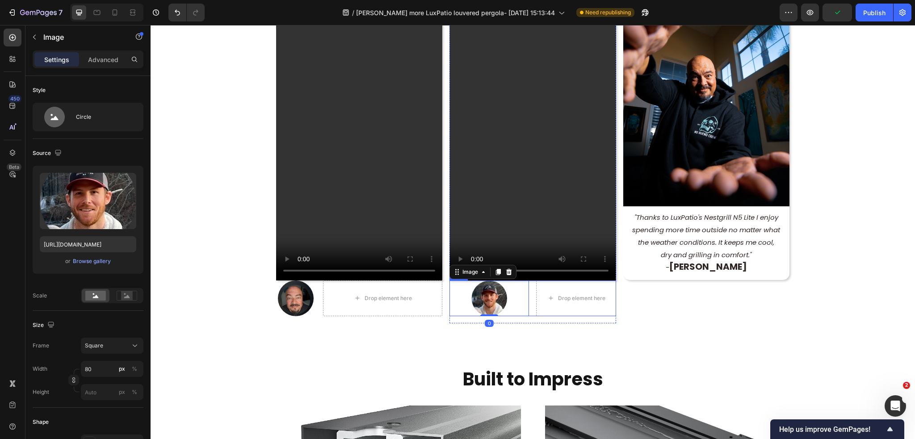
click at [527, 309] on div "Image 0 Drop element here Row" at bounding box center [532, 298] width 166 height 36
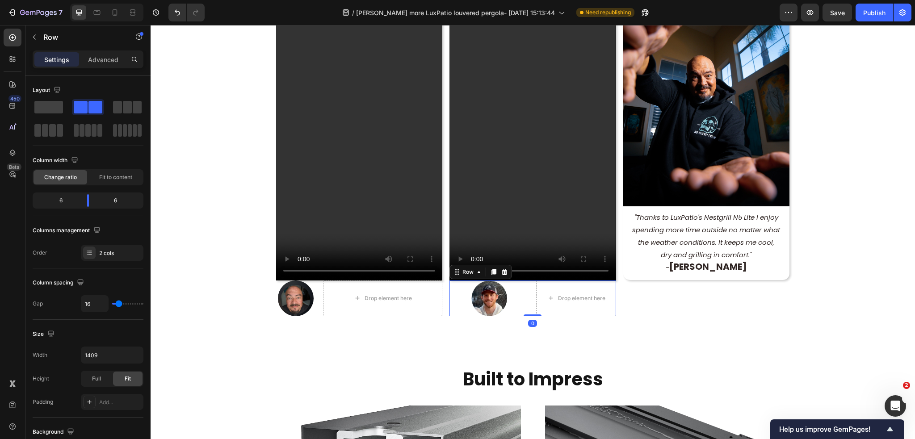
click at [527, 291] on div "Image Drop element here Row 0" at bounding box center [532, 298] width 166 height 36
drag, startPoint x: 86, startPoint y: 203, endPoint x: 62, endPoint y: 203, distance: 24.1
click at [62, 0] on body "7 / [PERSON_NAME] more LuxPatio louvered pergola- [DATE] 15:13:44 Need republis…" at bounding box center [457, 0] width 915 height 0
click at [664, 303] on div "Image "Thanks to LuxPatio's Nestgrill N5 Lite I enjoy spending more time outsid…" at bounding box center [706, 154] width 166 height 338
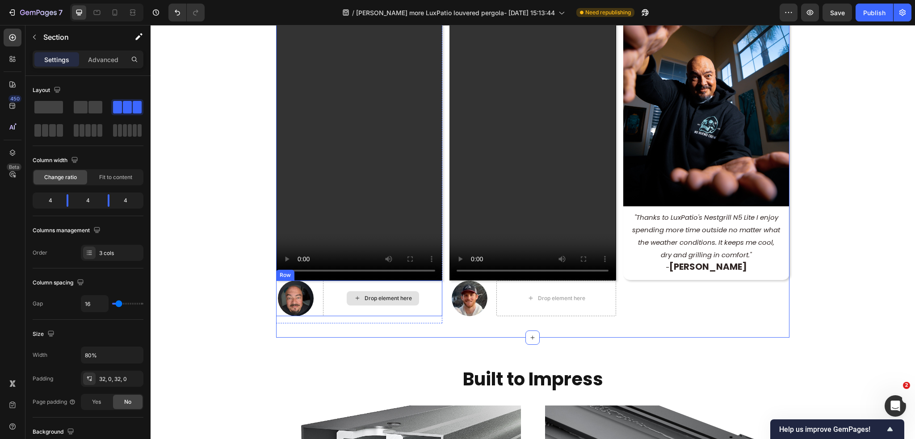
click at [326, 309] on div "Drop element here" at bounding box center [382, 298] width 119 height 36
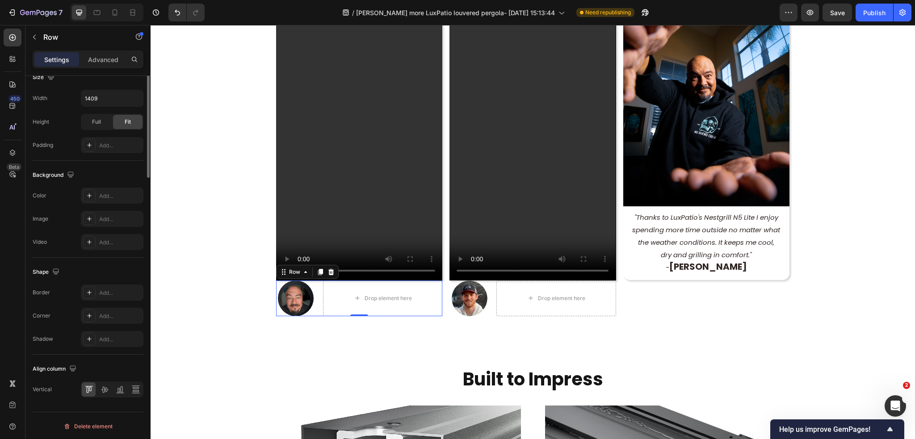
scroll to position [33, 0]
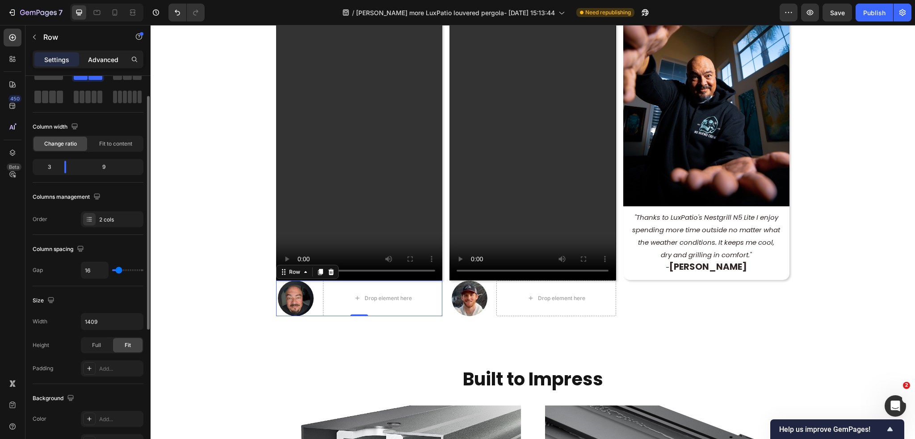
click at [105, 58] on p "Advanced" at bounding box center [103, 59] width 30 height 9
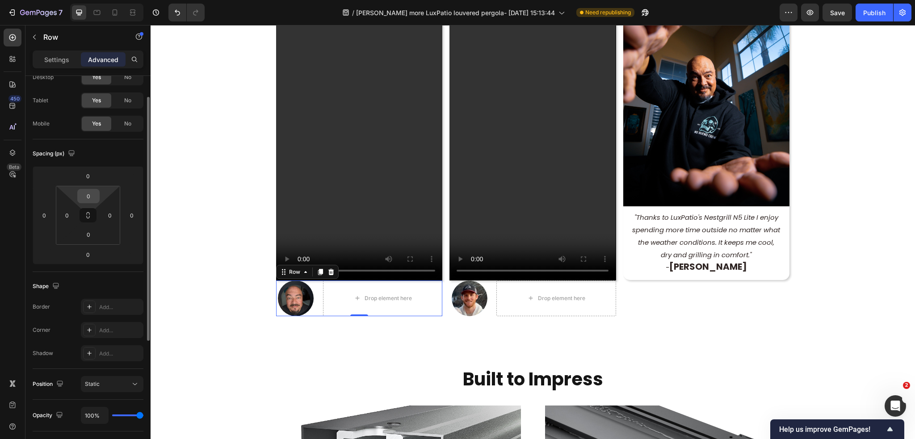
click at [89, 201] on input "0" at bounding box center [88, 195] width 18 height 13
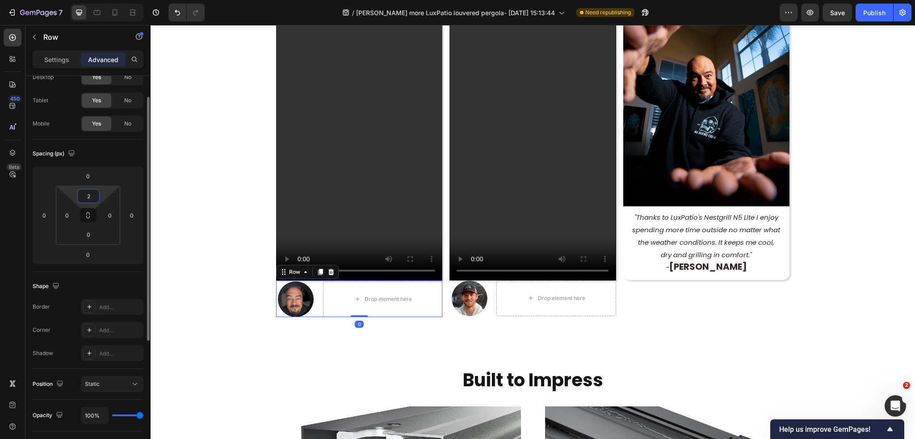
type input "20"
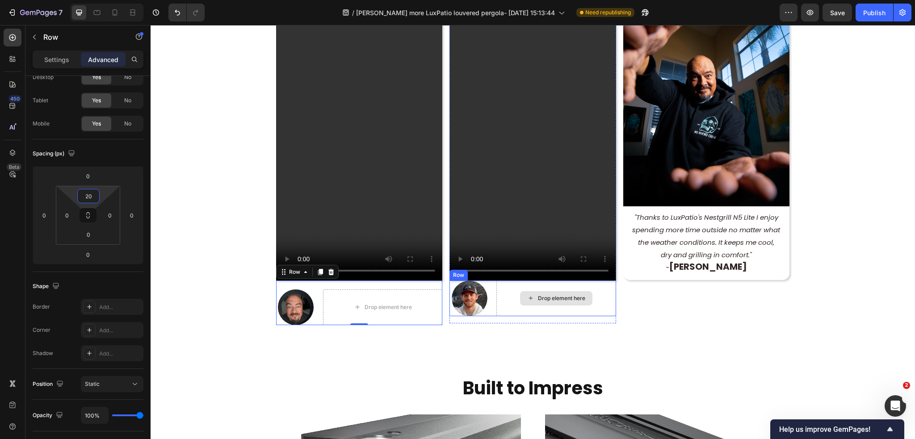
click at [515, 303] on div "Drop element here" at bounding box center [555, 298] width 119 height 36
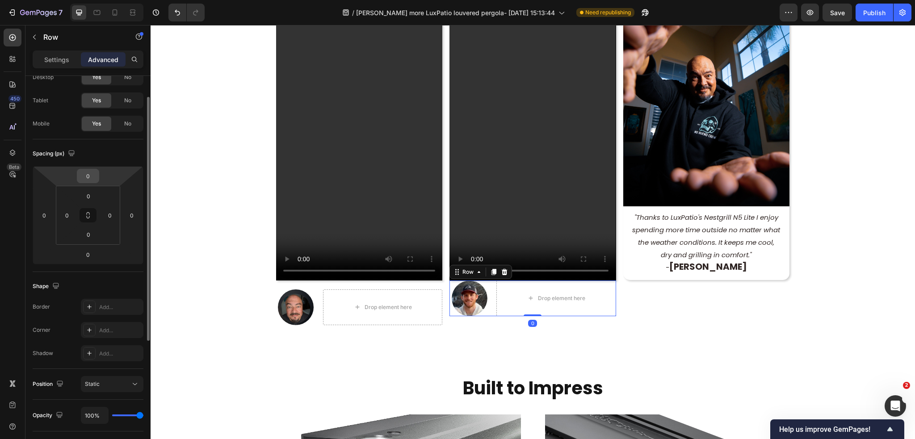
click at [85, 176] on input "0" at bounding box center [88, 175] width 18 height 13
type input "20"
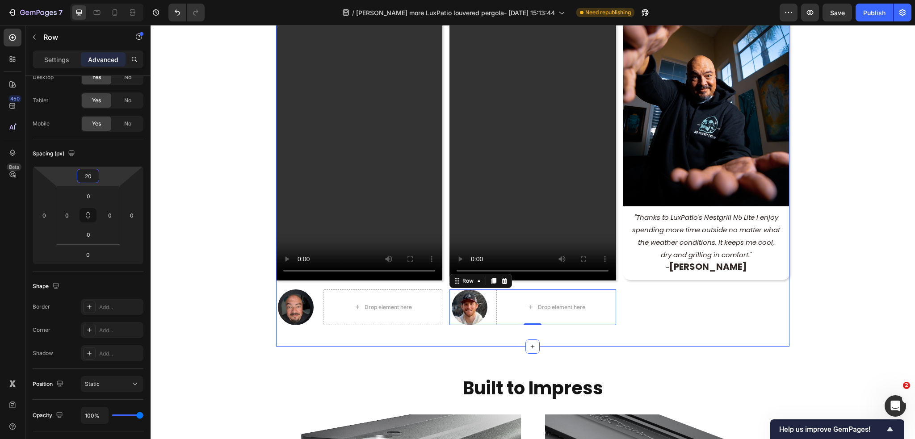
click at [697, 311] on div "Image "Thanks to LuxPatio's Nestgrill N5 Lite I enjoy spending more time outsid…" at bounding box center [706, 158] width 166 height 347
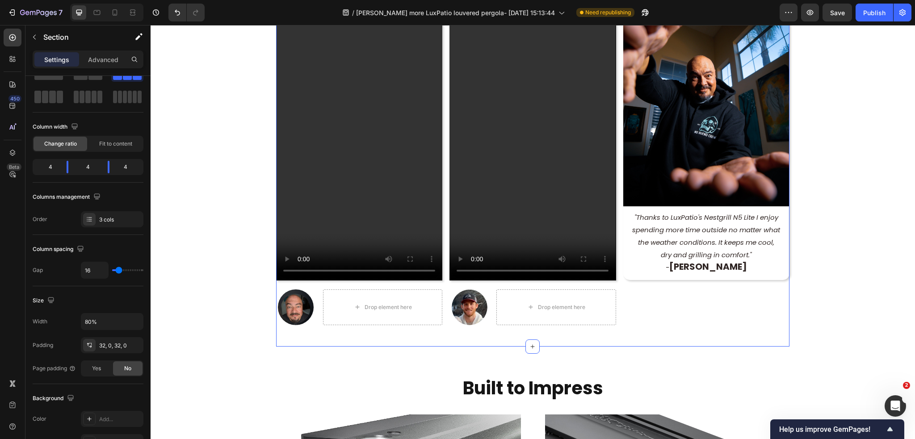
scroll to position [0, 0]
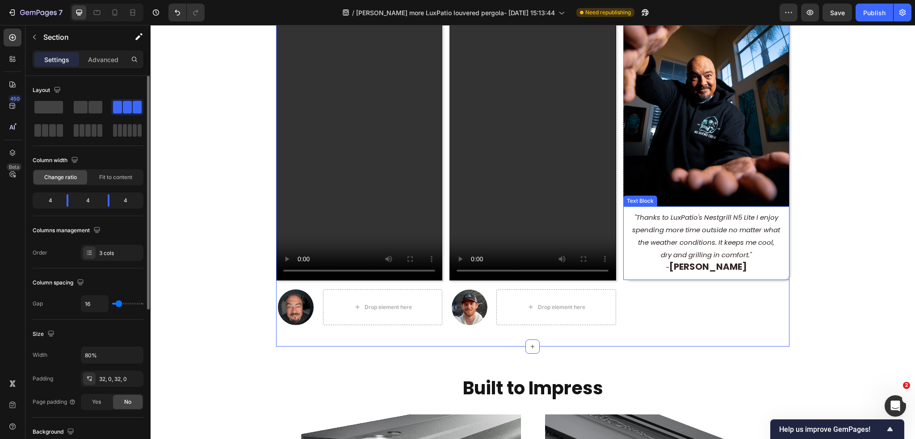
click at [669, 267] on icon "-" at bounding box center [667, 267] width 4 height 9
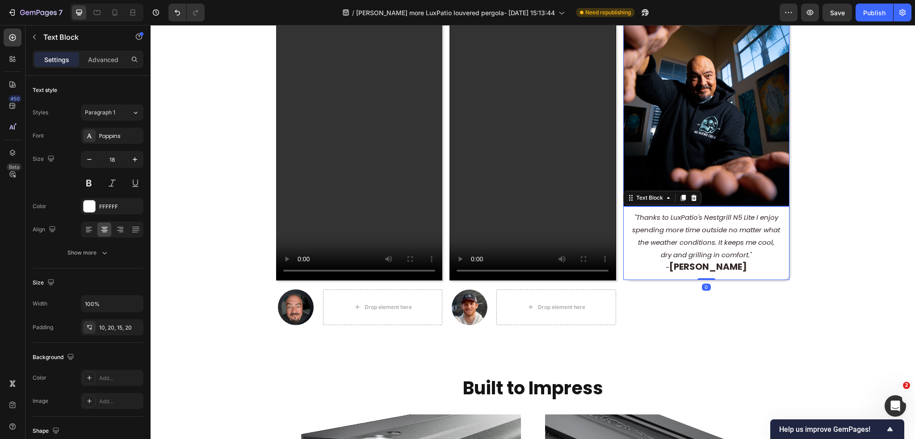
click at [684, 155] on img at bounding box center [706, 96] width 166 height 222
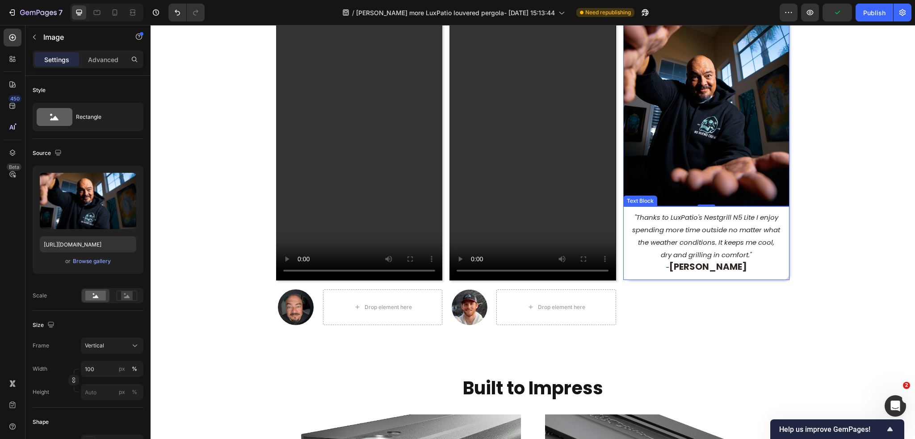
click at [679, 207] on div ""Thanks to LuxPatio's Nestgrill N5 Lite I enjoy spending more time outside no m…" at bounding box center [706, 243] width 166 height 74
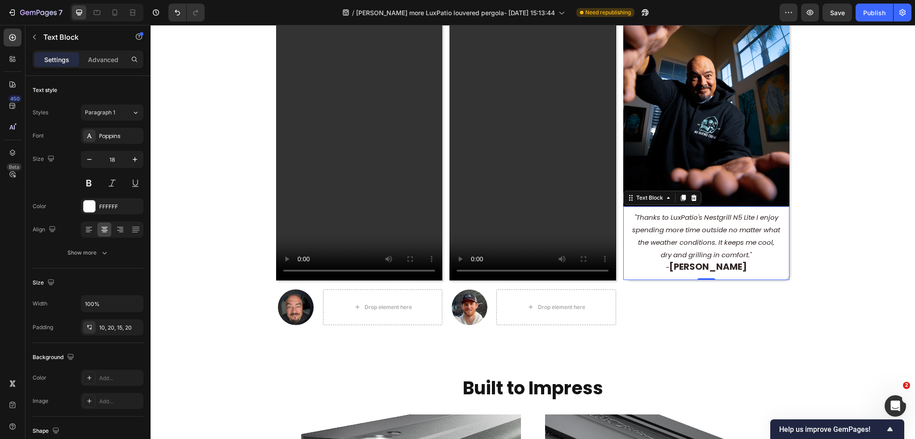
click at [710, 207] on div ""Thanks to LuxPatio's Nestgrill N5 Lite I enjoy spending more time outside no m…" at bounding box center [706, 243] width 166 height 74
click at [627, 214] on div ""Thanks to LuxPatio's Nestgrill N5 Lite I enjoy spending more time outside no m…" at bounding box center [706, 243] width 166 height 74
click at [688, 213] on icon ""Thanks to LuxPatio's Nestgrill N5 Lite I enjoy spending more time outside no m…" at bounding box center [706, 236] width 148 height 47
click at [698, 206] on div ""Thanks to LuxPatio's Nestgrill N5 Lite I enjoy spending more time outside no m…" at bounding box center [706, 243] width 166 height 74
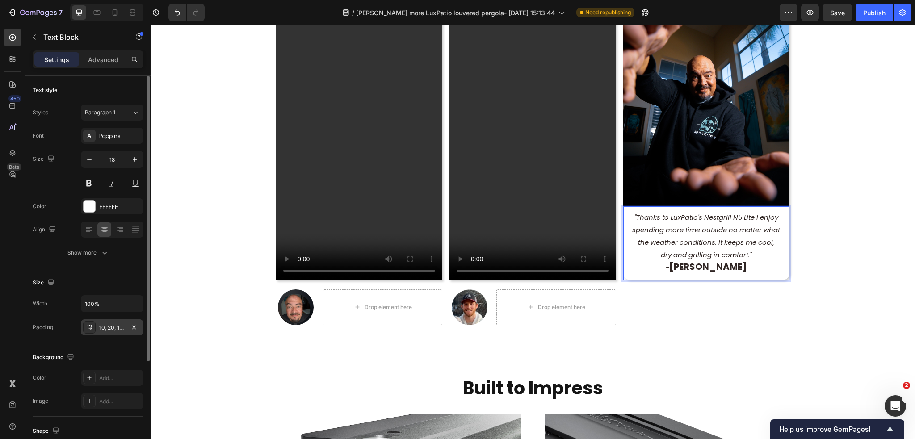
click at [89, 329] on icon at bounding box center [89, 327] width 7 height 7
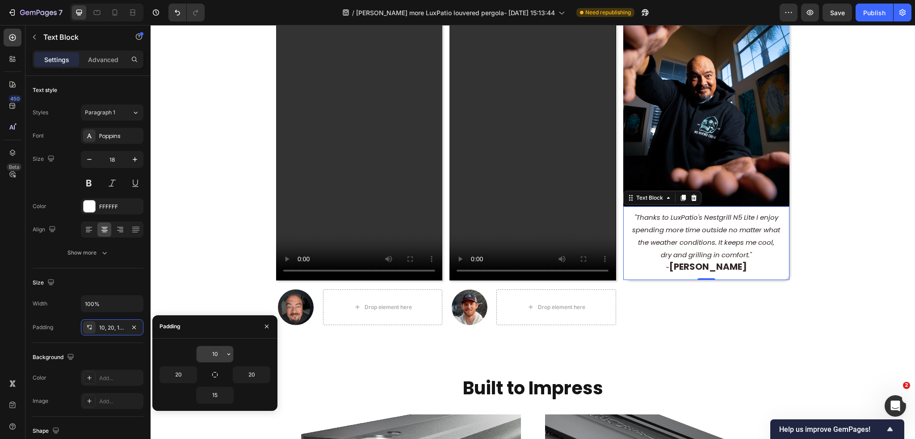
click at [223, 352] on input "10" at bounding box center [214, 354] width 37 height 16
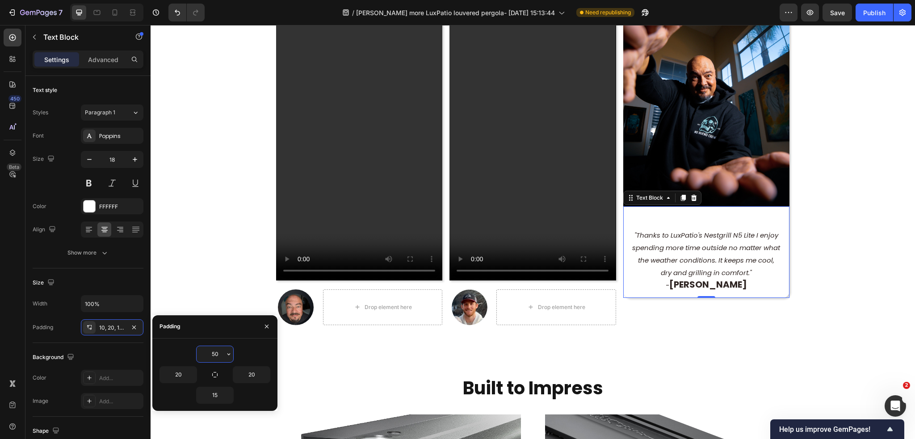
drag, startPoint x: 219, startPoint y: 355, endPoint x: 206, endPoint y: 355, distance: 12.5
click at [206, 355] on input "50" at bounding box center [214, 354] width 37 height 16
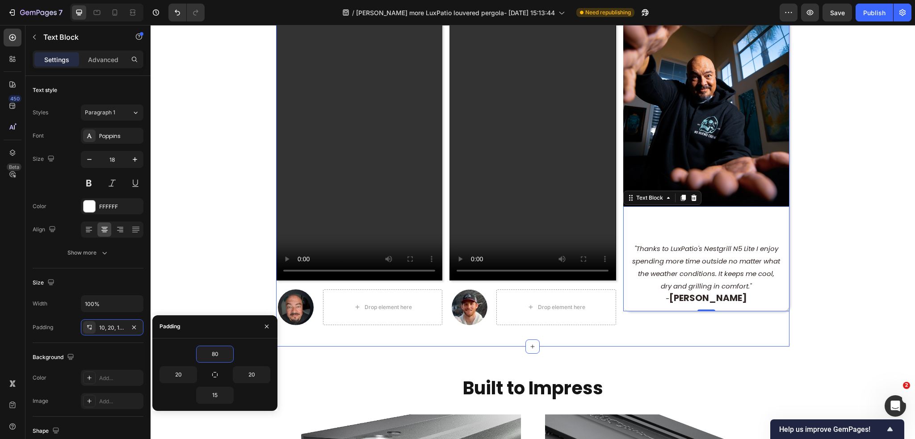
type input "80"
click at [711, 332] on div "Video Image Drop element here Row Row Video Image Drop element here Row Row Ima…" at bounding box center [532, 159] width 513 height 376
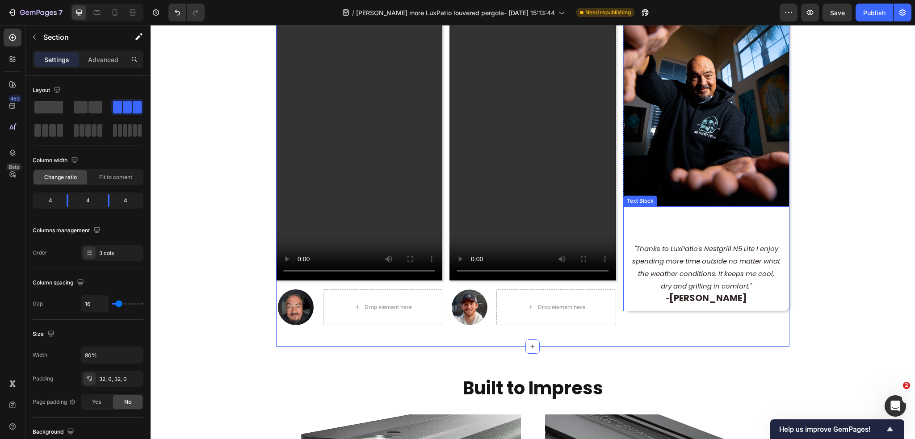
click at [669, 300] on icon "-" at bounding box center [667, 298] width 4 height 9
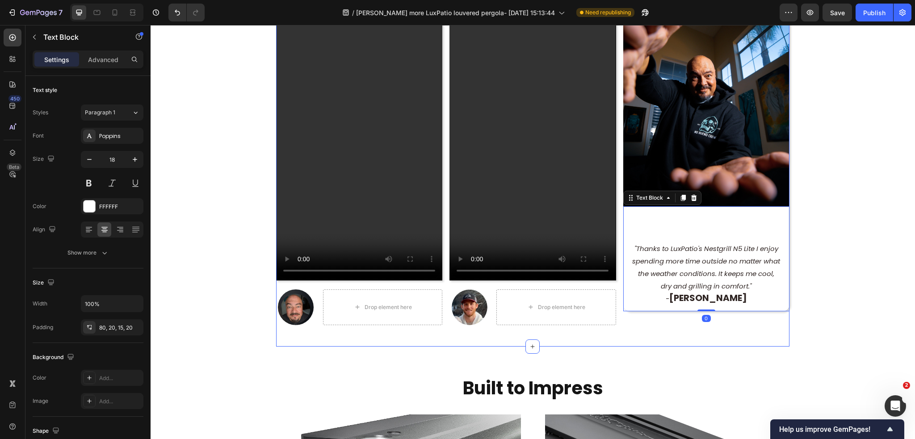
click at [663, 326] on div "Image "Thanks to LuxPatio's Nestgrill N5 Lite I enjoy spending more time outsid…" at bounding box center [706, 158] width 166 height 347
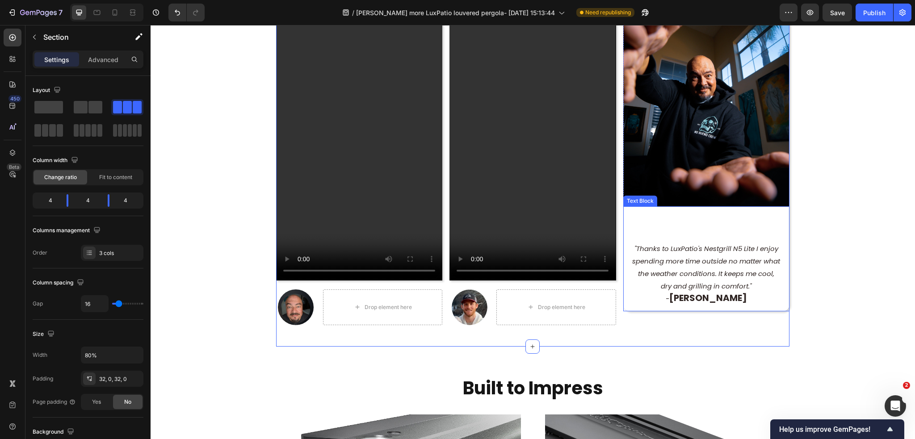
click at [669, 294] on icon "-" at bounding box center [667, 298] width 4 height 9
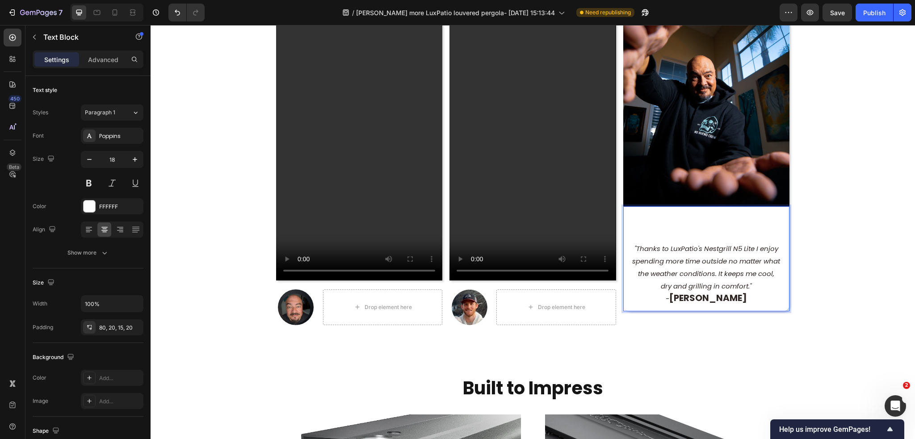
click at [747, 298] on strong "[PERSON_NAME]" at bounding box center [708, 298] width 78 height 13
click at [752, 301] on p "- [PERSON_NAME]" at bounding box center [706, 298] width 148 height 13
click at [119, 321] on div "80, 20, 15, 20" at bounding box center [112, 327] width 63 height 16
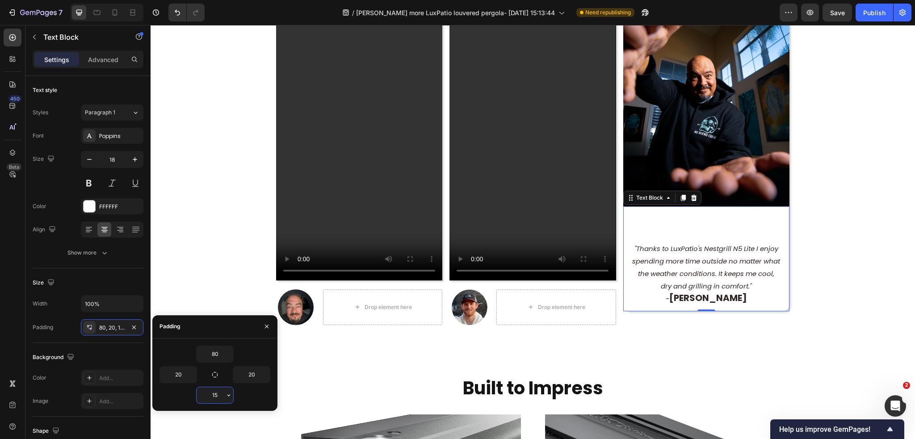
click at [218, 398] on input "15" at bounding box center [214, 395] width 37 height 16
type input "50"
click at [825, 272] on section "Video Image Drop element here Row Row Video Image Drop element here Row Row Ima…" at bounding box center [533, 159] width 642 height 376
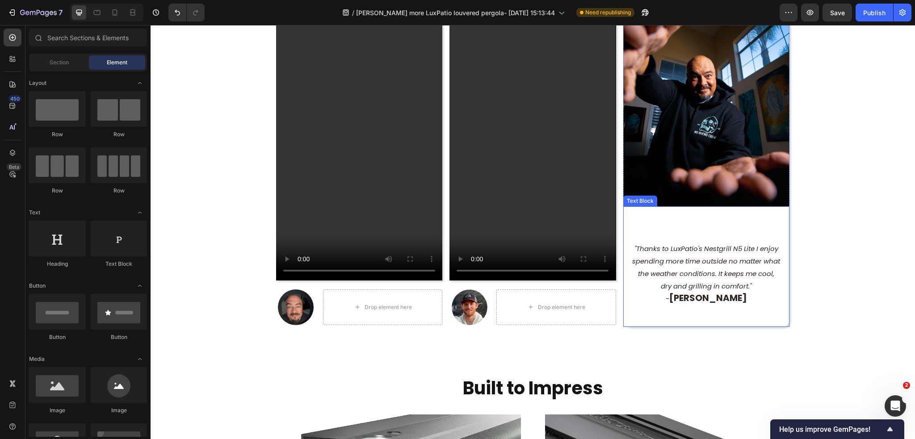
click at [720, 218] on div ""Thanks to LuxPatio's Nestgrill N5 Lite I enjoy spending more time outside no m…" at bounding box center [706, 266] width 166 height 121
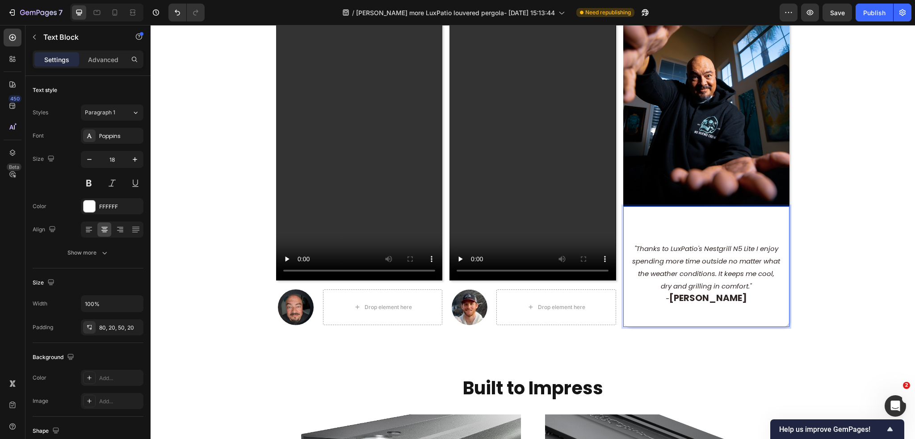
click at [677, 223] on div ""Thanks to LuxPatio's Nestgrill N5 Lite I enjoy spending more time outside no m…" at bounding box center [706, 266] width 166 height 121
click at [760, 288] on p ""Thanks to LuxPatio's Nestgrill N5 Lite I enjoy spending more time outside no m…" at bounding box center [706, 267] width 148 height 50
click at [627, 248] on div ""Thanks to LuxPatio's Nestgrill N5 Lite I enjoy spending more time outside no m…" at bounding box center [706, 266] width 166 height 121
click at [838, 234] on section "Video Image Drop element here Row Row Video Image Drop element here Row Row Ima…" at bounding box center [533, 159] width 642 height 376
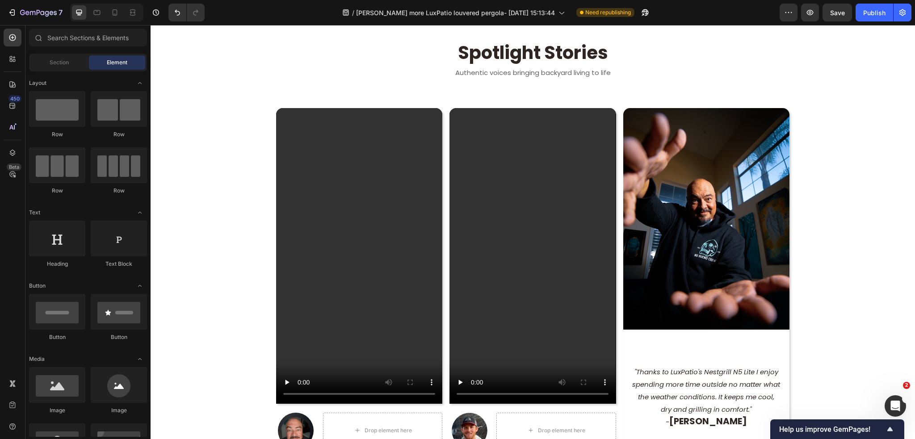
scroll to position [647, 0]
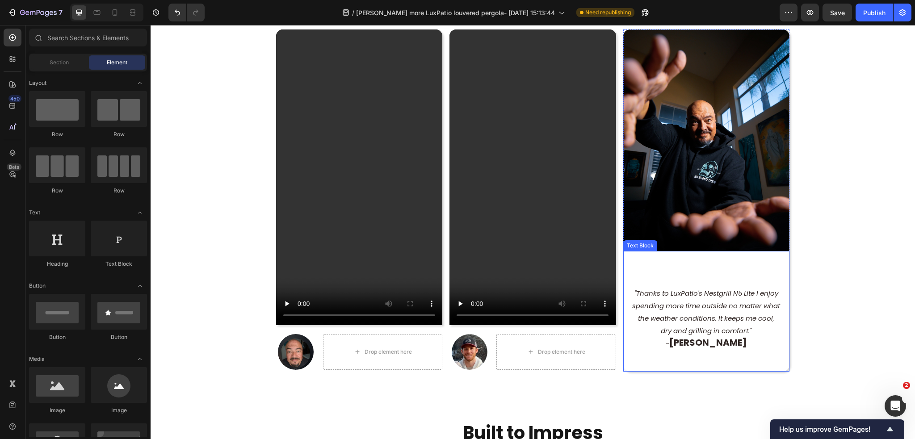
click at [760, 330] on p ""Thanks to LuxPatio's Nestgrill N5 Lite I enjoy spending more time outside no m…" at bounding box center [706, 312] width 148 height 50
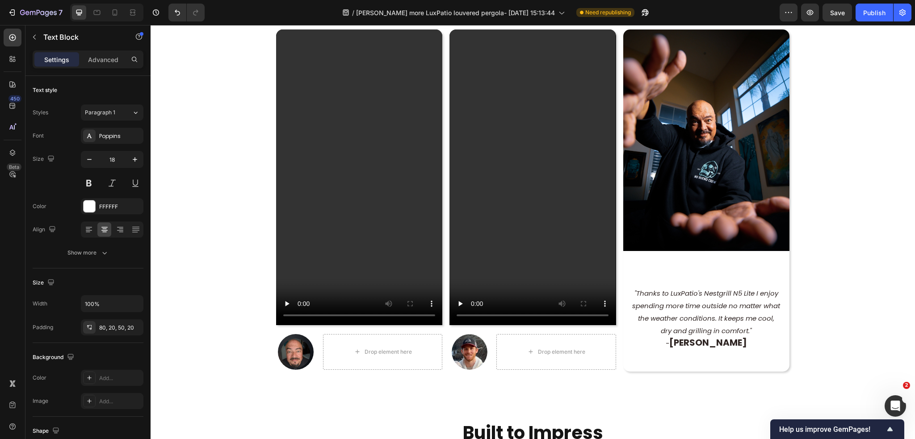
click at [810, 351] on section "Video Image Drop element here Row Row Video Image Drop element here Row Row Ima…" at bounding box center [533, 203] width 642 height 376
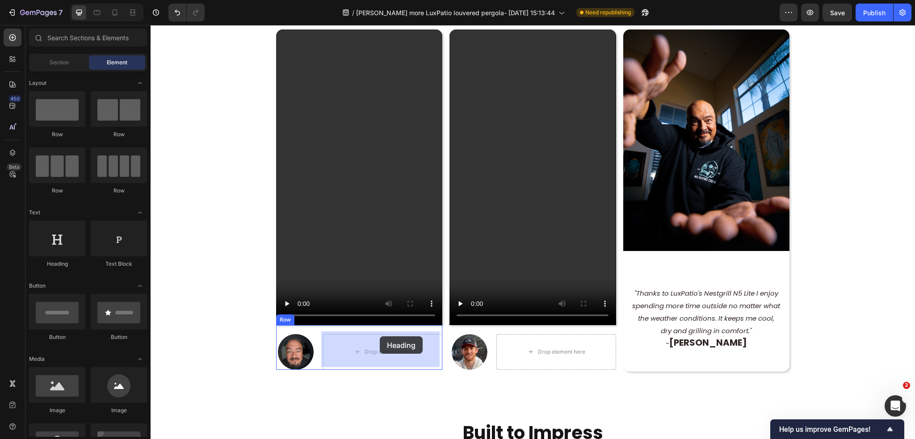
drag, startPoint x: 218, startPoint y: 278, endPoint x: 380, endPoint y: 336, distance: 171.5
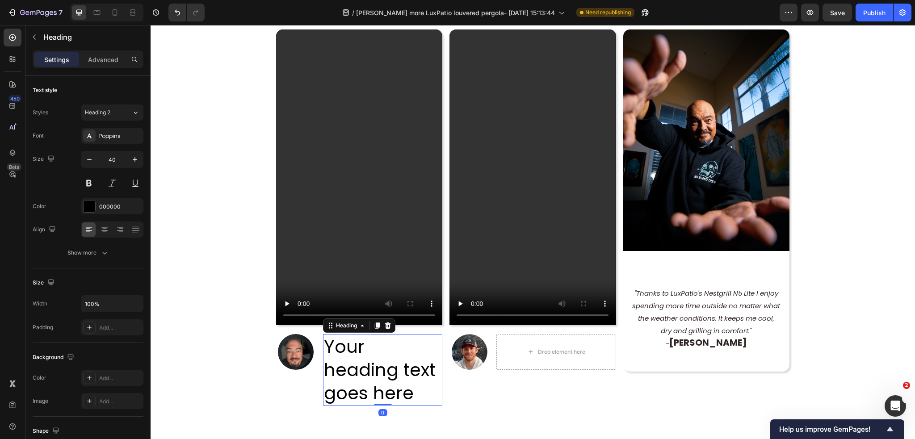
click at [402, 389] on h2 "Your heading text goes here" at bounding box center [382, 369] width 119 height 71
click at [402, 389] on p "Your heading text goes here" at bounding box center [382, 370] width 117 height 70
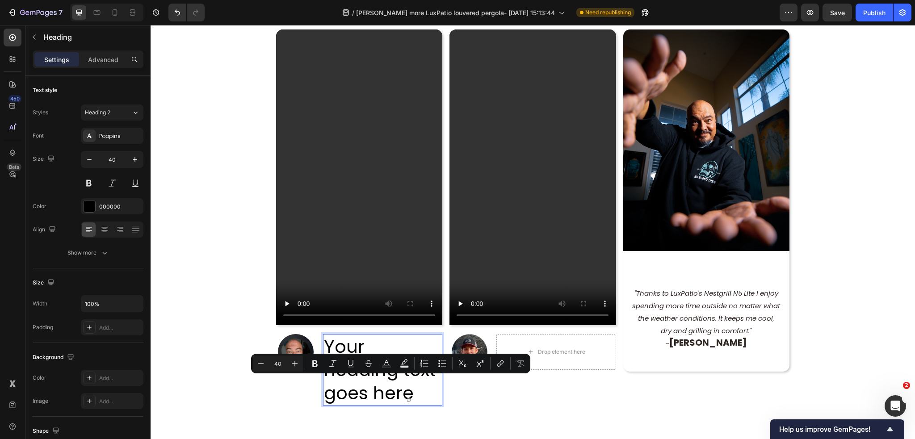
click at [405, 391] on p "Your heading text goes here" at bounding box center [382, 370] width 117 height 70
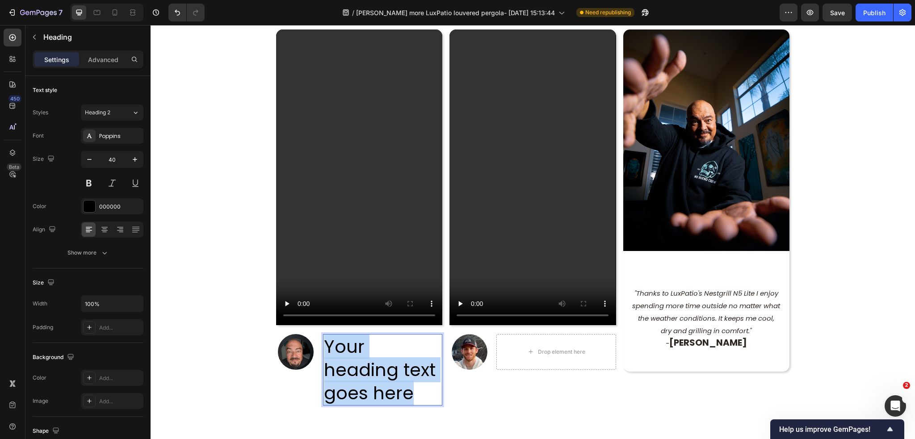
drag, startPoint x: 407, startPoint y: 390, endPoint x: 322, endPoint y: 347, distance: 95.5
click at [324, 347] on p "Your heading text goes here" at bounding box center [382, 370] width 117 height 70
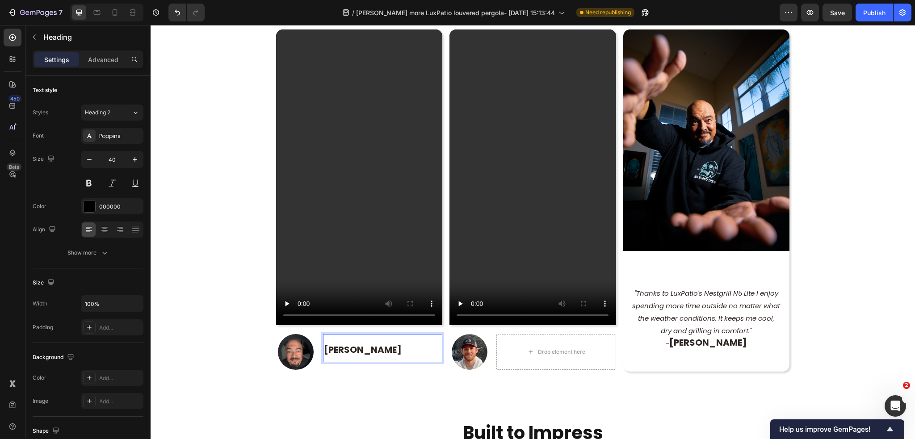
click at [403, 346] on p "[PERSON_NAME]" at bounding box center [382, 348] width 117 height 26
click at [395, 368] on div "Video Image Ernest Valdez Heading 0 Row Row" at bounding box center [359, 202] width 166 height 347
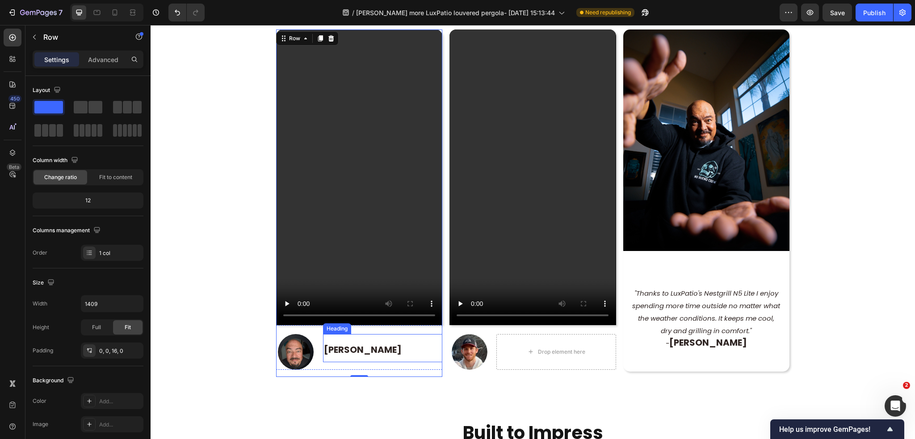
click at [389, 347] on p "⁠⁠⁠⁠⁠⁠⁠ Ernest Valdez" at bounding box center [382, 348] width 117 height 26
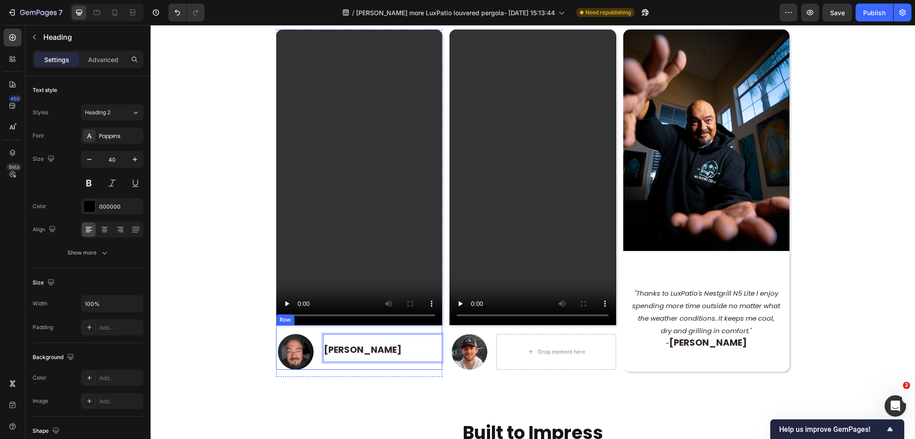
click at [341, 368] on div "Video Image Ernest Valdez Heading 0 Row Row" at bounding box center [359, 202] width 166 height 347
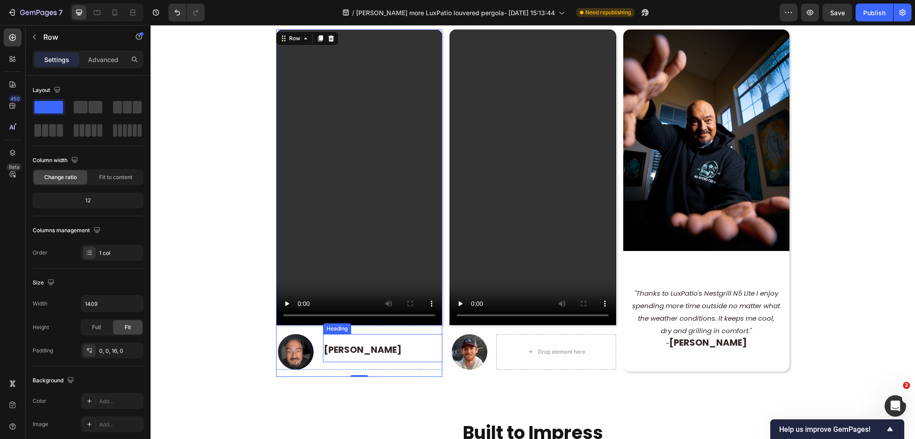
click at [397, 341] on p "⁠⁠⁠⁠⁠⁠⁠ Ernest Valdez" at bounding box center [382, 348] width 117 height 26
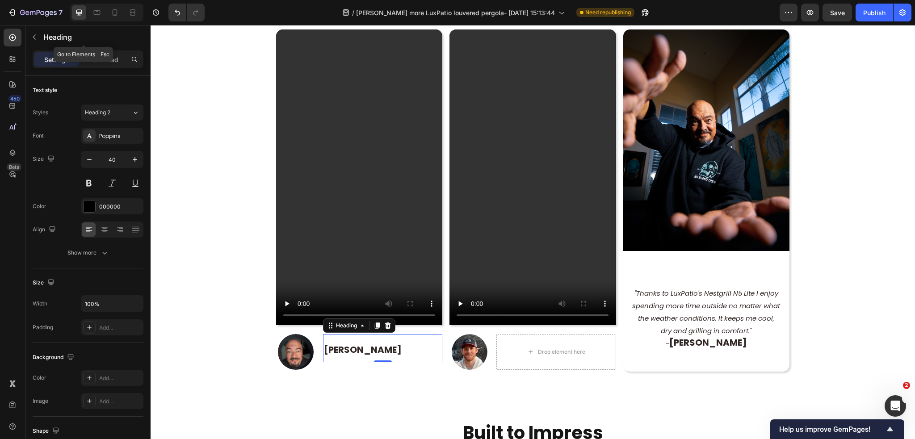
click at [37, 37] on icon "button" at bounding box center [34, 36] width 7 height 7
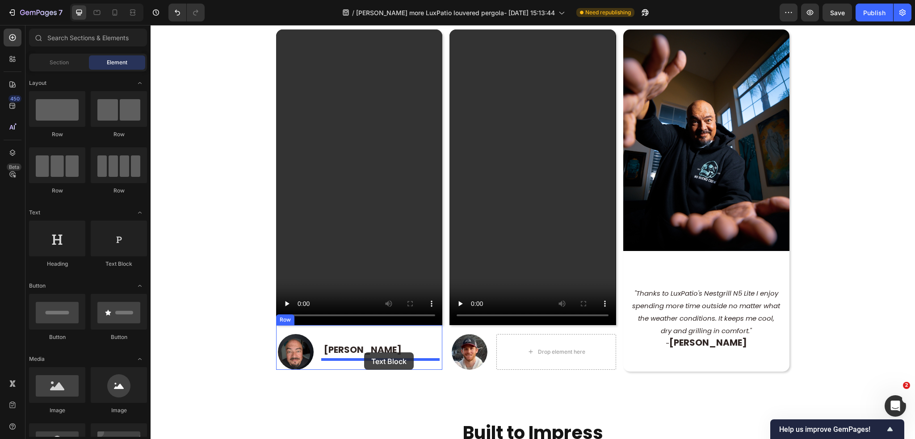
drag, startPoint x: 272, startPoint y: 274, endPoint x: 364, endPoint y: 353, distance: 121.6
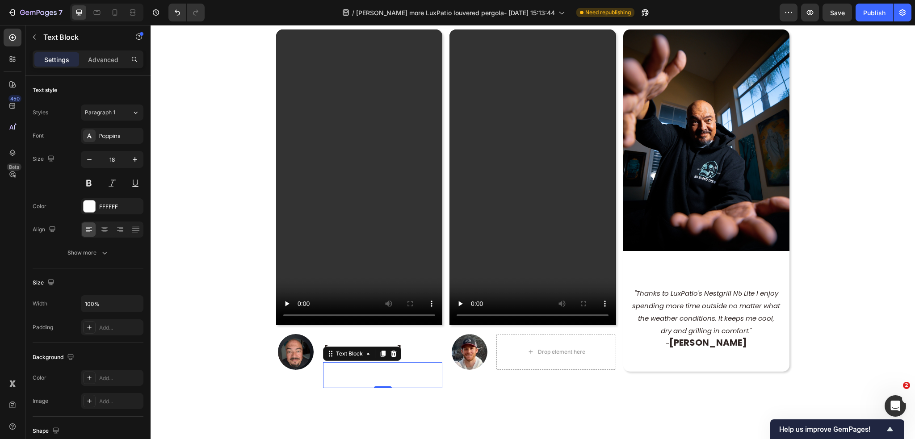
click at [348, 371] on div "Replace this text with your content" at bounding box center [382, 375] width 119 height 26
click at [348, 372] on p "Replace this text with your content" at bounding box center [382, 375] width 117 height 24
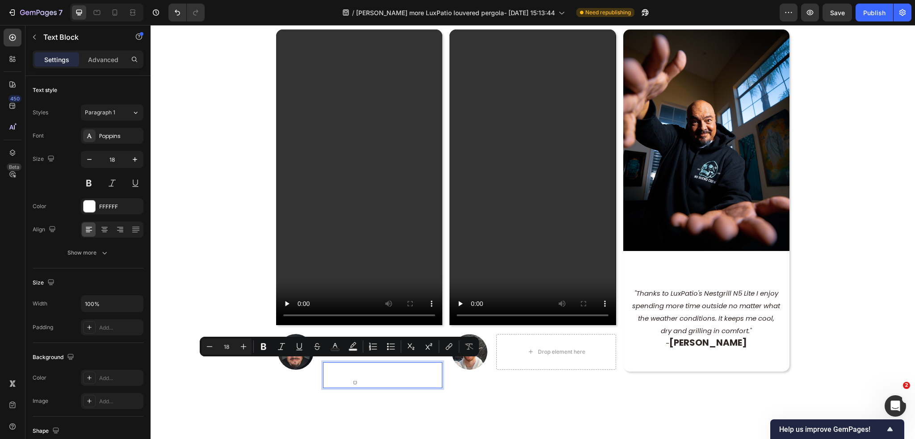
click at [389, 365] on p "Replace this text with your content" at bounding box center [382, 375] width 117 height 24
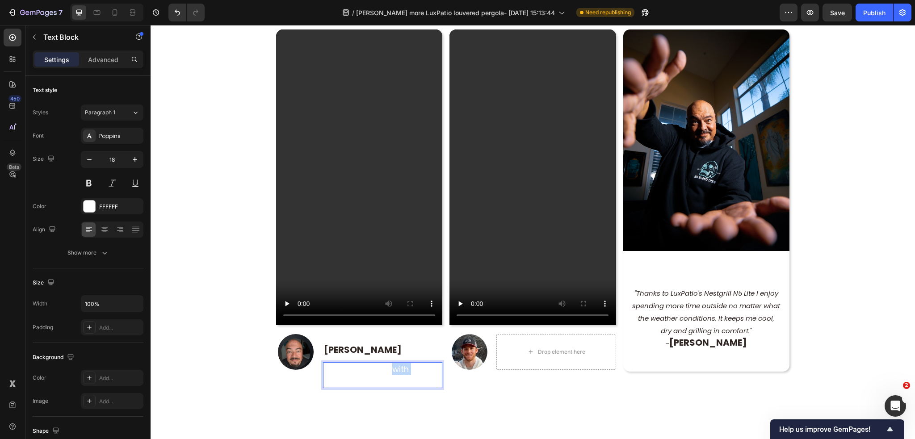
click at [389, 365] on p "Replace this text with your content" at bounding box center [382, 375] width 117 height 24
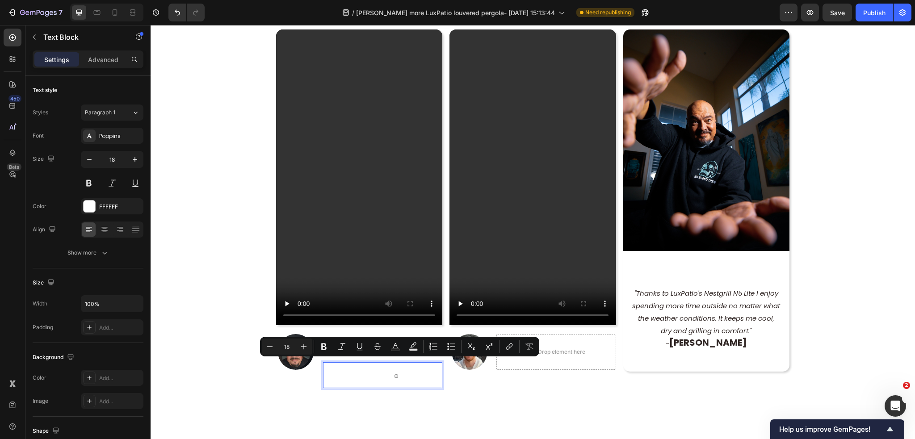
click at [417, 365] on p "Replace this text with your content" at bounding box center [382, 375] width 117 height 24
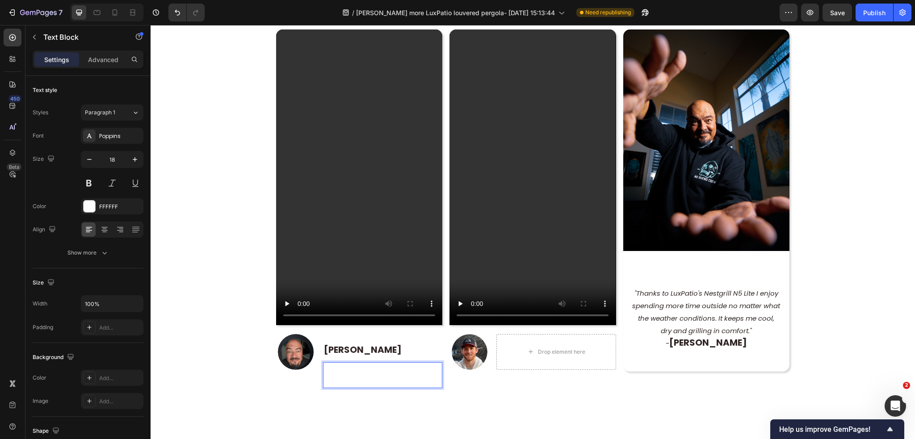
click at [421, 368] on p "Replace this text with your content" at bounding box center [382, 375] width 117 height 24
click at [422, 368] on p "Replace this text with your content" at bounding box center [382, 375] width 117 height 24
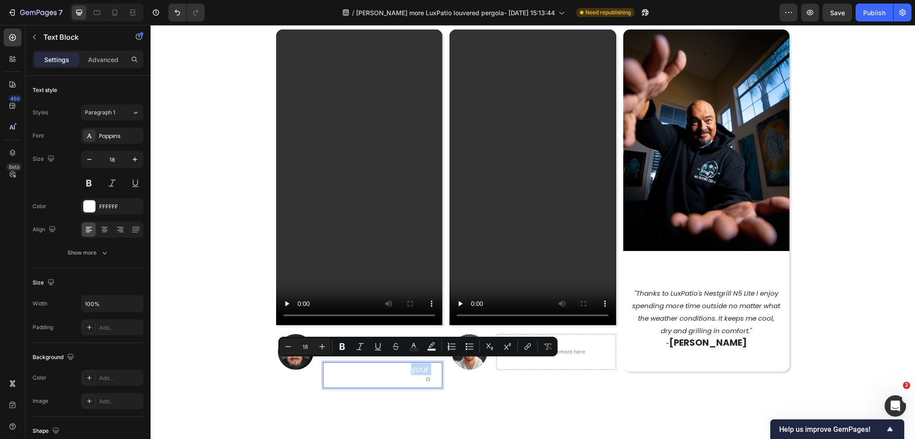
click at [411, 371] on p "Replace this text with your content" at bounding box center [382, 375] width 117 height 24
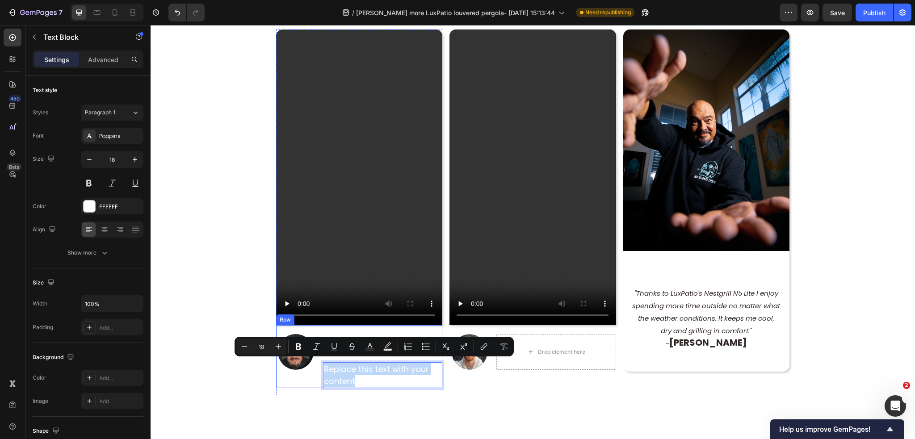
drag, startPoint x: 399, startPoint y: 379, endPoint x: 313, endPoint y: 363, distance: 87.3
click at [315, 363] on div "Image ⁠⁠⁠⁠⁠⁠⁠ Ernest Valdez Heading Replace this text with your content Text Bl…" at bounding box center [359, 356] width 166 height 63
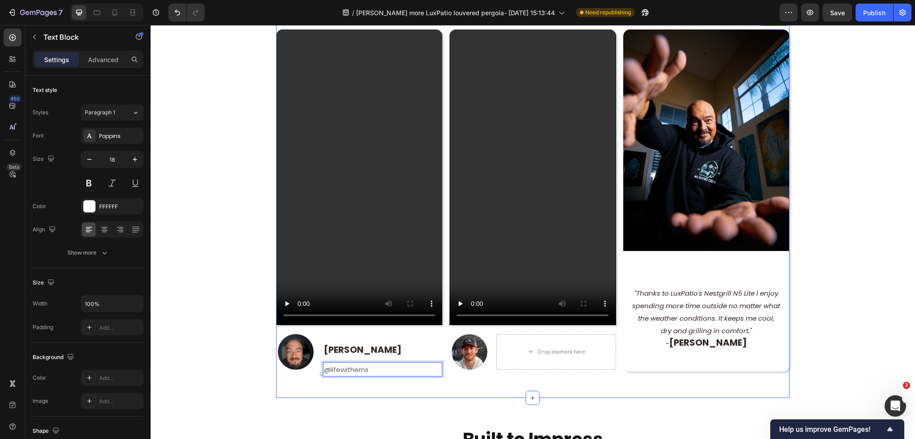
click at [498, 382] on div "Video Image ⁠⁠⁠⁠⁠⁠⁠ Ernest Valdez Heading @lifewitherns Text Block 0 Row Row Vi…" at bounding box center [532, 206] width 513 height 383
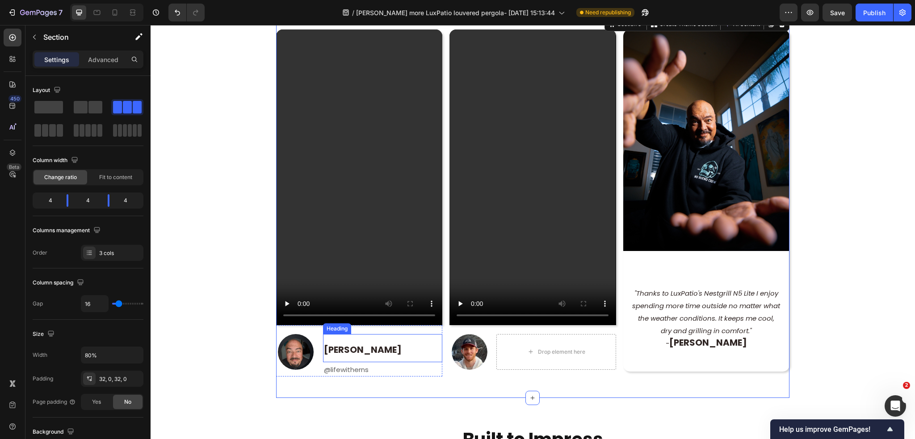
click at [368, 343] on strong "[PERSON_NAME]" at bounding box center [363, 349] width 78 height 13
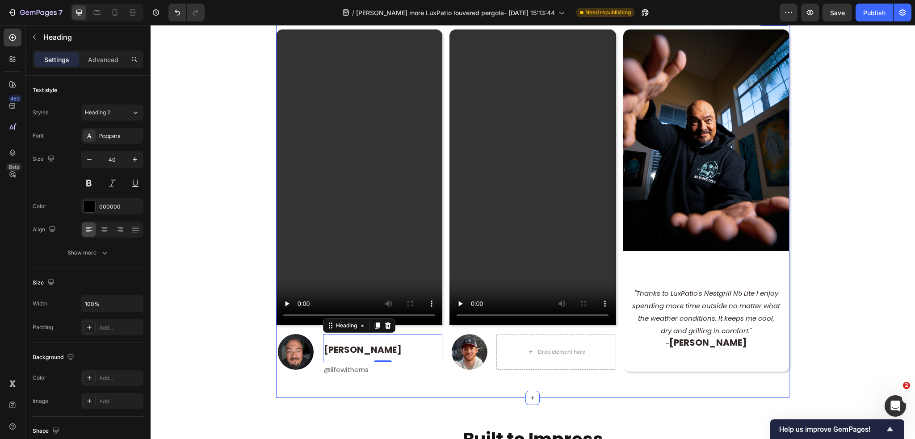
click at [397, 379] on div "Video Image ⁠⁠⁠⁠⁠⁠⁠ Ernest Valdez Heading 0 @lifewitherns Text Block Row Row" at bounding box center [359, 206] width 166 height 354
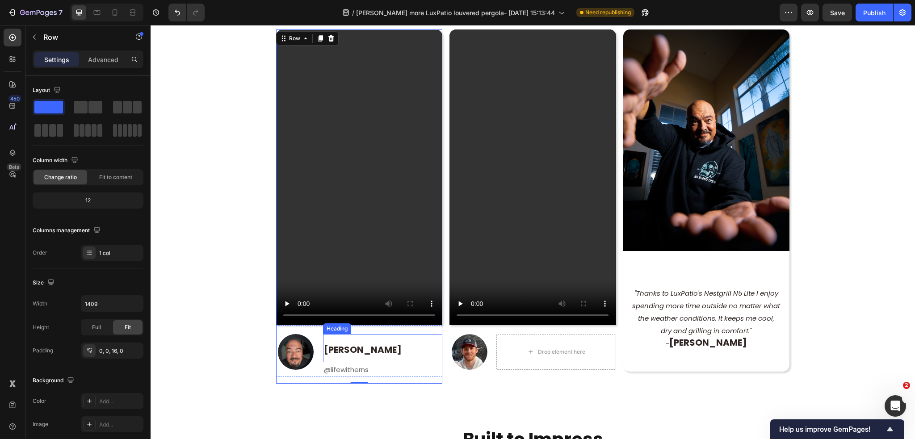
click at [341, 338] on p "⁠⁠⁠⁠⁠⁠⁠ Ernest Valdez" at bounding box center [382, 348] width 117 height 26
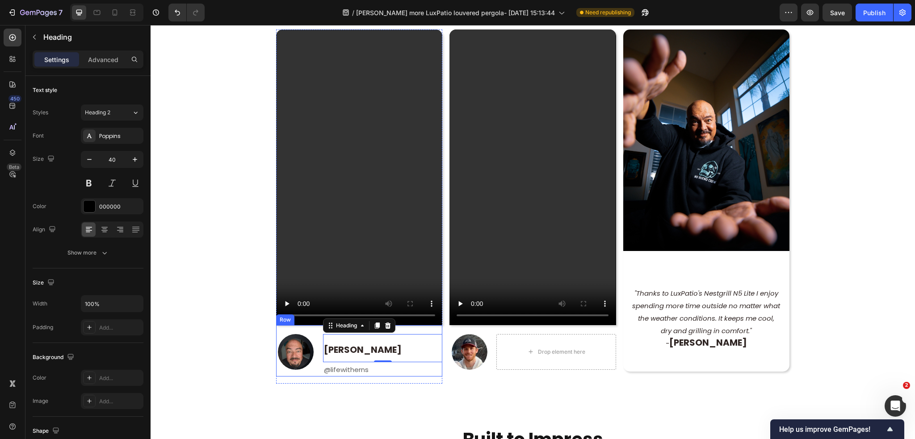
click at [319, 332] on div "Image ⁠⁠⁠⁠⁠⁠⁠ Ernest Valdez Heading 0 @lifewitherns Text Block Row" at bounding box center [359, 350] width 166 height 51
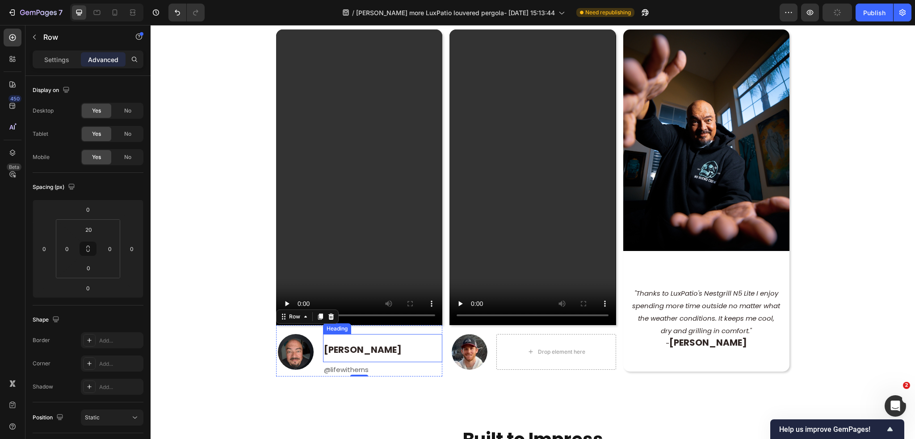
click at [343, 335] on p "⁠⁠⁠⁠⁠⁠⁠ Ernest Valdez" at bounding box center [382, 348] width 117 height 26
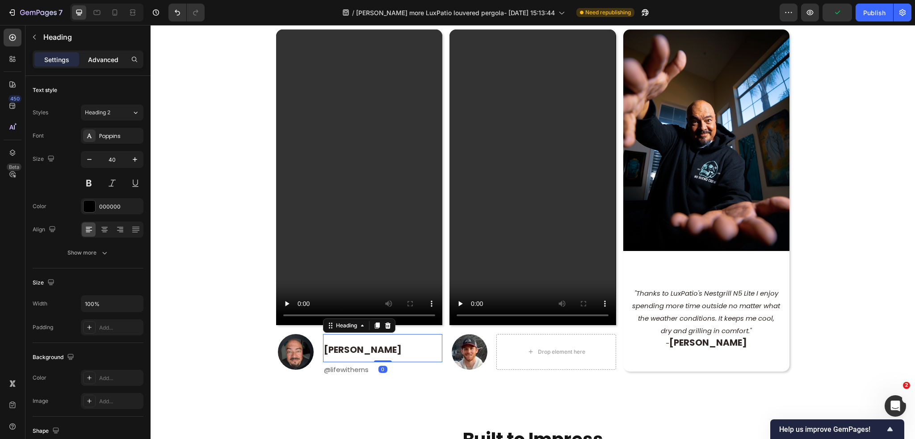
click at [104, 55] on p "Advanced" at bounding box center [103, 59] width 30 height 9
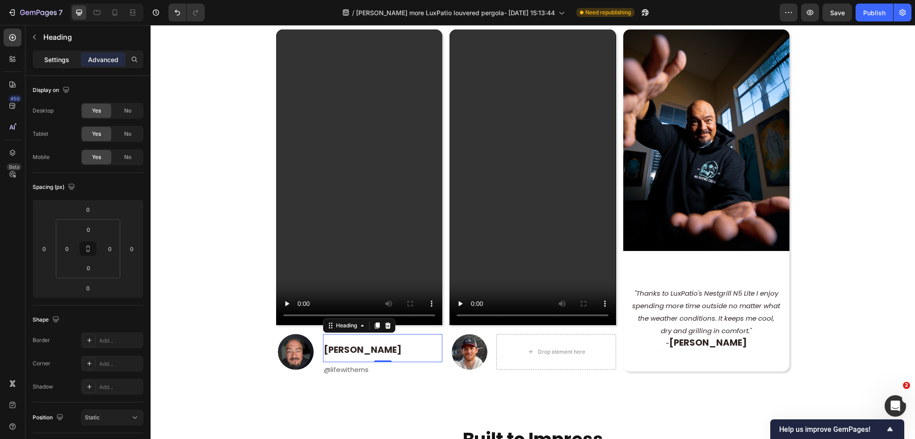
click at [45, 56] on p "Settings" at bounding box center [56, 59] width 25 height 9
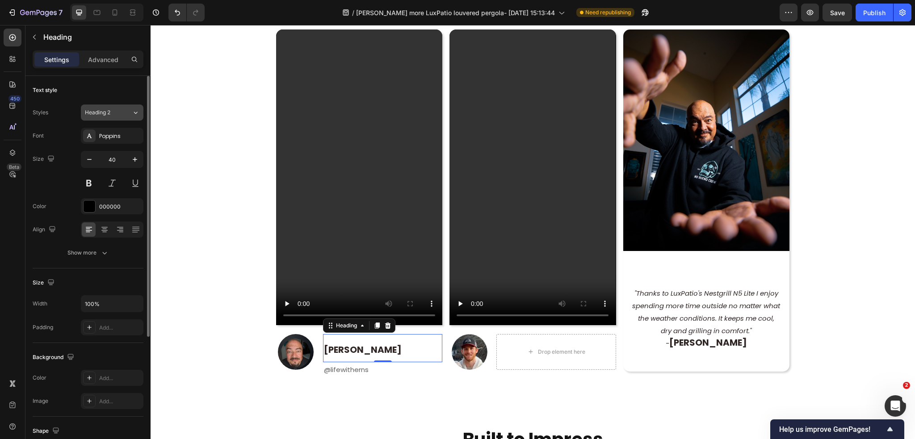
click at [129, 112] on div "Heading 2" at bounding box center [108, 113] width 47 height 8
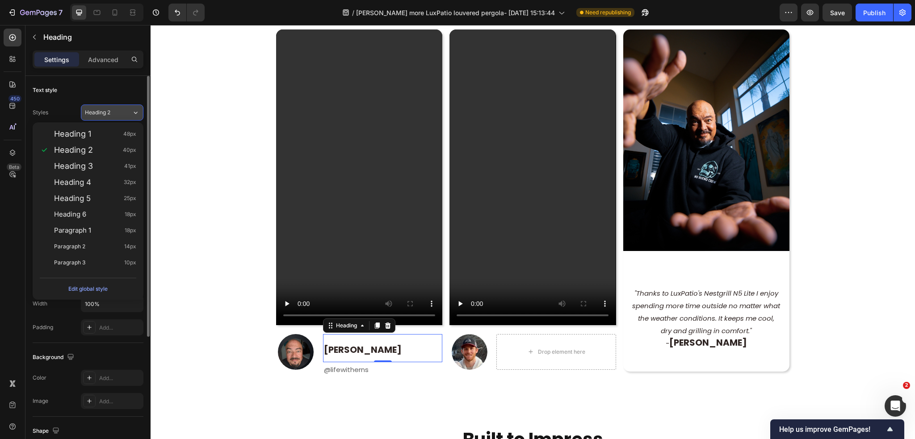
click at [130, 109] on div "Heading 2" at bounding box center [108, 113] width 47 height 8
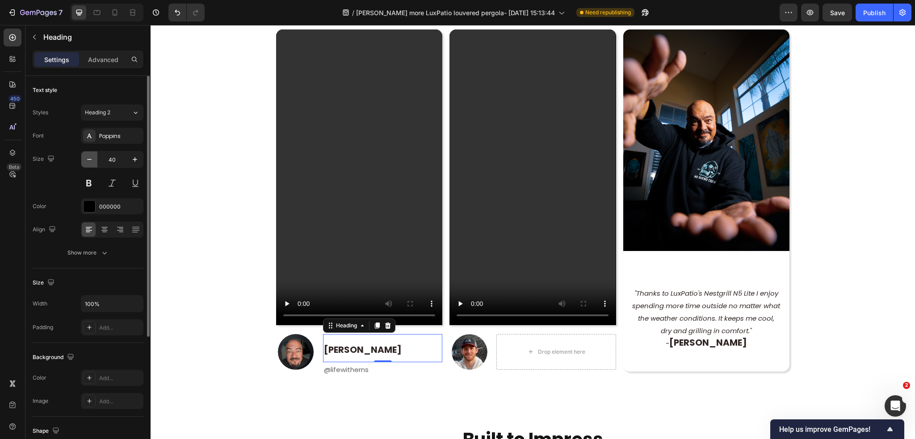
click at [89, 157] on icon "button" at bounding box center [89, 159] width 9 height 9
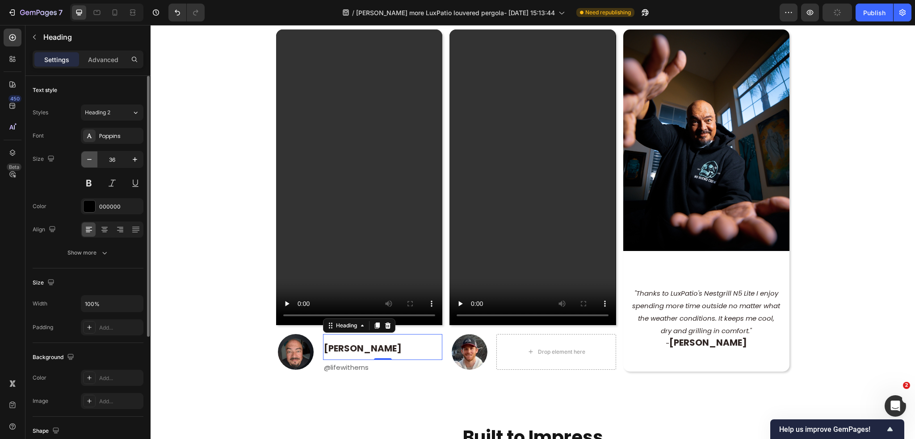
click at [89, 157] on icon "button" at bounding box center [89, 159] width 9 height 9
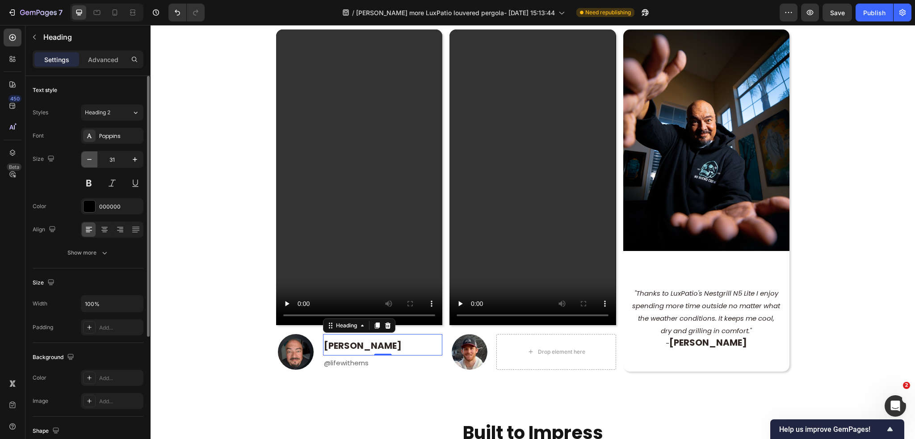
click at [89, 157] on icon "button" at bounding box center [89, 159] width 9 height 9
click at [114, 157] on input "30" at bounding box center [111, 159] width 29 height 16
type input "25"
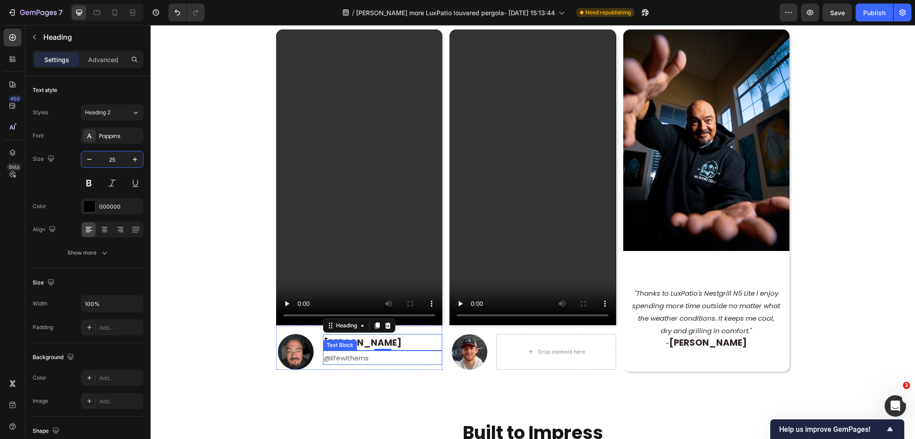
click at [382, 359] on p "@lifewitherns" at bounding box center [382, 357] width 117 height 13
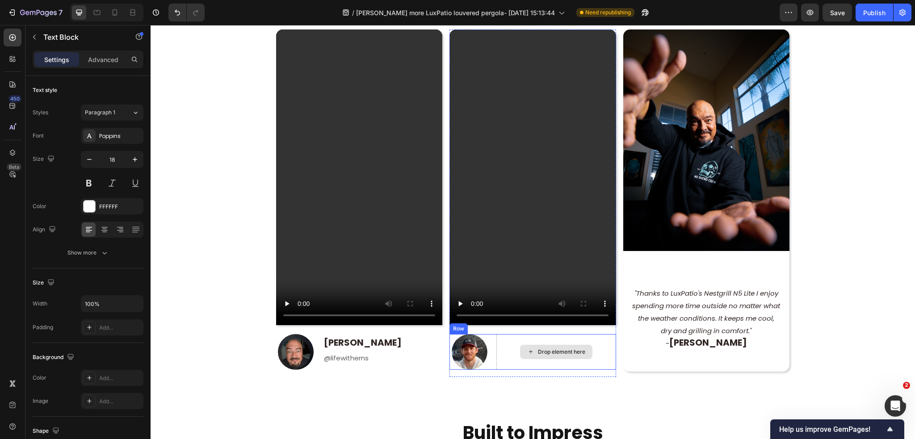
click at [536, 345] on div "Drop element here" at bounding box center [556, 352] width 72 height 14
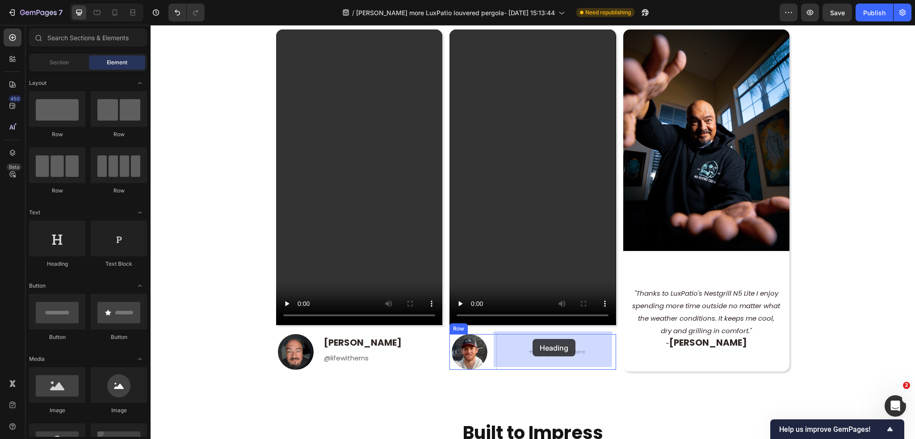
drag, startPoint x: 206, startPoint y: 263, endPoint x: 532, endPoint y: 339, distance: 334.7
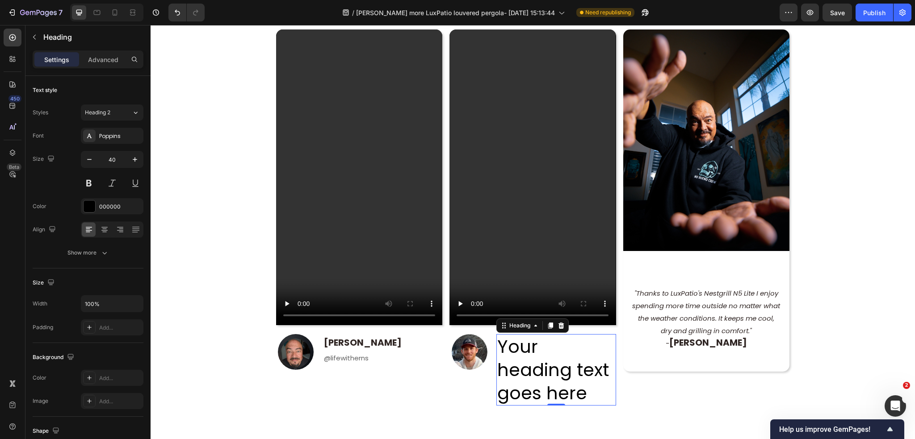
click at [527, 363] on h2 "Your heading text goes here" at bounding box center [555, 369] width 119 height 71
drag, startPoint x: 527, startPoint y: 363, endPoint x: 688, endPoint y: 396, distance: 164.1
click at [527, 363] on p "Your heading text goes here" at bounding box center [555, 370] width 117 height 70
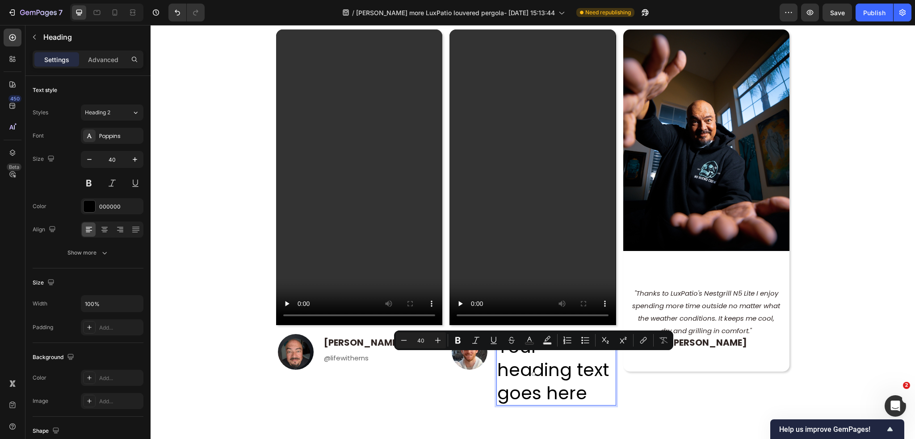
click at [577, 392] on p "Your heading text goes here" at bounding box center [555, 370] width 117 height 70
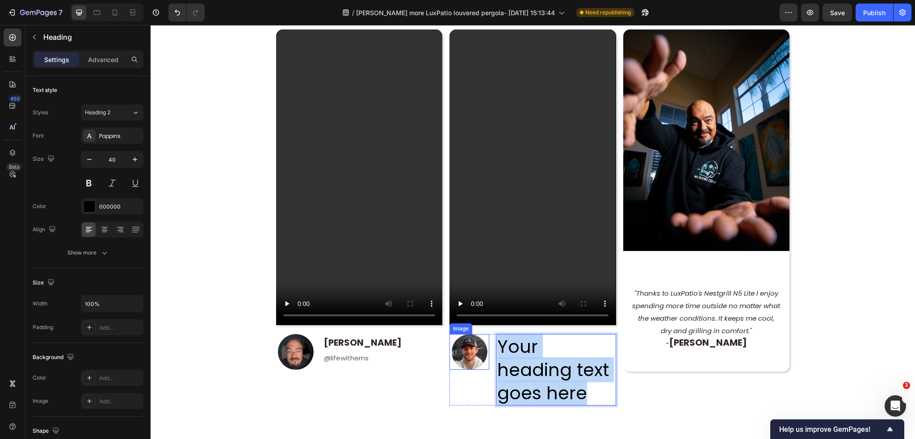
drag, startPoint x: 582, startPoint y: 393, endPoint x: 485, endPoint y: 345, distance: 108.4
click at [485, 345] on div "Image Your heading text goes here Heading 0 Row" at bounding box center [532, 369] width 166 height 71
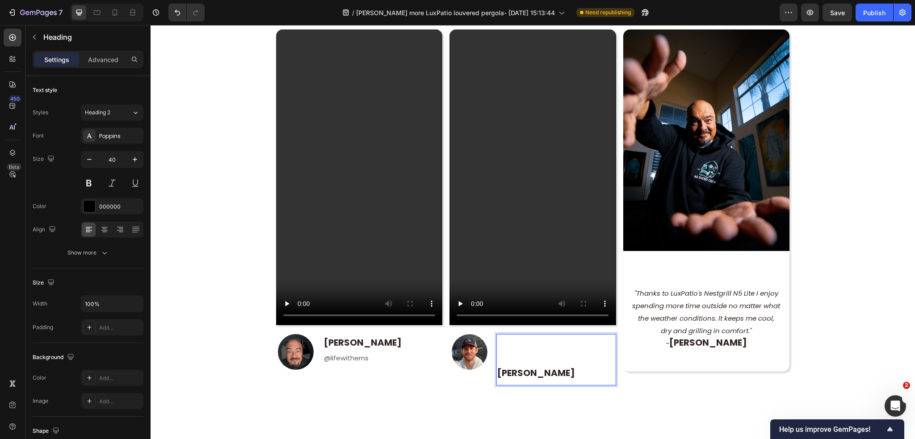
click at [569, 367] on p "[PERSON_NAME]" at bounding box center [555, 360] width 117 height 50
click at [571, 393] on div "Video Image ⁠⁠⁠⁠⁠⁠⁠ Ernest Valdez Heading @lifewitherns Text Block Row Row Vide…" at bounding box center [532, 211] width 513 height 392
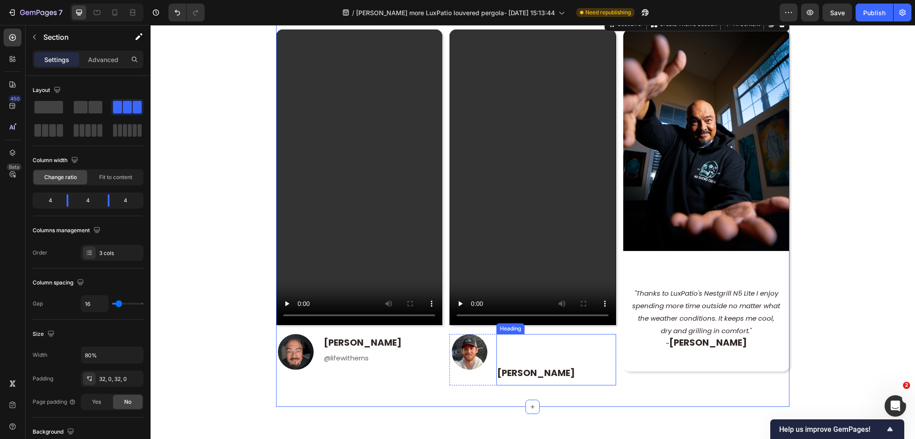
click at [558, 357] on p "⁠⁠⁠⁠⁠⁠⁠ Brandyn Baker" at bounding box center [555, 360] width 117 height 50
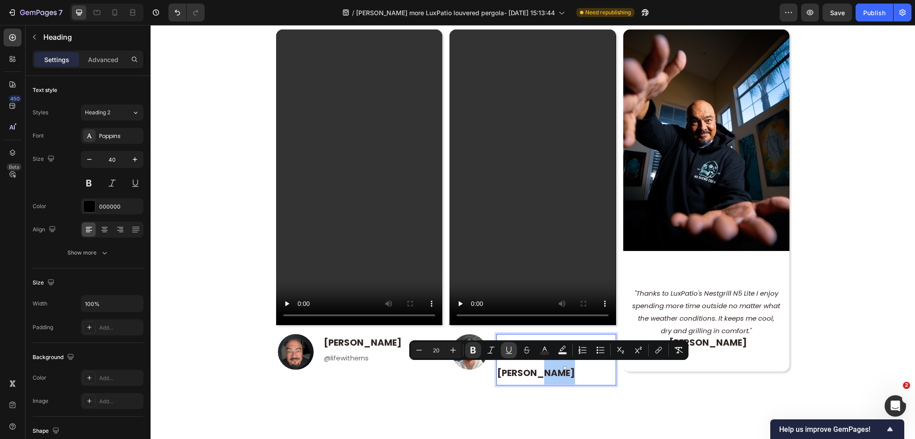
click at [509, 356] on button "Underline" at bounding box center [509, 350] width 16 height 16
click at [500, 368] on strong "Brandyn Baker" at bounding box center [536, 386] width 78 height 39
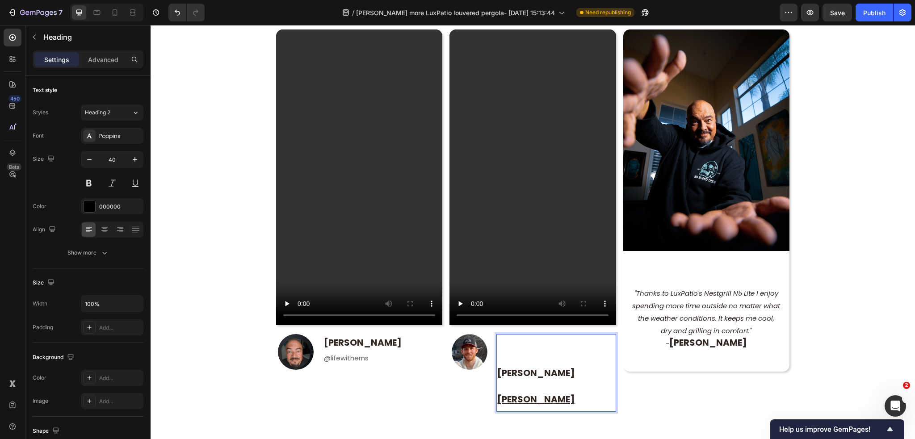
click at [491, 369] on div "Image Brandyn Baker Heading 0 Row" at bounding box center [532, 373] width 166 height 78
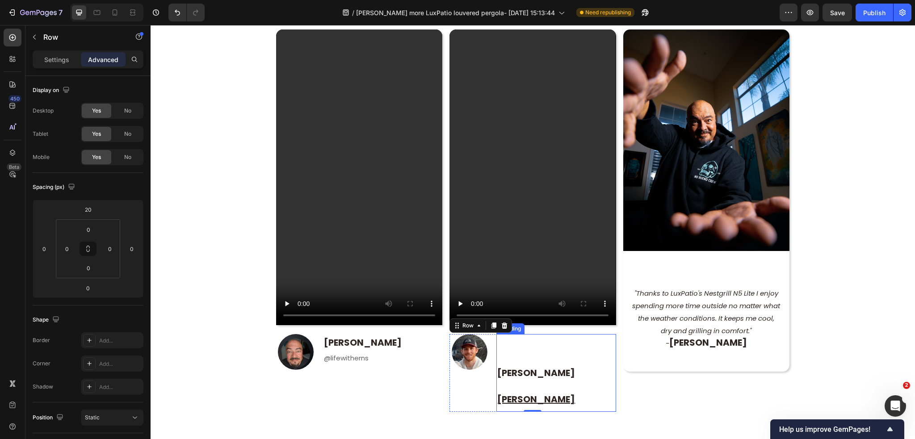
click at [497, 369] on strong "Brandyn Baker" at bounding box center [536, 386] width 78 height 39
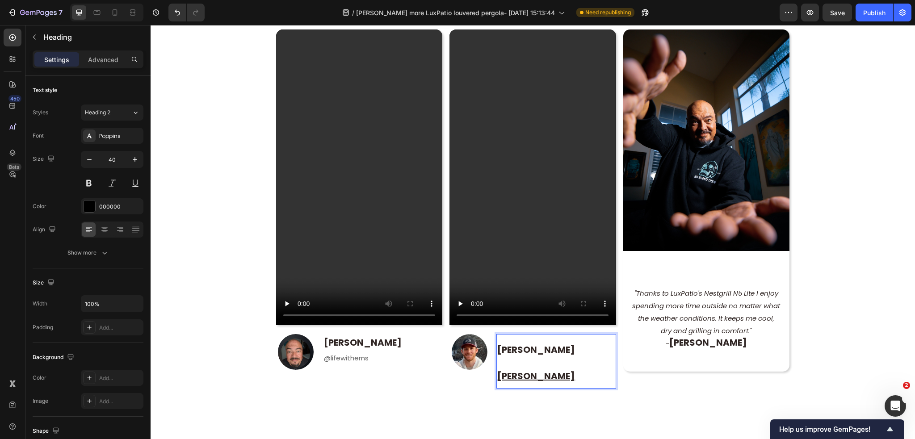
click at [571, 353] on p "Brandyn Baker" at bounding box center [555, 361] width 117 height 53
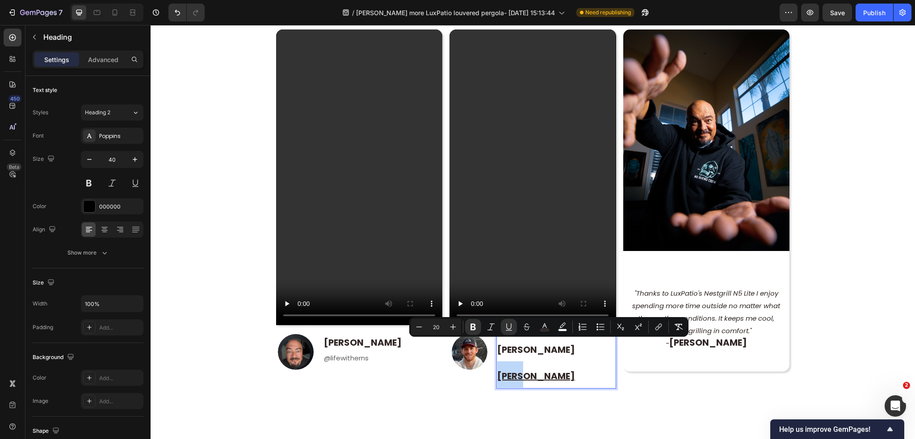
drag, startPoint x: 567, startPoint y: 345, endPoint x: 535, endPoint y: 345, distance: 32.2
click at [535, 345] on p "Brandyn Baker" at bounding box center [555, 361] width 117 height 53
click at [507, 323] on icon "Editor contextual toolbar" at bounding box center [508, 326] width 9 height 9
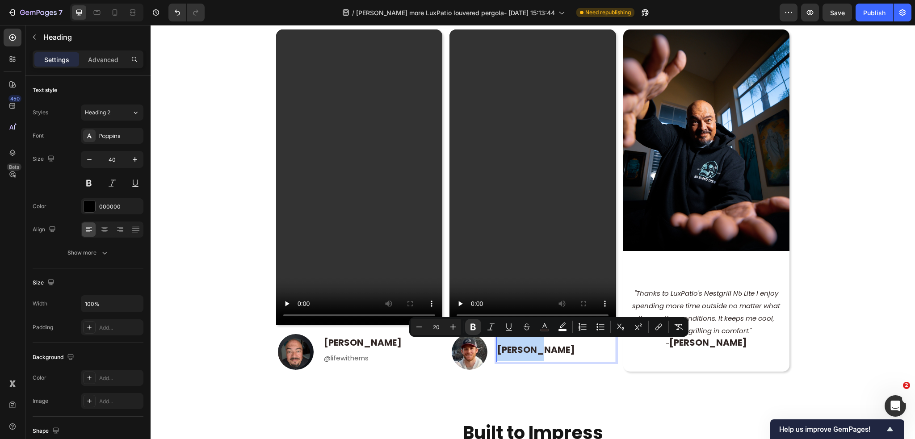
click at [581, 352] on p "[PERSON_NAME]" at bounding box center [555, 348] width 117 height 26
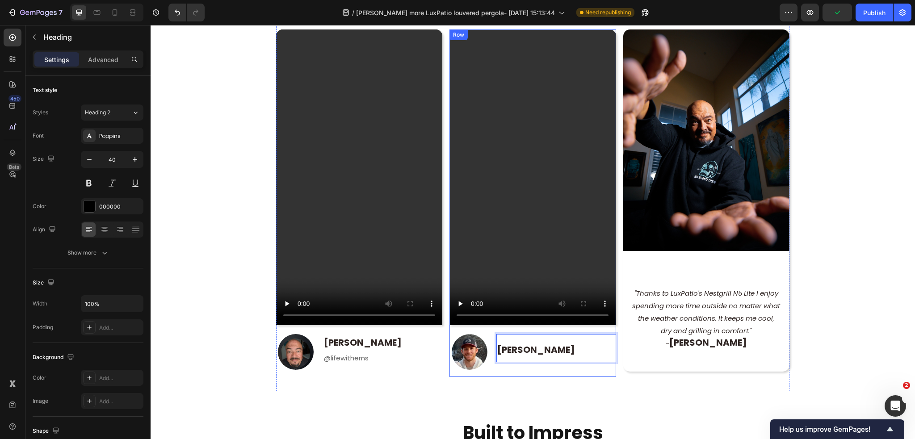
click at [561, 372] on div "Video Image Brandyn Baker Heading 0 Row Row" at bounding box center [532, 202] width 166 height 347
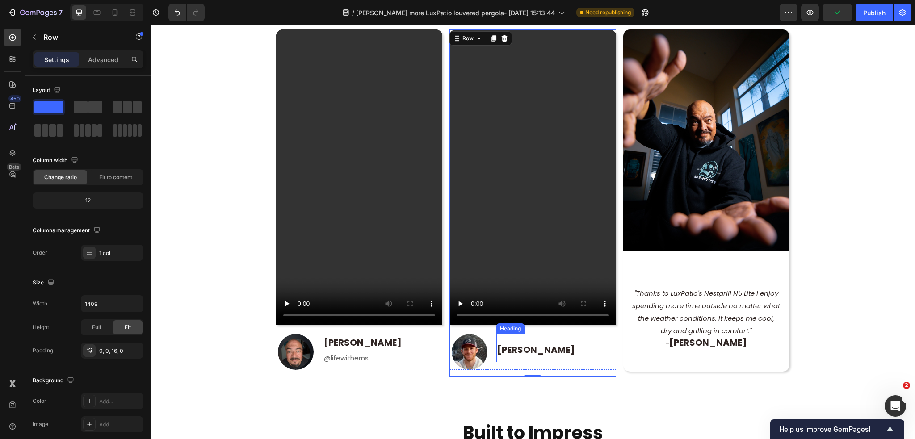
click at [560, 351] on strong "[PERSON_NAME]" at bounding box center [536, 349] width 78 height 13
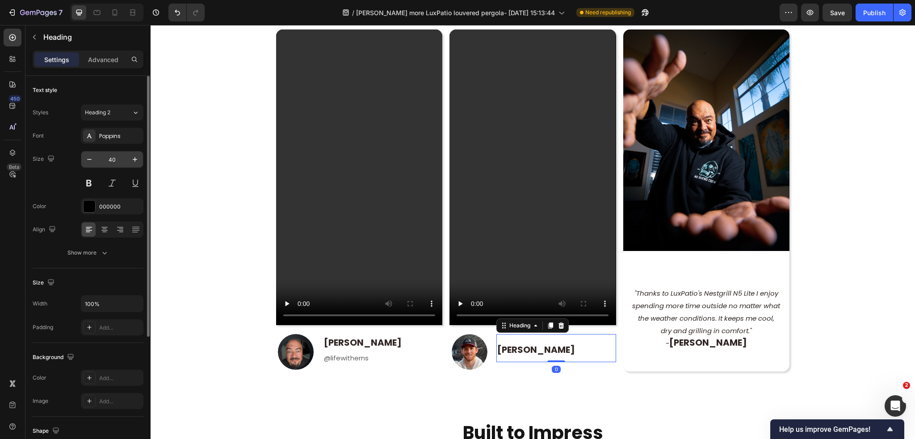
click at [114, 159] on input "40" at bounding box center [111, 159] width 29 height 16
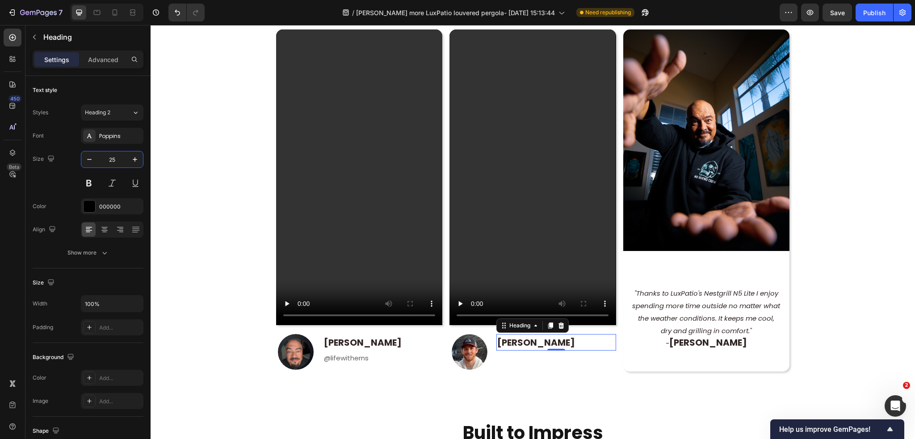
type input "25"
click at [510, 360] on div "⁠⁠⁠⁠⁠⁠⁠ Brandyn Baker Heading 0" at bounding box center [555, 352] width 119 height 36
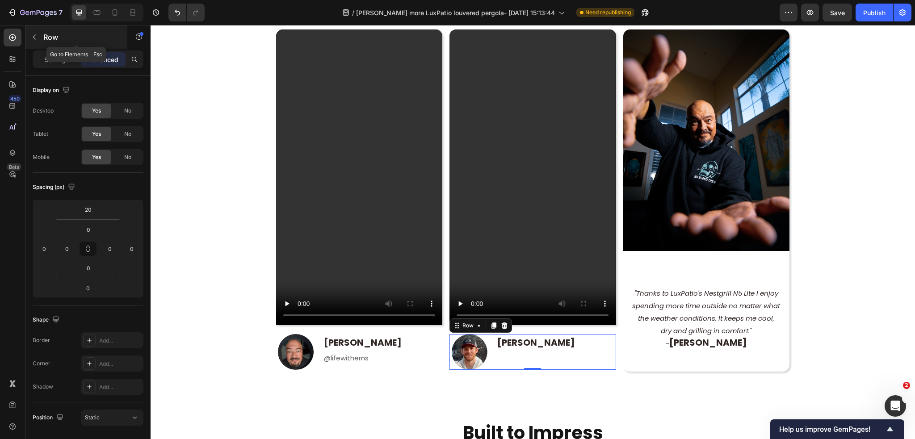
click at [40, 35] on button "button" at bounding box center [34, 37] width 14 height 14
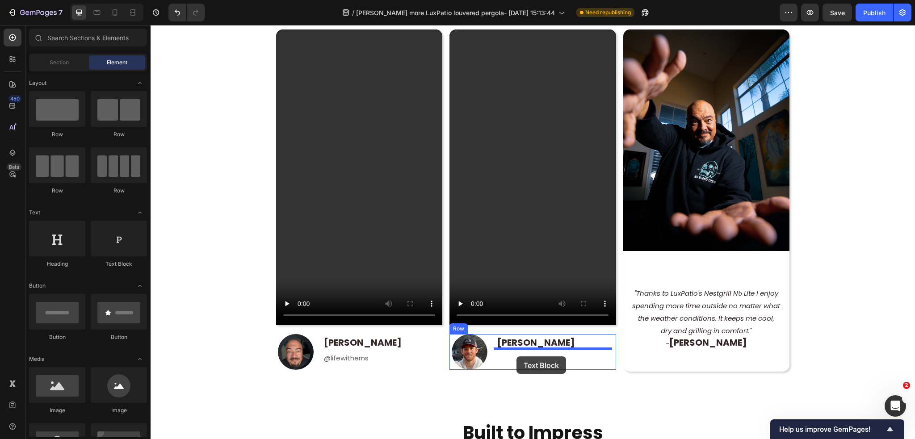
drag, startPoint x: 261, startPoint y: 281, endPoint x: 516, endPoint y: 356, distance: 265.9
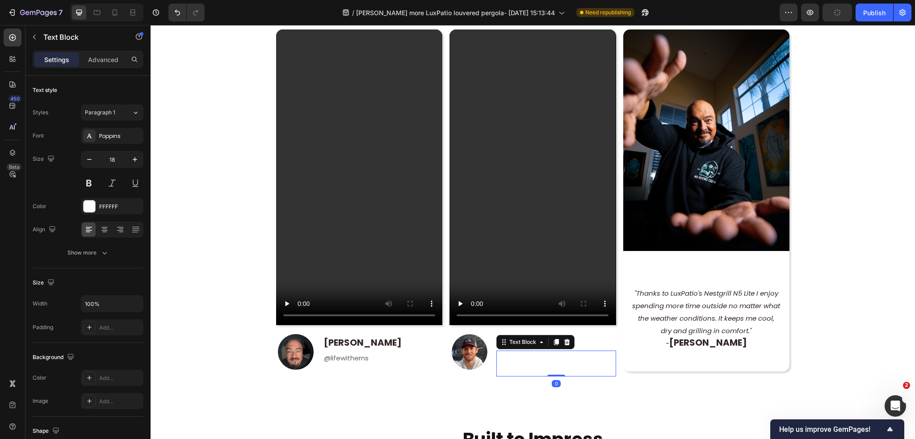
click at [542, 360] on div "Replace this text with your content" at bounding box center [555, 364] width 119 height 26
click at [542, 360] on p "Replace this text with your content" at bounding box center [555, 363] width 117 height 24
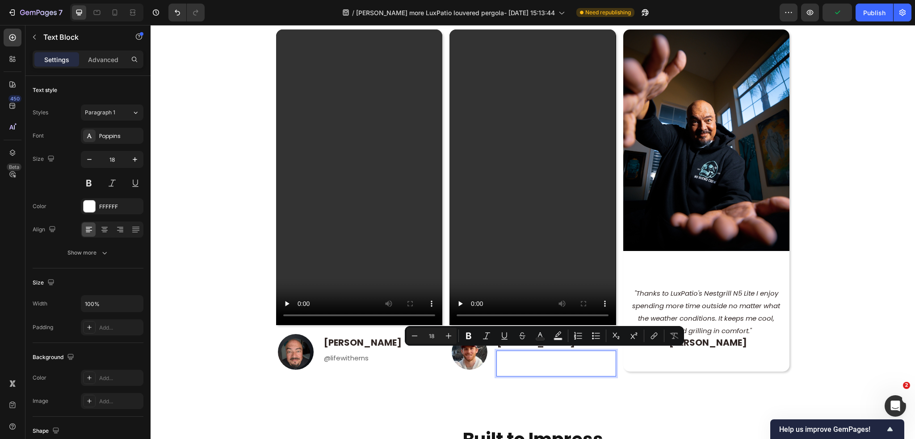
click at [585, 360] on p "Replace this text with your content" at bounding box center [555, 363] width 117 height 24
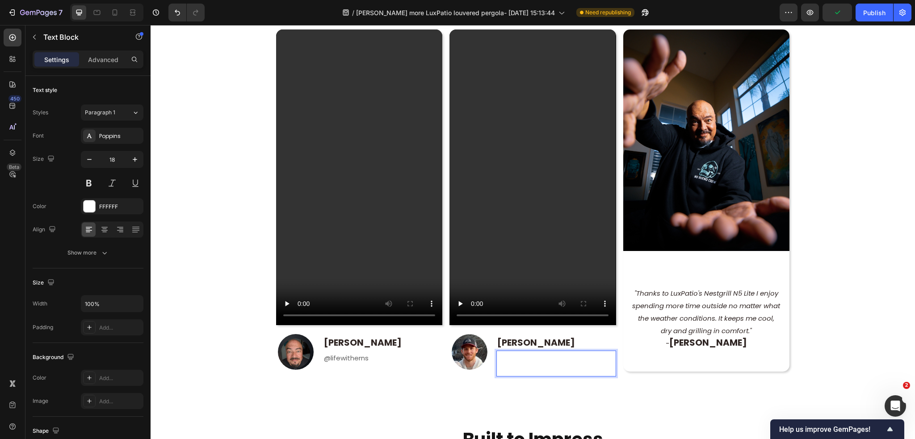
drag, startPoint x: 581, startPoint y: 374, endPoint x: 572, endPoint y: 368, distance: 11.3
click at [572, 368] on div "Replace this text with your content" at bounding box center [555, 364] width 119 height 26
click at [572, 368] on p "Replace this text with your content" at bounding box center [555, 363] width 117 height 24
click at [582, 367] on p "Replace this text with your content" at bounding box center [555, 363] width 117 height 24
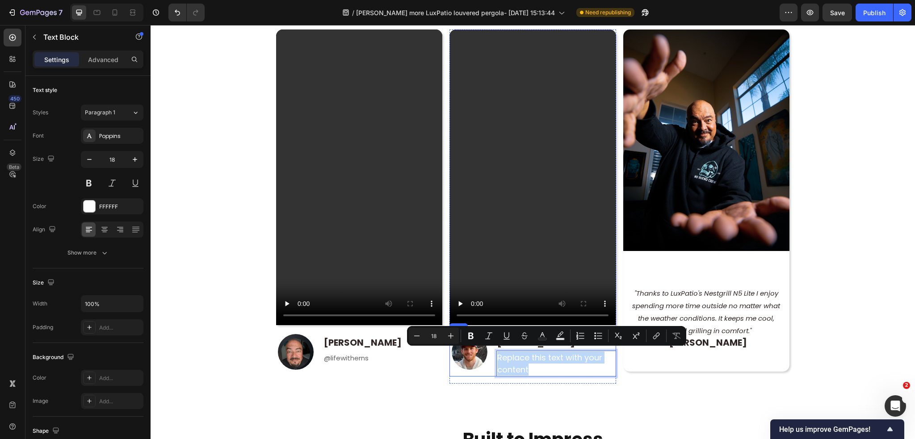
drag, startPoint x: 584, startPoint y: 367, endPoint x: 490, endPoint y: 351, distance: 94.6
click at [490, 351] on div "Image ⁠⁠⁠⁠⁠⁠⁠ Brandyn Baker Heading Replace this text with your content Text Bl…" at bounding box center [532, 355] width 166 height 43
click at [593, 368] on p "Replace this text with your content" at bounding box center [555, 363] width 117 height 24
drag, startPoint x: 593, startPoint y: 368, endPoint x: 484, endPoint y: 347, distance: 110.9
click at [484, 347] on div "Image ⁠⁠⁠⁠⁠⁠⁠ Brandyn Baker Heading Replace this text with your content Text Bl…" at bounding box center [532, 355] width 166 height 43
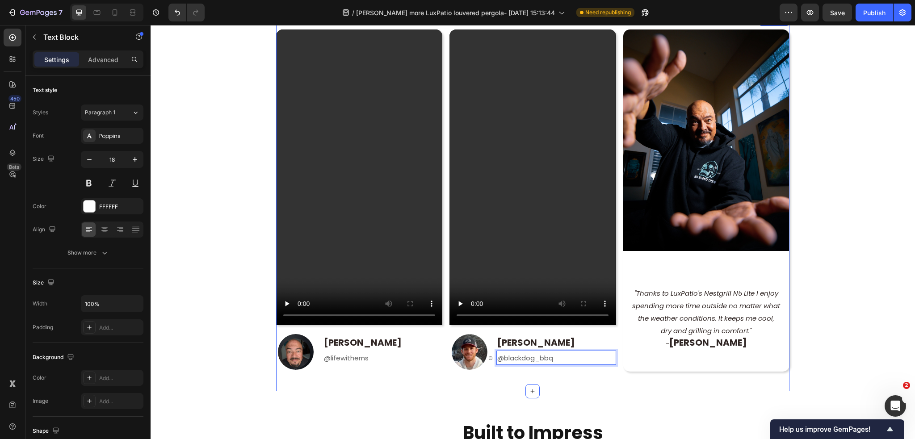
click at [563, 374] on div "Video Image ⁠⁠⁠⁠⁠⁠⁠ Ernest Valdez Heading @lifewitherns Text Block Row Row Vide…" at bounding box center [532, 203] width 513 height 376
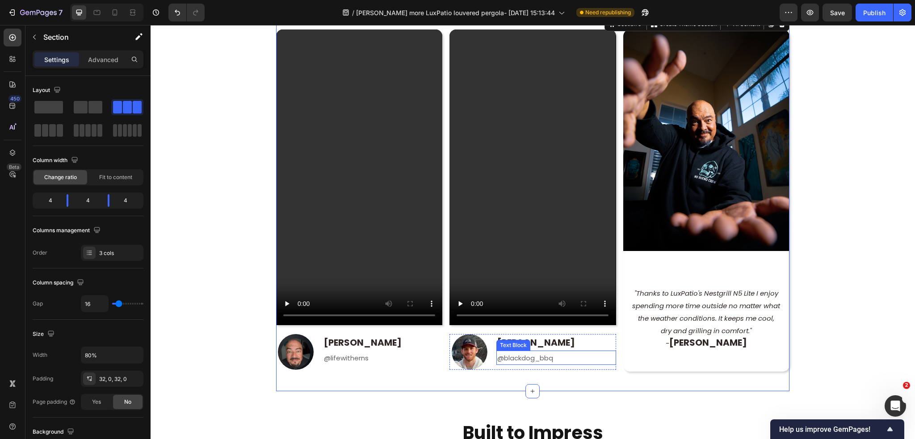
click at [564, 353] on p "@blackdog_bbq" at bounding box center [555, 357] width 117 height 13
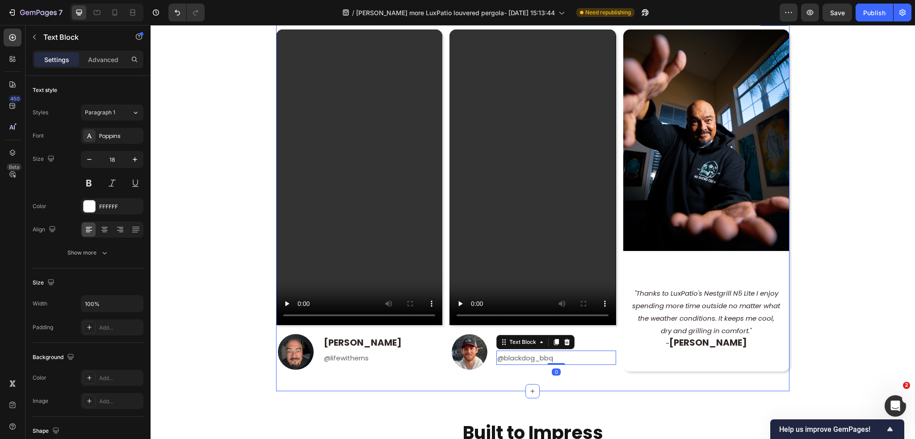
click at [608, 370] on div "Video Image ⁠⁠⁠⁠⁠⁠⁠ Brandyn Baker Heading @blackdog_bbq Text Block 0 Row Row" at bounding box center [532, 202] width 166 height 347
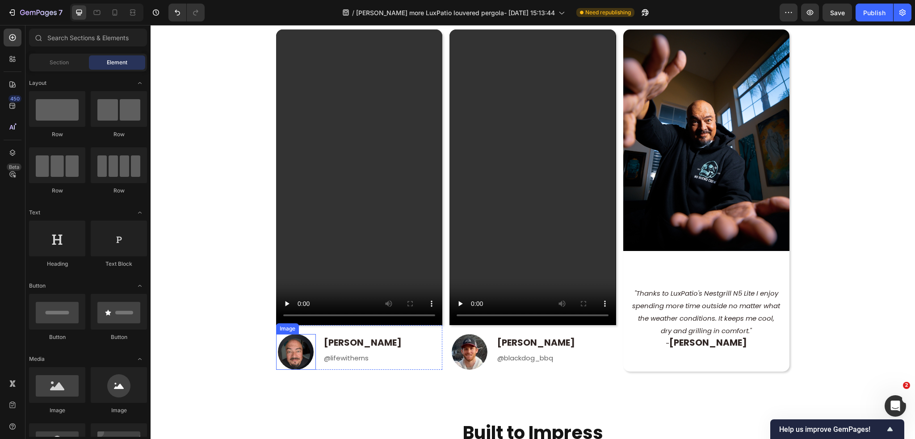
click at [297, 350] on img at bounding box center [296, 352] width 36 height 36
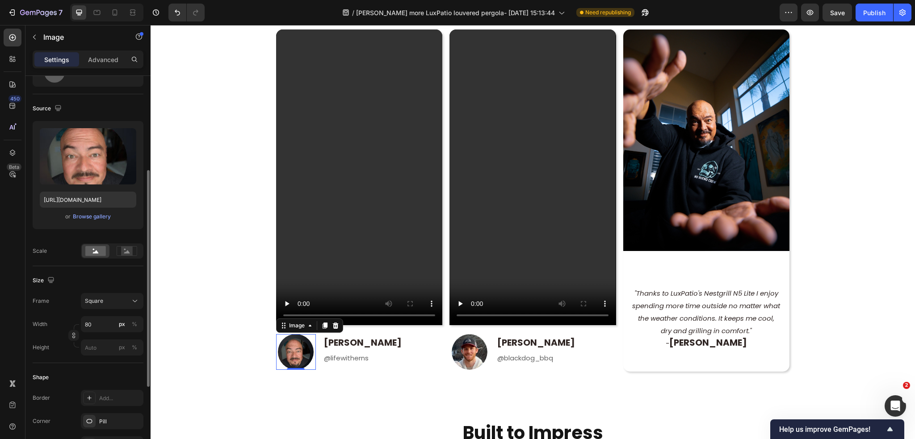
scroll to position [89, 0]
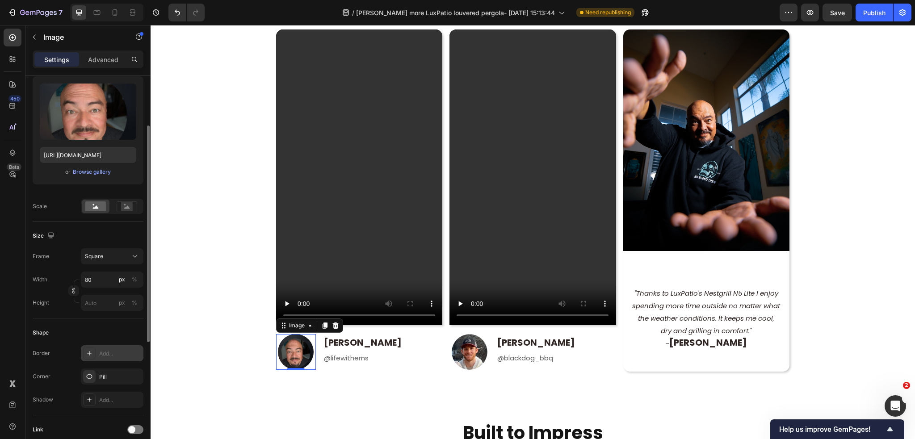
click at [91, 351] on icon at bounding box center [89, 353] width 7 height 7
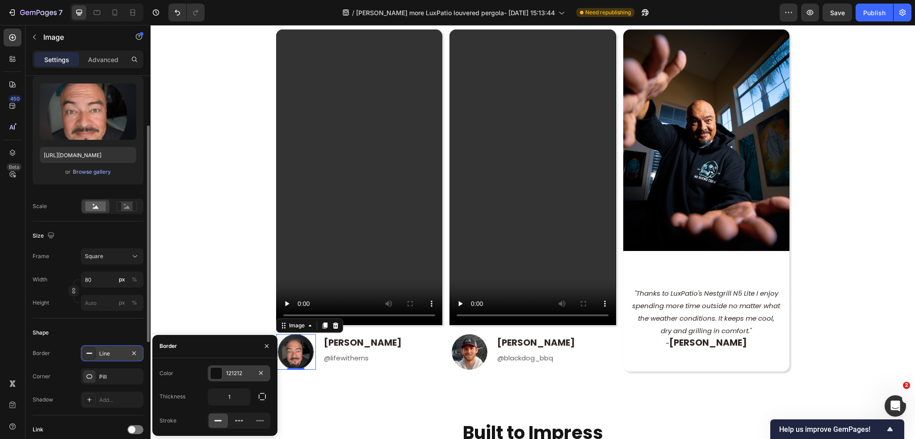
click at [217, 370] on div at bounding box center [216, 374] width 12 height 12
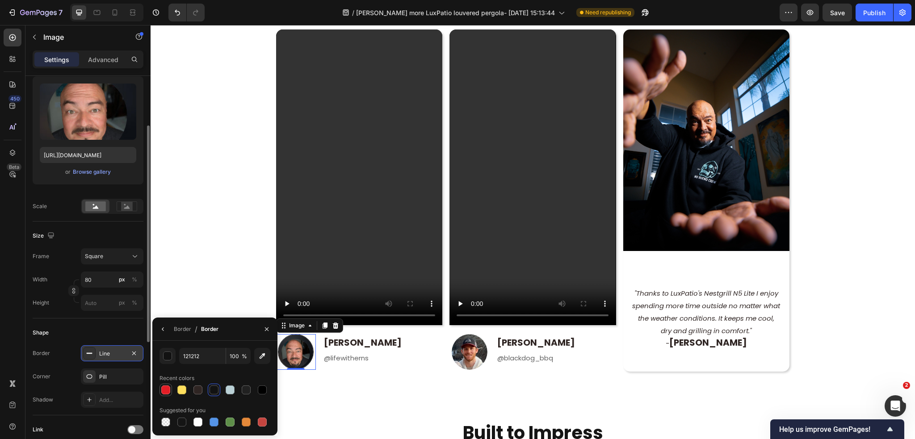
click at [169, 391] on div at bounding box center [165, 389] width 9 height 9
type input "E41E26"
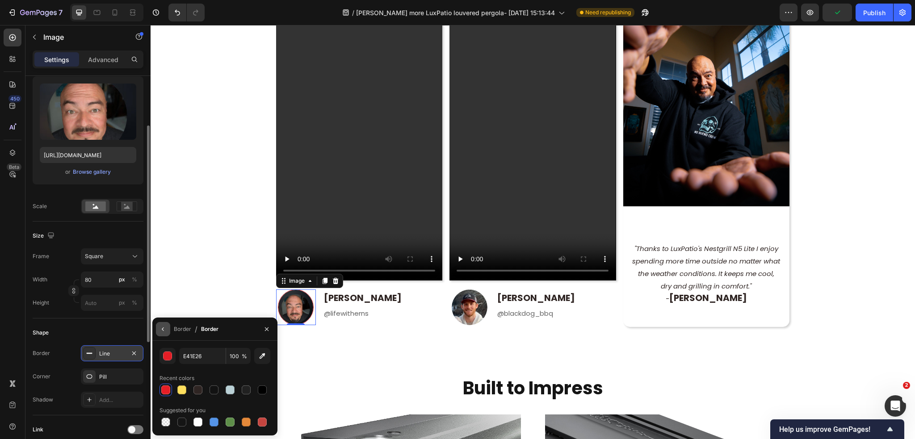
click at [161, 330] on icon "button" at bounding box center [162, 329] width 7 height 7
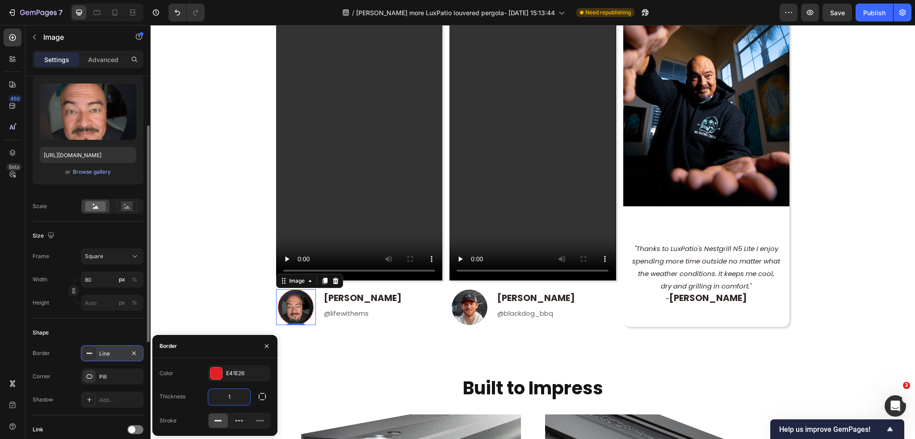
click at [230, 400] on input "1" at bounding box center [229, 397] width 42 height 16
type input "2"
click at [473, 306] on img at bounding box center [469, 307] width 36 height 36
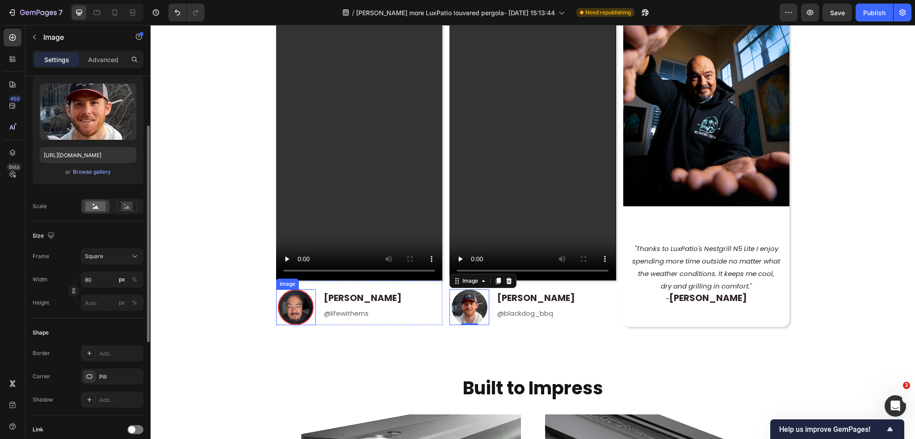
click at [293, 298] on img at bounding box center [296, 307] width 36 height 36
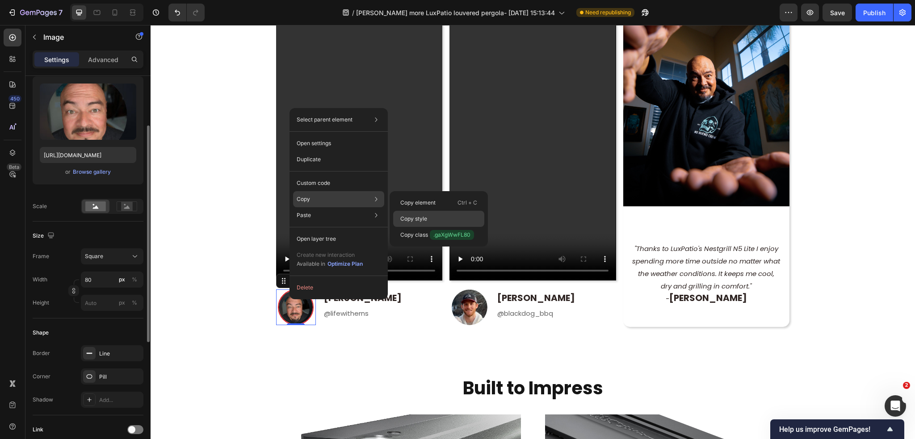
click at [427, 217] on p "Copy style" at bounding box center [413, 219] width 27 height 8
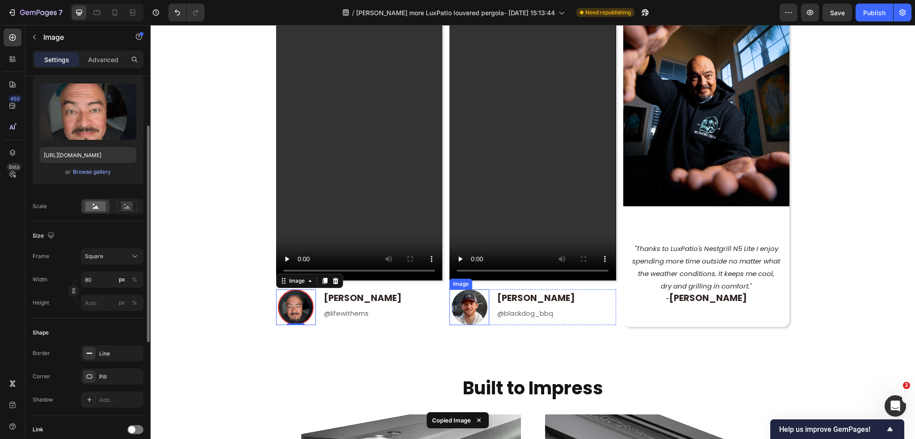
click at [462, 306] on img at bounding box center [469, 307] width 36 height 36
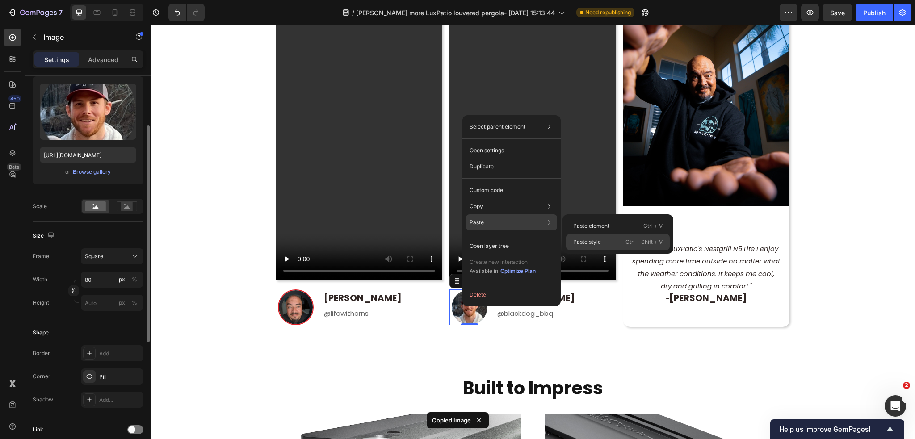
click at [588, 241] on p "Paste style" at bounding box center [587, 242] width 28 height 8
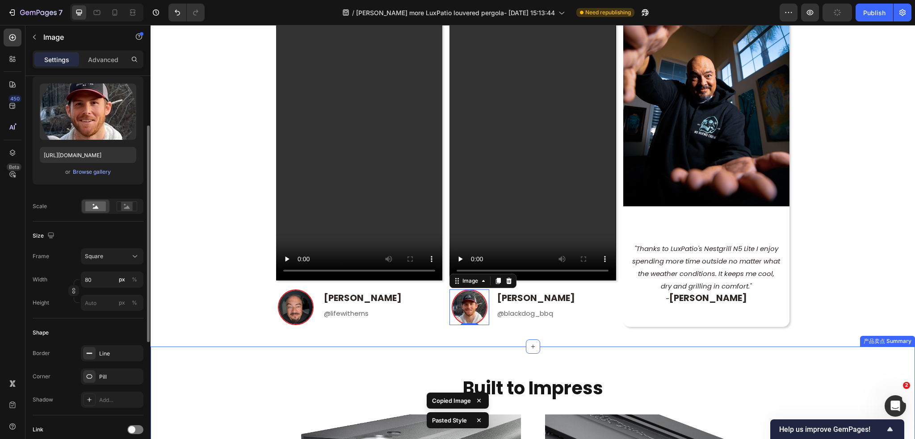
click at [585, 337] on div "Video Image ⁠⁠⁠⁠⁠⁠⁠ Ernest Valdez Heading @lifewitherns Text Block Row Row Vide…" at bounding box center [532, 159] width 513 height 376
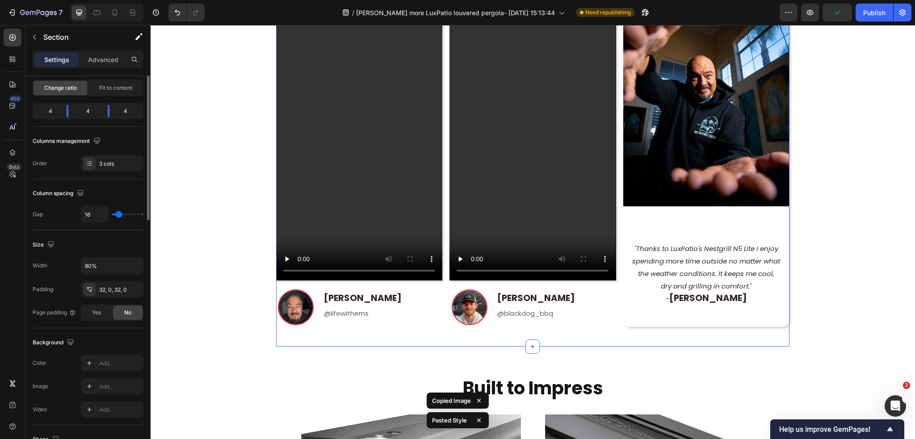
scroll to position [0, 0]
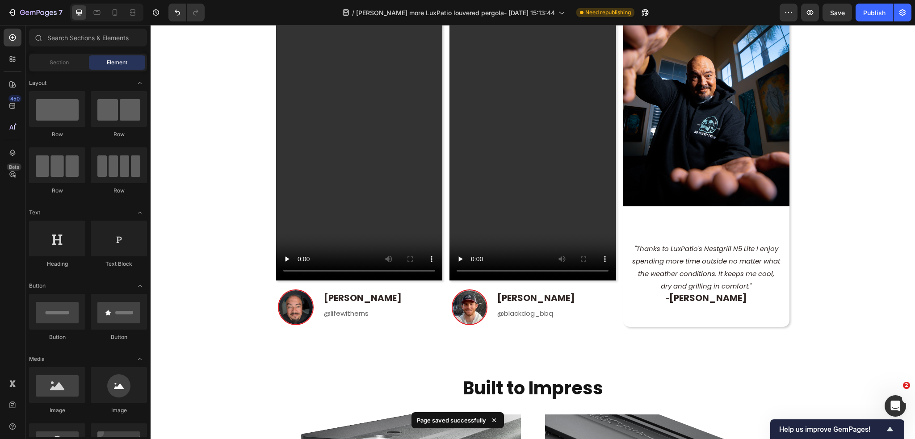
scroll to position [647, 0]
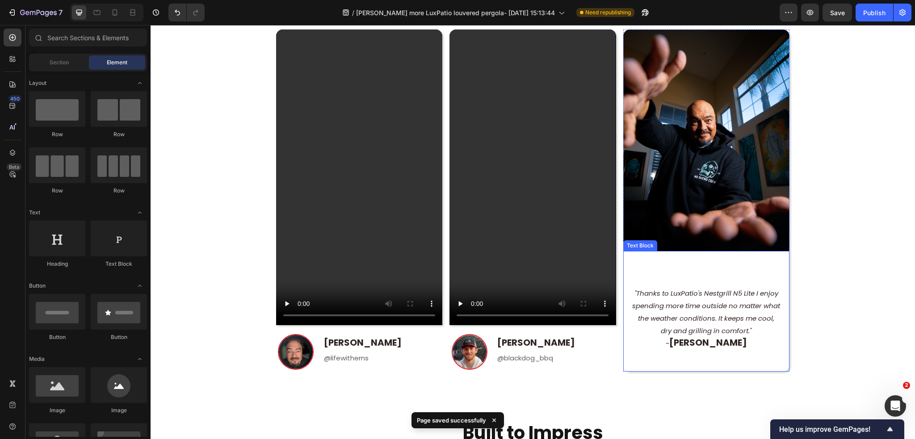
click at [739, 275] on div ""Thanks to LuxPatio's Nestgrill N5 Lite I enjoy spending more time outside no m…" at bounding box center [706, 311] width 166 height 121
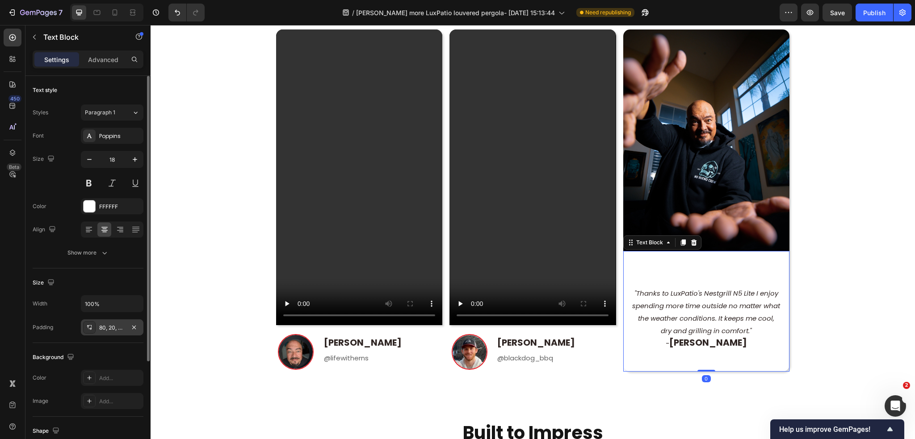
click at [105, 332] on div "80, 20, 50, 20" at bounding box center [112, 327] width 63 height 16
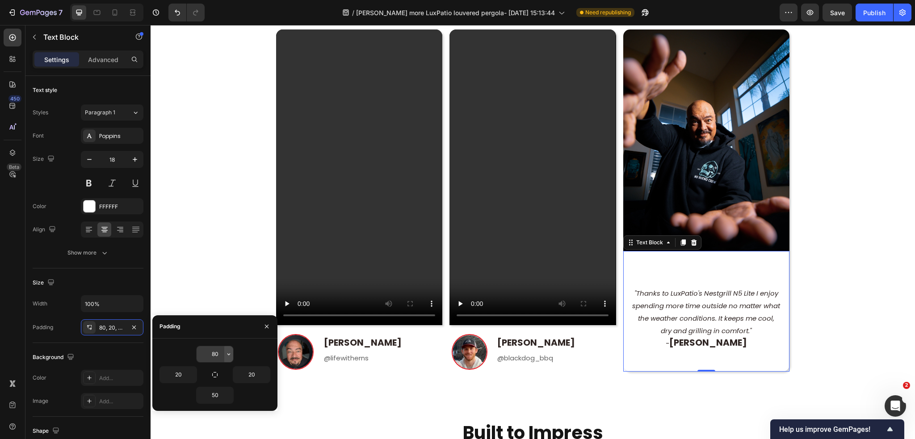
click at [225, 355] on icon "button" at bounding box center [228, 354] width 7 height 7
click at [222, 355] on input "80" at bounding box center [214, 354] width 37 height 16
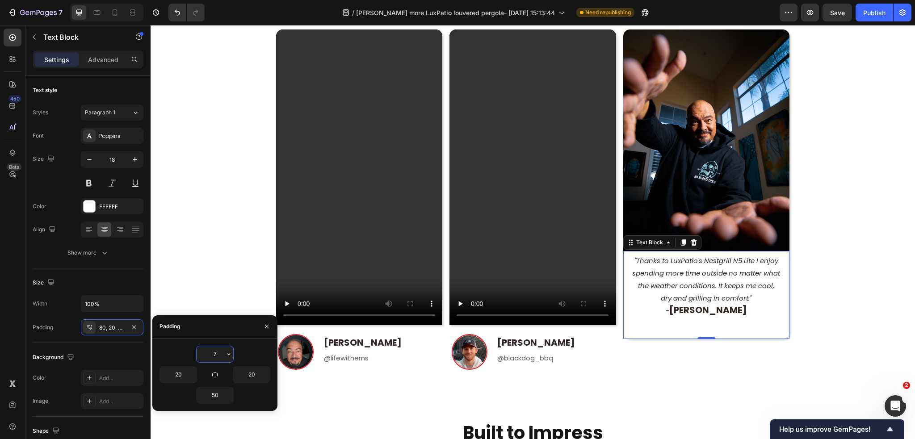
type input "70"
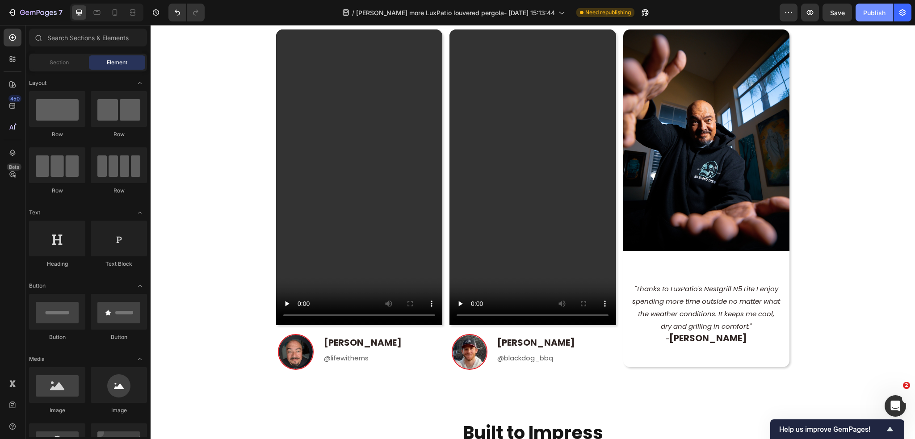
click at [885, 14] on div "Publish" at bounding box center [874, 12] width 22 height 9
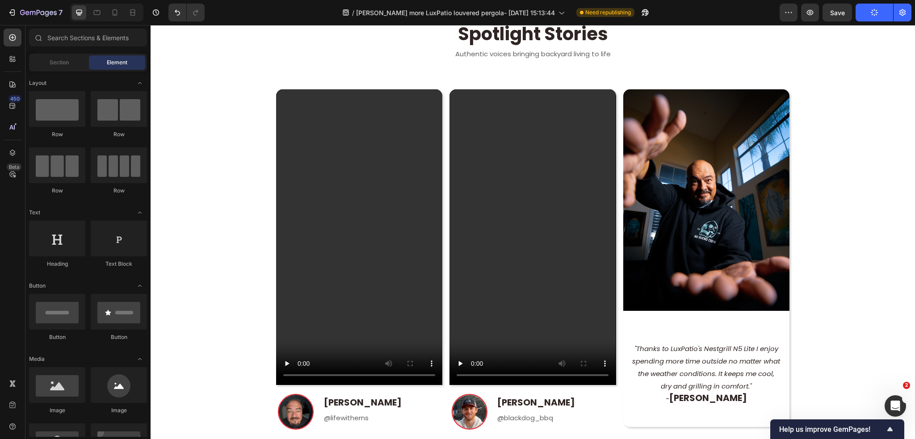
scroll to position [602, 0]
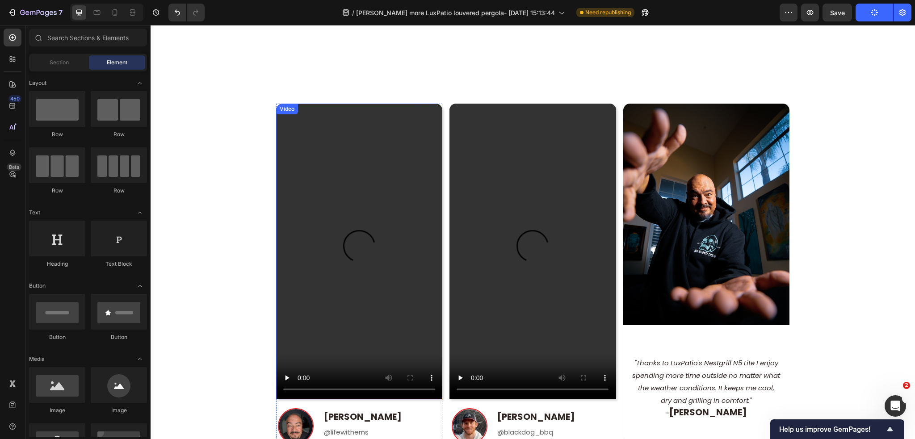
scroll to position [647, 0]
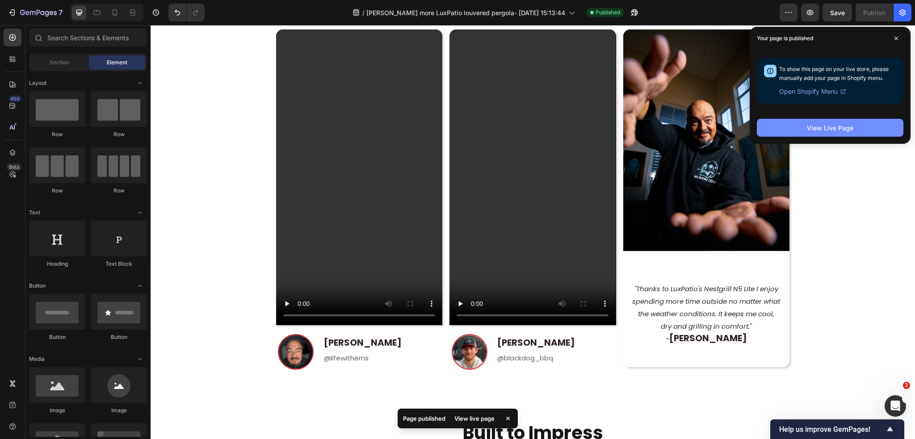
click at [871, 121] on button "View Live Page" at bounding box center [829, 128] width 146 height 18
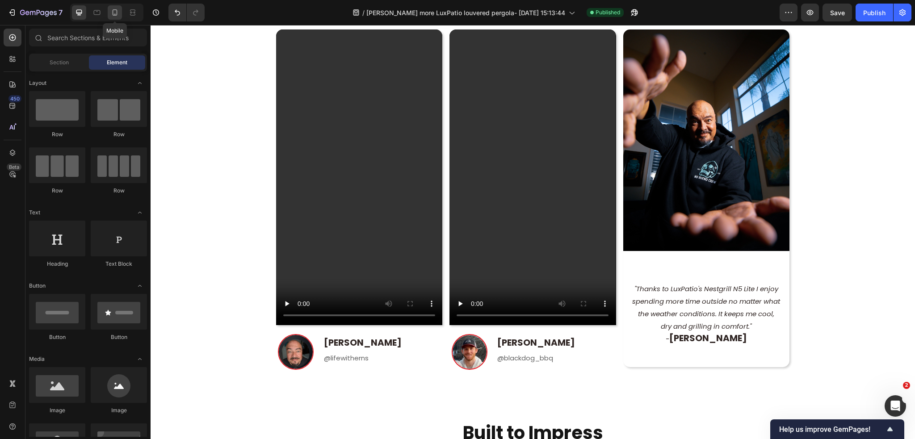
click at [115, 12] on icon at bounding box center [114, 12] width 9 height 9
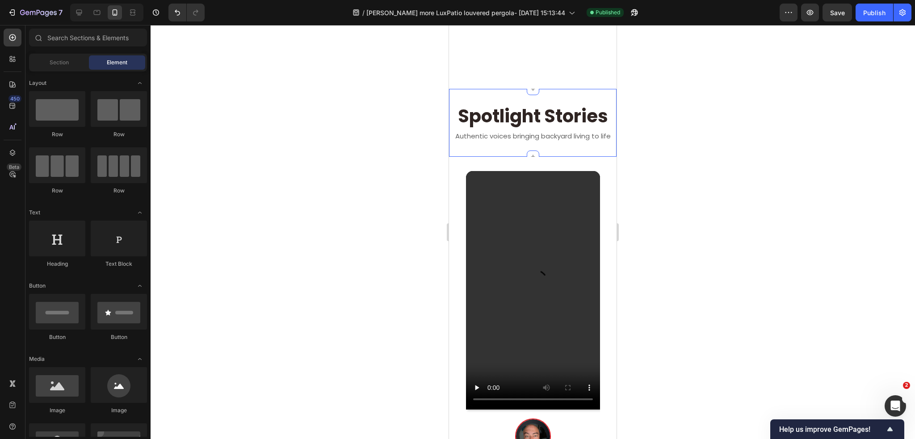
scroll to position [491, 0]
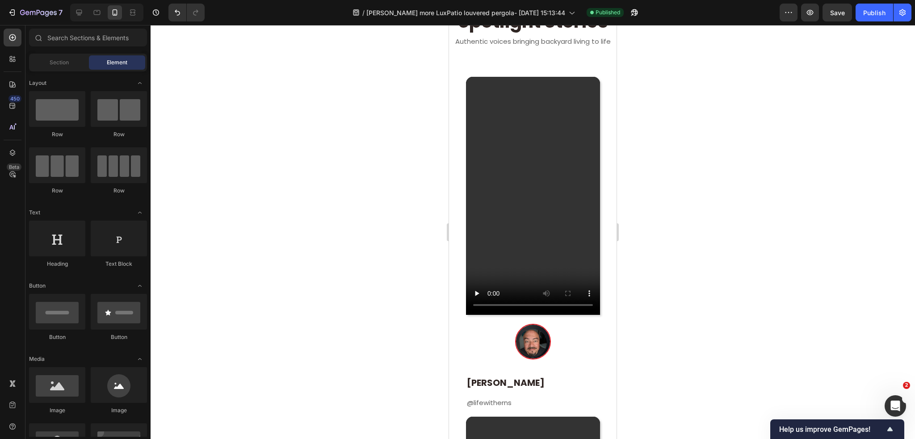
click at [582, 232] on video at bounding box center [533, 196] width 134 height 238
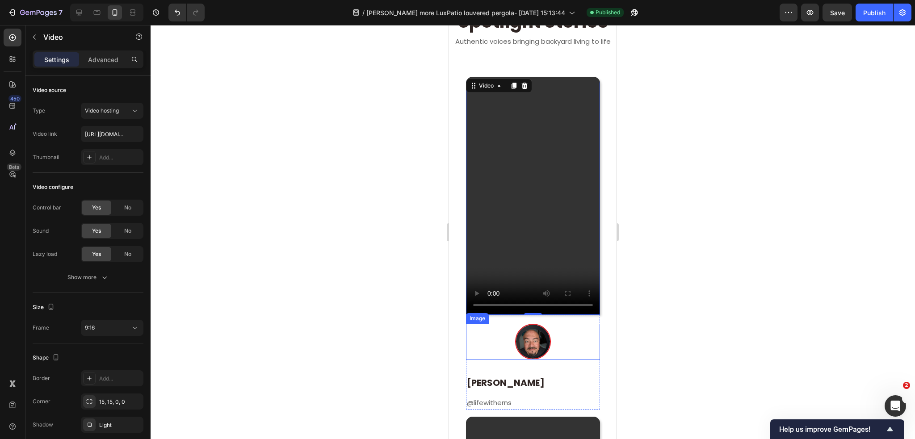
click at [581, 334] on div at bounding box center [533, 342] width 134 height 36
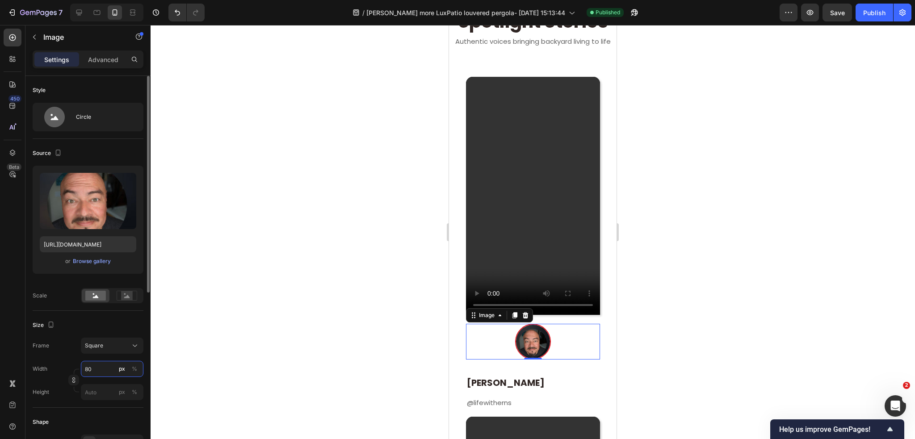
click at [106, 368] on input "80" at bounding box center [112, 369] width 63 height 16
type input "5"
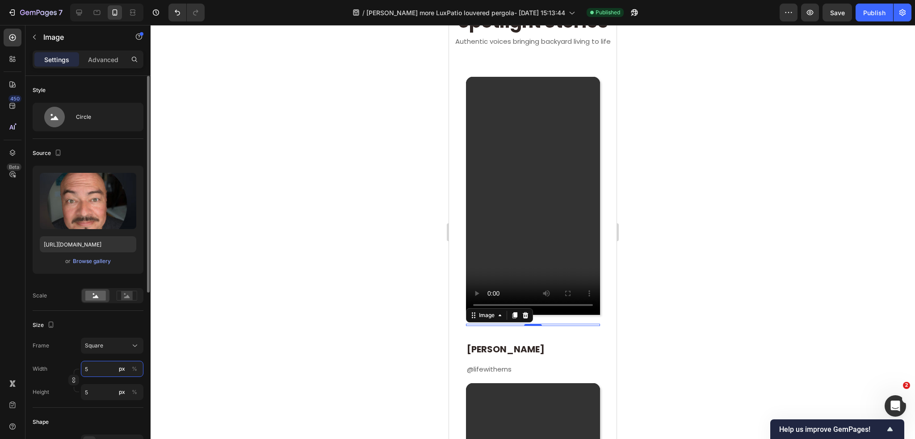
type input "50"
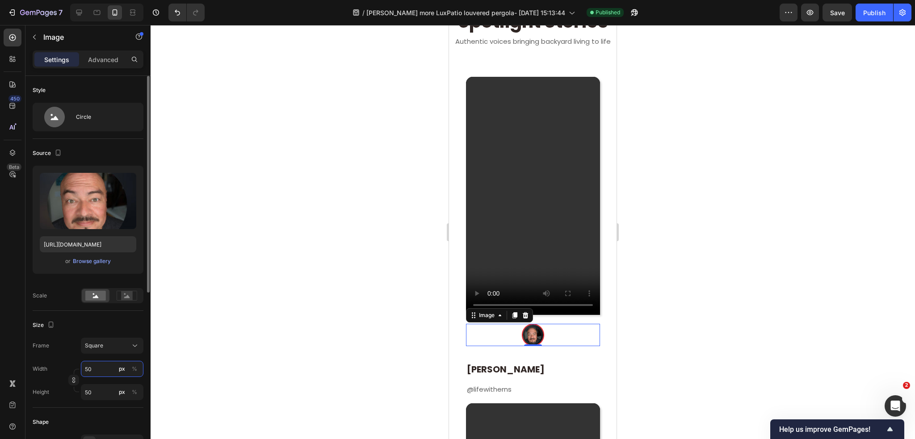
scroll to position [45, 0]
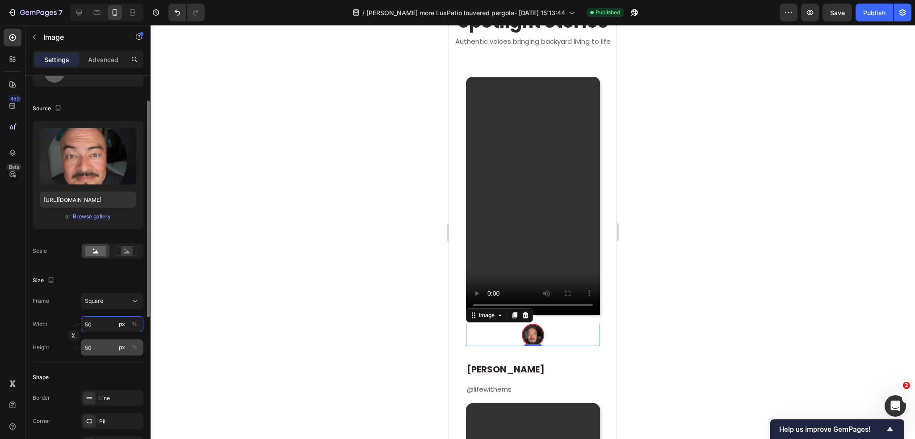
type input "50"
click at [100, 348] on input "50" at bounding box center [112, 347] width 63 height 16
drag, startPoint x: 40, startPoint y: 354, endPoint x: 57, endPoint y: 354, distance: 17.4
click at [40, 354] on div "Height" at bounding box center [41, 347] width 17 height 16
click at [525, 363] on strong "[PERSON_NAME]" at bounding box center [506, 369] width 78 height 13
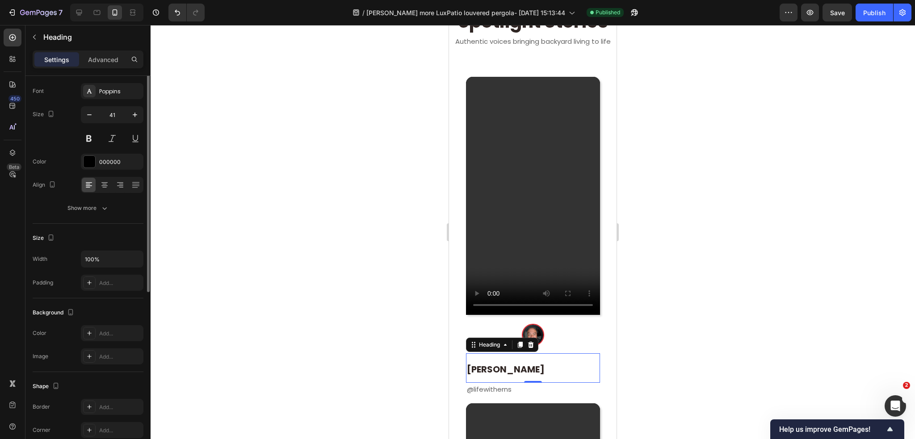
scroll to position [0, 0]
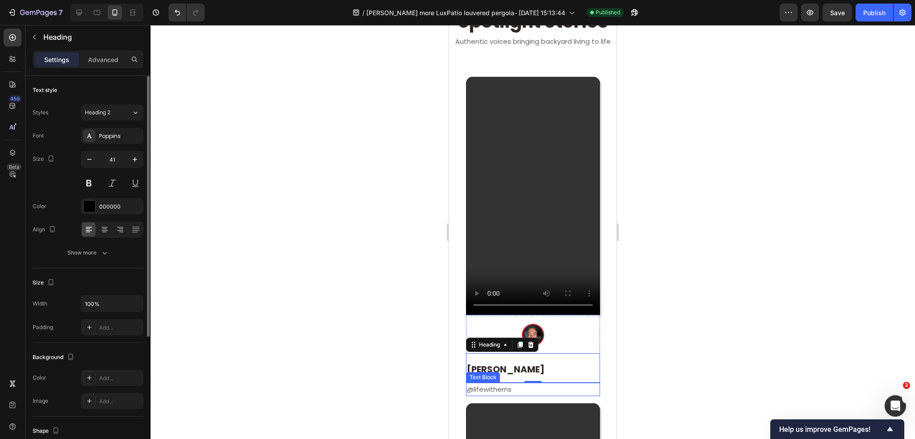
click at [511, 384] on p "@lifewitherns" at bounding box center [533, 390] width 132 height 12
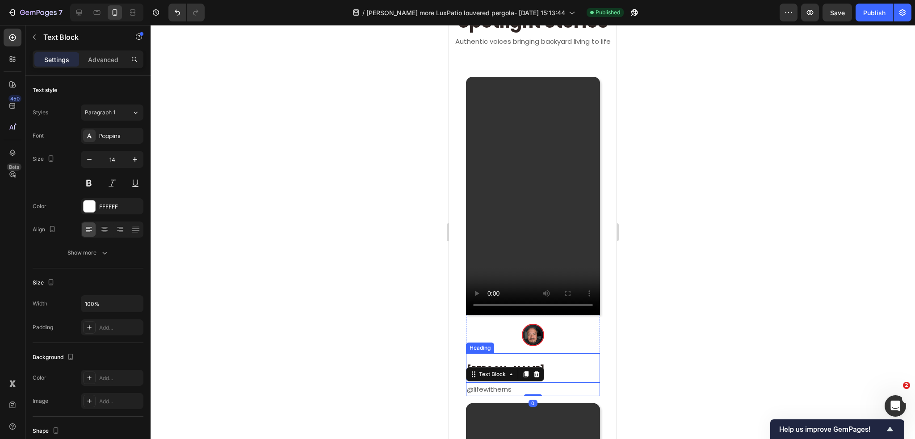
click at [506, 363] on strong "[PERSON_NAME]" at bounding box center [506, 369] width 78 height 13
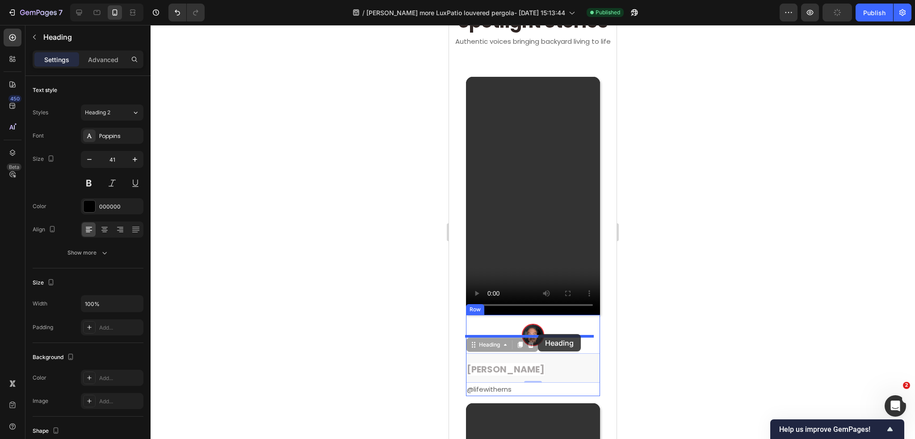
drag, startPoint x: 470, startPoint y: 337, endPoint x: 538, endPoint y: 334, distance: 67.5
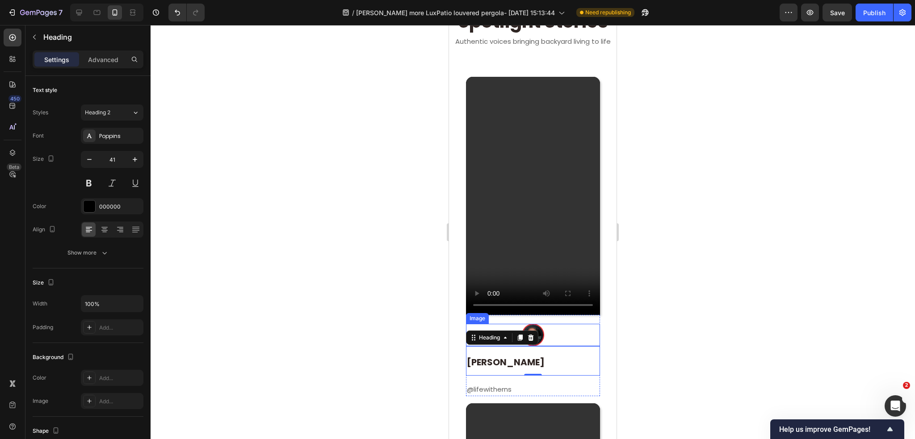
click at [531, 324] on img at bounding box center [533, 335] width 22 height 22
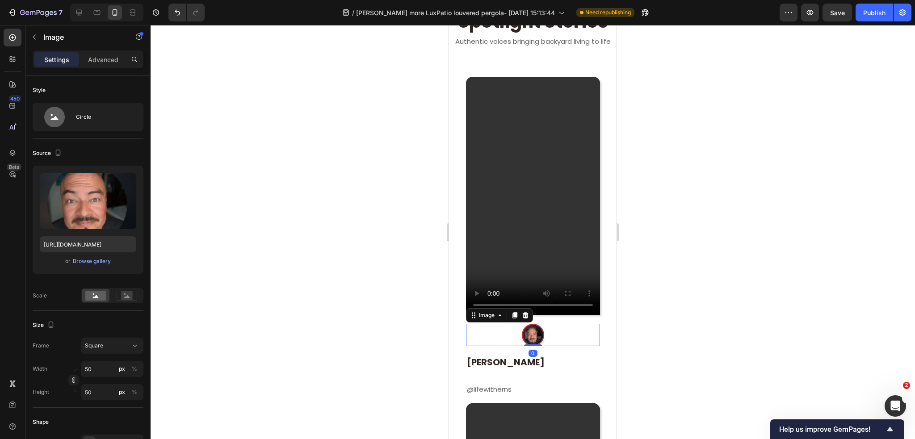
click at [558, 324] on div at bounding box center [533, 335] width 134 height 22
click at [513, 356] on strong "[PERSON_NAME]" at bounding box center [506, 362] width 78 height 13
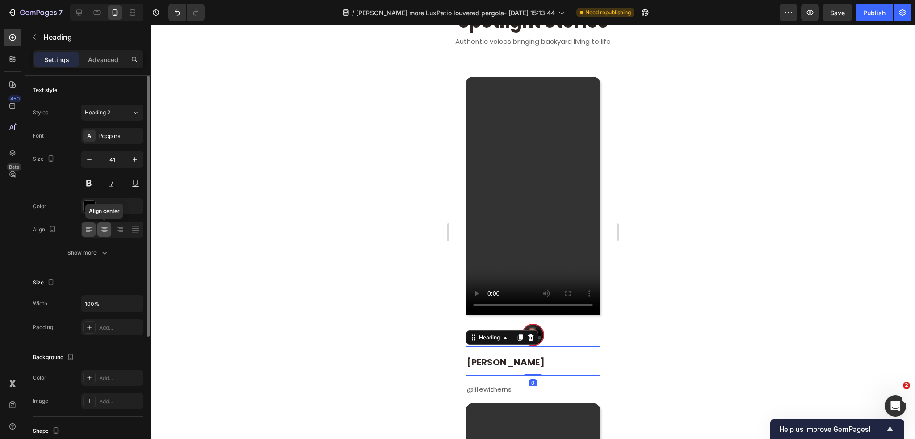
click at [102, 228] on icon at bounding box center [104, 229] width 9 height 9
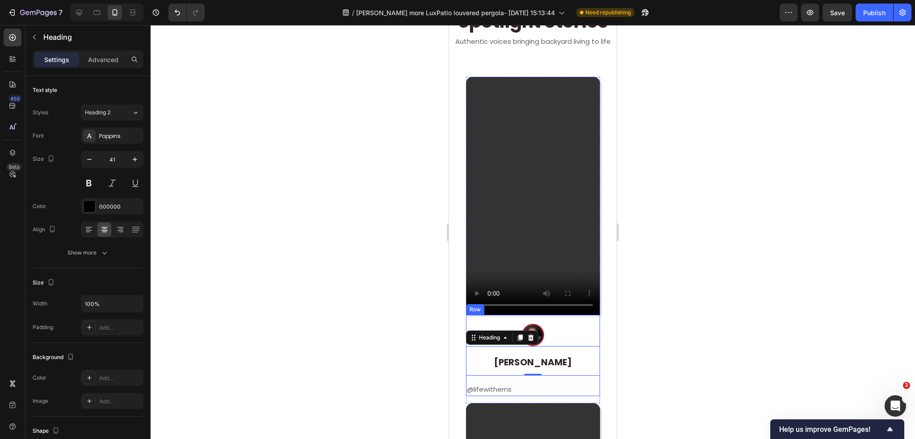
click at [507, 384] on span "@lifewitherns" at bounding box center [489, 388] width 45 height 9
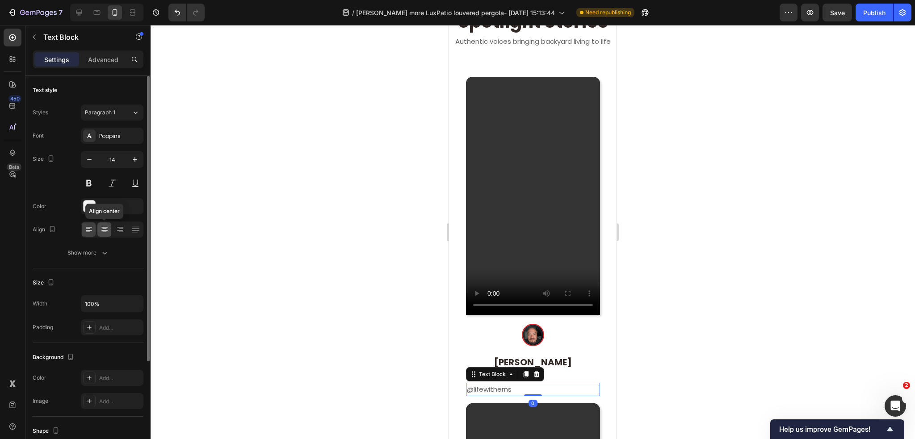
click at [101, 230] on icon at bounding box center [104, 229] width 9 height 9
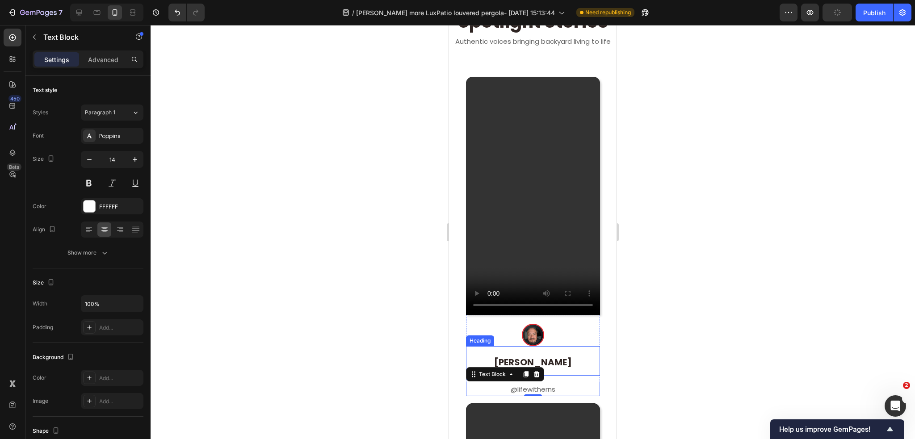
click at [560, 356] on strong "[PERSON_NAME]" at bounding box center [533, 362] width 78 height 13
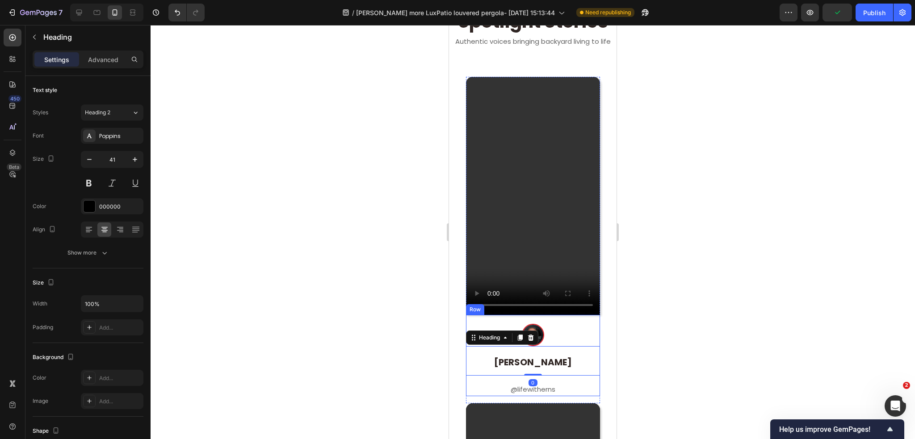
click at [559, 384] on p "@lifewitherns" at bounding box center [533, 390] width 132 height 12
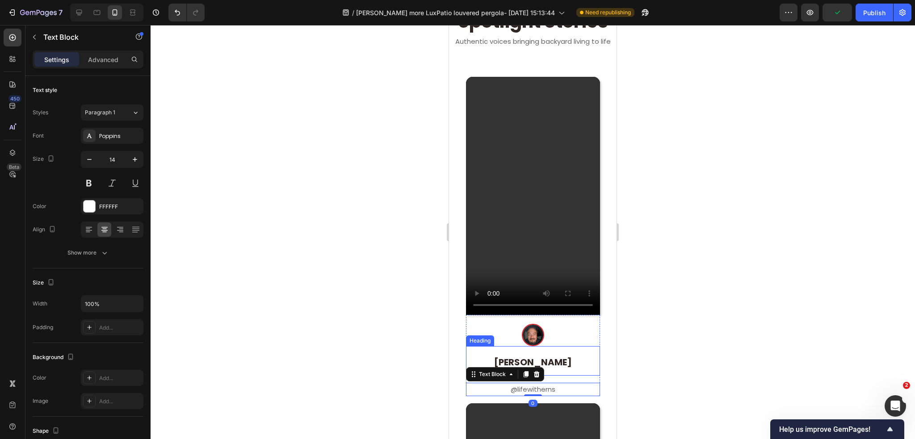
click at [559, 360] on h2 "[PERSON_NAME]" at bounding box center [533, 360] width 134 height 29
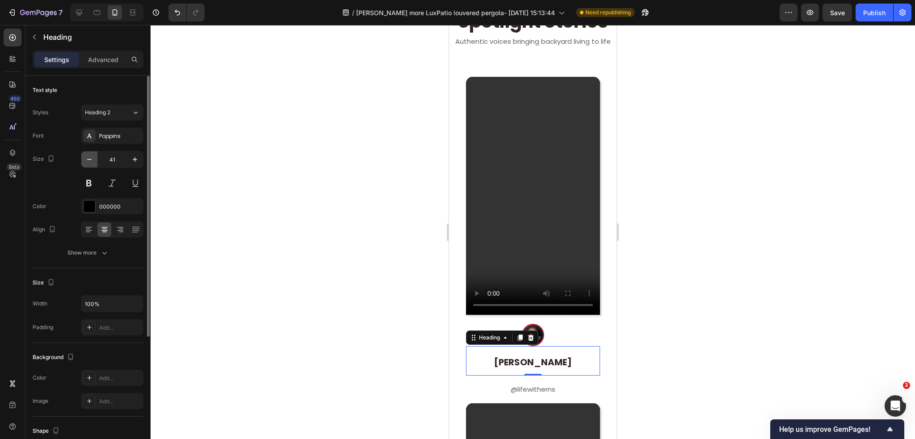
click at [91, 159] on icon "button" at bounding box center [89, 159] width 9 height 9
click at [110, 159] on input "39" at bounding box center [111, 159] width 29 height 16
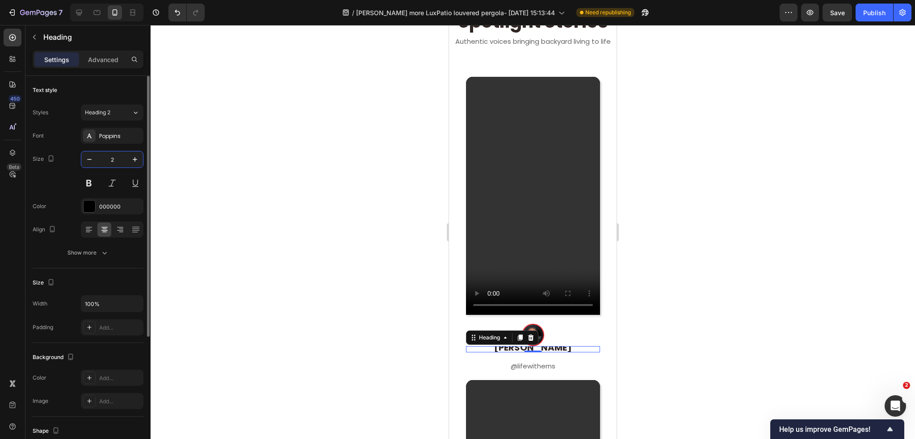
type input "25"
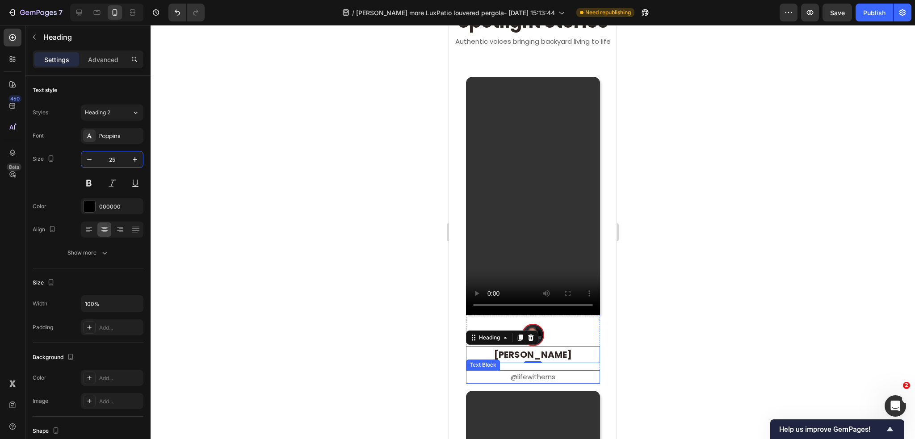
click at [538, 370] on div "@lifewitherns" at bounding box center [533, 376] width 134 height 13
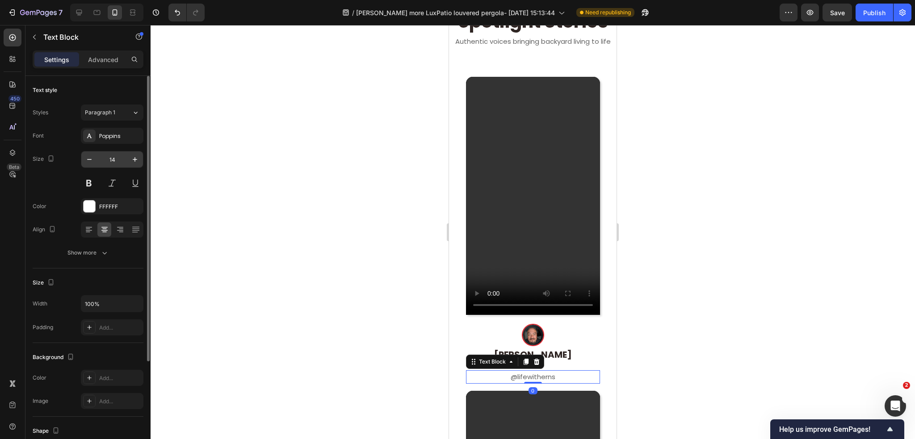
click at [119, 160] on input "14" at bounding box center [111, 159] width 29 height 16
click at [580, 348] on h2 "[PERSON_NAME]" at bounding box center [533, 354] width 134 height 17
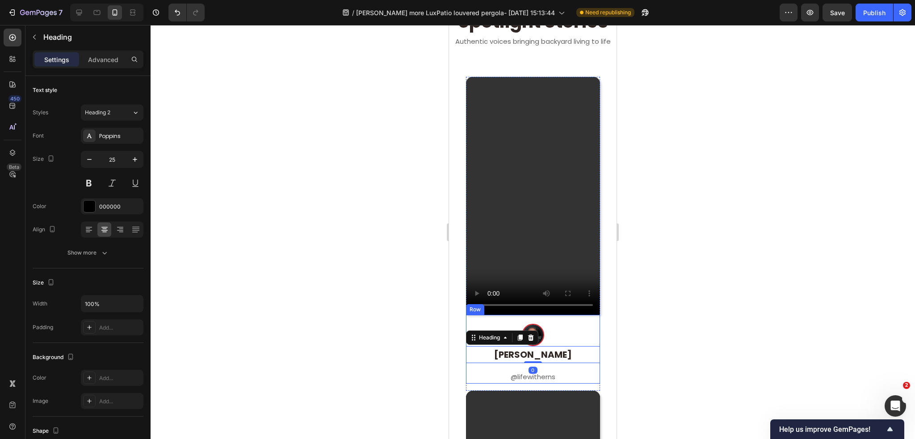
click at [572, 355] on div "Image Ernest Valdez Heading 0 @lifewitherns Text Block Row" at bounding box center [533, 349] width 134 height 69
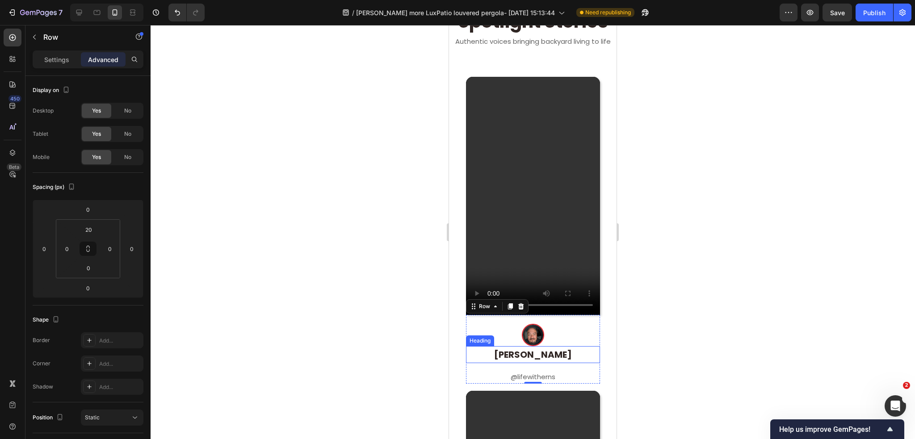
click at [573, 346] on h2 "[PERSON_NAME]" at bounding box center [533, 354] width 134 height 17
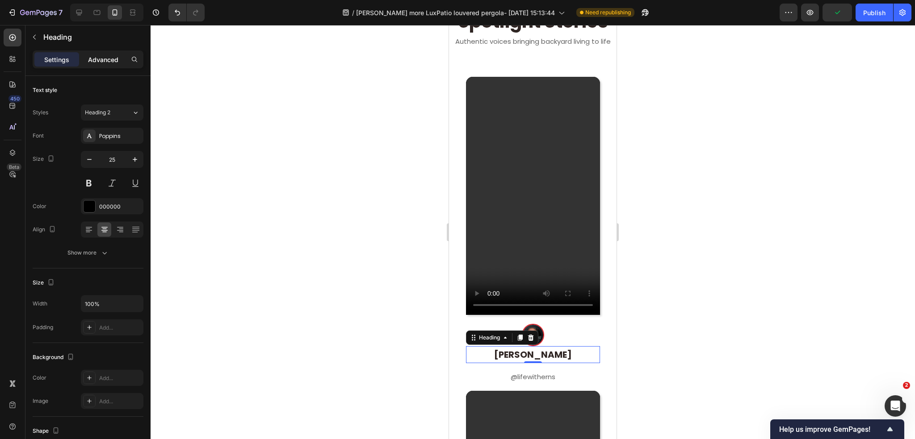
click at [109, 63] on p "Advanced" at bounding box center [103, 59] width 30 height 9
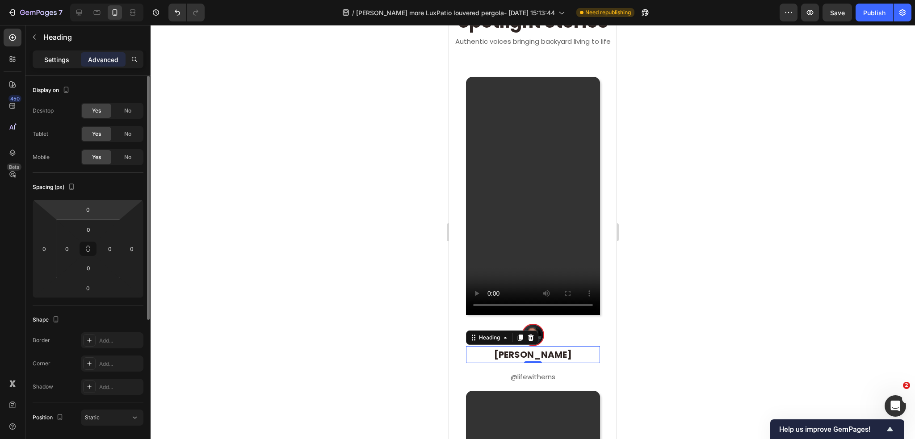
click at [57, 60] on p "Settings" at bounding box center [56, 59] width 25 height 9
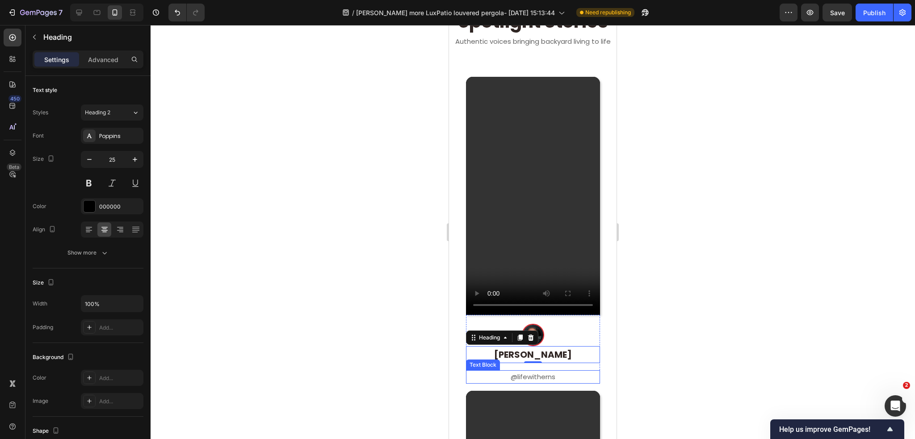
click at [540, 372] on span "@lifewitherns" at bounding box center [532, 376] width 45 height 9
click at [672, 335] on div at bounding box center [532, 232] width 764 height 414
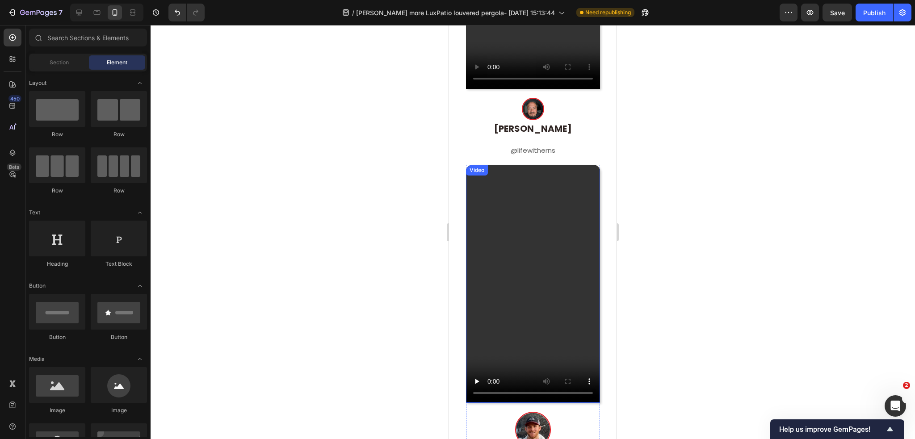
scroll to position [759, 0]
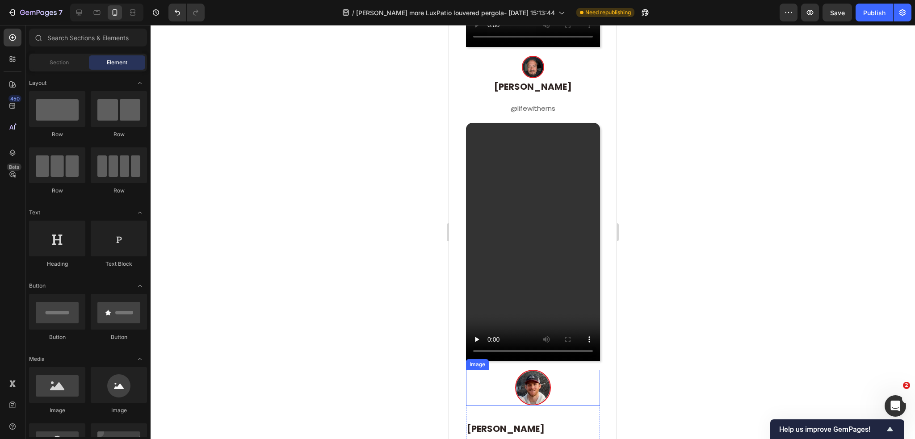
click at [531, 373] on img at bounding box center [533, 388] width 36 height 36
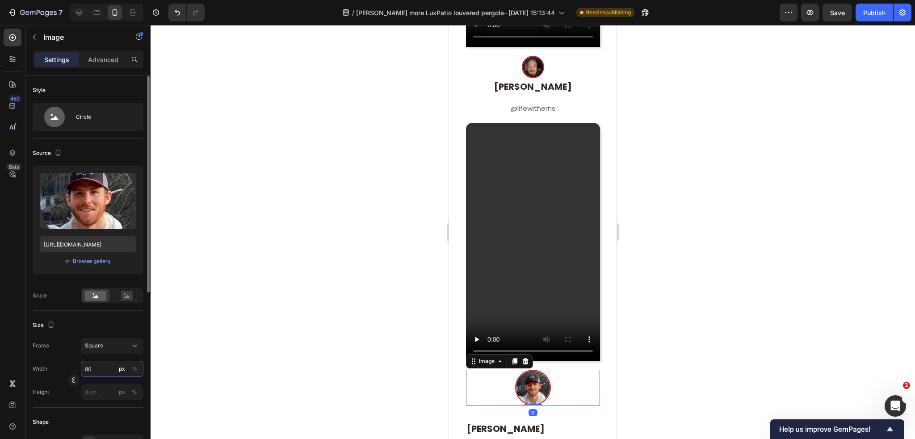
click at [93, 369] on input "80" at bounding box center [112, 369] width 63 height 16
type input "5"
type input "50"
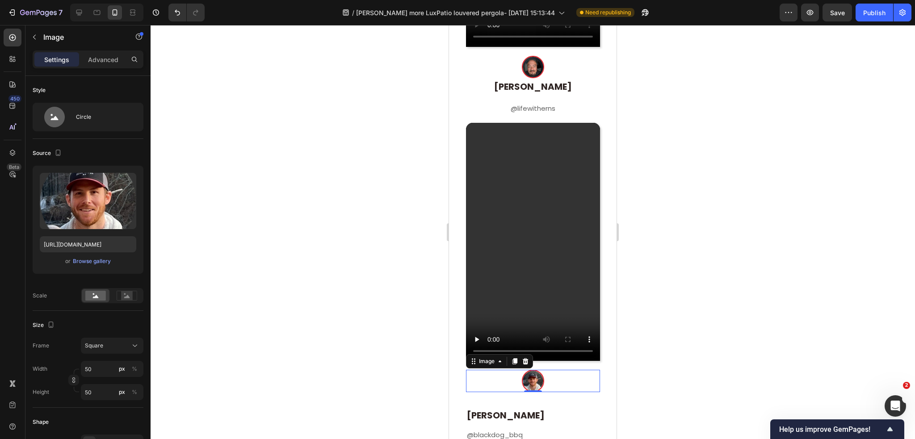
click at [606, 400] on section "Video Image Ernest Valdez Heading @lifewitherns Text Block Row Row Video Image …" at bounding box center [532, 280] width 167 height 972
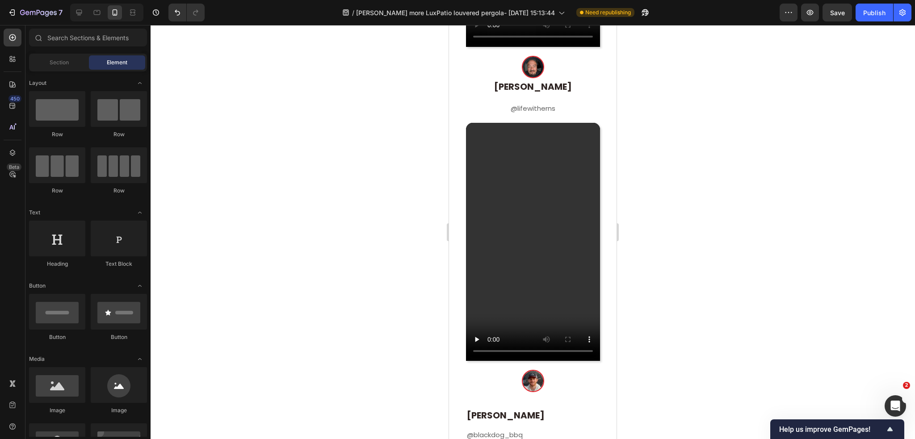
scroll to position [848, 0]
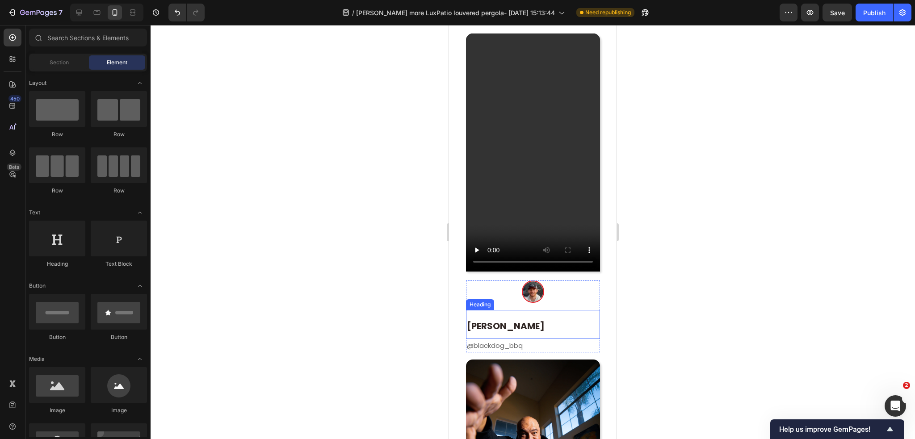
click at [547, 310] on h2 "[PERSON_NAME]" at bounding box center [533, 324] width 134 height 29
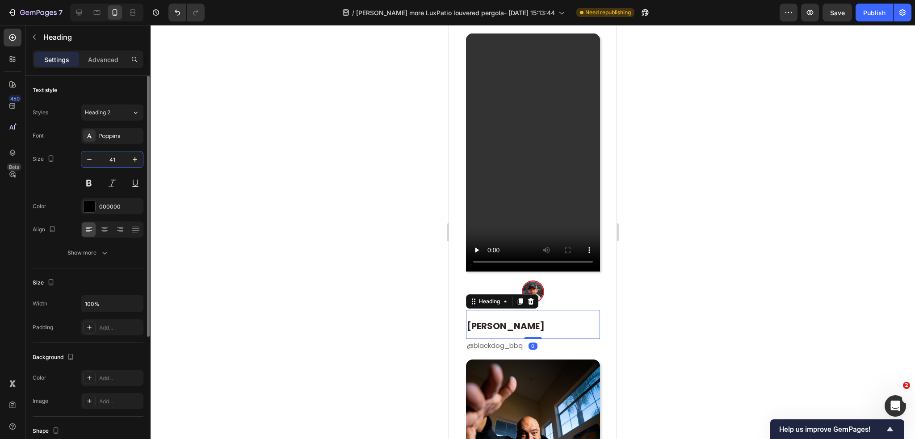
click at [106, 156] on input "41" at bounding box center [111, 159] width 29 height 16
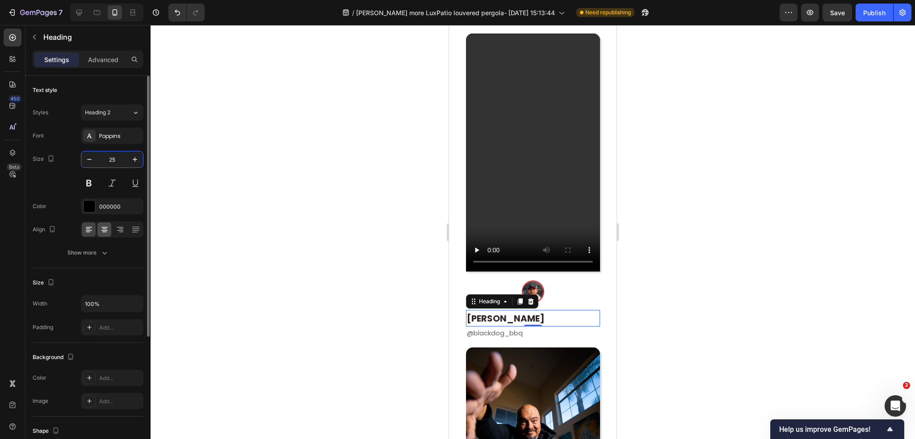
type input "25"
click at [105, 230] on icon at bounding box center [104, 230] width 6 height 1
click at [529, 330] on div "0" at bounding box center [532, 333] width 9 height 7
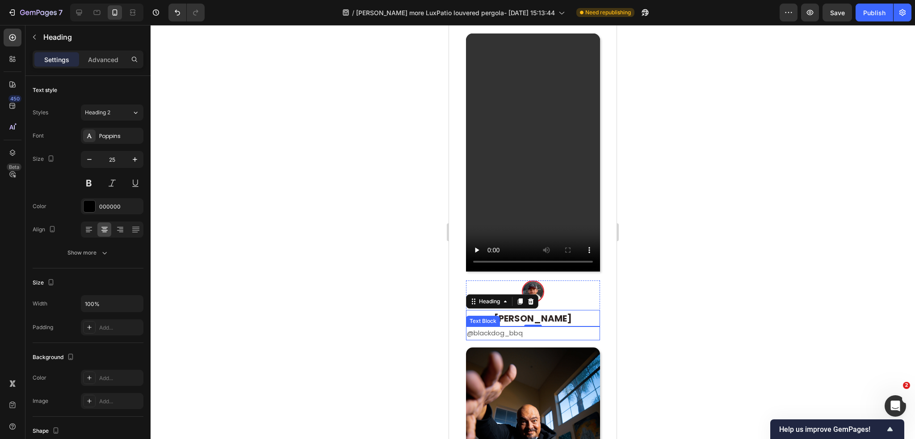
click at [496, 328] on span "@blackdog_bbq" at bounding box center [495, 332] width 56 height 9
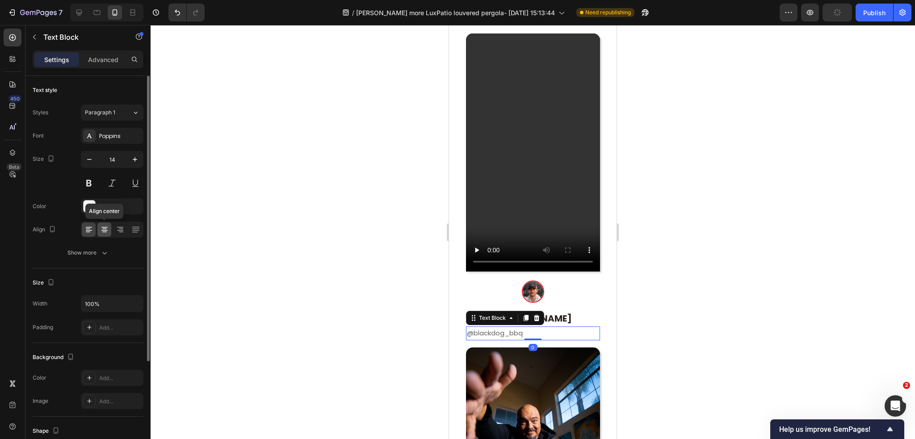
click at [104, 232] on icon at bounding box center [104, 232] width 4 height 1
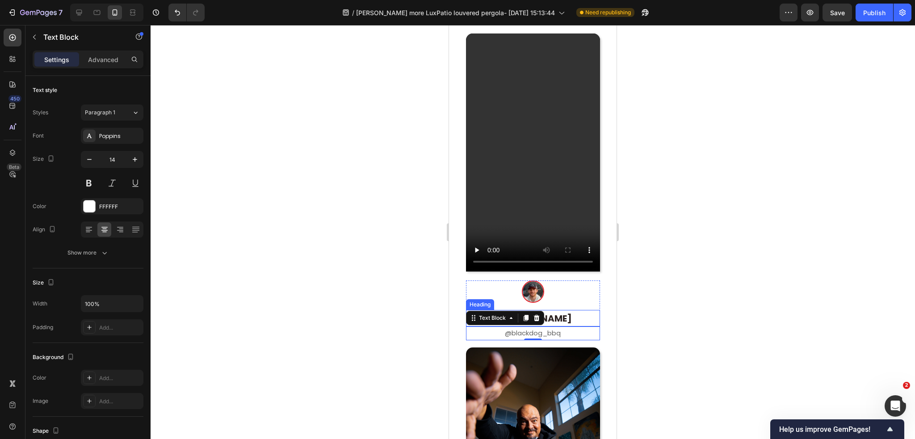
click at [577, 310] on h2 "[PERSON_NAME]" at bounding box center [533, 318] width 134 height 17
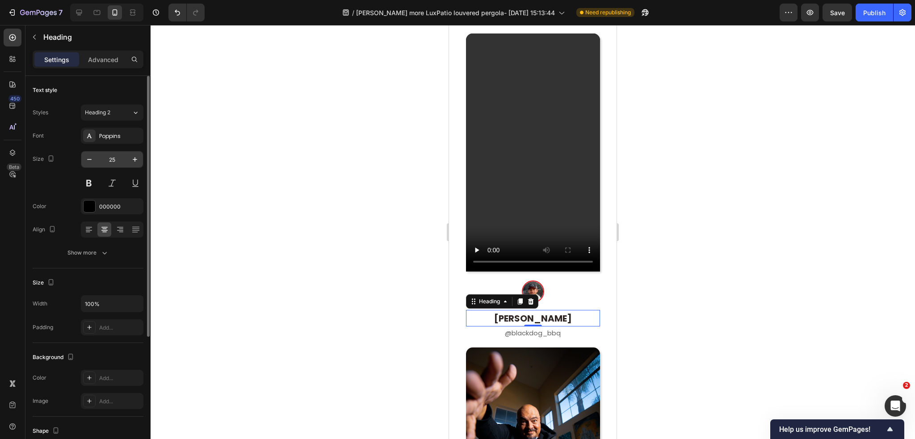
click at [115, 161] on input "25" at bounding box center [111, 159] width 29 height 16
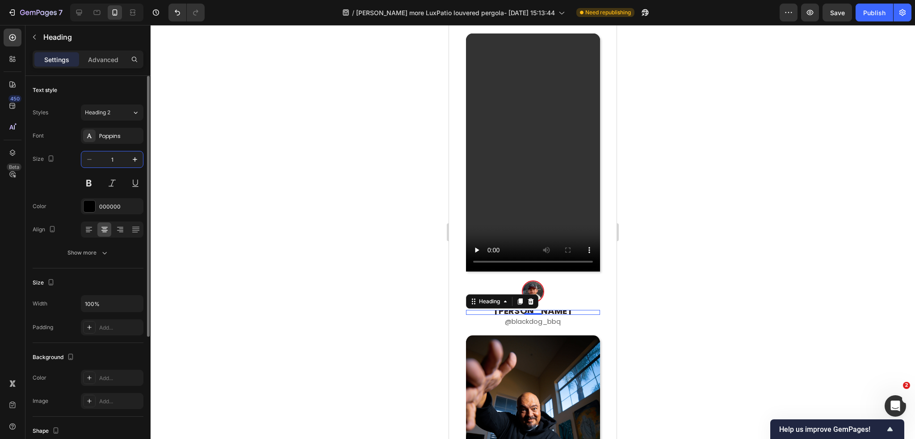
type input "15"
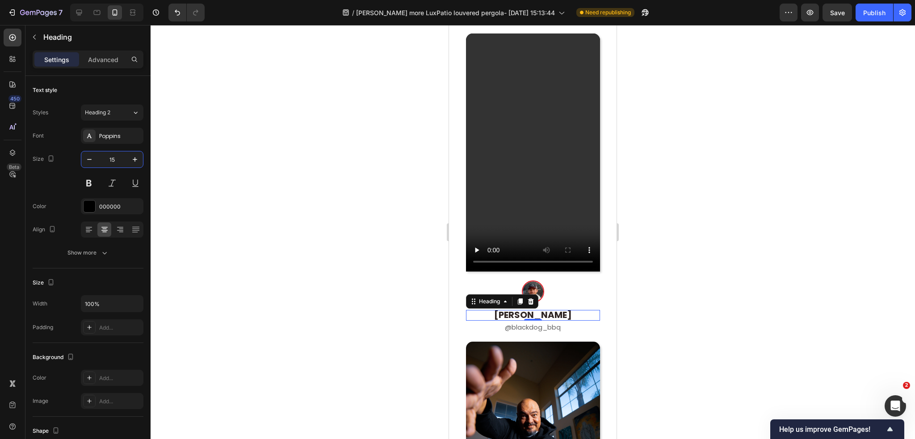
click at [678, 284] on div at bounding box center [532, 232] width 764 height 414
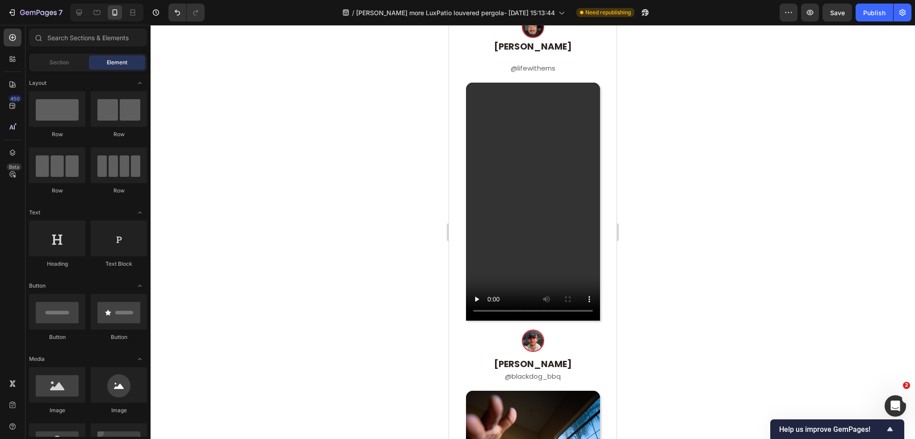
scroll to position [714, 0]
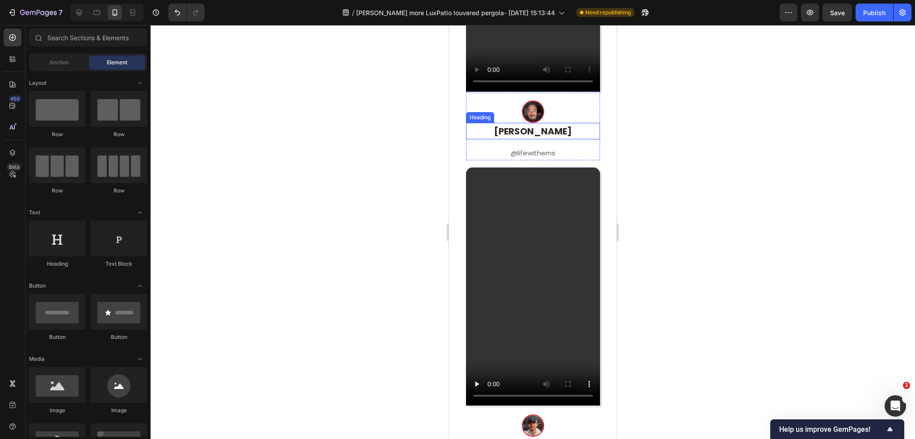
click at [546, 125] on strong "[PERSON_NAME]" at bounding box center [533, 131] width 78 height 13
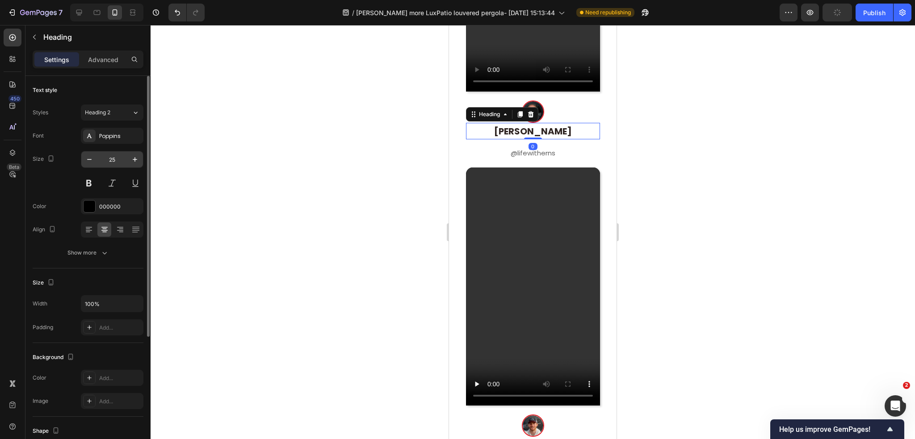
click at [114, 159] on input "25" at bounding box center [111, 159] width 29 height 16
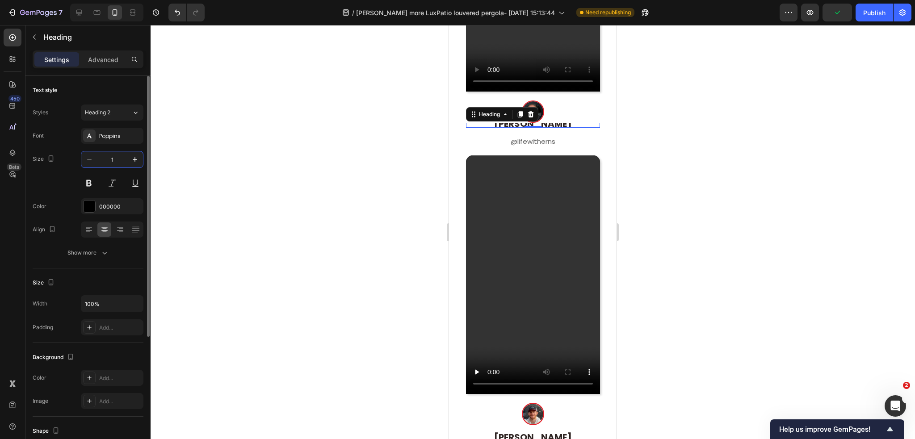
type input "15"
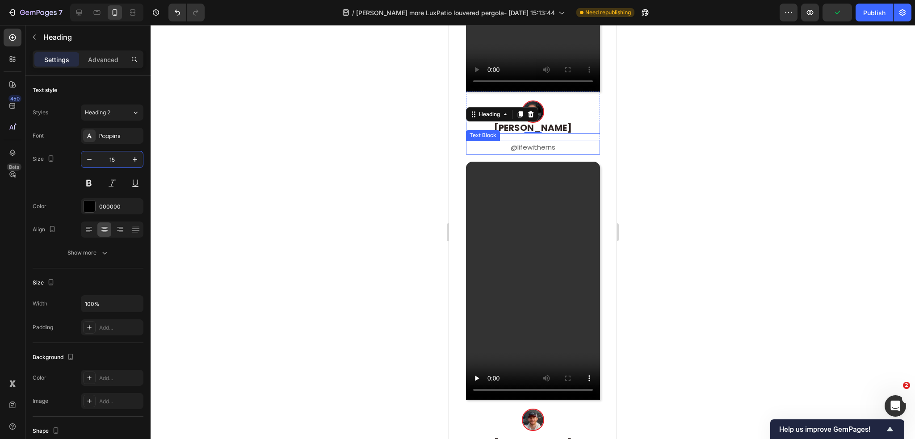
click at [536, 141] on div "@lifewitherns" at bounding box center [533, 147] width 134 height 13
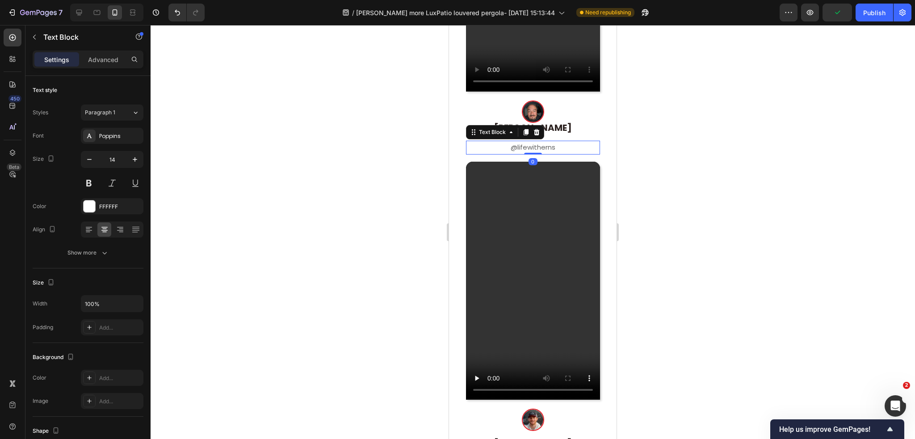
click at [541, 129] on div "Image Ernest Valdez Heading @lifewitherns Text Block 0 Row" at bounding box center [533, 123] width 134 height 63
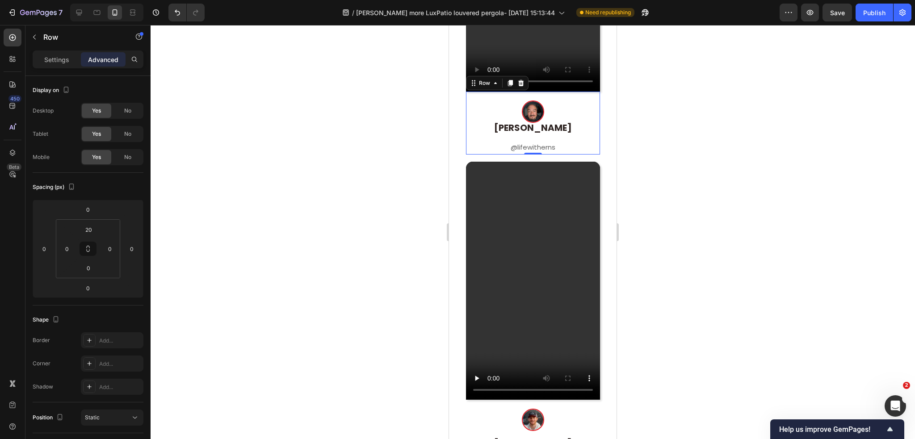
click at [566, 125] on div "Image Ernest Valdez Heading @lifewitherns Text Block Row 0" at bounding box center [533, 123] width 134 height 63
click at [541, 142] on span "@lifewitherns" at bounding box center [532, 146] width 45 height 9
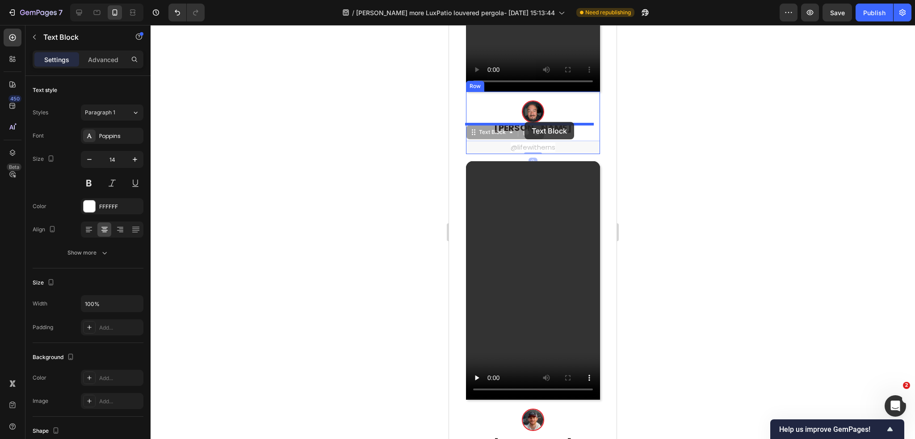
drag, startPoint x: 477, startPoint y: 123, endPoint x: 524, endPoint y: 122, distance: 47.3
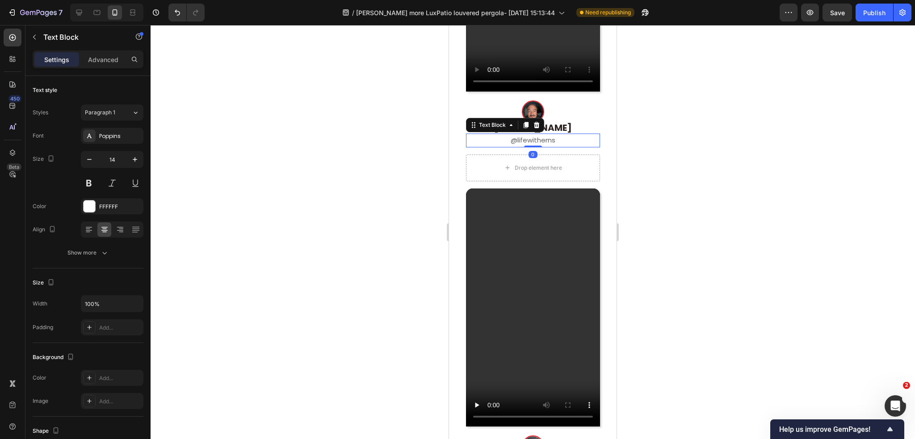
click at [562, 134] on p "@lifewitherns" at bounding box center [533, 140] width 132 height 12
click at [562, 161] on div "Drop element here" at bounding box center [533, 168] width 72 height 14
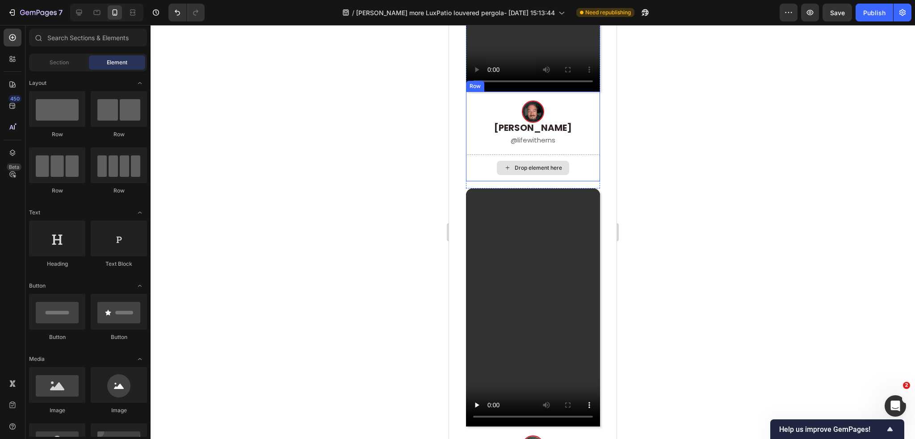
click at [584, 161] on div "Drop element here" at bounding box center [533, 168] width 134 height 27
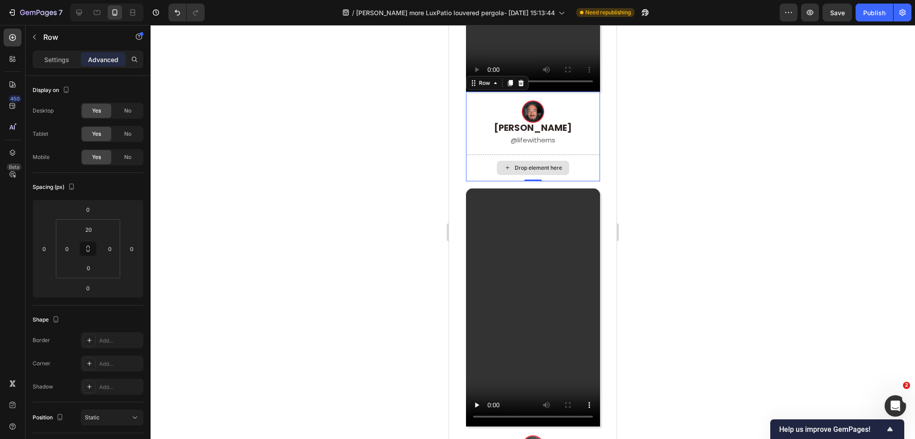
click at [573, 155] on div "Drop element here" at bounding box center [533, 168] width 134 height 27
click at [478, 155] on div "Drop element here" at bounding box center [533, 168] width 134 height 27
click at [519, 78] on div at bounding box center [520, 83] width 11 height 11
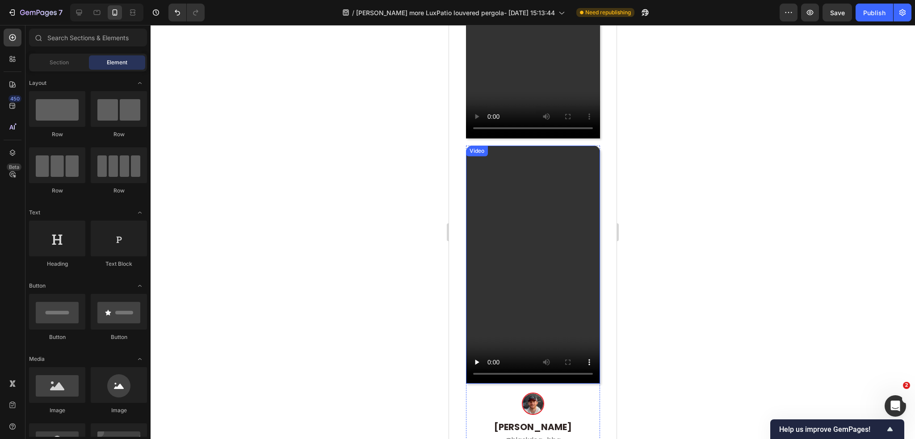
scroll to position [581, 0]
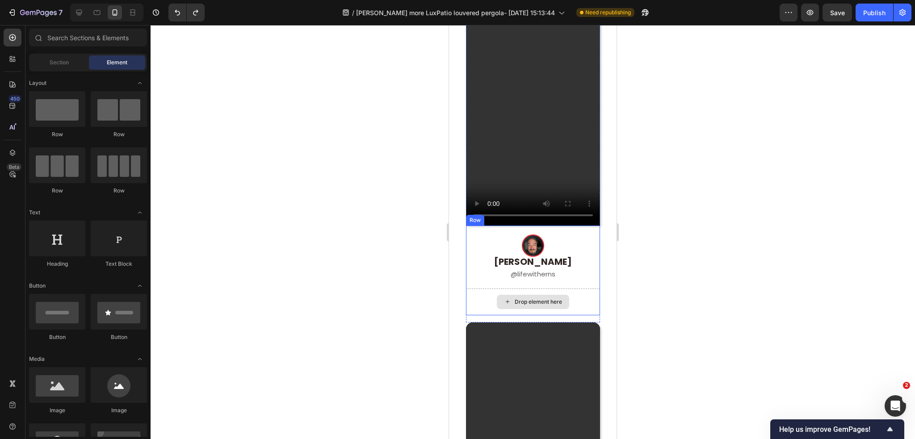
click at [575, 291] on div "Drop element here" at bounding box center [533, 301] width 134 height 27
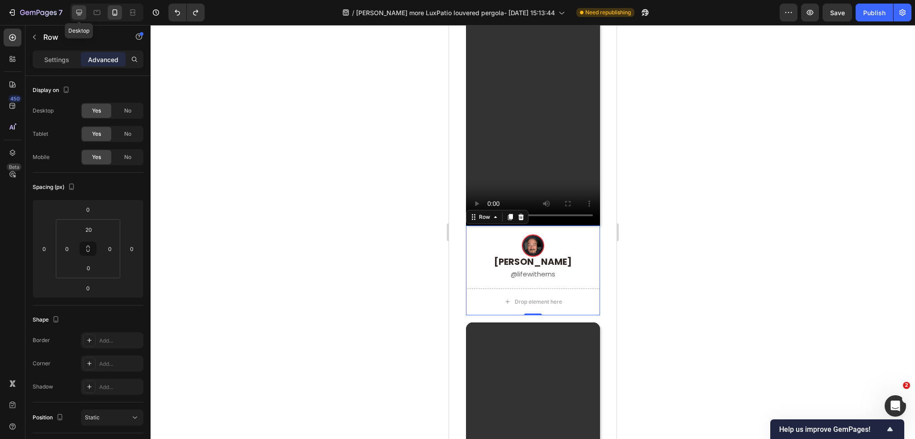
click at [82, 13] on icon at bounding box center [79, 12] width 9 height 9
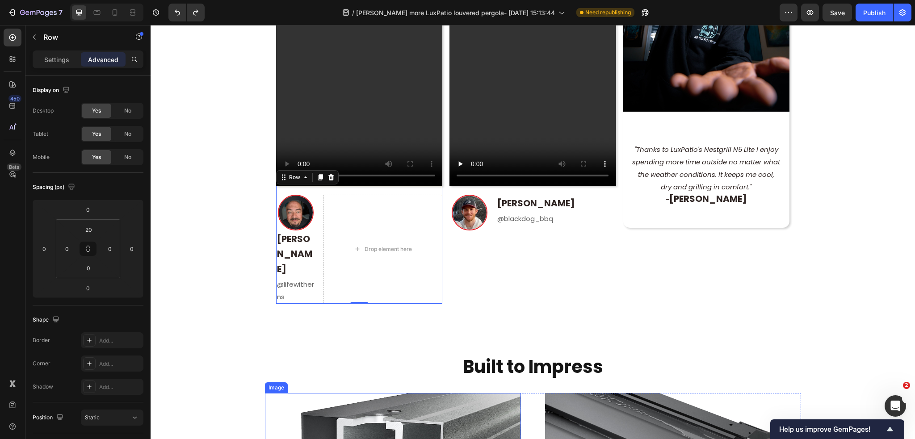
scroll to position [670, 0]
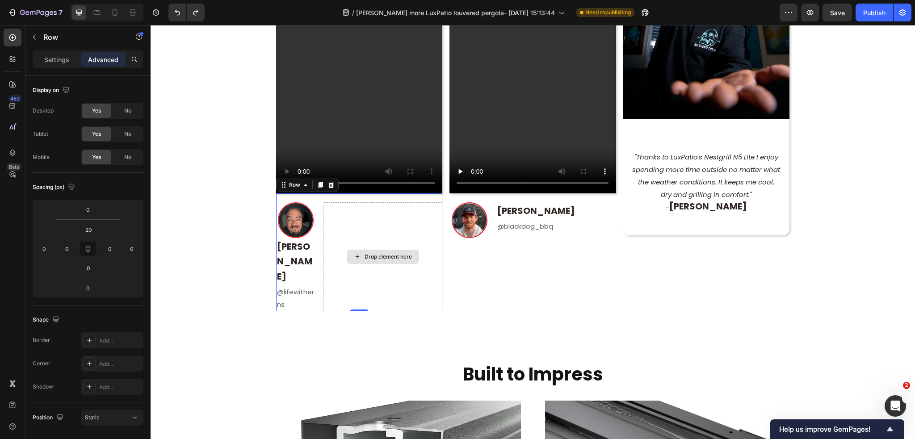
click at [351, 264] on div "Drop element here" at bounding box center [382, 256] width 119 height 109
click at [586, 226] on p "@blackdog_bbq" at bounding box center [555, 226] width 117 height 13
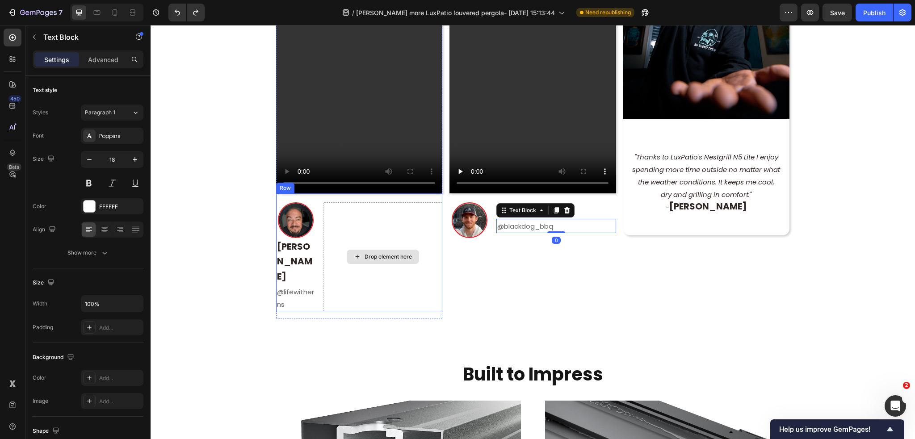
click at [354, 227] on div "Drop element here" at bounding box center [382, 256] width 119 height 109
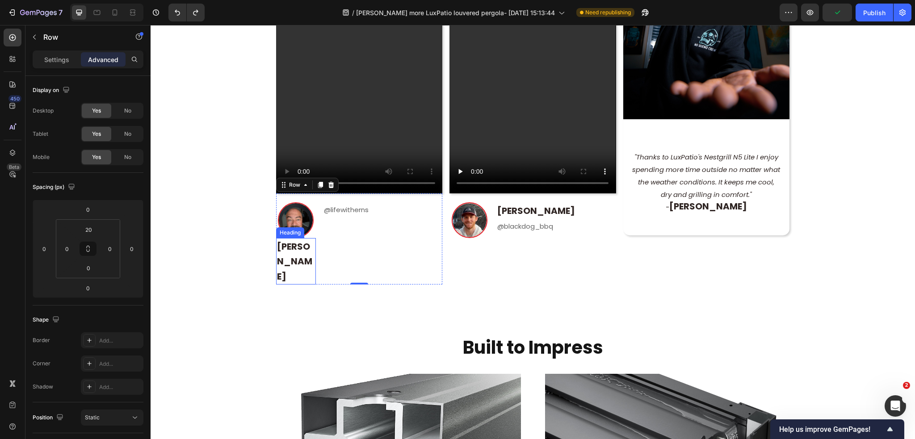
click at [305, 247] on h2 "[PERSON_NAME]" at bounding box center [296, 261] width 40 height 47
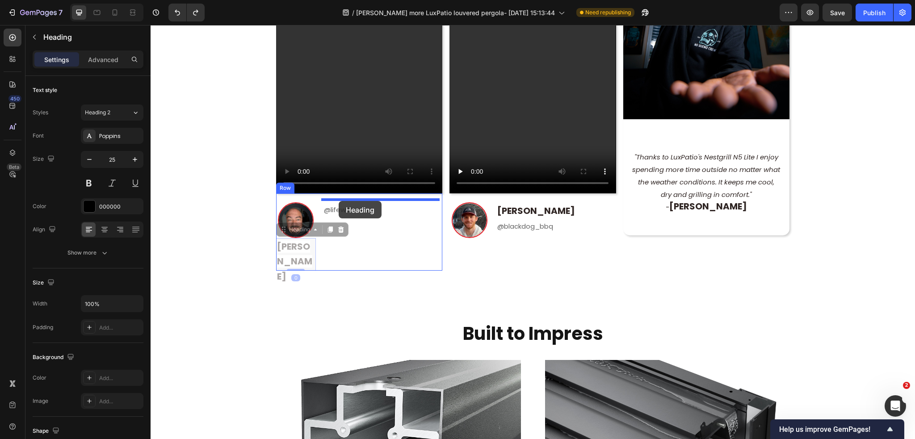
drag, startPoint x: 281, startPoint y: 228, endPoint x: 338, endPoint y: 201, distance: 63.3
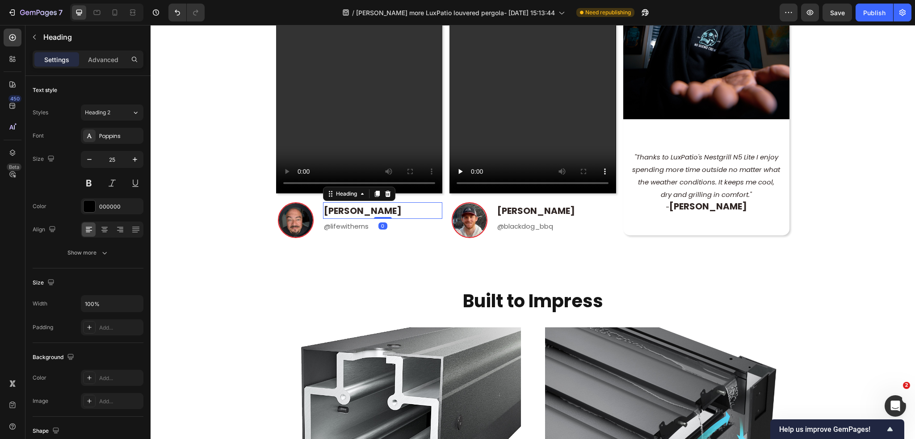
drag, startPoint x: 379, startPoint y: 222, endPoint x: 378, endPoint y: 208, distance: 14.3
click at [378, 208] on div "Ernest Valdez Heading 0" at bounding box center [382, 210] width 119 height 17
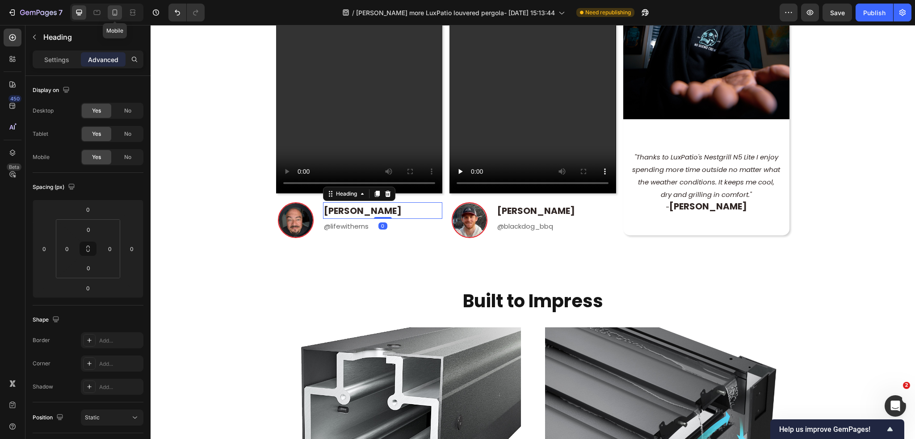
click at [116, 14] on icon at bounding box center [114, 12] width 9 height 9
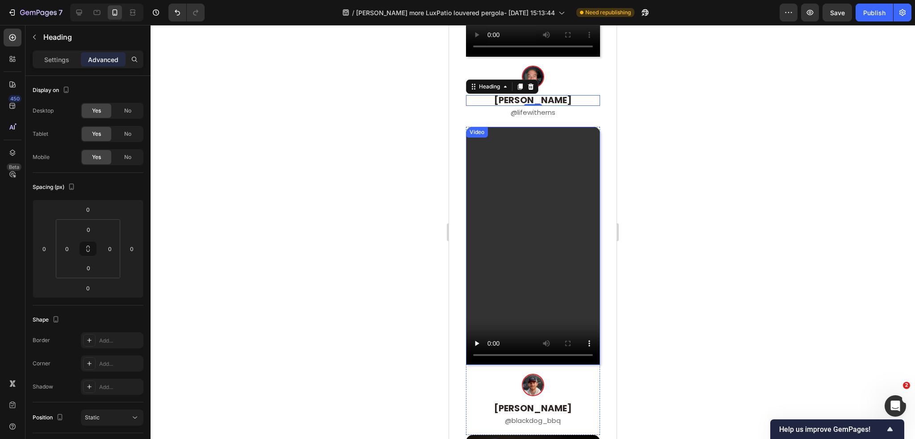
scroll to position [734, 0]
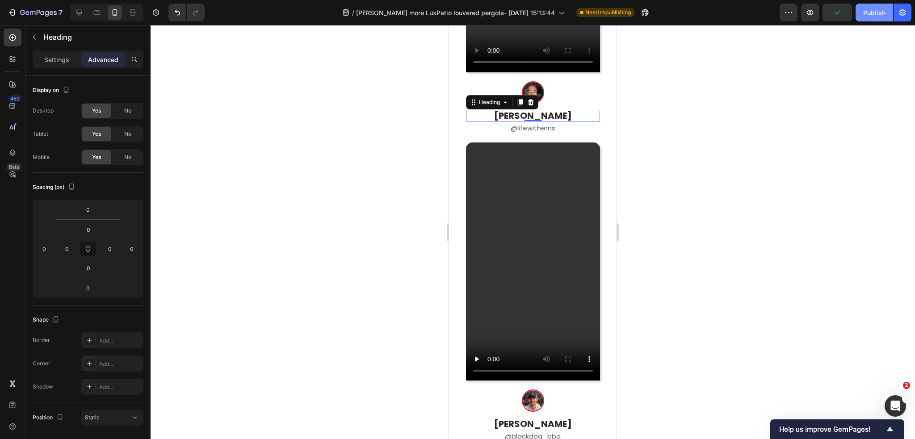
click at [880, 5] on button "Publish" at bounding box center [874, 13] width 38 height 18
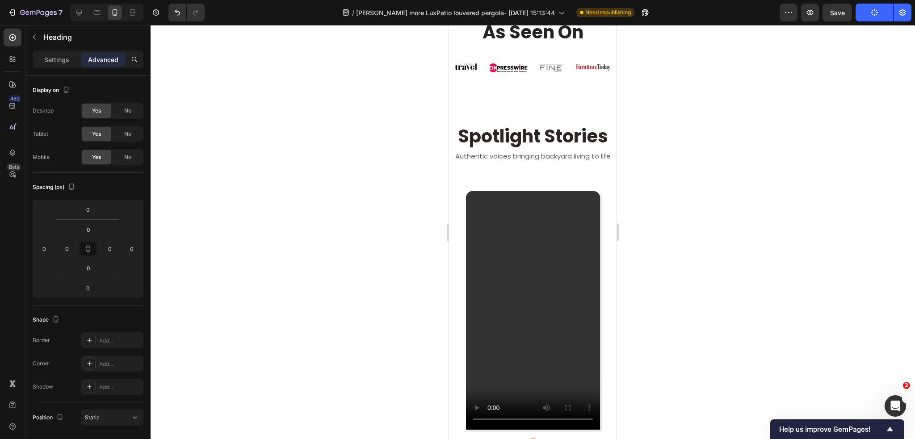
scroll to position [153, 0]
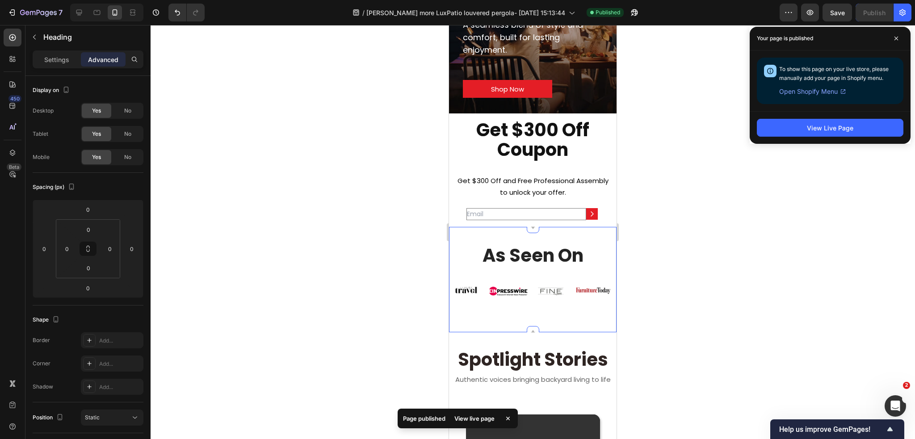
click at [535, 319] on div "As Seen On Heading Image Image Image Image Carousel Row" at bounding box center [532, 286] width 167 height 80
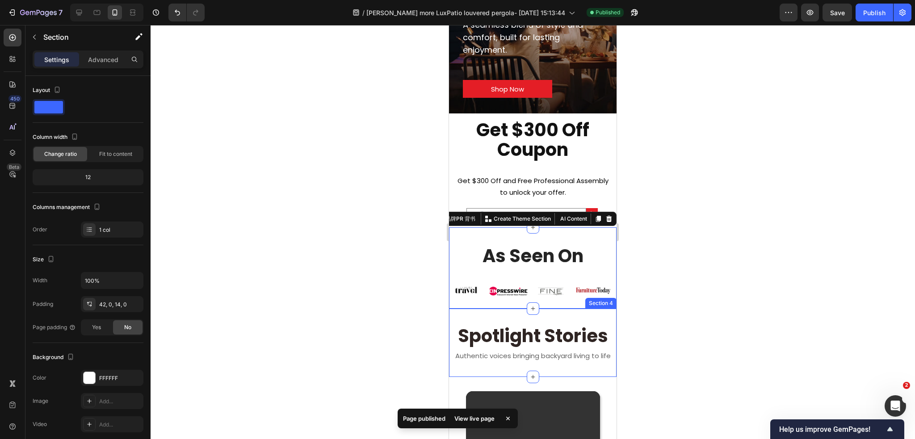
click at [561, 319] on div "Spotlight Stories Heading Authentic voices bringing backyard living to life Tex…" at bounding box center [532, 343] width 167 height 68
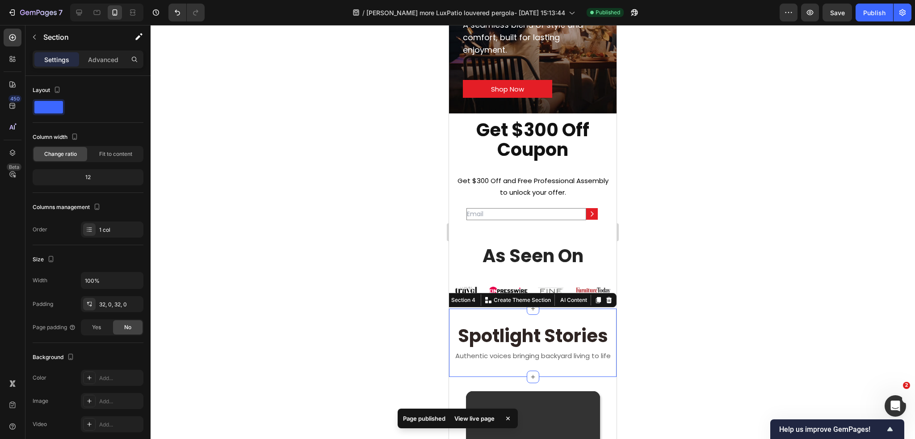
click at [650, 319] on div at bounding box center [532, 232] width 764 height 414
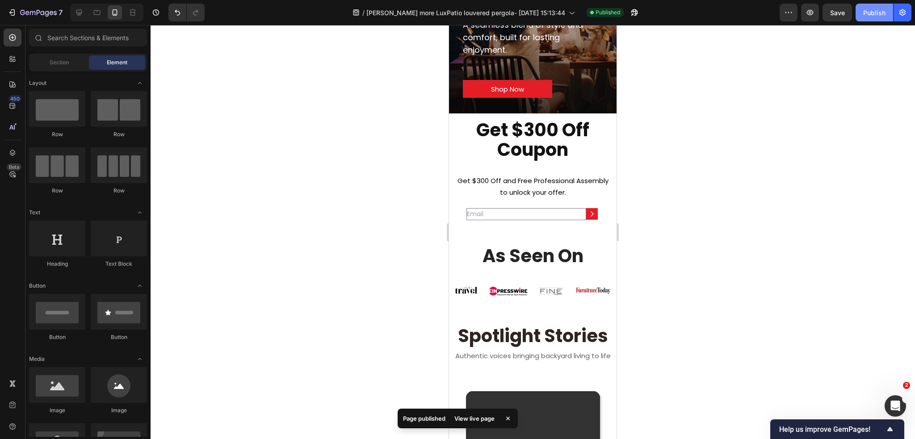
click at [866, 11] on div "Publish" at bounding box center [874, 12] width 22 height 9
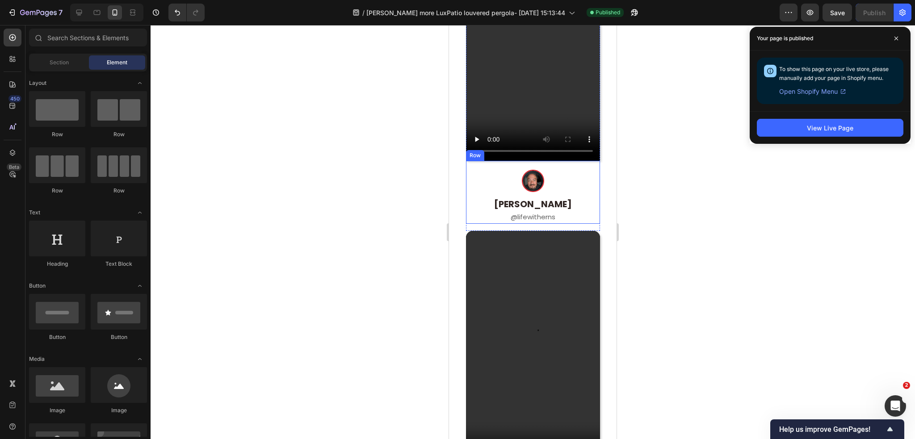
scroll to position [625, 0]
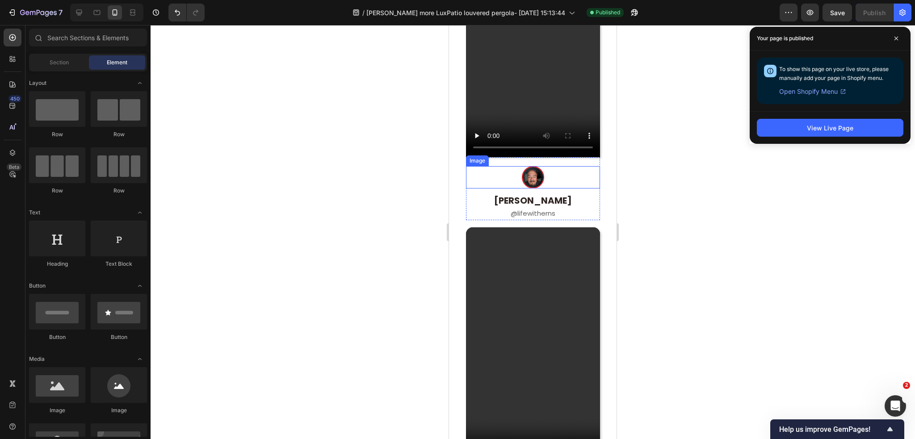
click at [586, 177] on div at bounding box center [533, 177] width 134 height 22
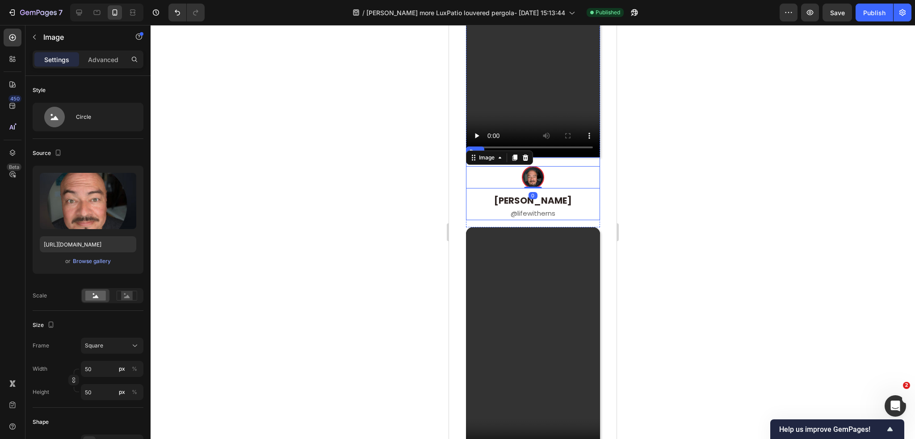
click at [586, 157] on div "Image 0 Ernest Valdez Heading @lifewitherns Text Block Row" at bounding box center [533, 188] width 134 height 63
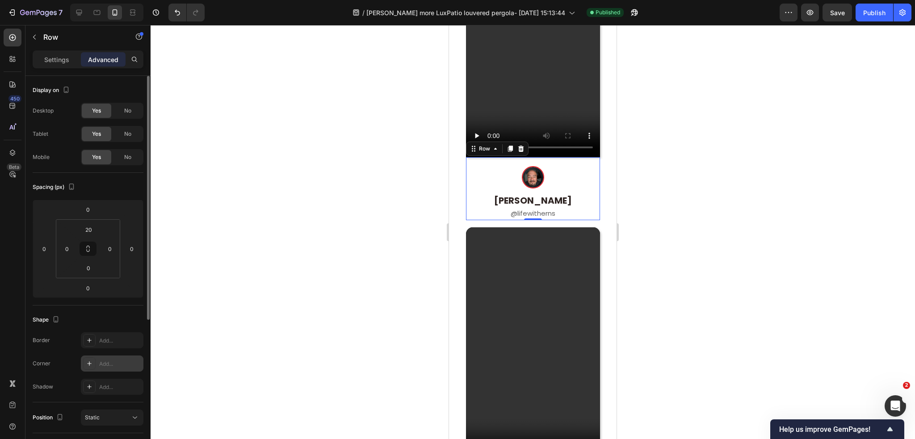
click at [89, 367] on div at bounding box center [89, 363] width 13 height 13
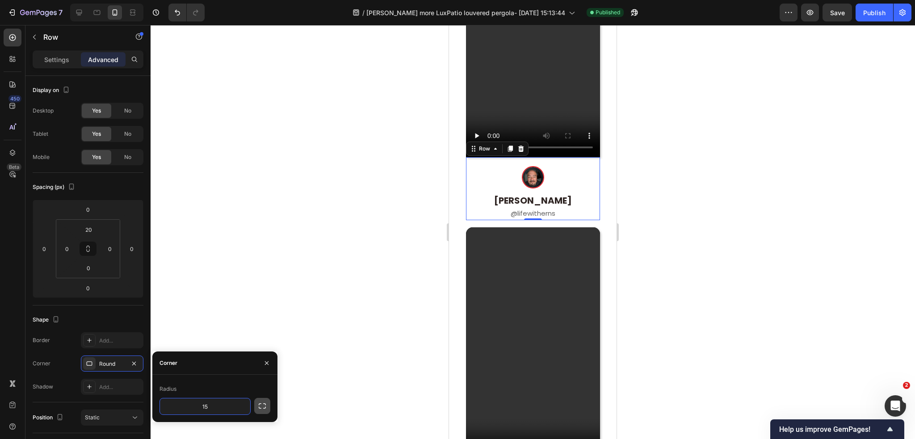
type input "15"
click at [262, 410] on icon "button" at bounding box center [262, 405] width 9 height 9
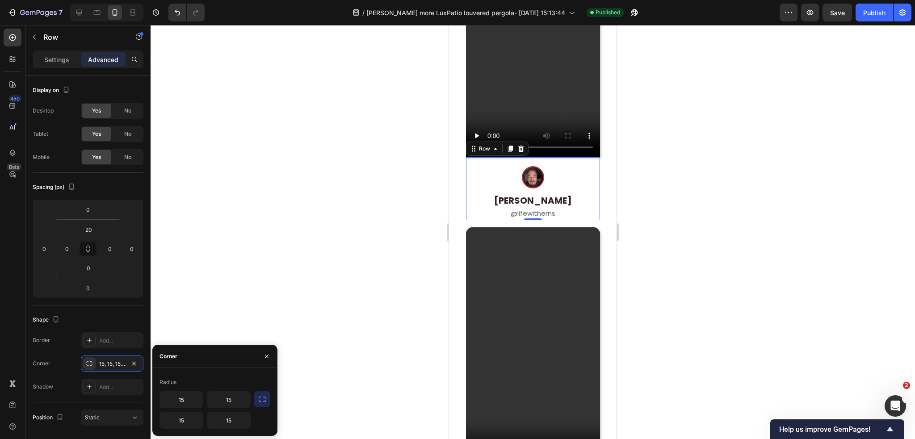
click at [304, 348] on div at bounding box center [532, 232] width 764 height 414
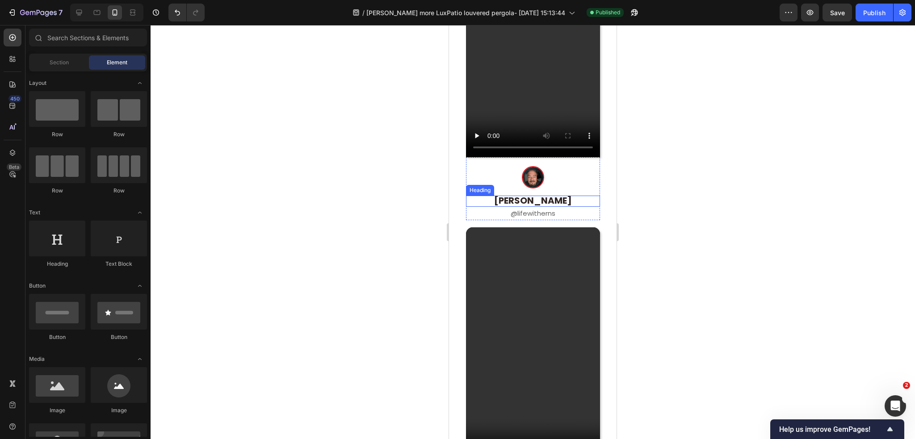
click at [590, 196] on h2 "[PERSON_NAME]" at bounding box center [533, 201] width 134 height 11
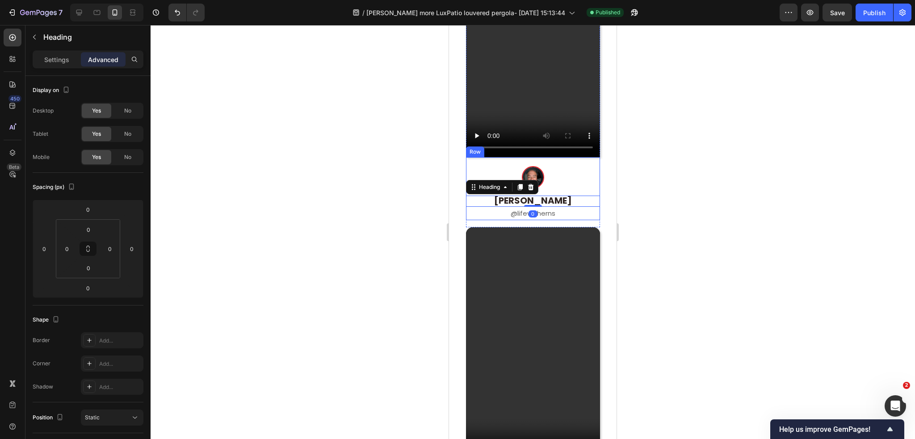
click at [583, 166] on div at bounding box center [533, 177] width 134 height 22
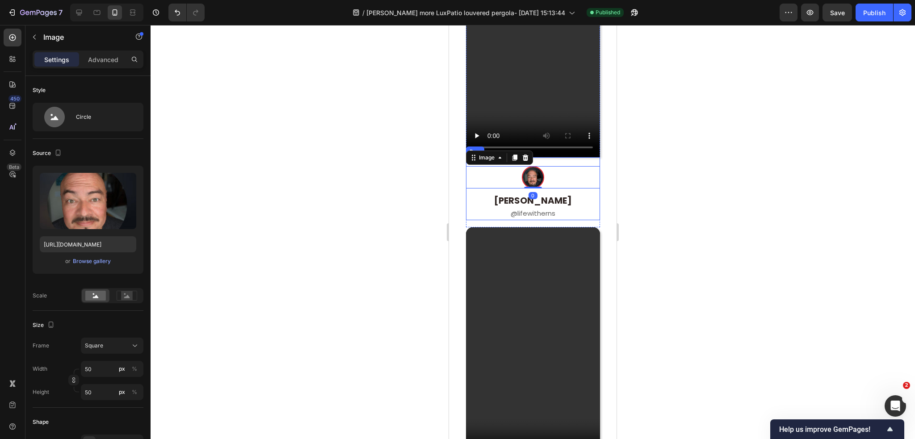
click at [584, 157] on div "Image 0 Ernest Valdez Heading @lifewitherns Text Block Row" at bounding box center [533, 188] width 134 height 63
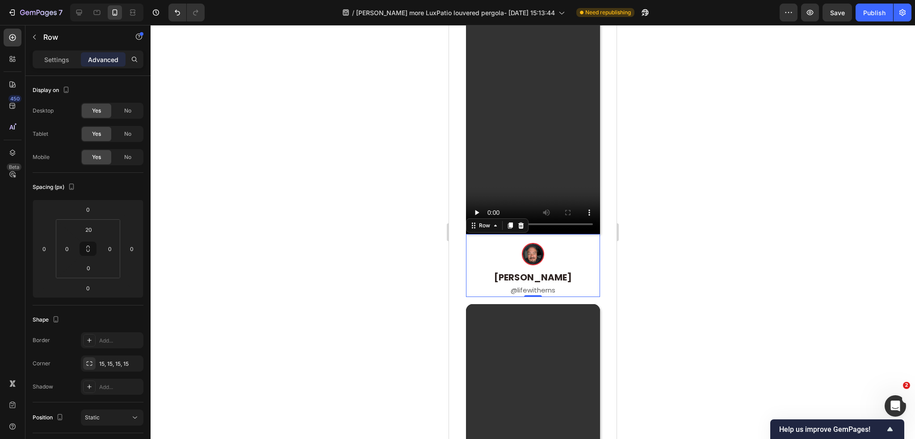
scroll to position [581, 0]
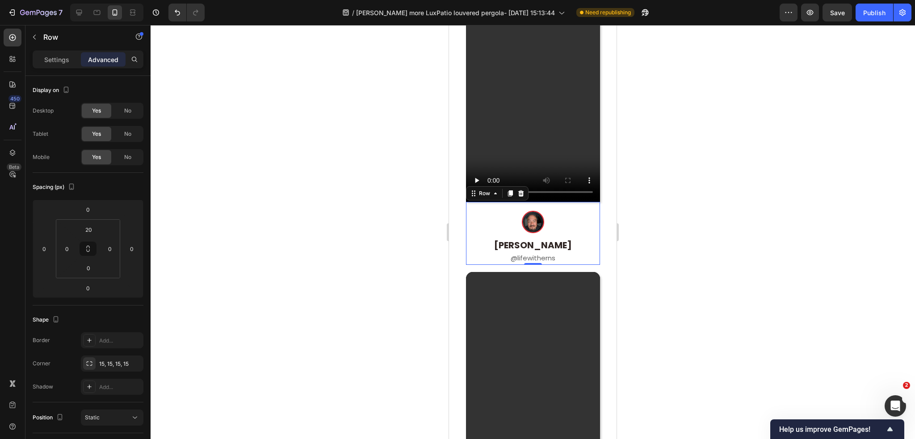
click at [587, 202] on div "Image Ernest Valdez Heading @lifewitherns Text Block Row 0" at bounding box center [533, 233] width 134 height 63
click at [596, 185] on section "Video Image Ernest Valdez Heading @lifewitherns Text Block Row 0 Row Video Imag…" at bounding box center [532, 424] width 167 height 948
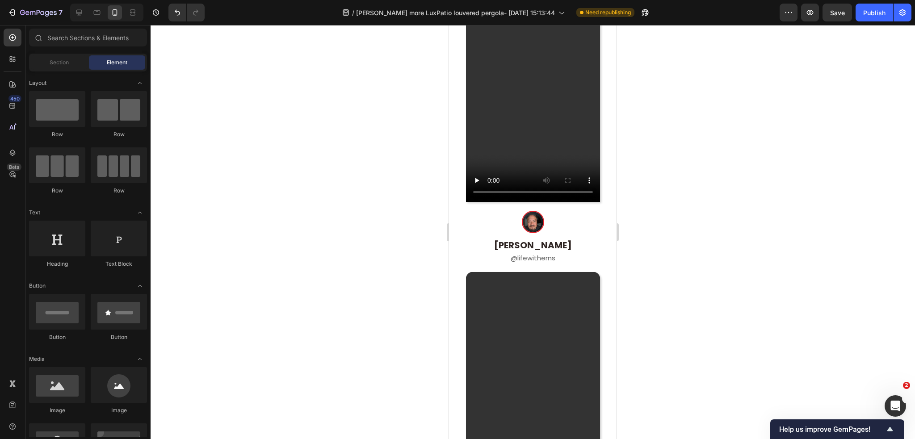
click at [592, 193] on div "Video Image Ernest Valdez Heading @lifewitherns Text Block Row" at bounding box center [533, 114] width 134 height 301
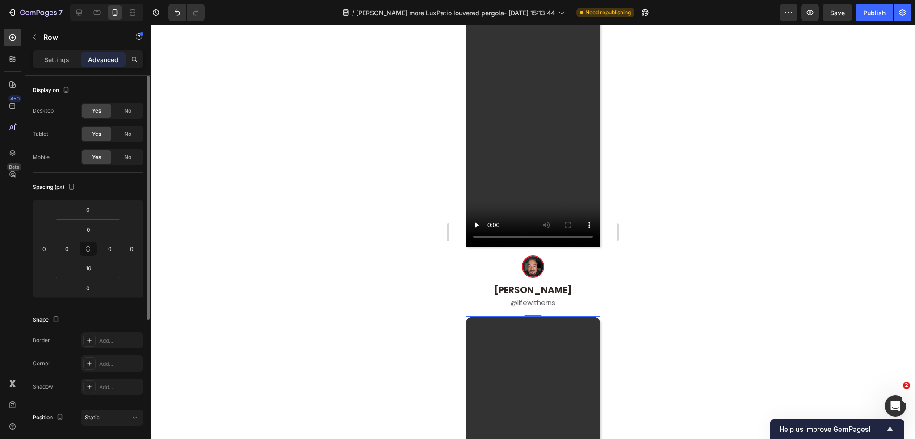
scroll to position [45, 0]
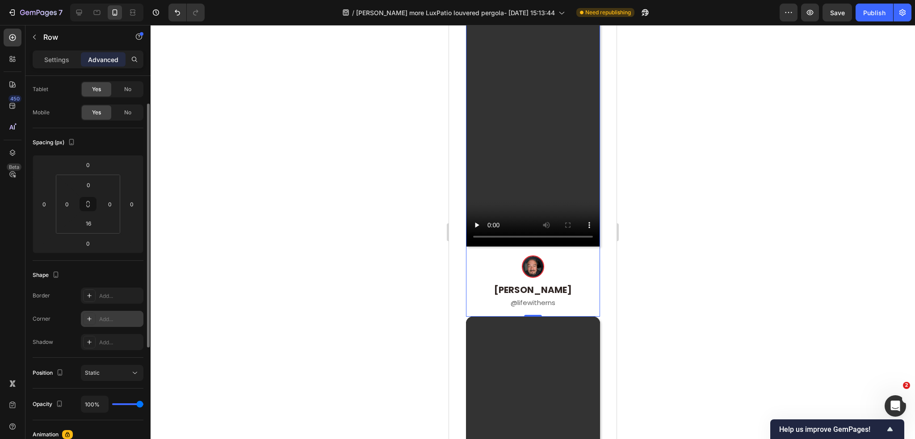
click at [88, 322] on icon at bounding box center [89, 318] width 7 height 7
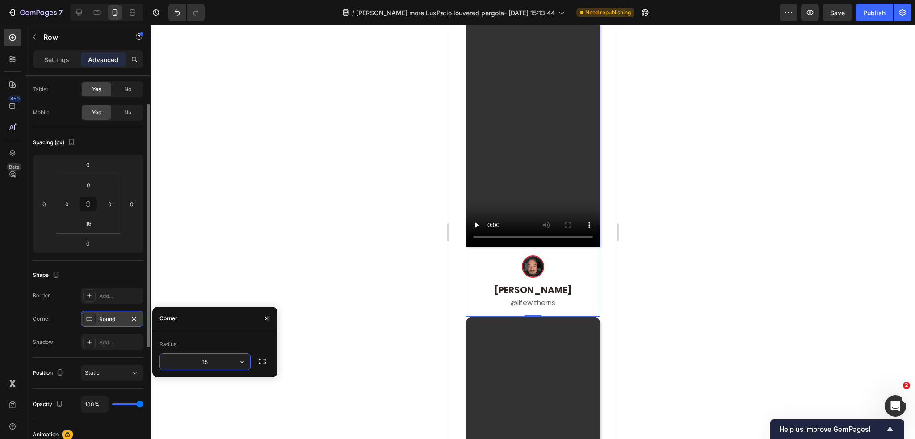
type input "15"
click at [250, 347] on div "Radius" at bounding box center [214, 344] width 111 height 14
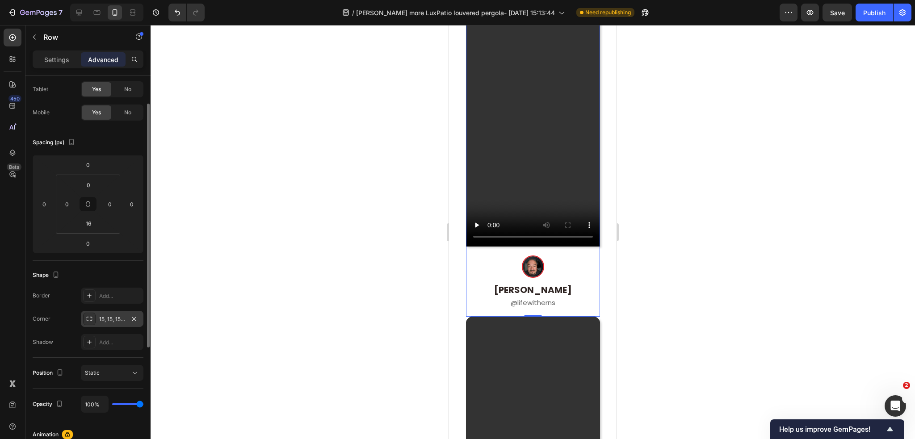
click at [298, 338] on div at bounding box center [532, 232] width 764 height 414
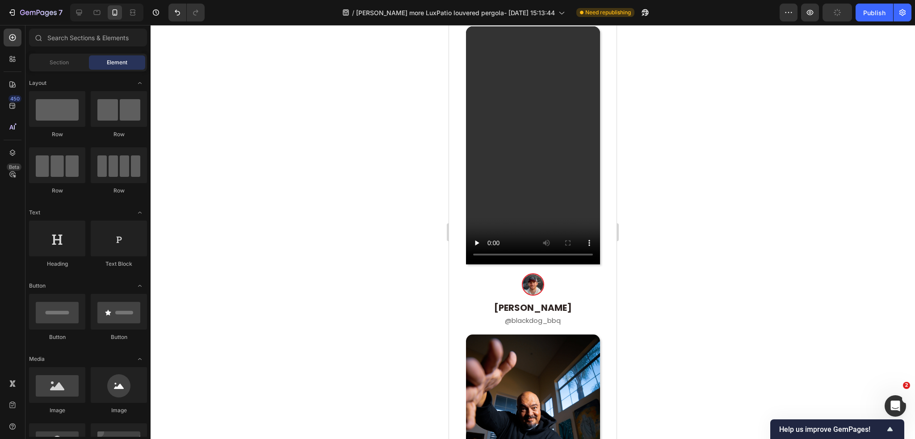
scroll to position [848, 0]
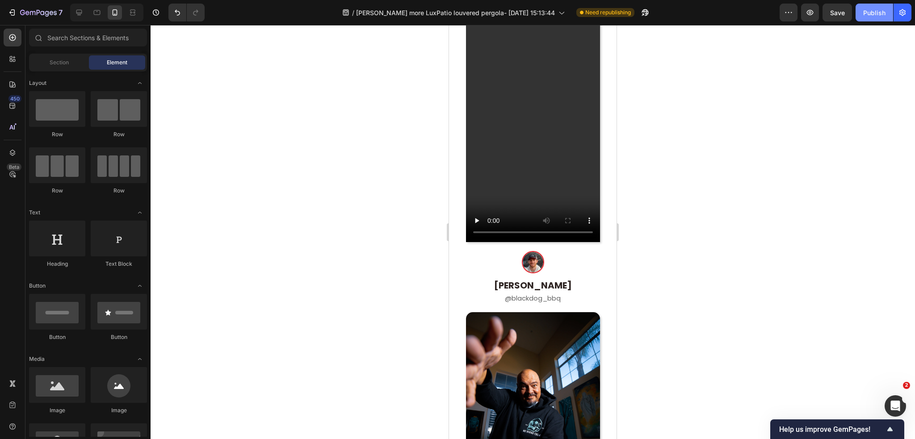
click at [880, 12] on div "Publish" at bounding box center [874, 12] width 22 height 9
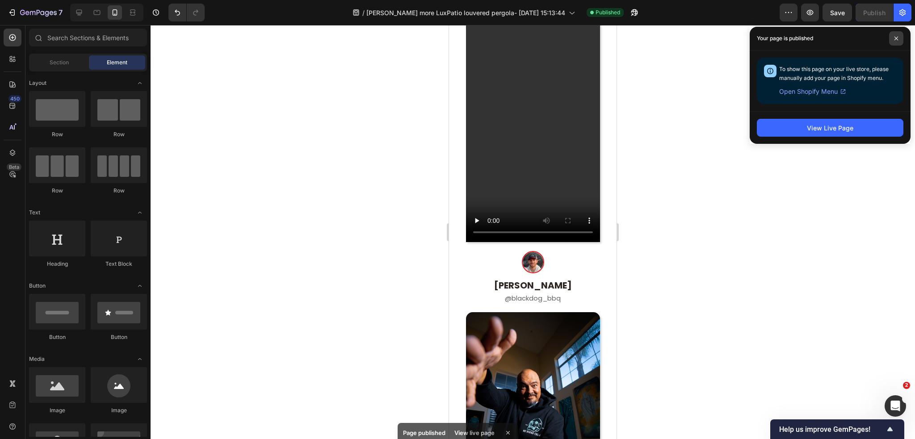
click at [900, 37] on span at bounding box center [896, 38] width 14 height 14
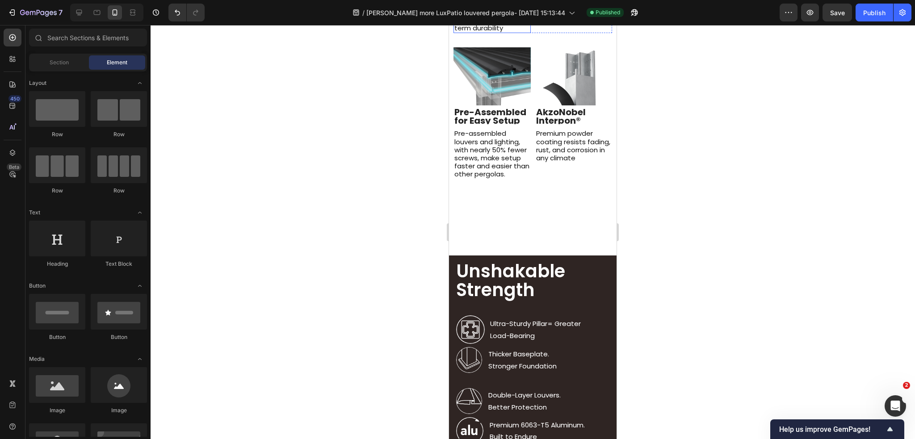
scroll to position [1384, 0]
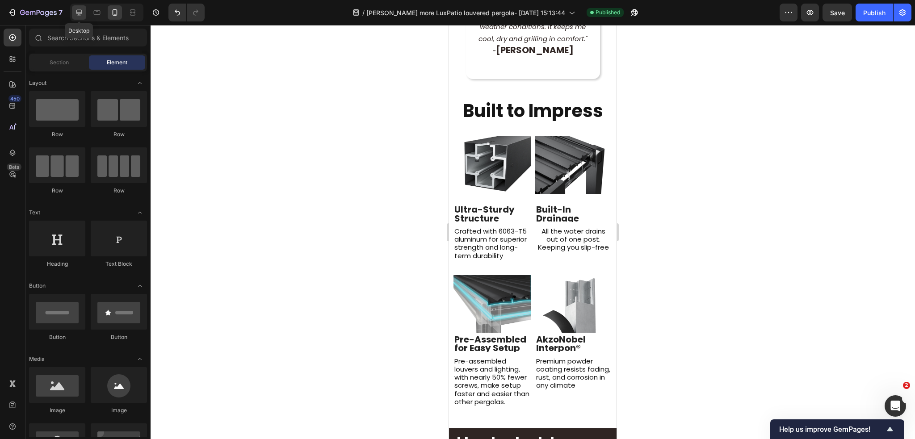
click at [81, 13] on icon at bounding box center [79, 13] width 6 height 6
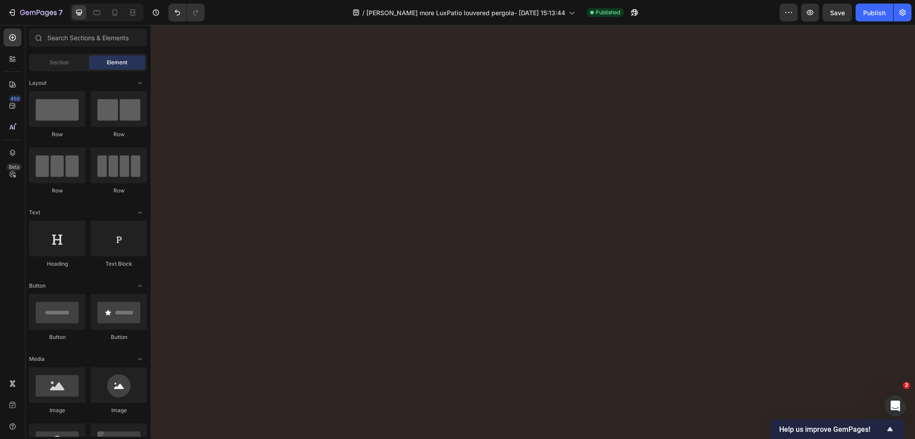
scroll to position [787, 0]
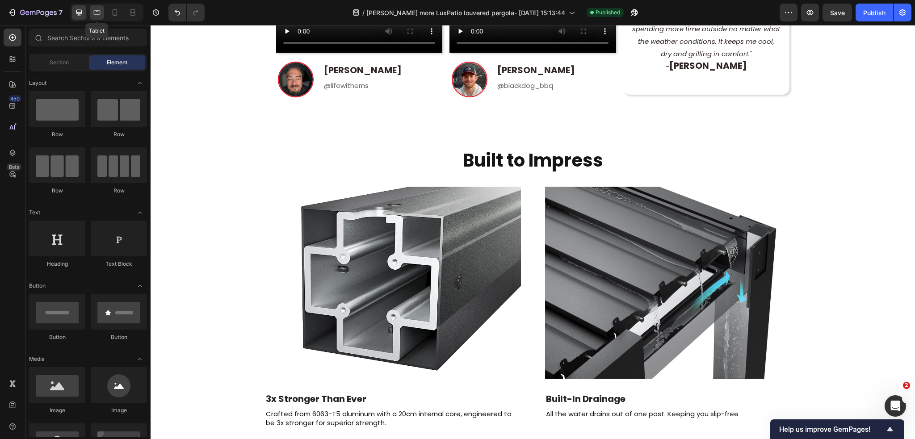
click at [97, 12] on icon at bounding box center [96, 12] width 9 height 9
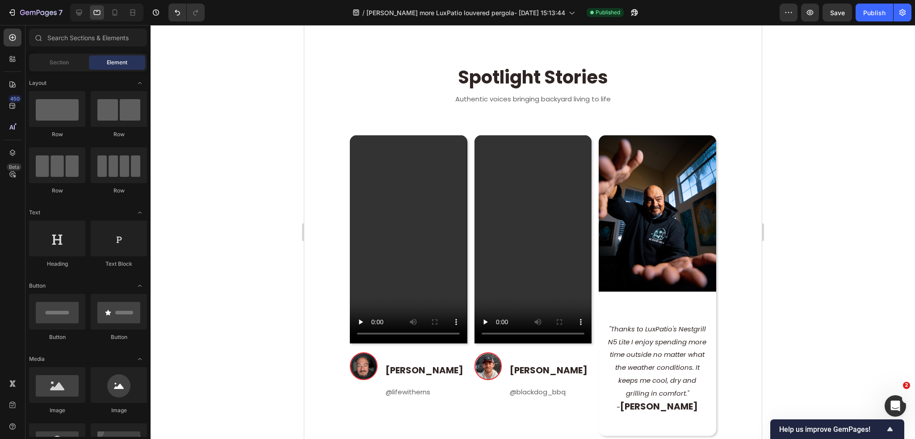
scroll to position [609, 0]
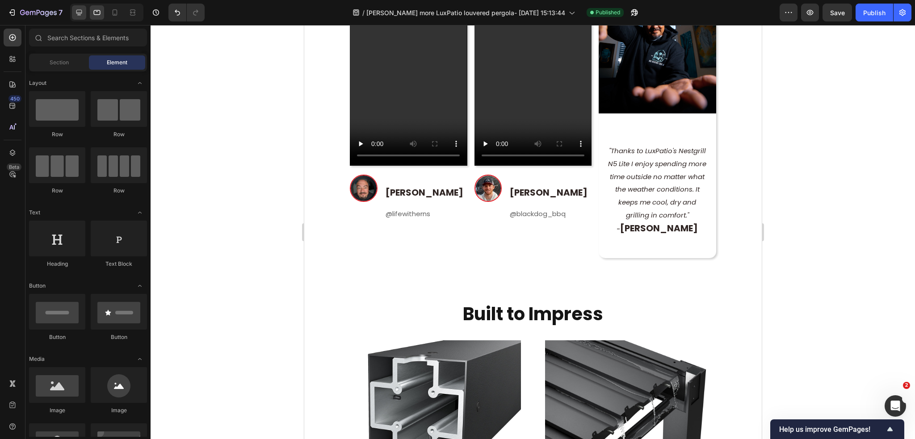
click at [79, 19] on div at bounding box center [79, 12] width 14 height 14
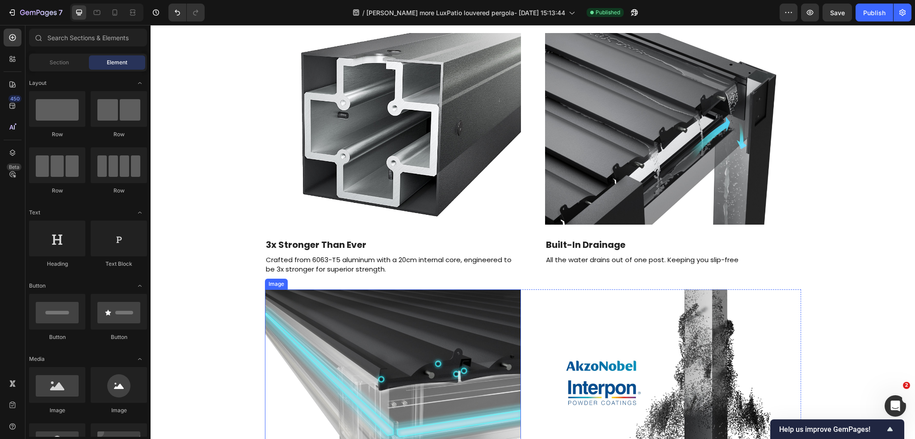
scroll to position [1100, 0]
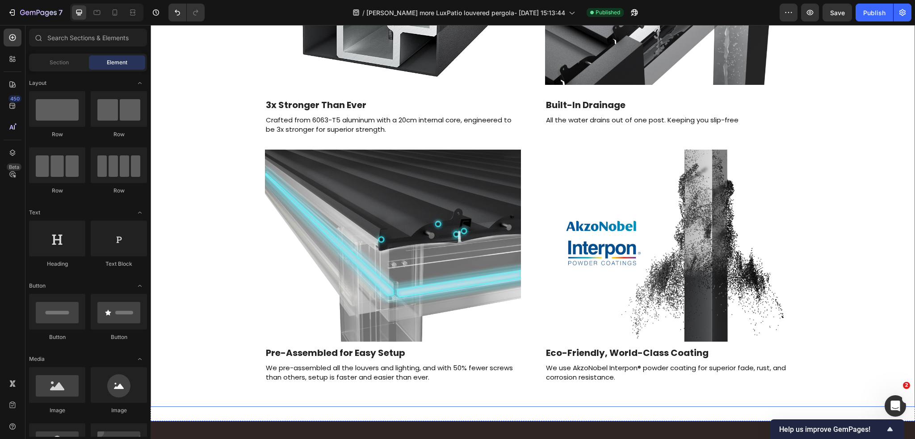
click at [821, 239] on div "Built to Impress Heading Image 3x Stronger Than Ever Text Block Crafted from 60…" at bounding box center [532, 124] width 745 height 568
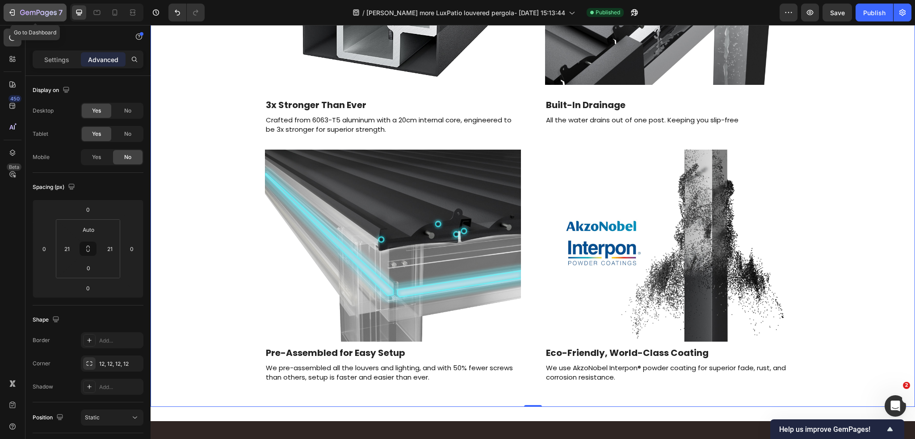
click at [12, 10] on icon "button" at bounding box center [12, 12] width 9 height 9
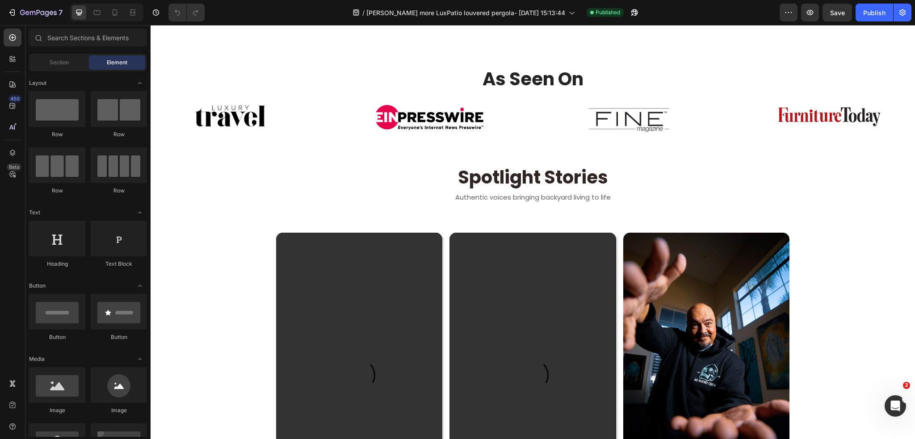
scroll to position [625, 0]
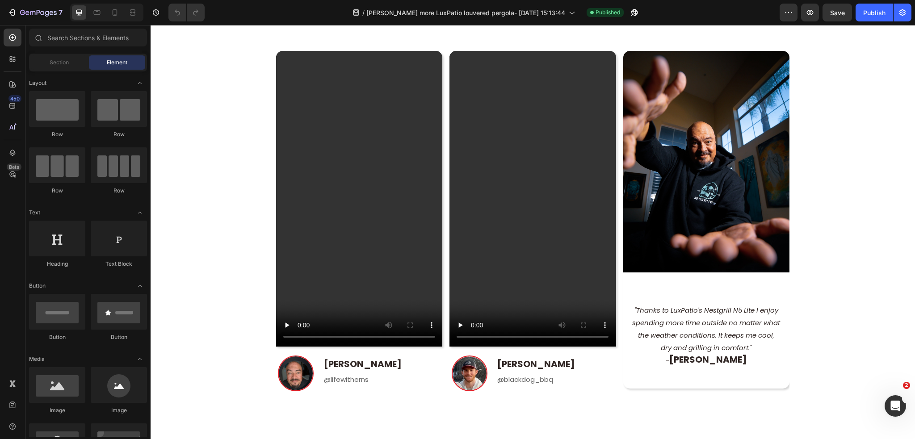
click at [251, 242] on section "Video Image [PERSON_NAME] Heading @lifewitherns Text Block Row Row Video Image …" at bounding box center [533, 223] width 642 height 373
click at [696, 394] on div "Image "Thanks to LuxPatio's Nestgrill N5 Lite I enjoy spending more time outsid…" at bounding box center [706, 224] width 166 height 347
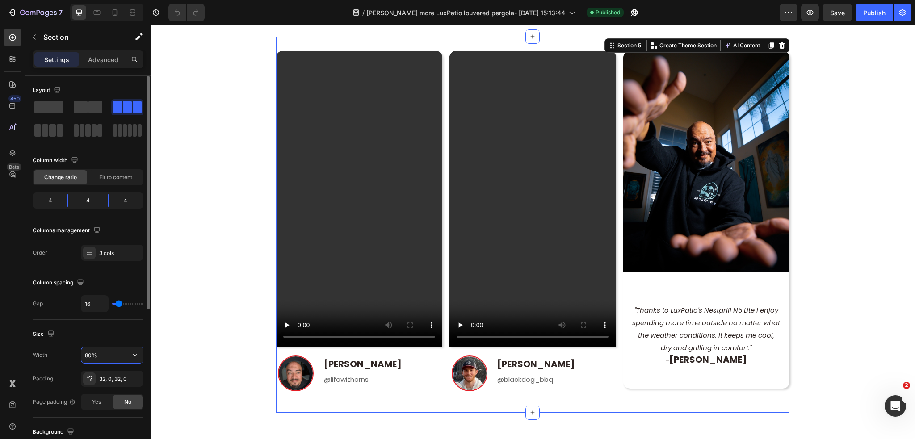
click at [90, 358] on input "80%" at bounding box center [112, 355] width 62 height 16
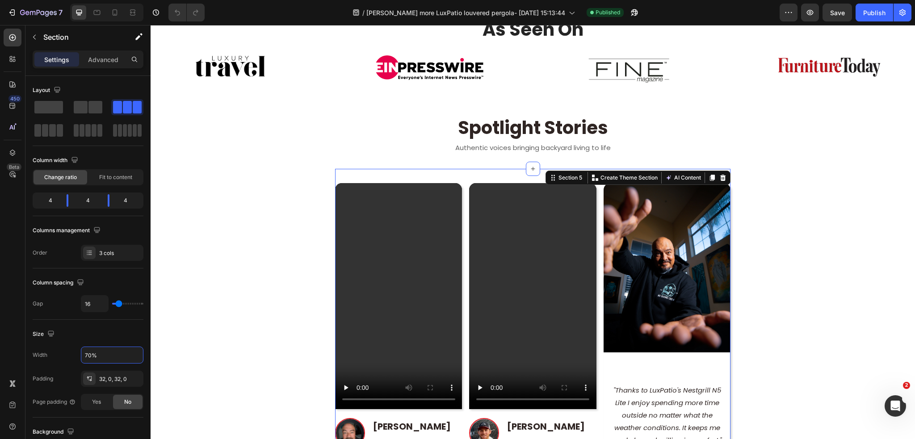
scroll to position [491, 0]
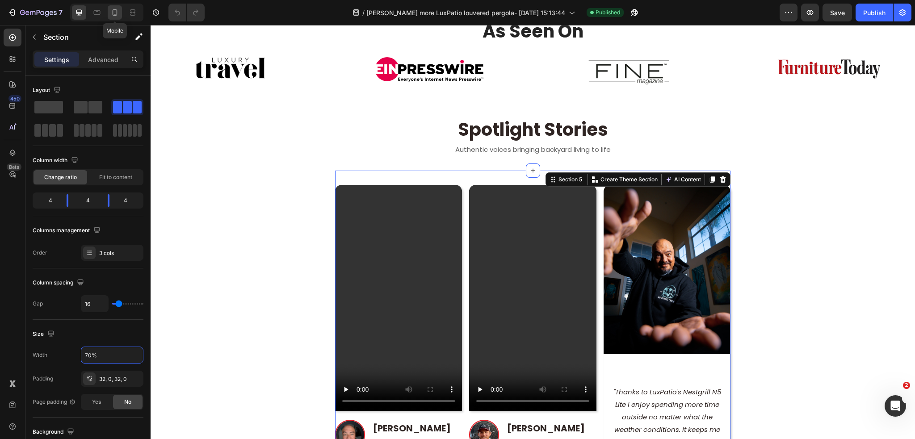
type input "70%"
click at [113, 16] on icon at bounding box center [114, 12] width 9 height 9
type input "0"
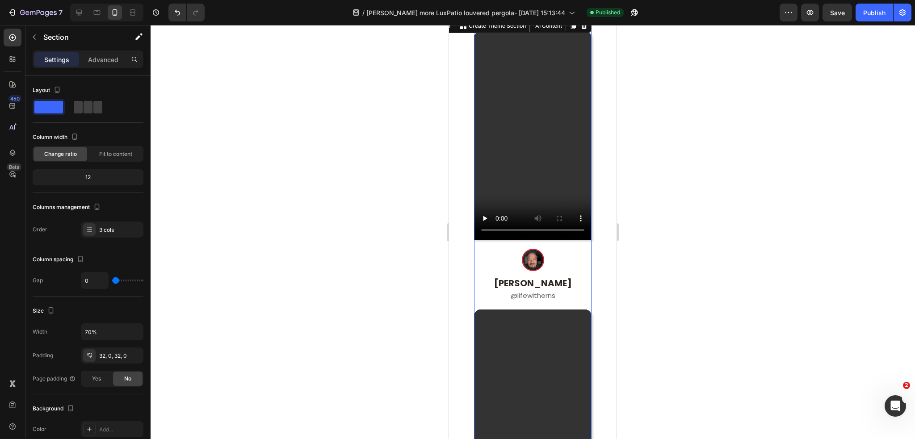
scroll to position [627, 0]
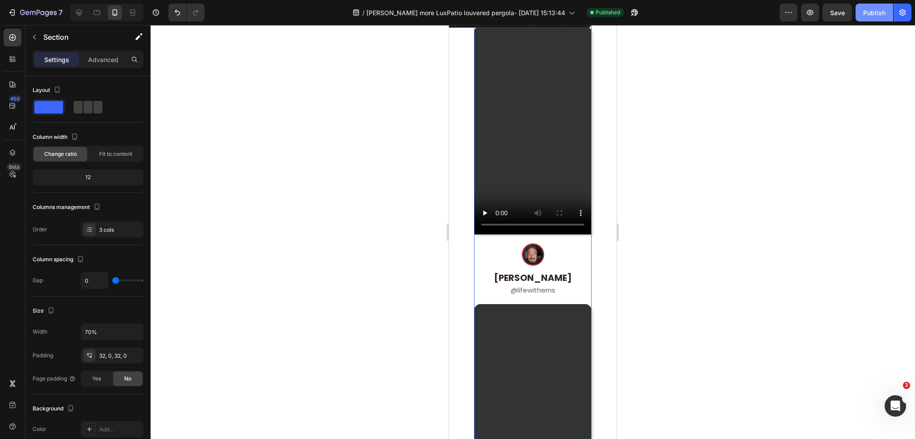
click at [872, 15] on div "Publish" at bounding box center [874, 12] width 22 height 9
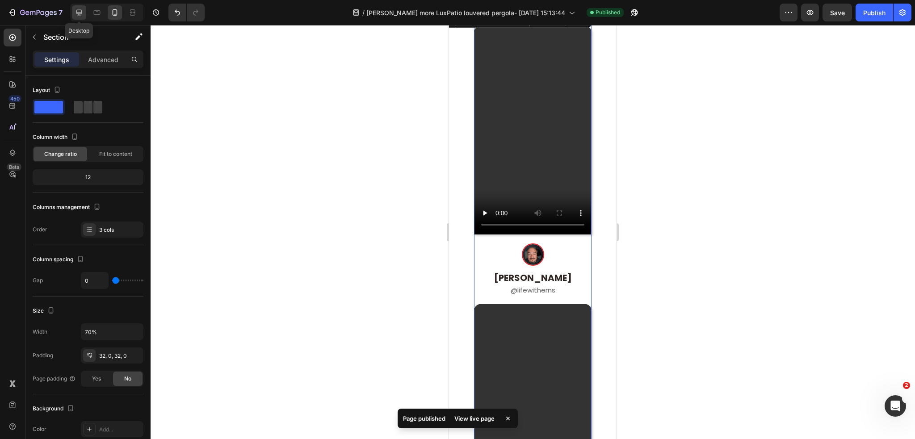
click at [80, 11] on icon at bounding box center [79, 12] width 9 height 9
type input "16"
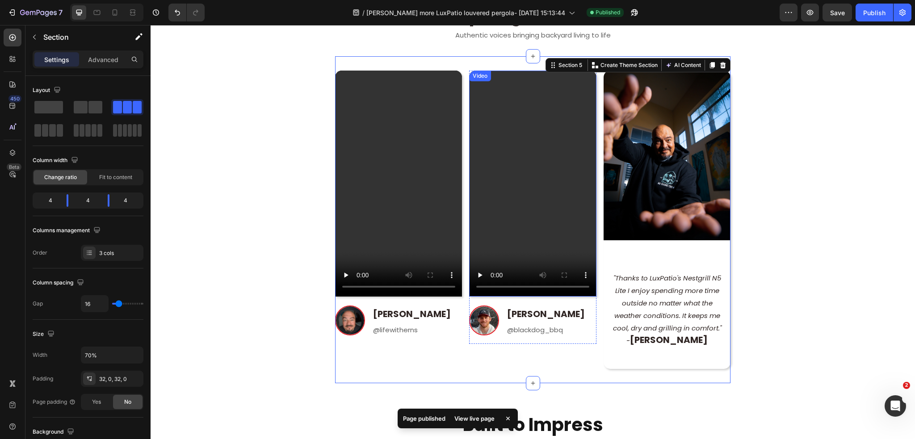
scroll to position [537, 0]
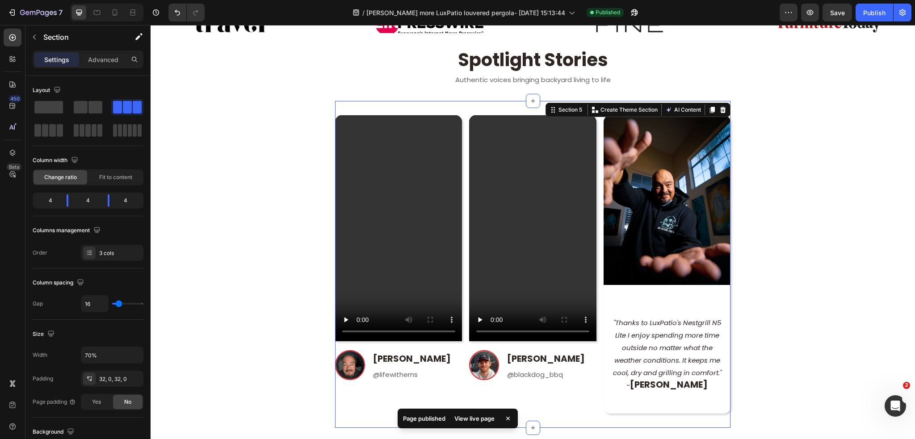
click at [800, 187] on section "Video Image Ernest Valdez Heading @lifewitherns Text Block Row Row Video Image …" at bounding box center [532, 264] width 565 height 327
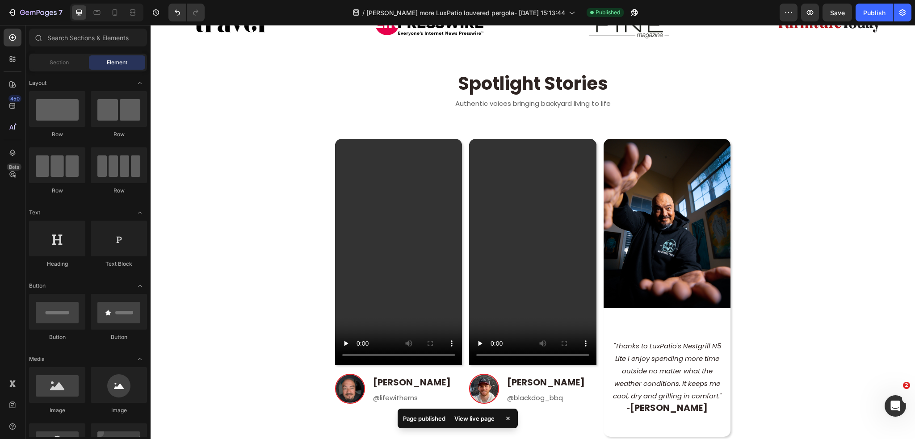
scroll to position [627, 0]
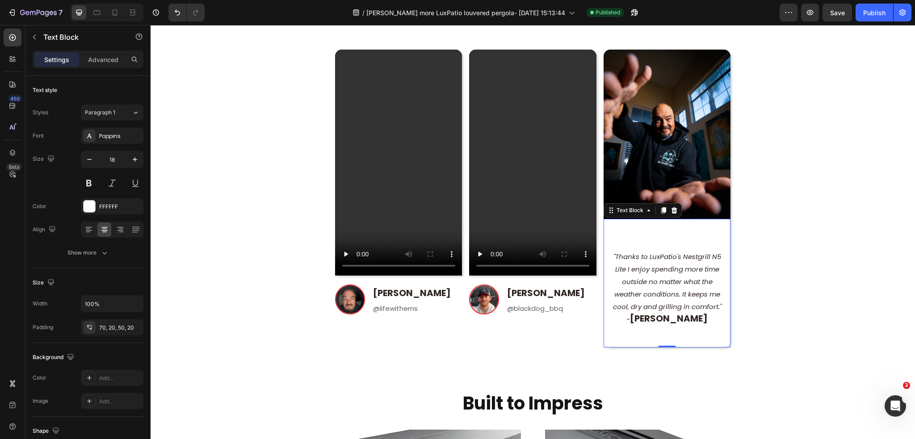
click at [678, 231] on div ""Thanks to LuxPatio's Nestgrill N5 Lite I enjoy spending more time outside no m…" at bounding box center [666, 283] width 127 height 129
click at [103, 328] on div "70, 20, 50, 20" at bounding box center [112, 328] width 26 height 8
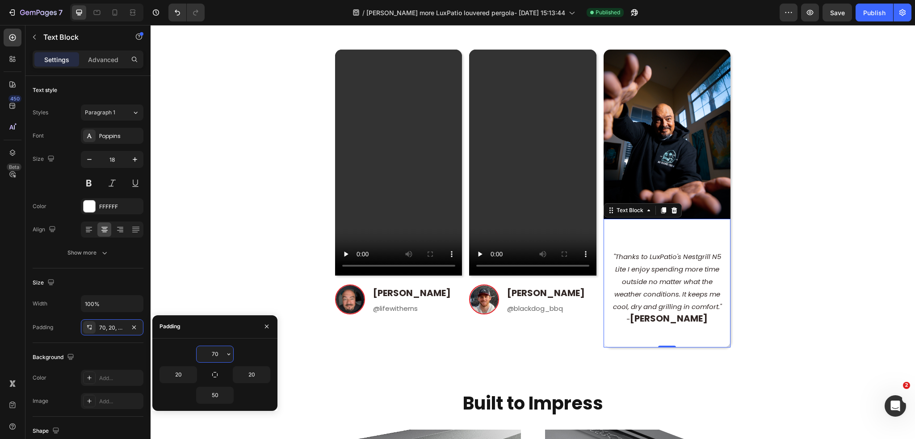
click at [216, 348] on input "70" at bounding box center [214, 354] width 37 height 16
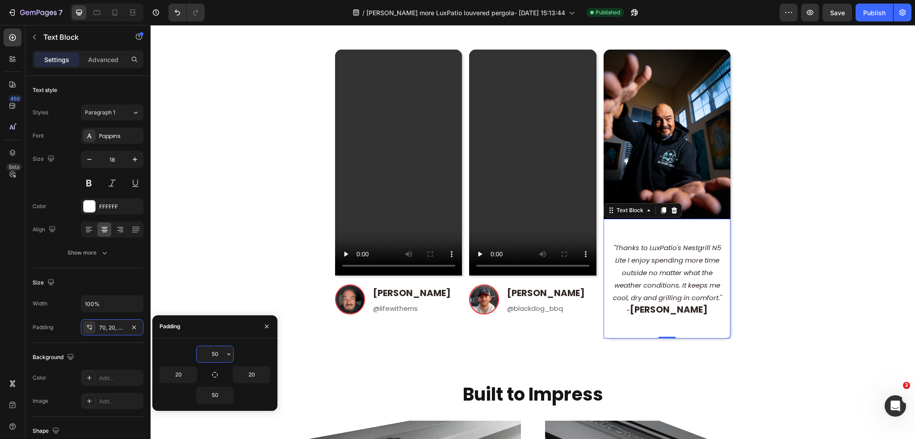
click at [215, 357] on input "50" at bounding box center [214, 354] width 37 height 16
drag, startPoint x: 221, startPoint y: 358, endPoint x: 201, endPoint y: 358, distance: 21.0
click at [201, 358] on input "50" at bounding box center [214, 354] width 37 height 16
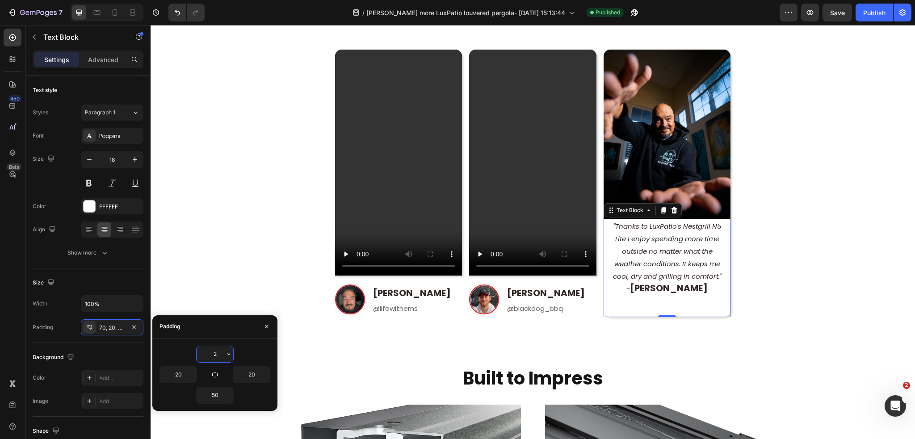
type input "20"
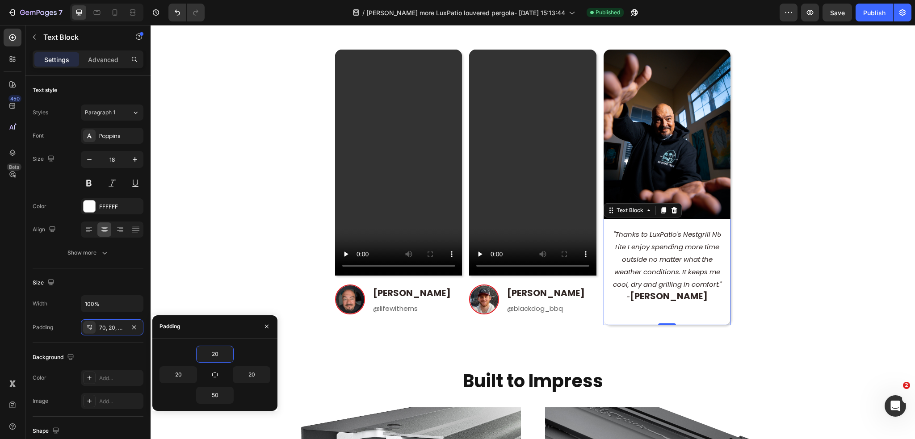
click at [800, 262] on section "Video Image Ernest Valdez Heading @lifewitherns Text Block Row Row Video Image …" at bounding box center [532, 187] width 565 height 305
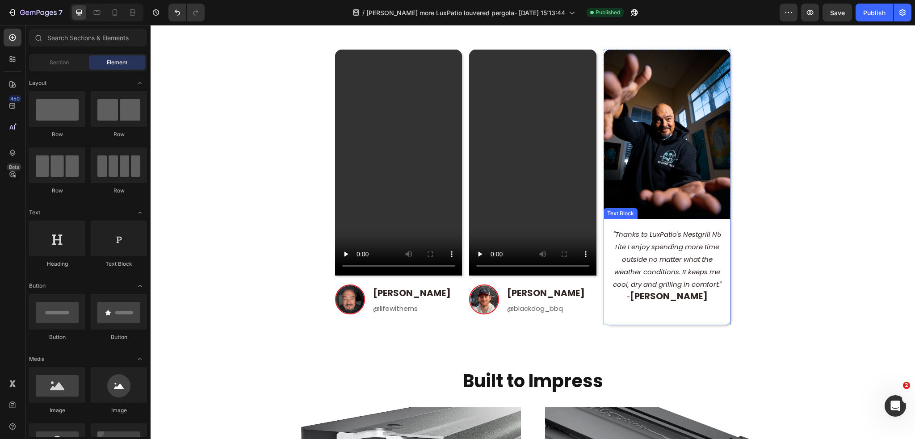
click at [650, 324] on div ""Thanks to LuxPatio's Nestgrill N5 Lite I enjoy spending more time outside no m…" at bounding box center [666, 272] width 127 height 106
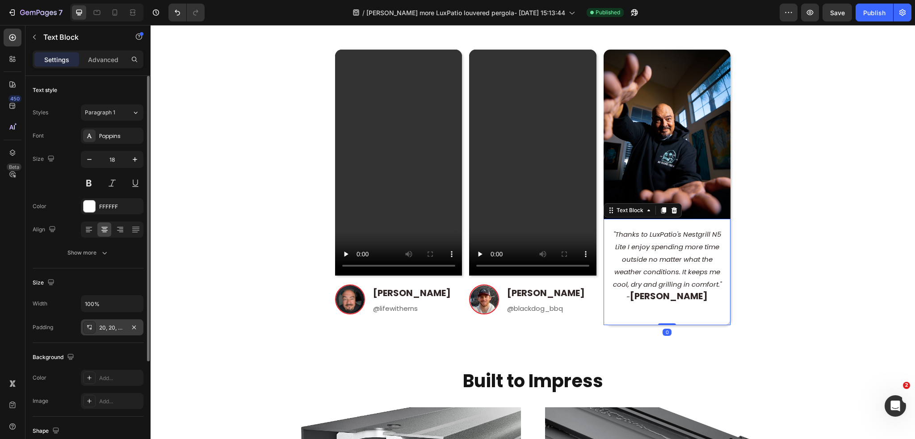
click at [116, 330] on div "20, 20, 50, 20" at bounding box center [112, 328] width 26 height 8
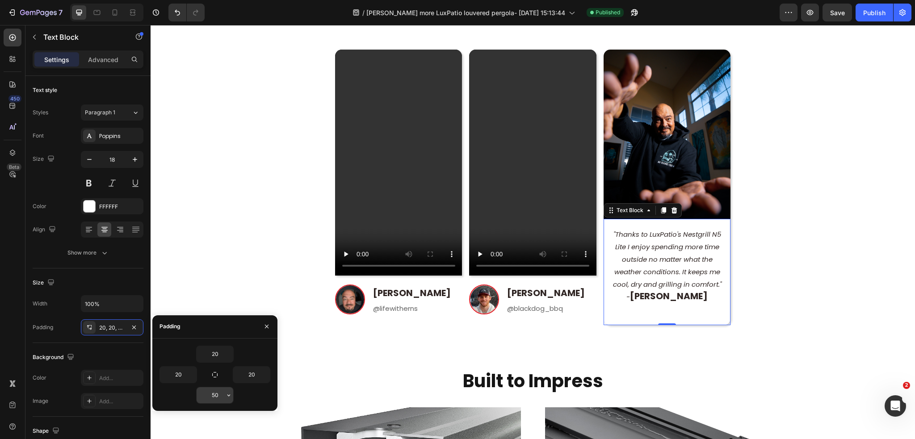
click at [220, 397] on input "50" at bounding box center [214, 395] width 37 height 16
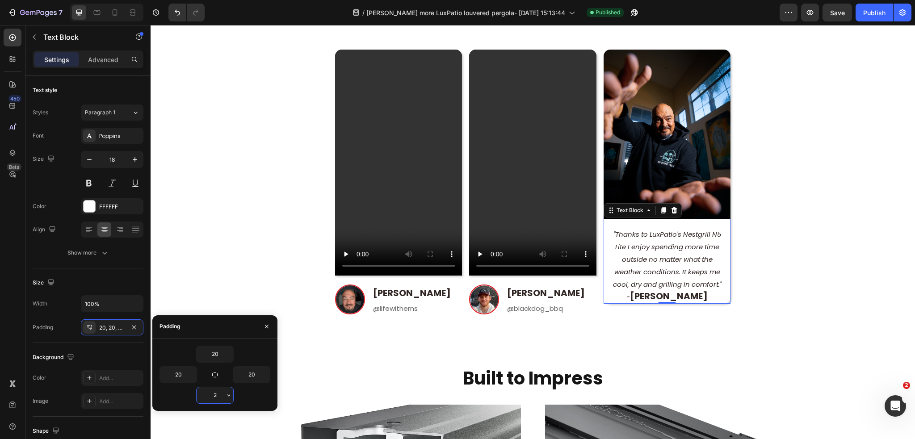
type input "20"
click at [803, 294] on section "Video Image Ernest Valdez Heading @lifewitherns Text Block Row Row Video Image …" at bounding box center [532, 186] width 565 height 302
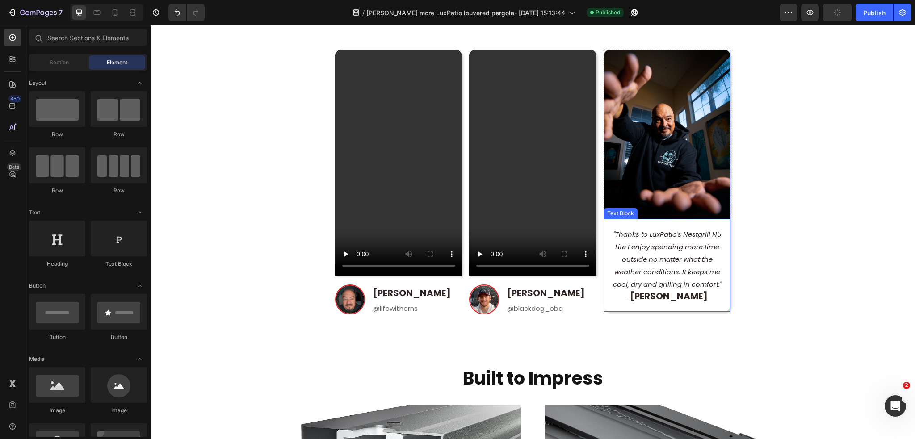
click at [630, 292] on icon "-" at bounding box center [628, 296] width 4 height 9
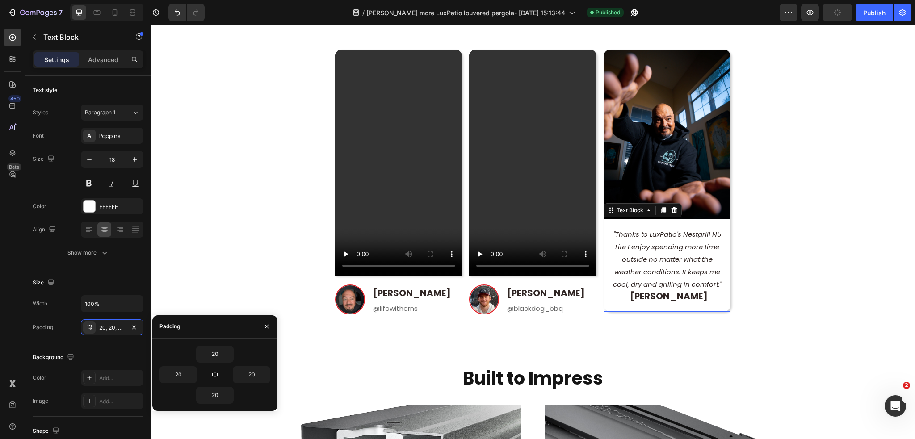
click at [630, 292] on icon "-" at bounding box center [628, 296] width 4 height 9
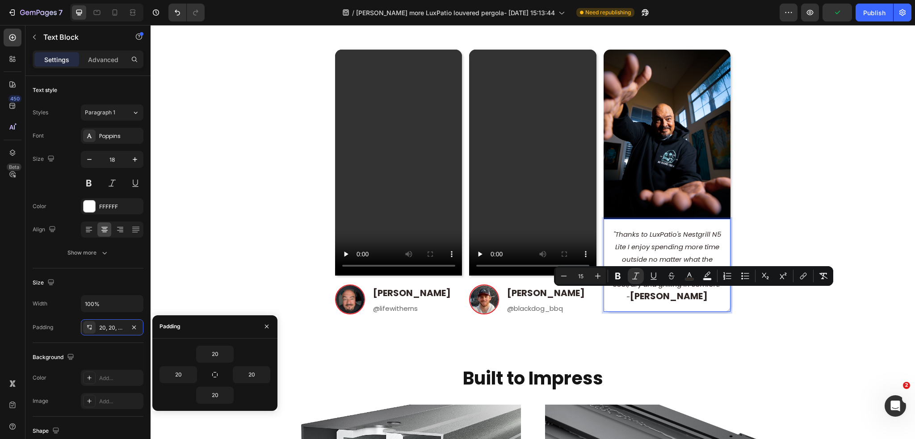
click at [630, 296] on icon "-" at bounding box center [628, 296] width 4 height 9
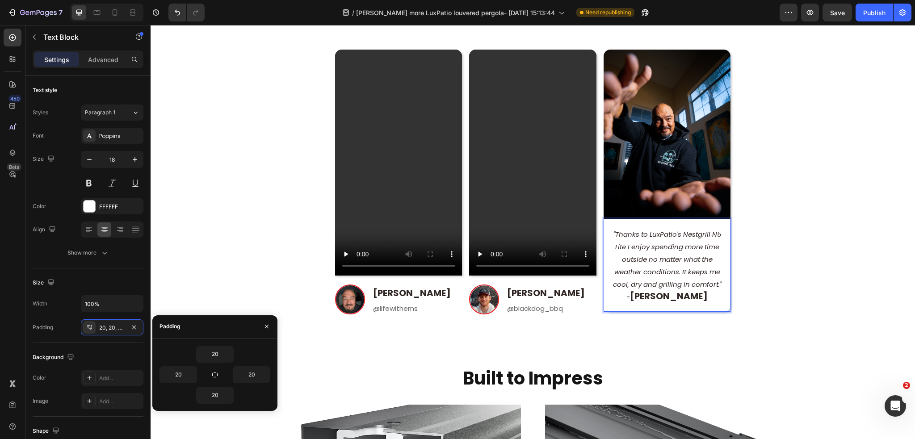
click at [765, 284] on section "Video Image Ernest Valdez Heading @lifewitherns Text Block Row Row Video Image …" at bounding box center [532, 186] width 565 height 302
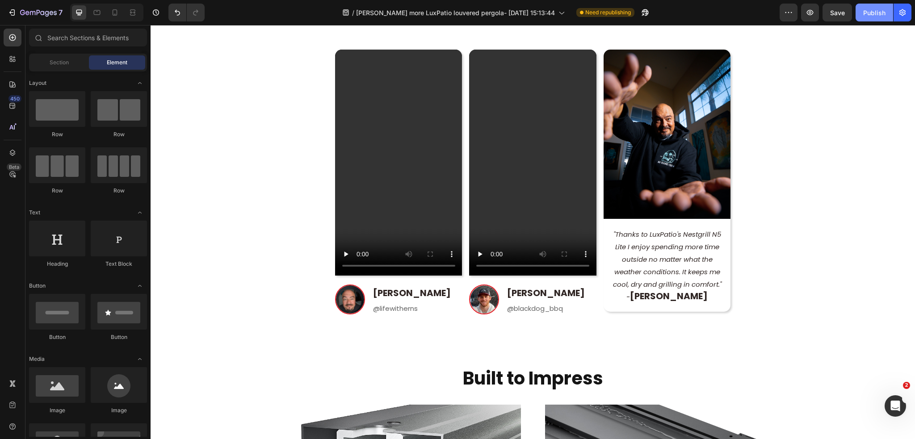
click at [882, 13] on div "Publish" at bounding box center [874, 12] width 22 height 9
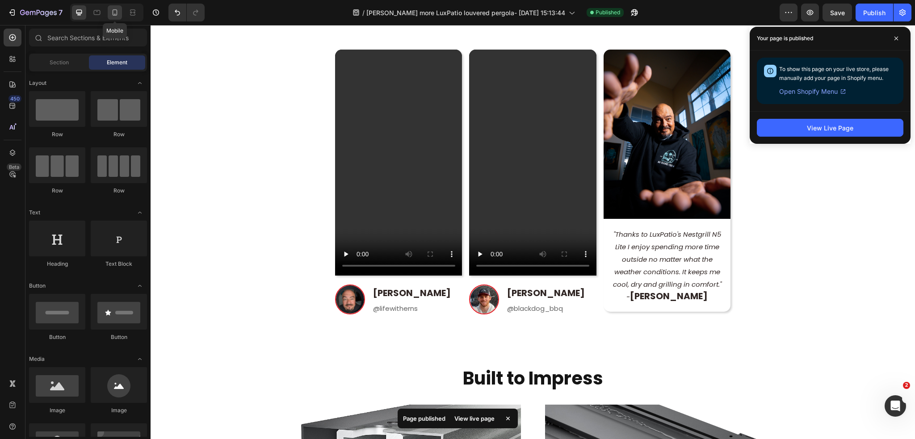
click at [114, 11] on icon at bounding box center [114, 12] width 9 height 9
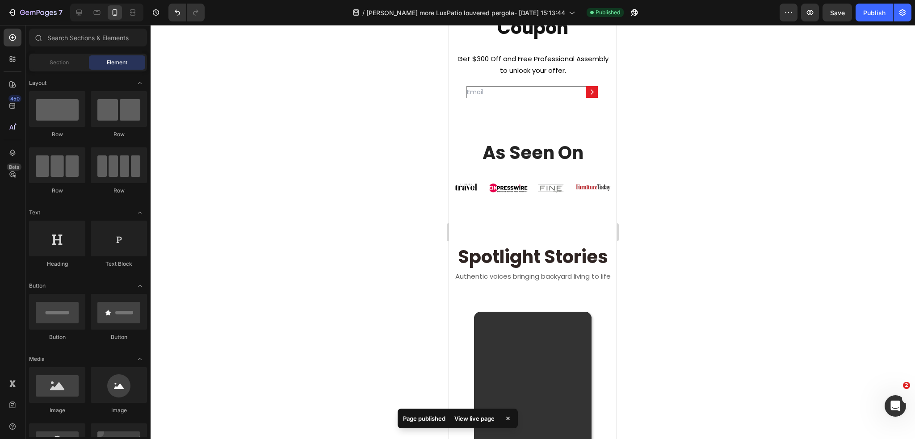
scroll to position [359, 0]
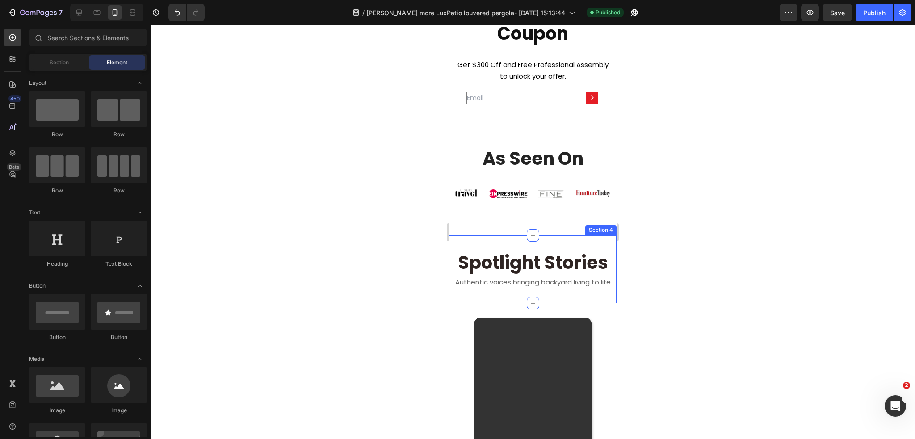
click at [592, 260] on strong "Spotlight Stories" at bounding box center [533, 262] width 150 height 25
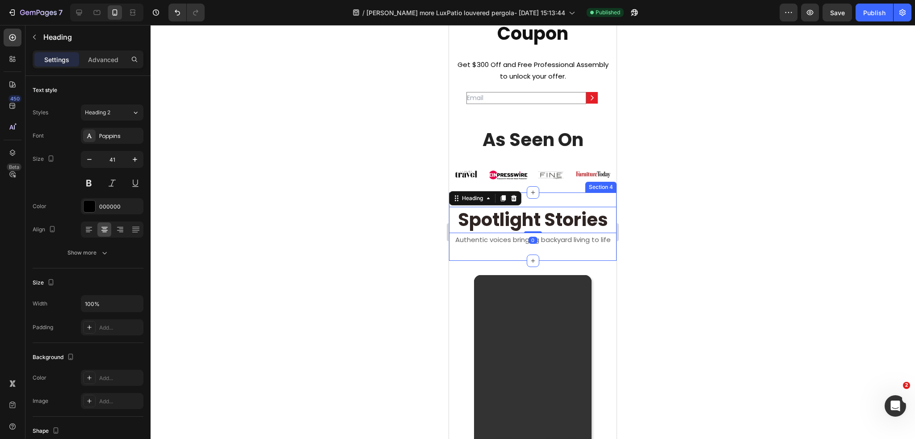
click at [604, 250] on div "Spotlight Stories Heading 0 Authentic voices bringing backyard living to life T…" at bounding box center [532, 226] width 167 height 68
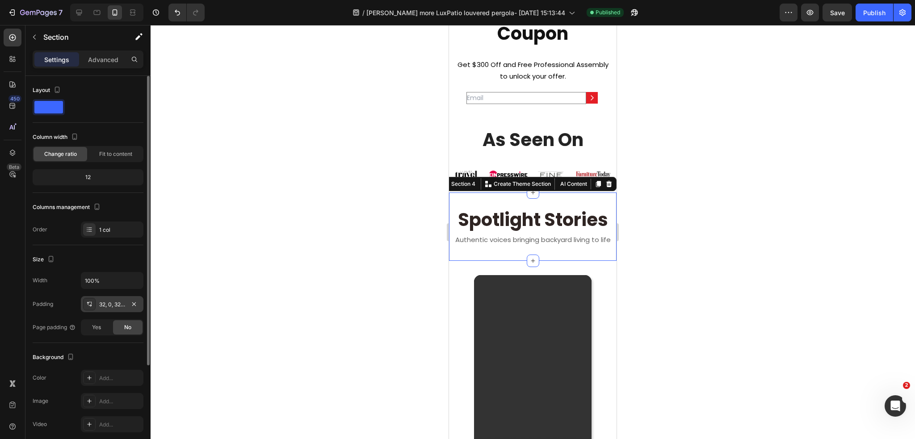
click at [120, 309] on div "32, 0, 32, 0" at bounding box center [112, 304] width 63 height 16
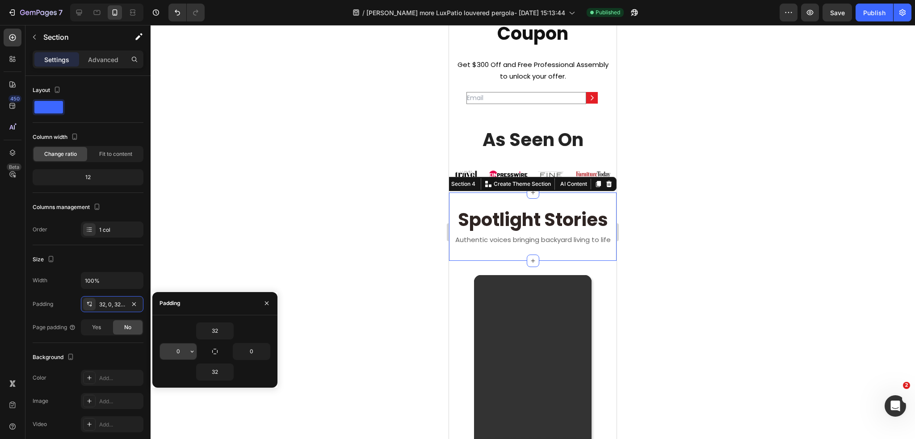
click at [182, 348] on input "0" at bounding box center [178, 351] width 37 height 16
type input "15"
click at [254, 347] on input "0" at bounding box center [251, 351] width 37 height 16
type input "15"
drag, startPoint x: 196, startPoint y: 344, endPoint x: 189, endPoint y: 347, distance: 6.8
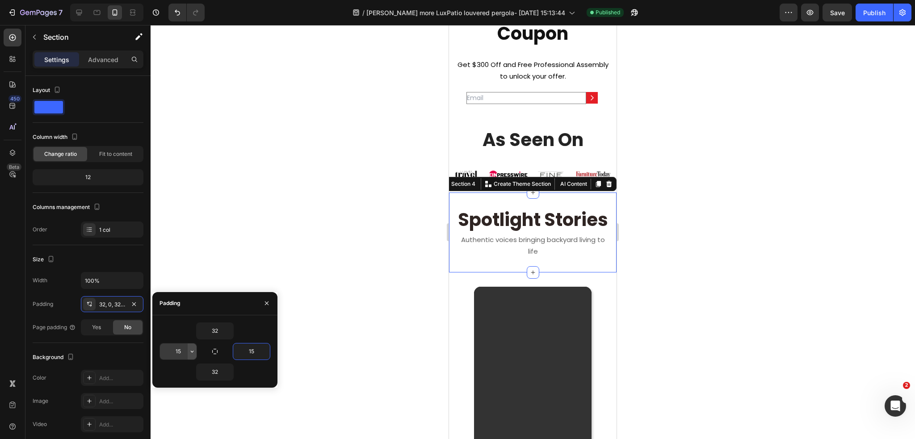
click at [189, 348] on icon "button" at bounding box center [191, 351] width 7 height 7
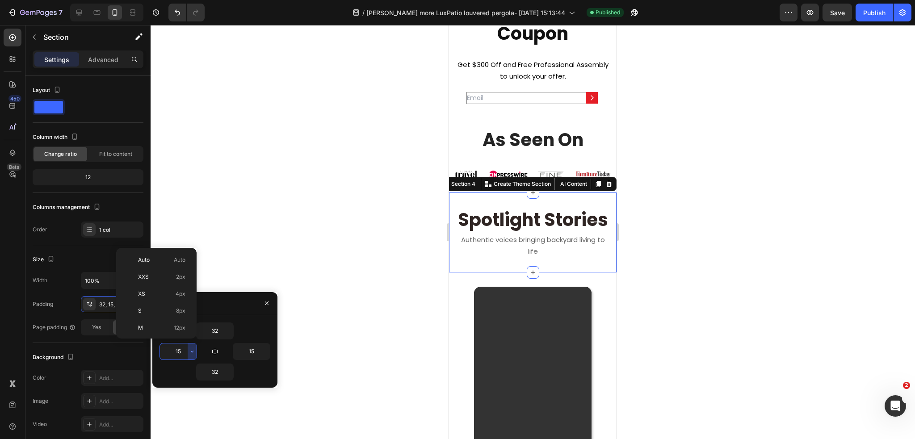
click at [184, 347] on input "15" at bounding box center [178, 351] width 37 height 16
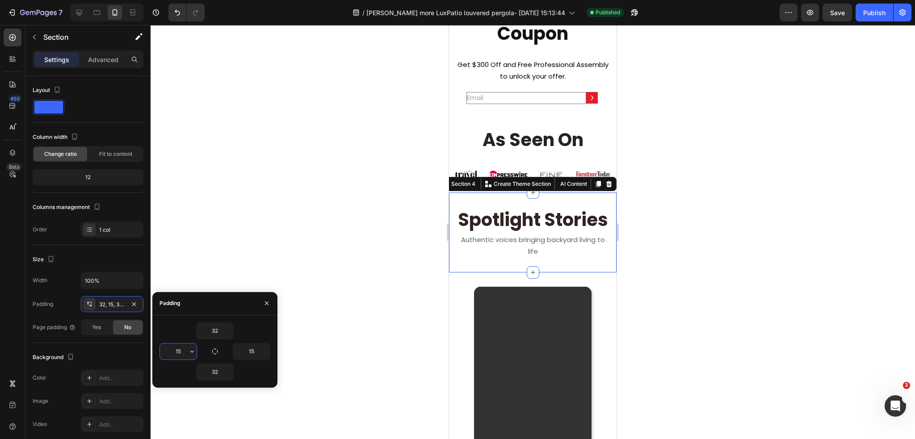
type input "4"
type input "5"
click at [255, 351] on input "15" at bounding box center [251, 351] width 37 height 16
type input "5"
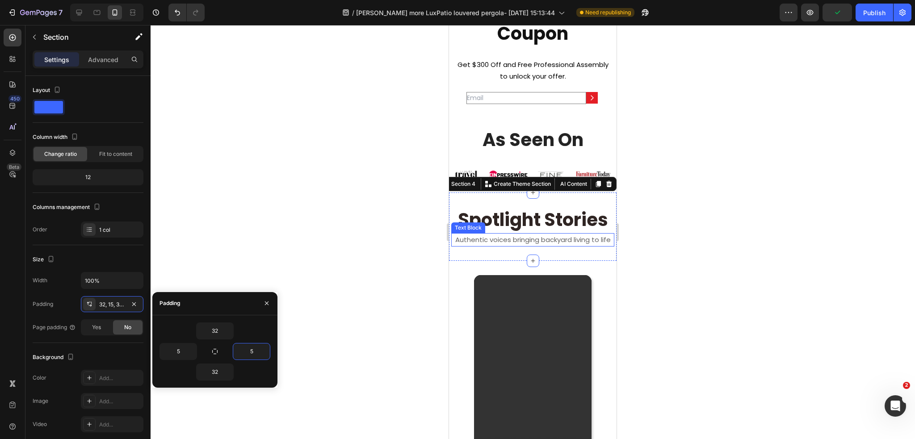
click at [581, 246] on p "Authentic voices bringing backyard living to life" at bounding box center [532, 240] width 161 height 12
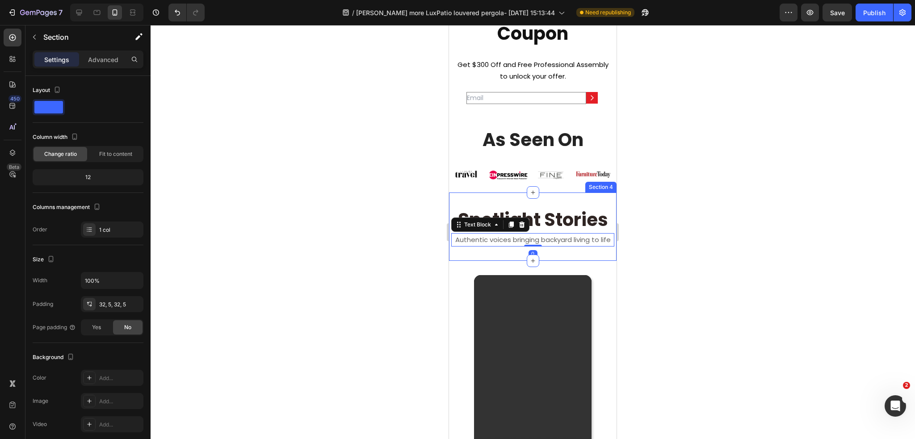
click at [577, 205] on div "Spotlight Stories Heading Authentic voices bringing backyard living to life Tex…" at bounding box center [532, 226] width 167 height 68
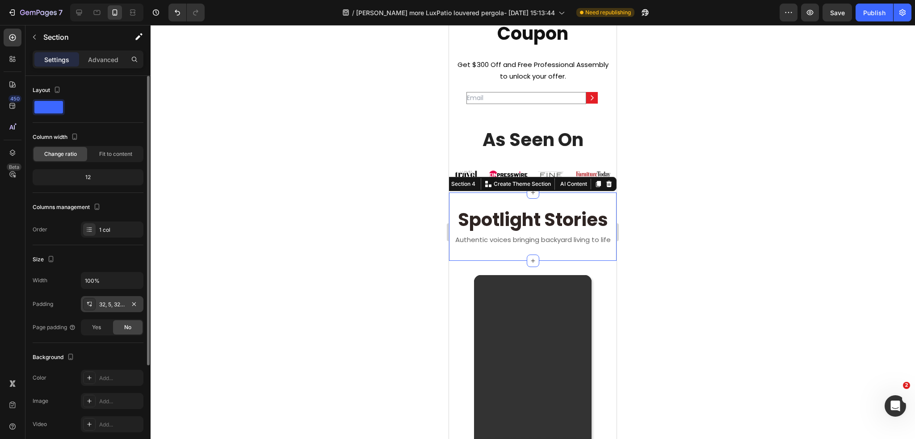
click at [114, 303] on div "32, 5, 32, 5" at bounding box center [112, 305] width 26 height 8
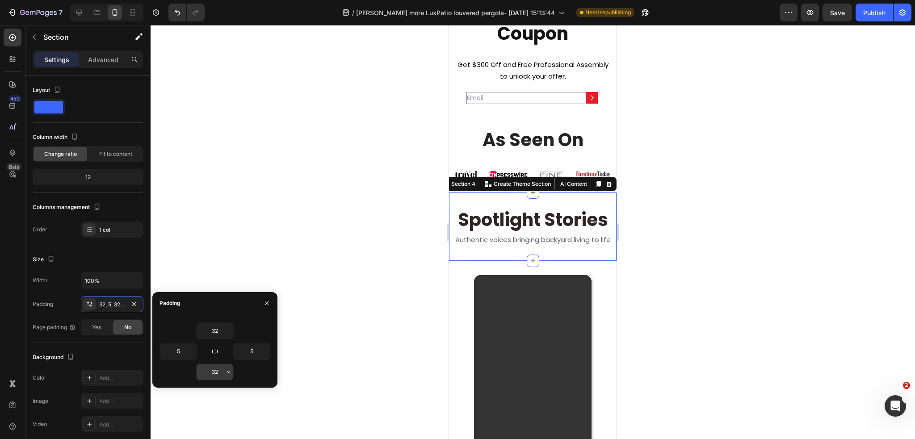
click at [217, 373] on input "32" at bounding box center [214, 372] width 37 height 16
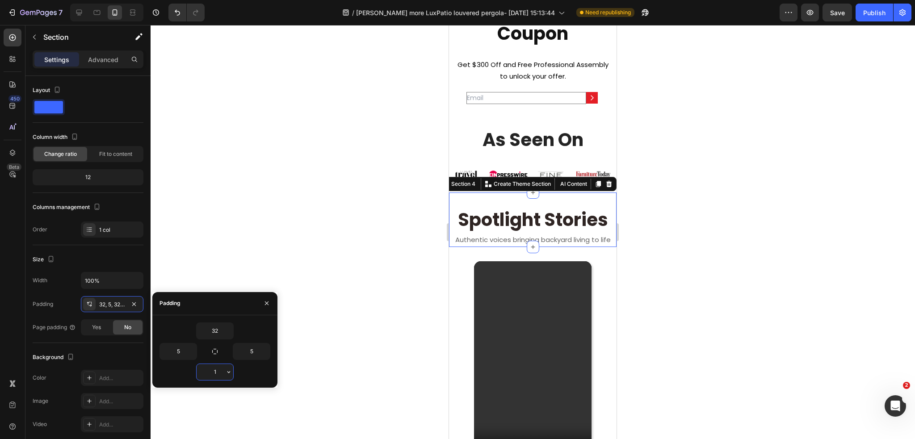
type input "10"
click at [309, 345] on div at bounding box center [532, 232] width 764 height 414
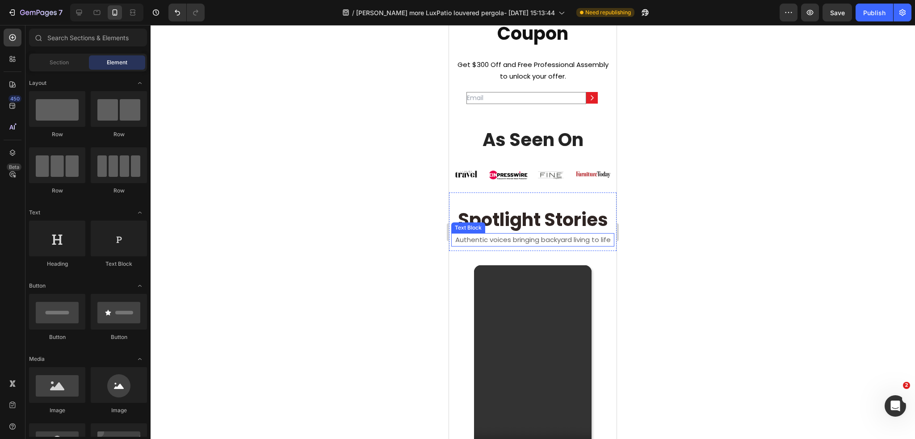
click at [504, 246] on p "Authentic voices bringing backyard living to life" at bounding box center [532, 240] width 161 height 12
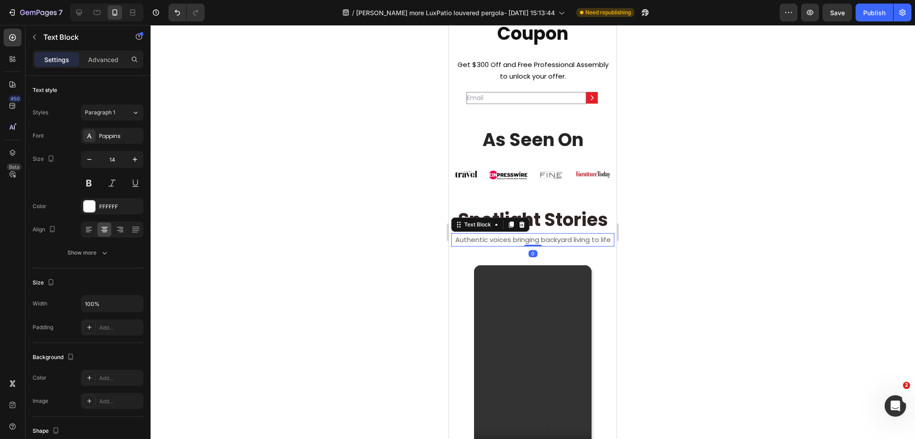
click at [716, 216] on div at bounding box center [532, 232] width 764 height 414
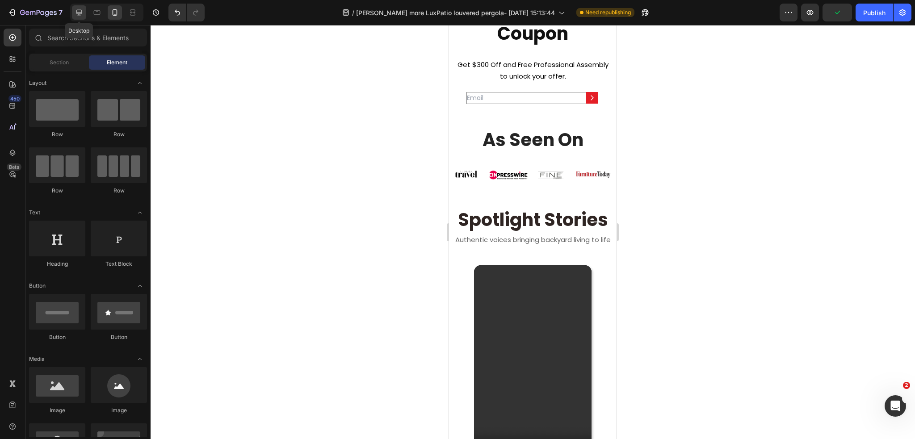
click at [79, 16] on icon at bounding box center [79, 12] width 9 height 9
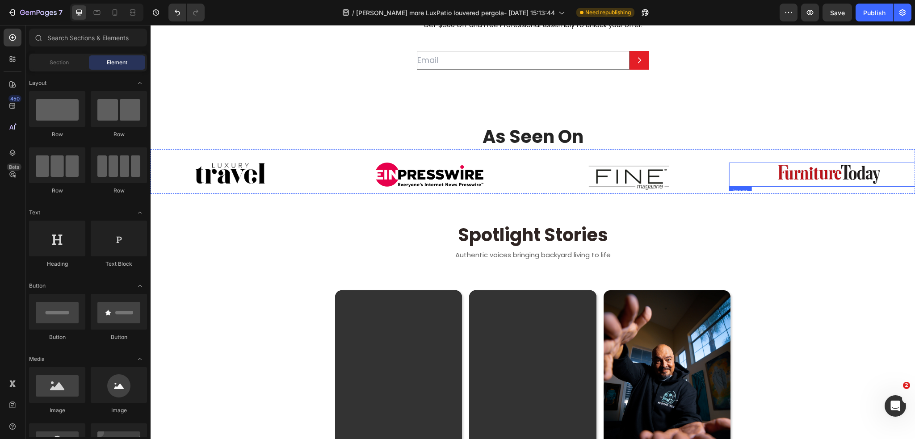
scroll to position [359, 0]
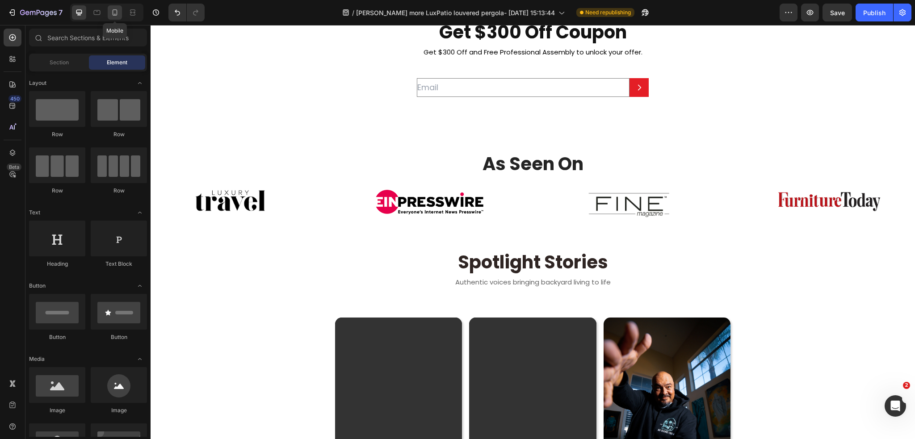
click at [114, 18] on div at bounding box center [115, 12] width 14 height 14
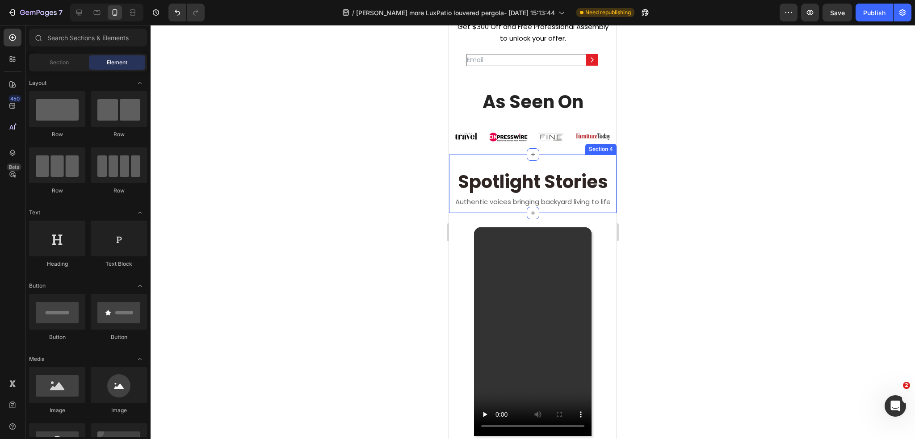
scroll to position [448, 0]
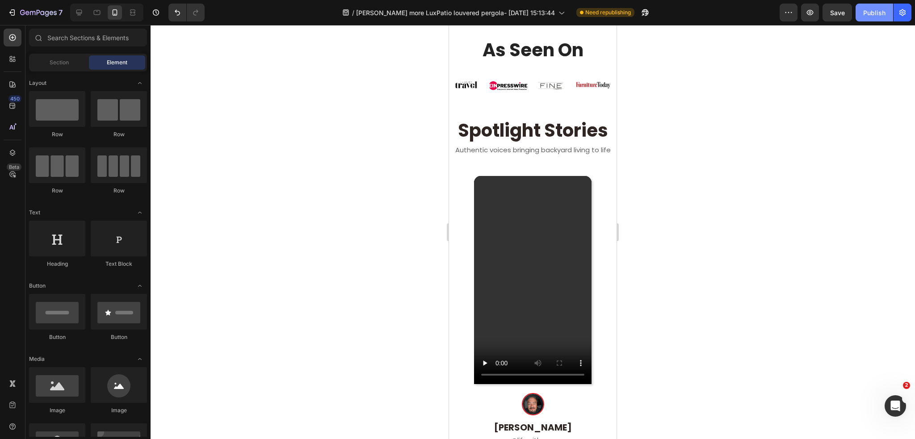
click at [878, 13] on div "Publish" at bounding box center [874, 12] width 22 height 9
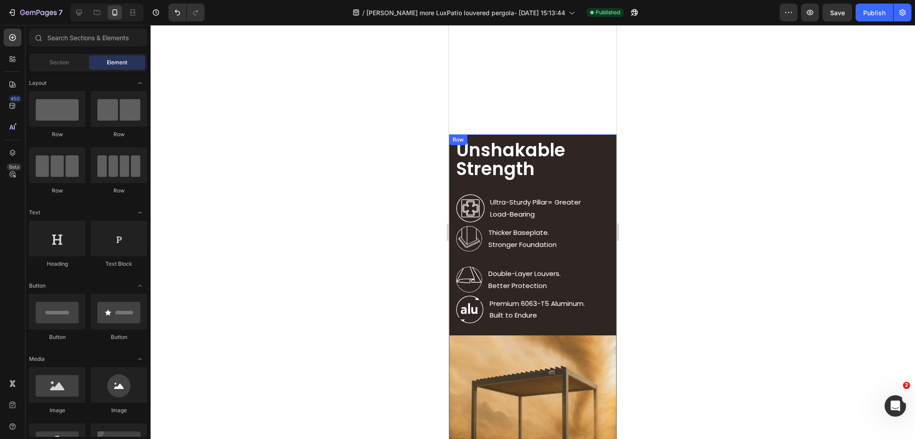
scroll to position [1568, 0]
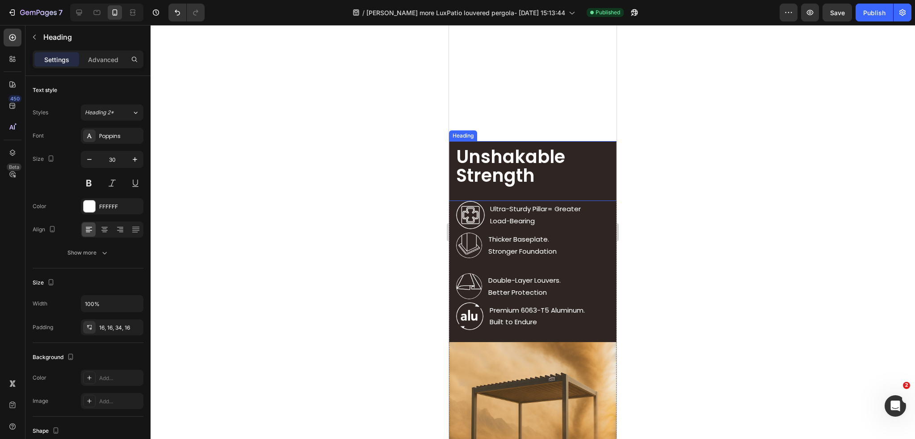
click at [584, 149] on h2 "Unshakable Strength" at bounding box center [532, 171] width 167 height 60
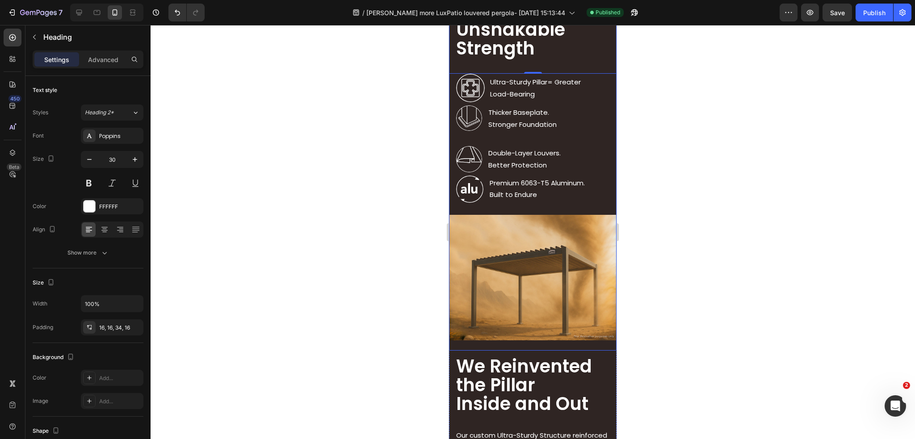
click at [452, 206] on div "Unshakable Strength Heading 0 Image Ultra-Sturdy Pillar= Greater Load-Bearing T…" at bounding box center [532, 110] width 167 height 192
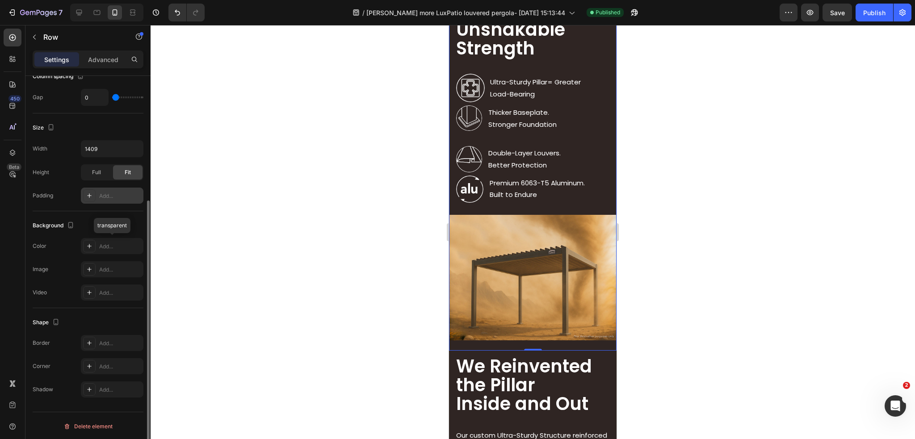
scroll to position [94, 0]
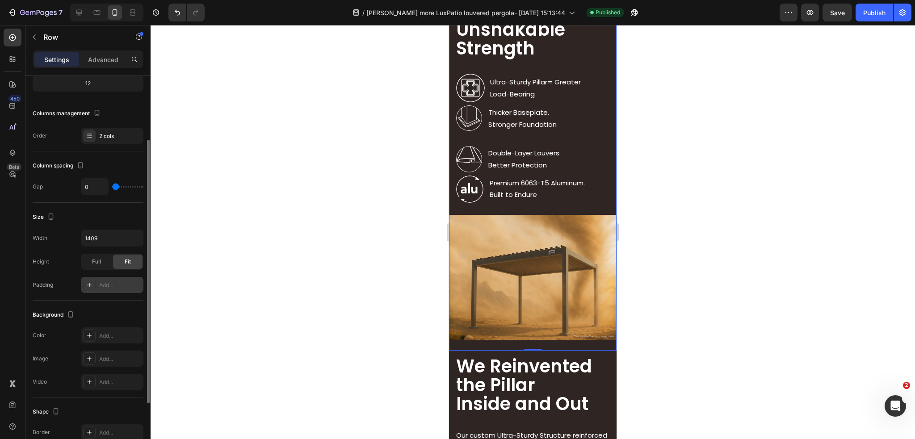
click at [104, 283] on div "Add..." at bounding box center [120, 285] width 42 height 8
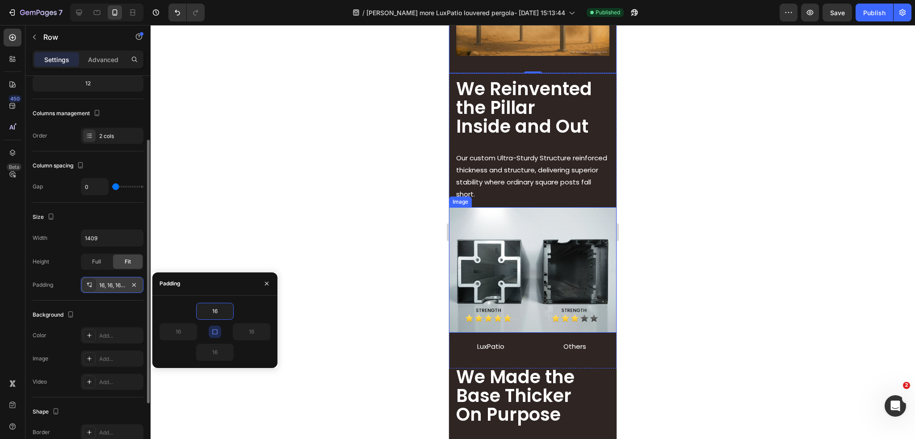
scroll to position [1970, 0]
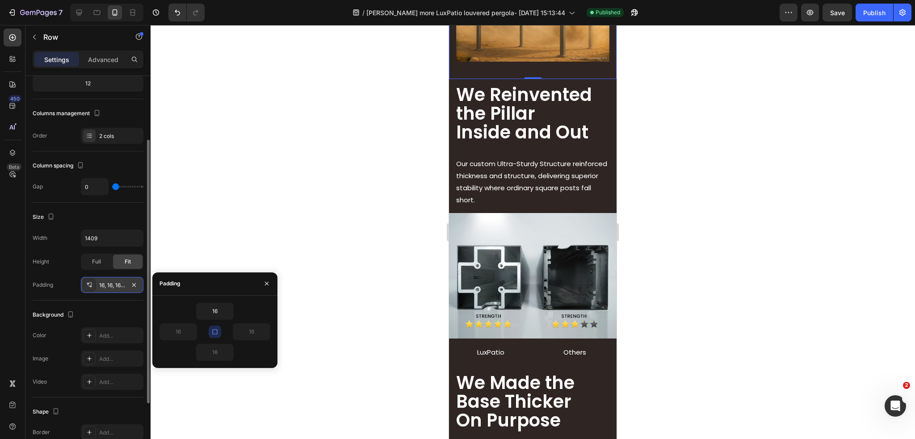
click at [115, 283] on div "16, 16, 16, 16" at bounding box center [112, 285] width 26 height 8
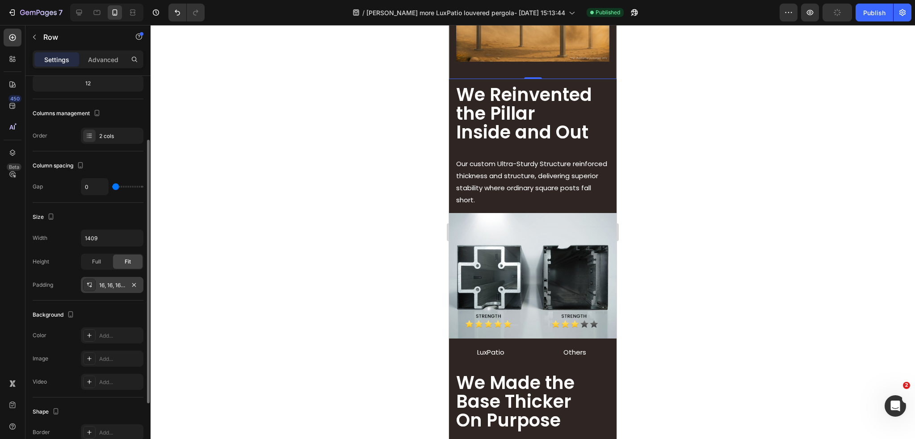
click at [115, 283] on div "16, 16, 16, 16" at bounding box center [112, 285] width 26 height 8
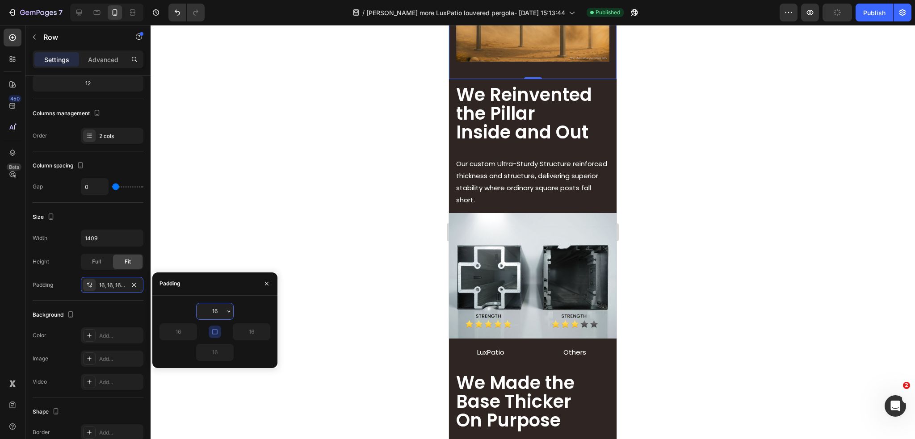
click at [221, 312] on input "16" at bounding box center [214, 311] width 37 height 16
drag, startPoint x: 221, startPoint y: 312, endPoint x: 203, endPoint y: 313, distance: 18.8
click at [203, 313] on input "16" at bounding box center [214, 311] width 37 height 16
type input "15"
click at [223, 332] on div "16" at bounding box center [242, 331] width 55 height 17
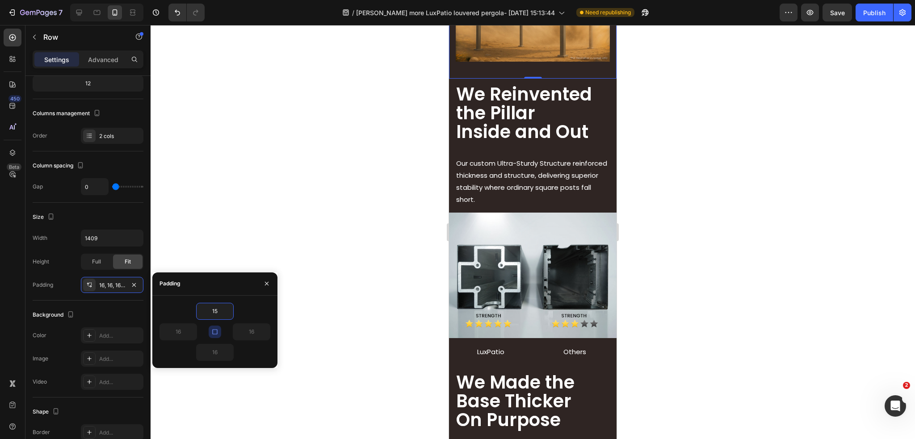
type input "15"
click at [218, 332] on icon "button" at bounding box center [214, 331] width 7 height 7
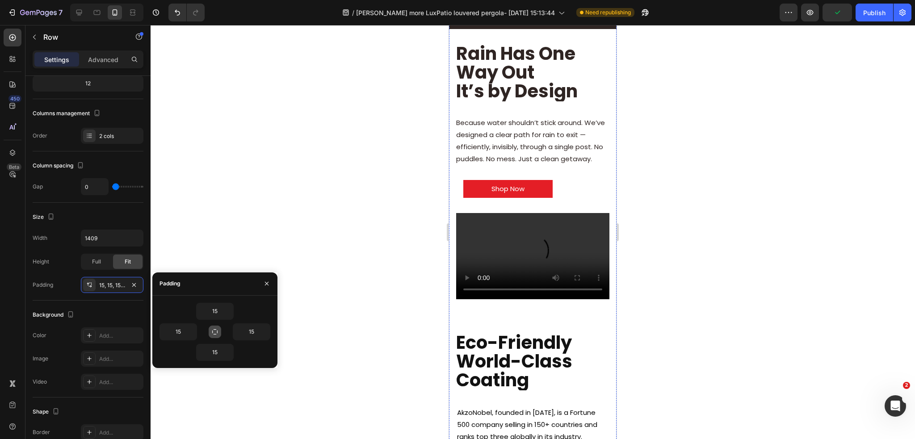
scroll to position [3131, 0]
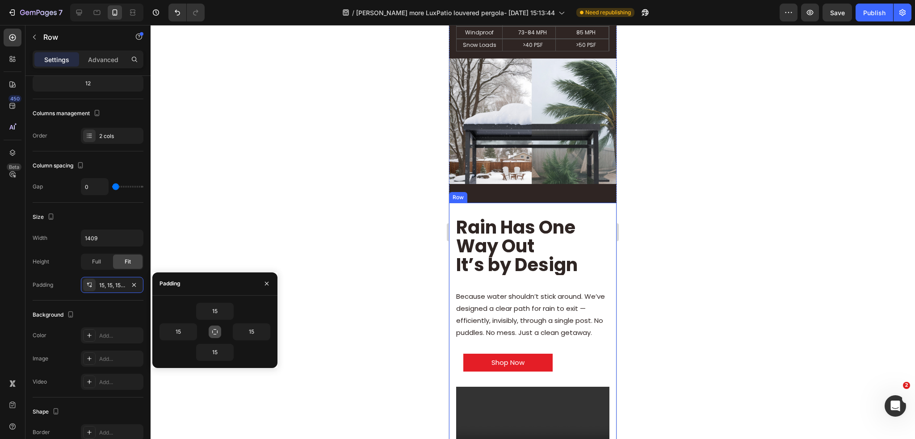
click at [608, 242] on div "Rain Has One Way Out It’s by Design Heading Because water shouldn’t stick aroun…" at bounding box center [532, 347] width 167 height 289
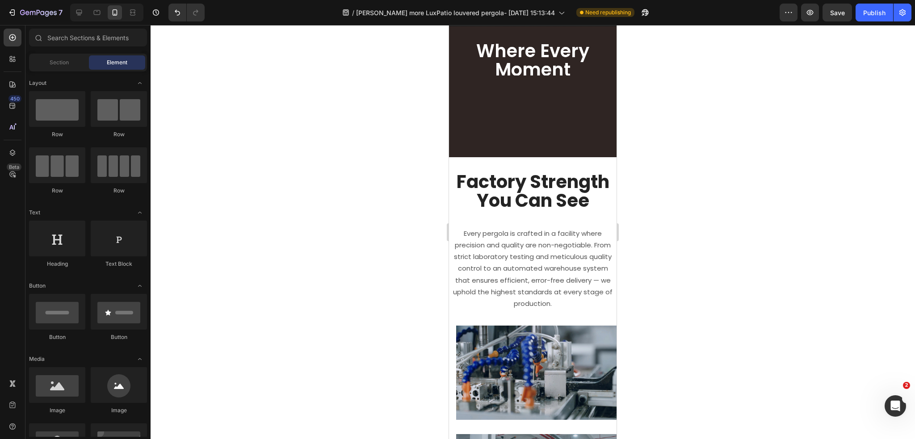
scroll to position [4775, 0]
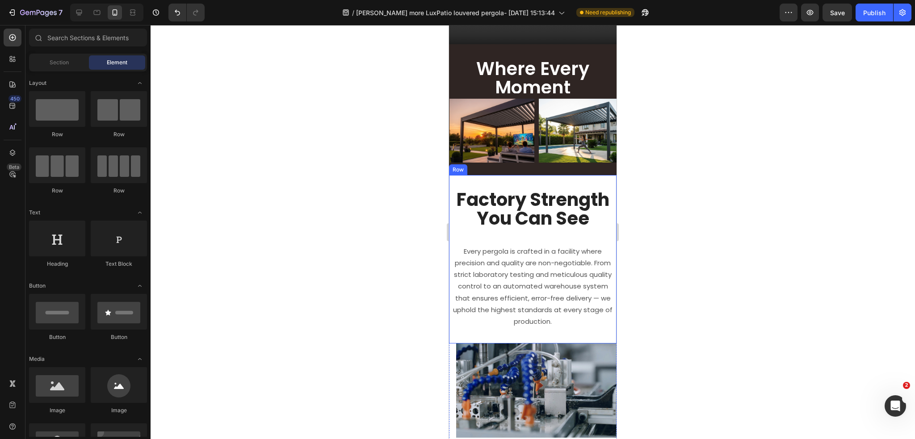
click at [589, 328] on div "Factory Strength You Can See Heading Every pergola is crafted in a facility whe…" at bounding box center [532, 259] width 167 height 168
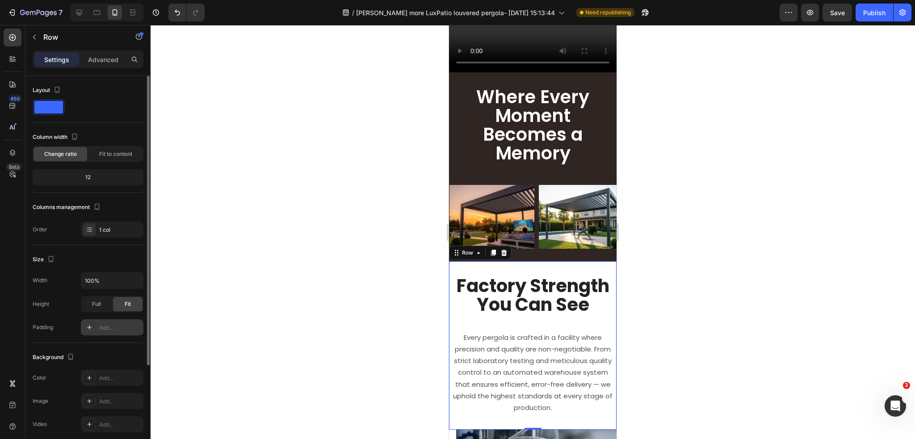
click at [93, 326] on div at bounding box center [89, 327] width 13 height 13
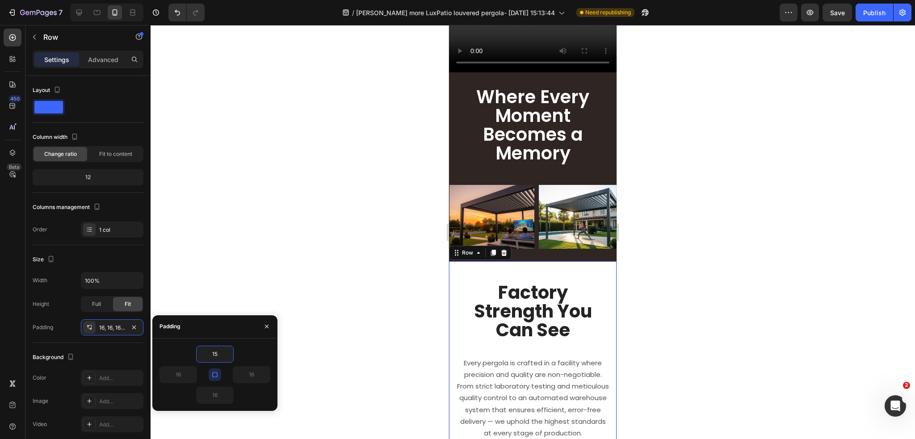
type input "15"
click at [215, 376] on icon "button" at bounding box center [214, 374] width 7 height 7
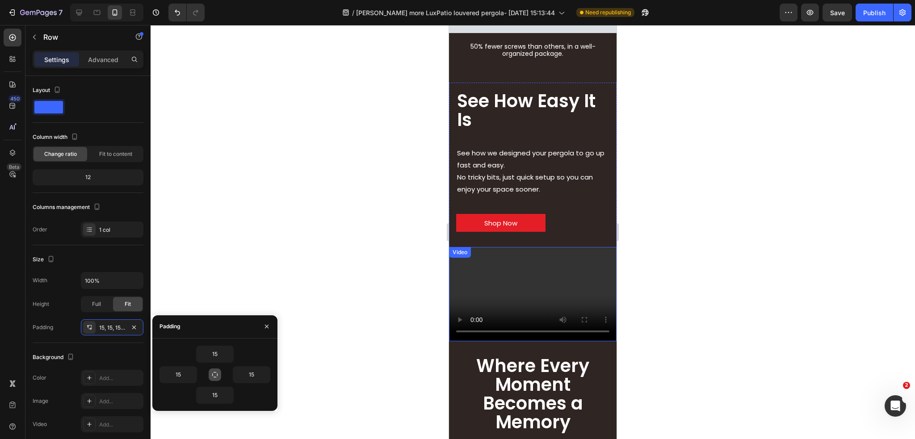
scroll to position [4551, 0]
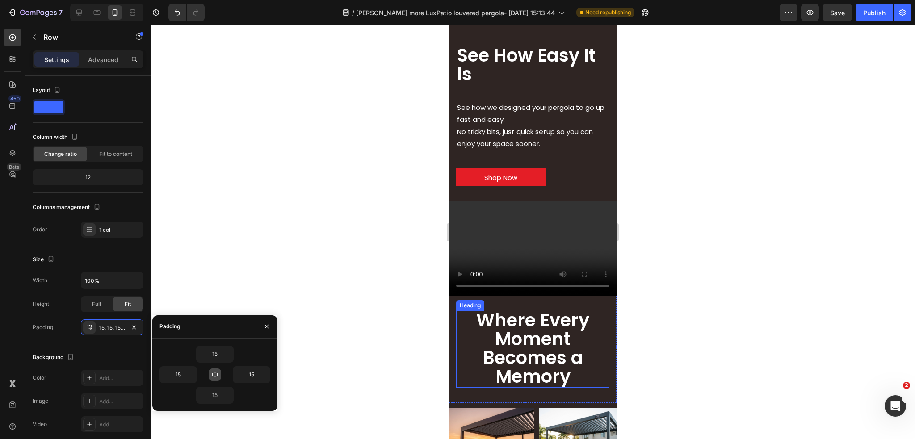
click at [583, 311] on h2 "Where Every Moment Becomes a Memory" at bounding box center [532, 349] width 153 height 77
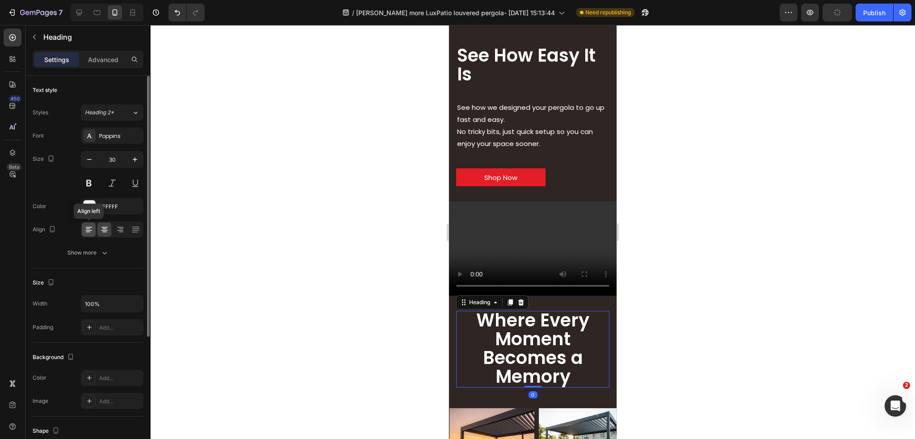
click at [89, 230] on icon at bounding box center [88, 229] width 9 height 9
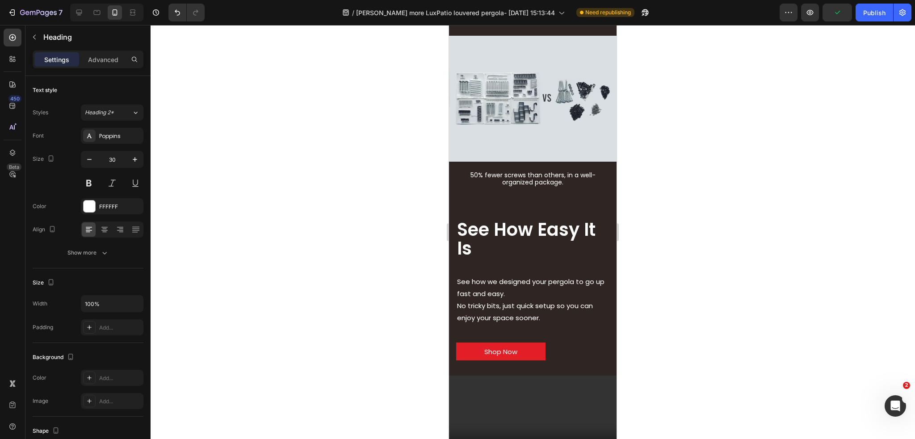
scroll to position [4328, 0]
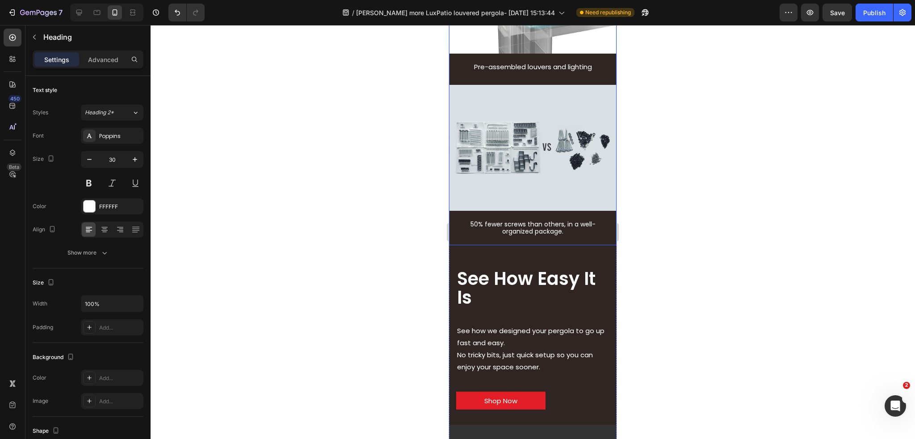
click at [561, 213] on div "Image Easy-to-align external connections Text Block Image Pre-assembled louvers…" at bounding box center [532, 4] width 167 height 484
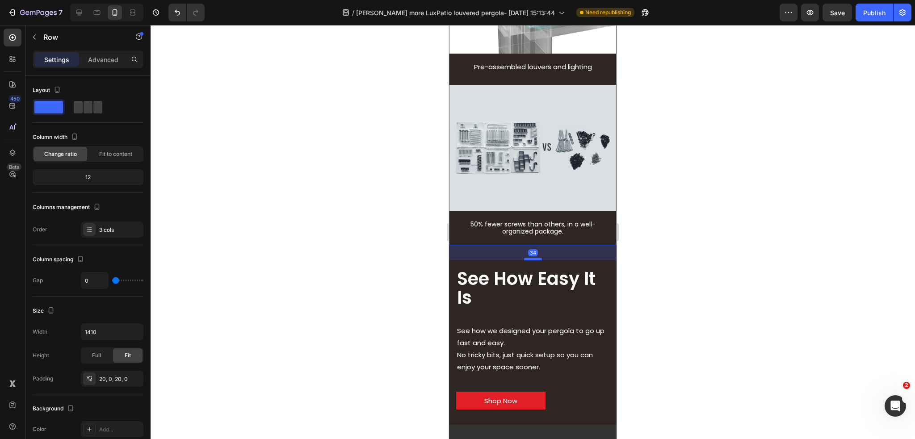
click at [531, 258] on div at bounding box center [533, 259] width 18 height 3
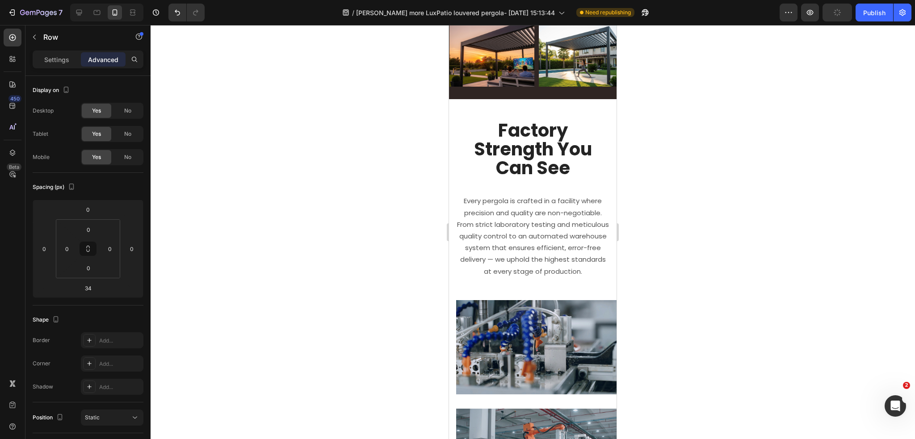
scroll to position [4953, 0]
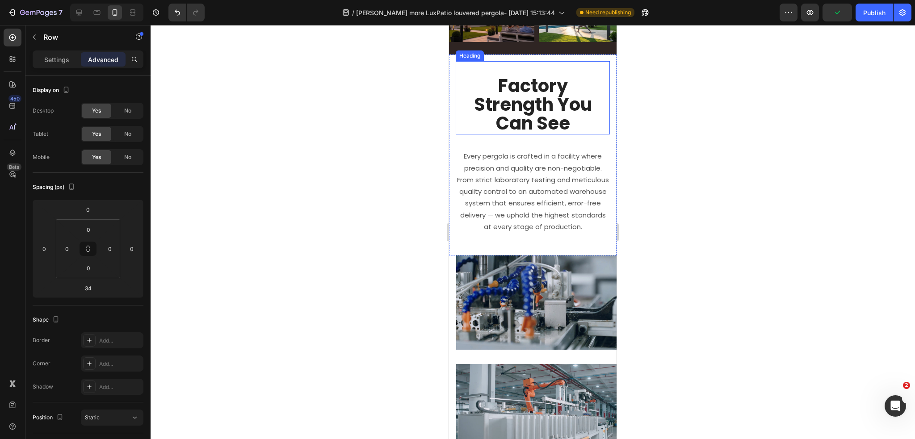
click at [572, 98] on strong "Factory Strength You Can See" at bounding box center [533, 104] width 118 height 63
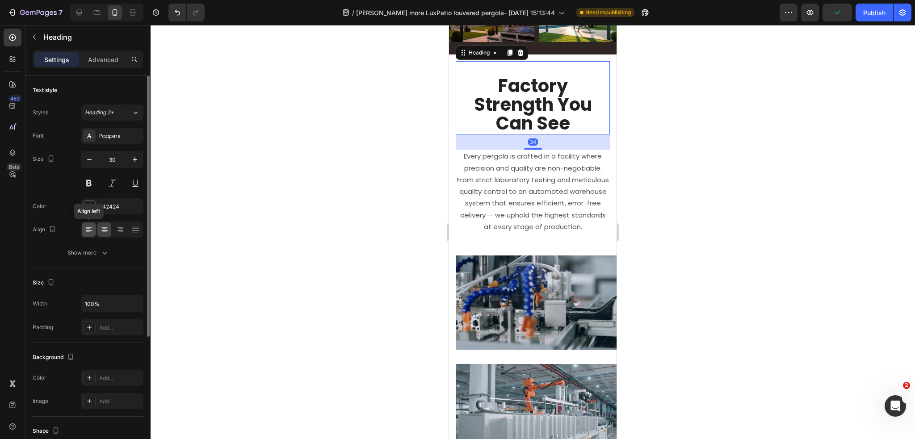
click at [87, 230] on icon at bounding box center [88, 229] width 9 height 9
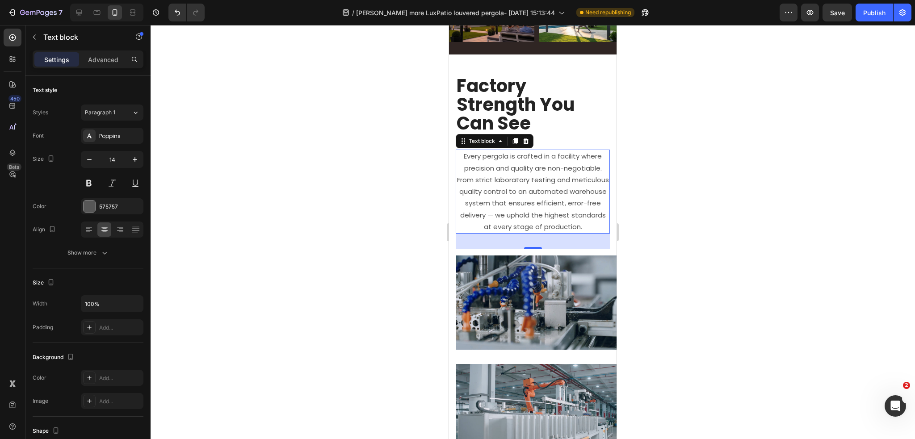
click at [572, 226] on span "Every pergola is crafted in a facility where precision and quality are non-nego…" at bounding box center [533, 190] width 152 height 79
click at [93, 228] on icon at bounding box center [88, 229] width 9 height 9
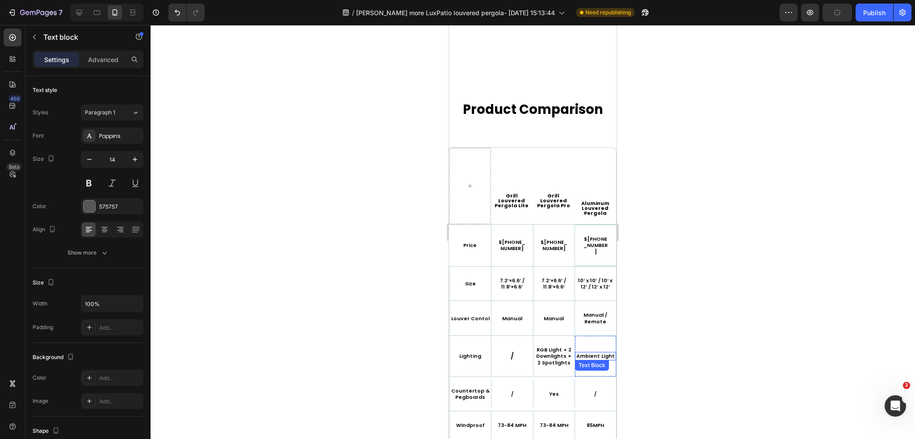
scroll to position [5578, 0]
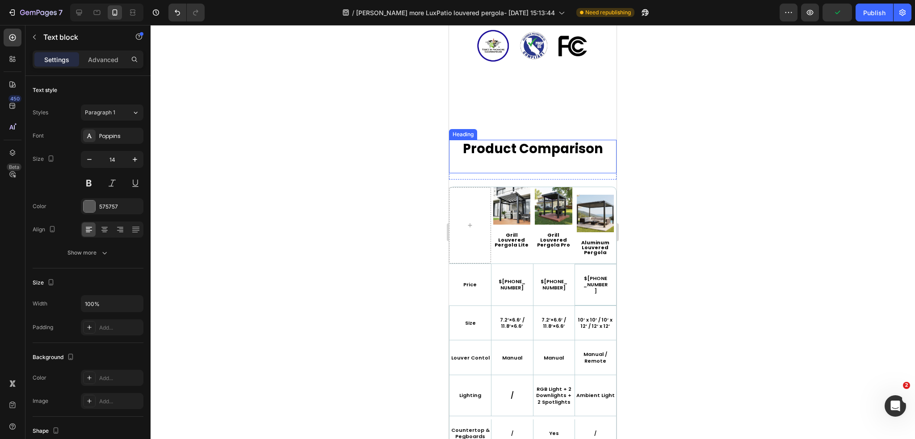
click at [602, 166] on div "Product Comparison Heading" at bounding box center [532, 157] width 167 height 34
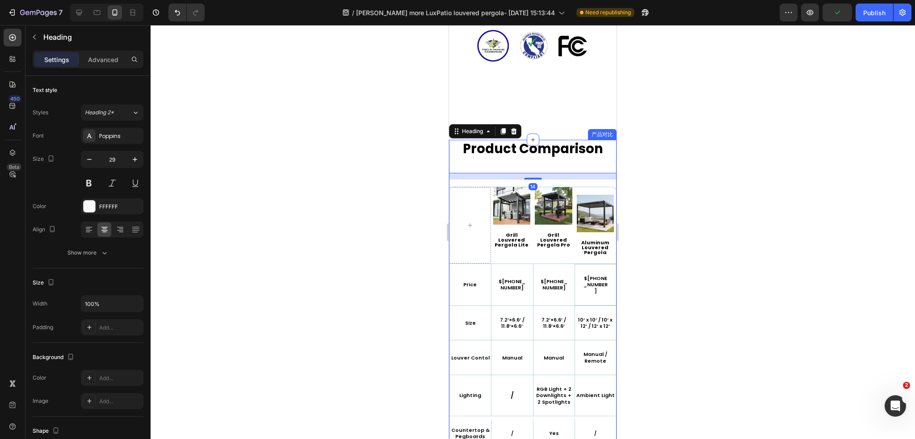
click at [605, 182] on div "Product Comparison Heading 14 Row Product Images Grill Louvered Pergola Lite Pr…" at bounding box center [532, 342] width 167 height 405
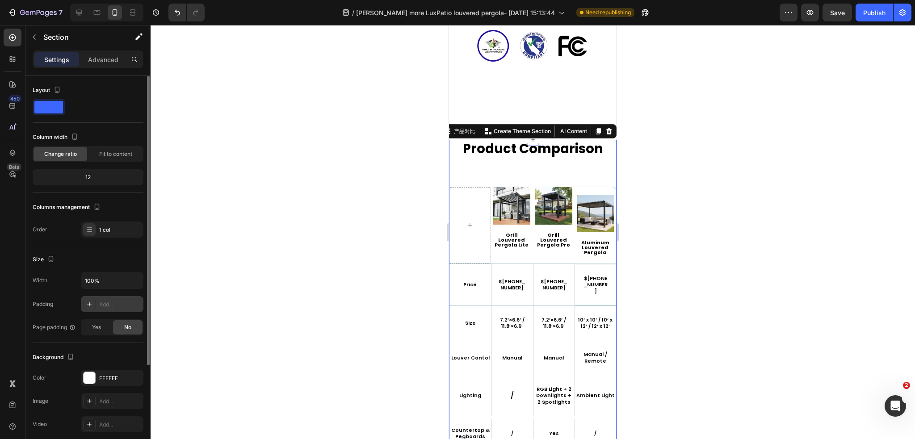
click at [93, 304] on div at bounding box center [89, 304] width 13 height 13
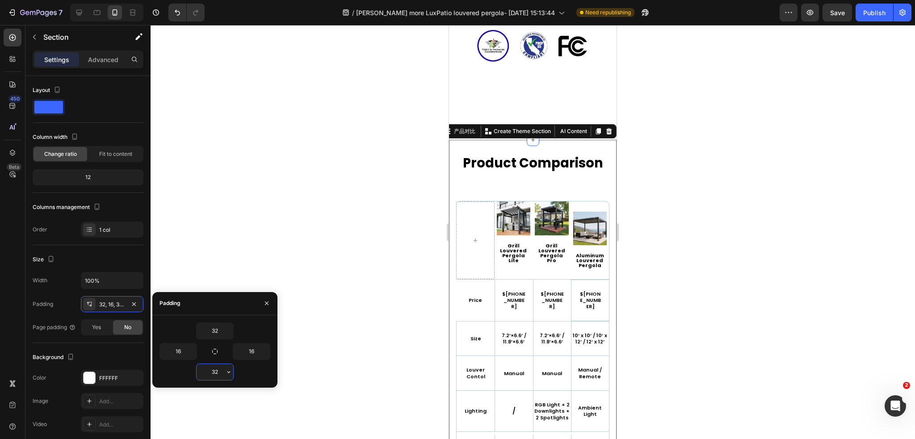
click at [220, 368] on input "32" at bounding box center [214, 372] width 37 height 16
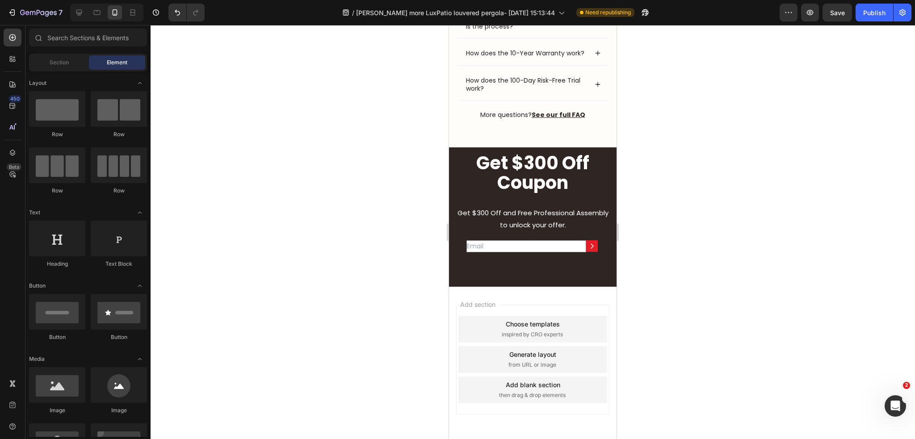
scroll to position [6276, 0]
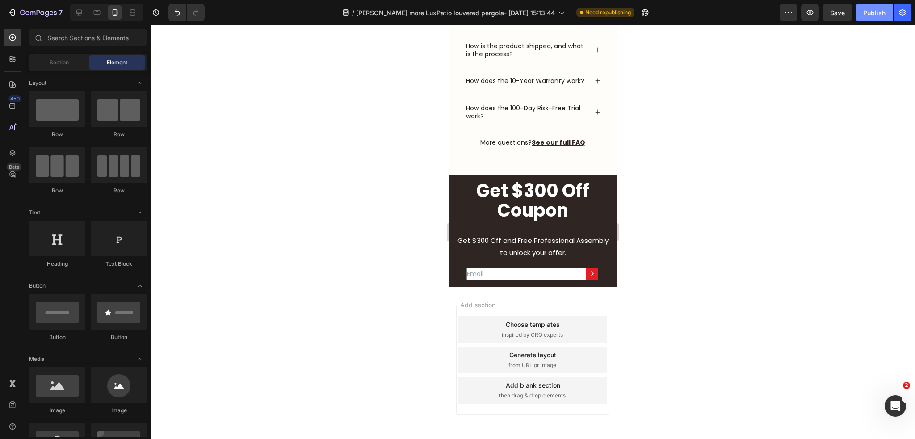
click at [884, 20] on button "Publish" at bounding box center [874, 13] width 38 height 18
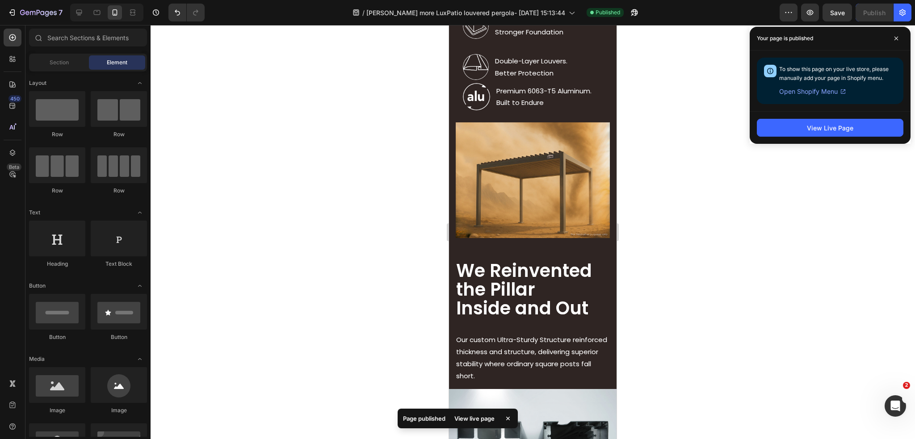
scroll to position [831, 0]
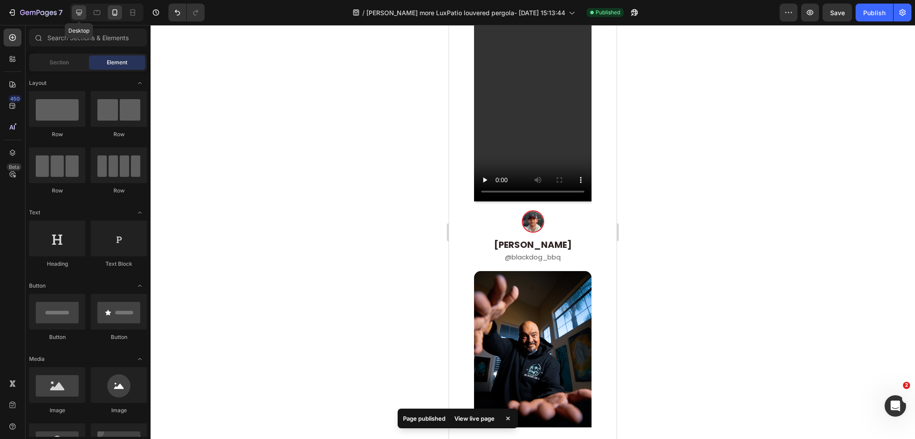
click at [83, 13] on icon at bounding box center [79, 12] width 9 height 9
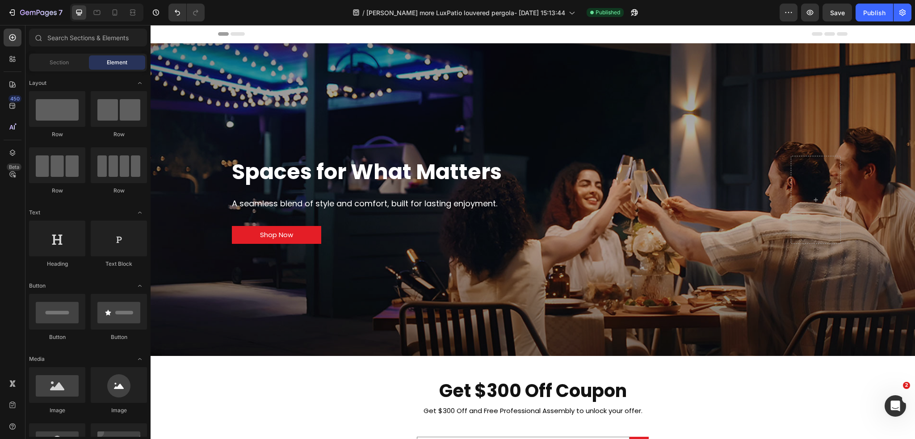
click at [125, 10] on div at bounding box center [106, 13] width 73 height 18
click at [120, 12] on div at bounding box center [106, 13] width 73 height 18
click at [120, 12] on div at bounding box center [115, 12] width 14 height 14
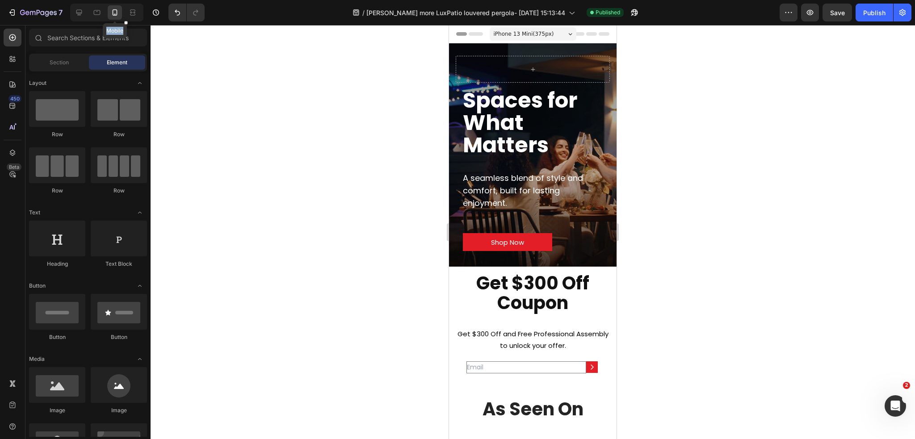
click at [119, 12] on div at bounding box center [115, 12] width 14 height 14
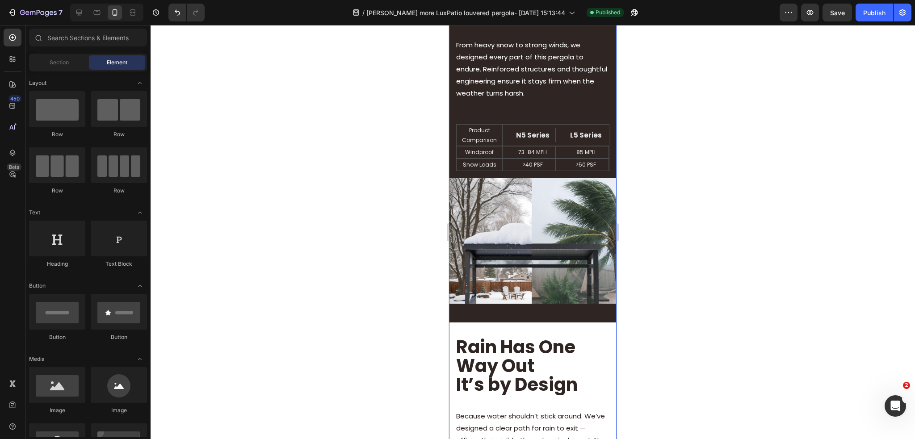
scroll to position [3171, 0]
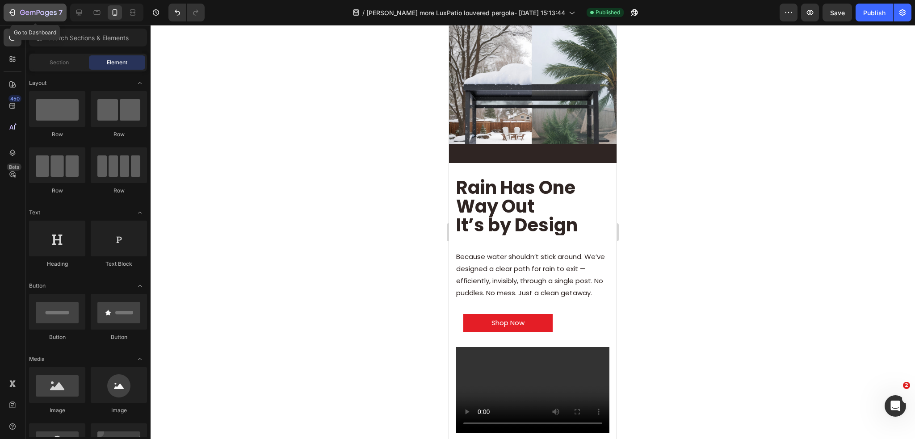
click at [11, 14] on icon "button" at bounding box center [13, 12] width 4 height 6
